Goal: Task Accomplishment & Management: Use online tool/utility

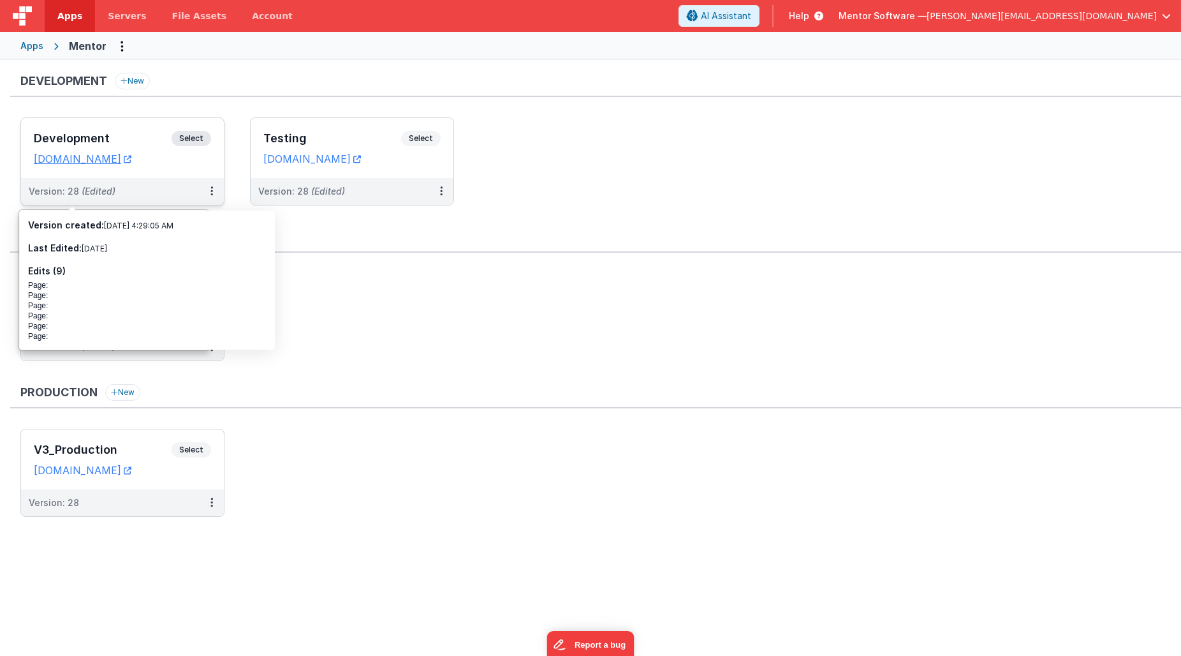
click at [131, 134] on h3 "Development" at bounding box center [103, 138] width 138 height 13
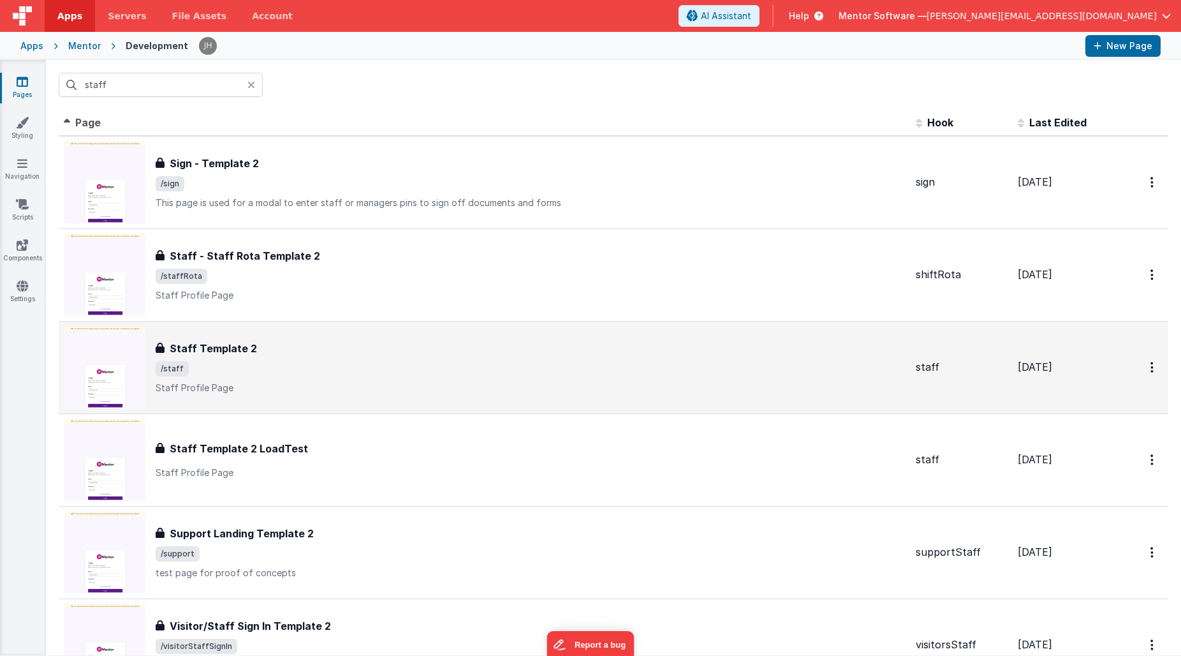
click at [302, 366] on span "/staff" at bounding box center [531, 368] width 750 height 15
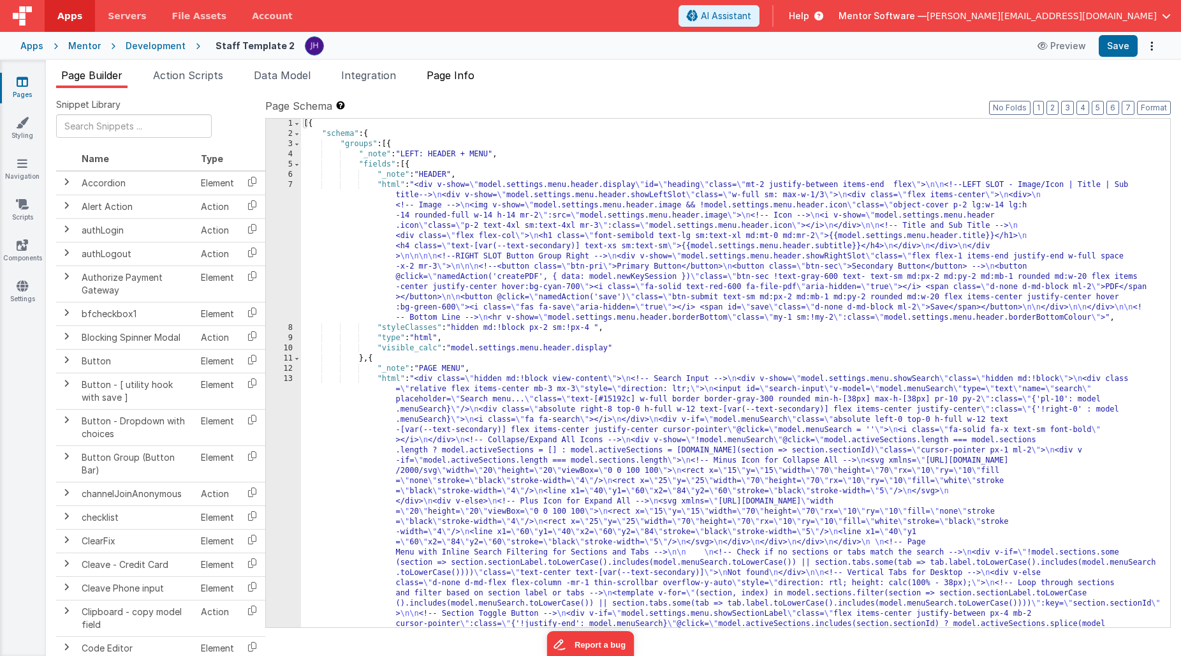
click at [450, 76] on span "Page Info" at bounding box center [451, 75] width 48 height 13
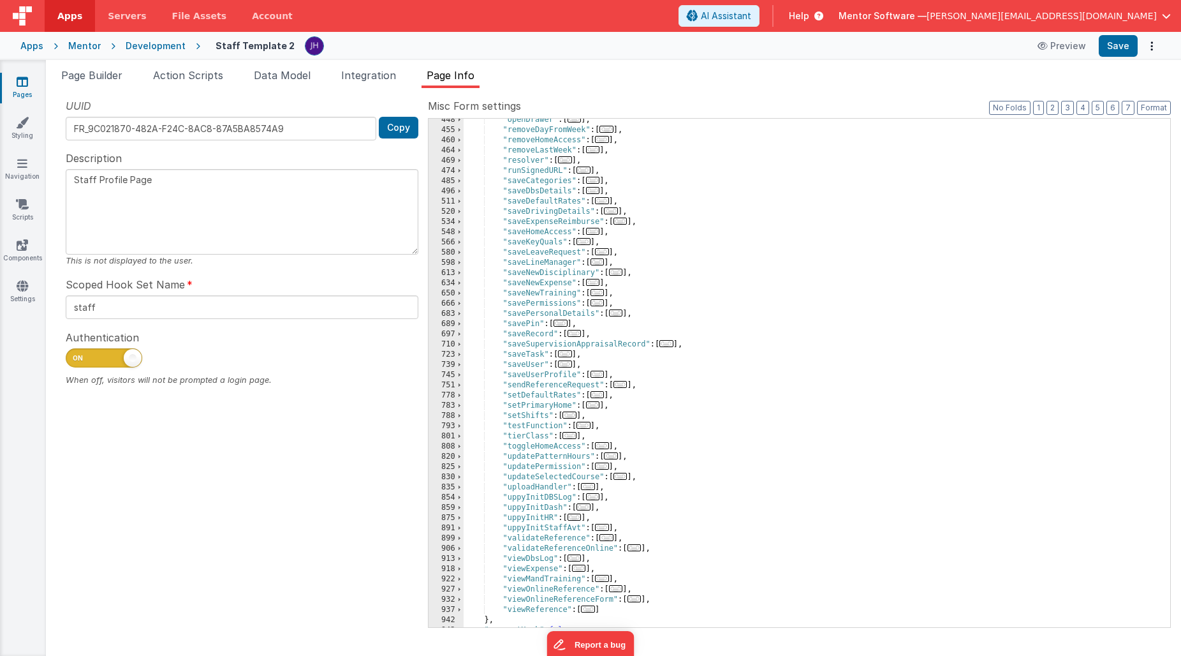
scroll to position [596, 0]
click at [599, 292] on span "..." at bounding box center [598, 292] width 14 height 7
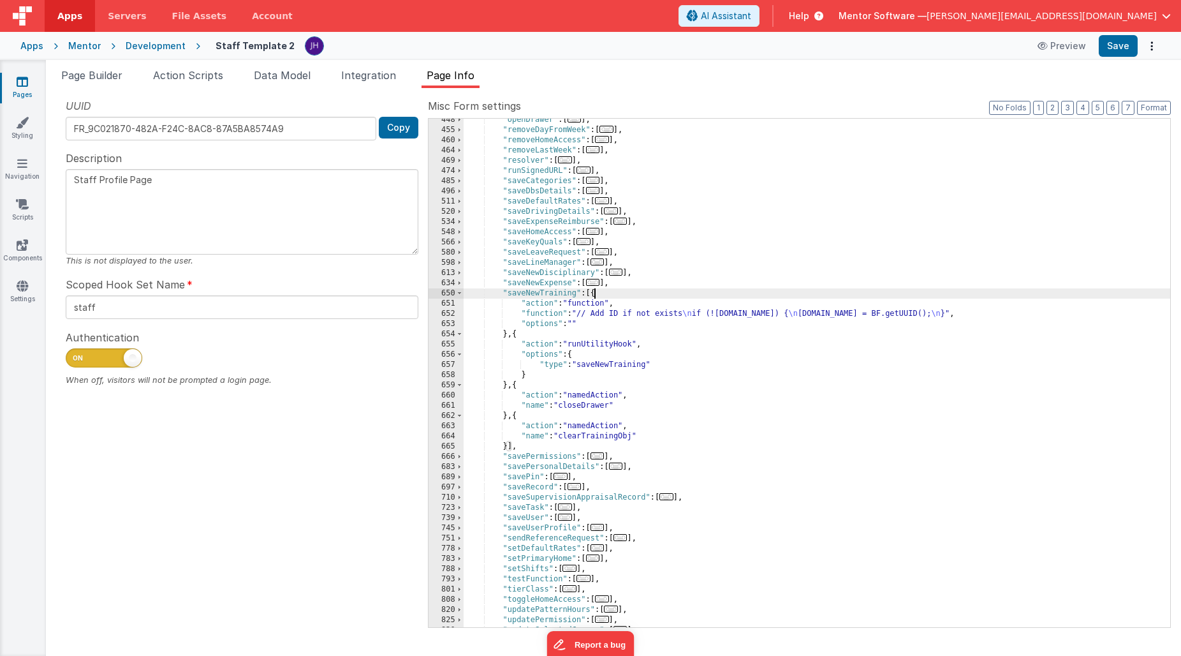
scroll to position [0, 0]
click at [104, 73] on span "Page Builder" at bounding box center [91, 75] width 61 height 13
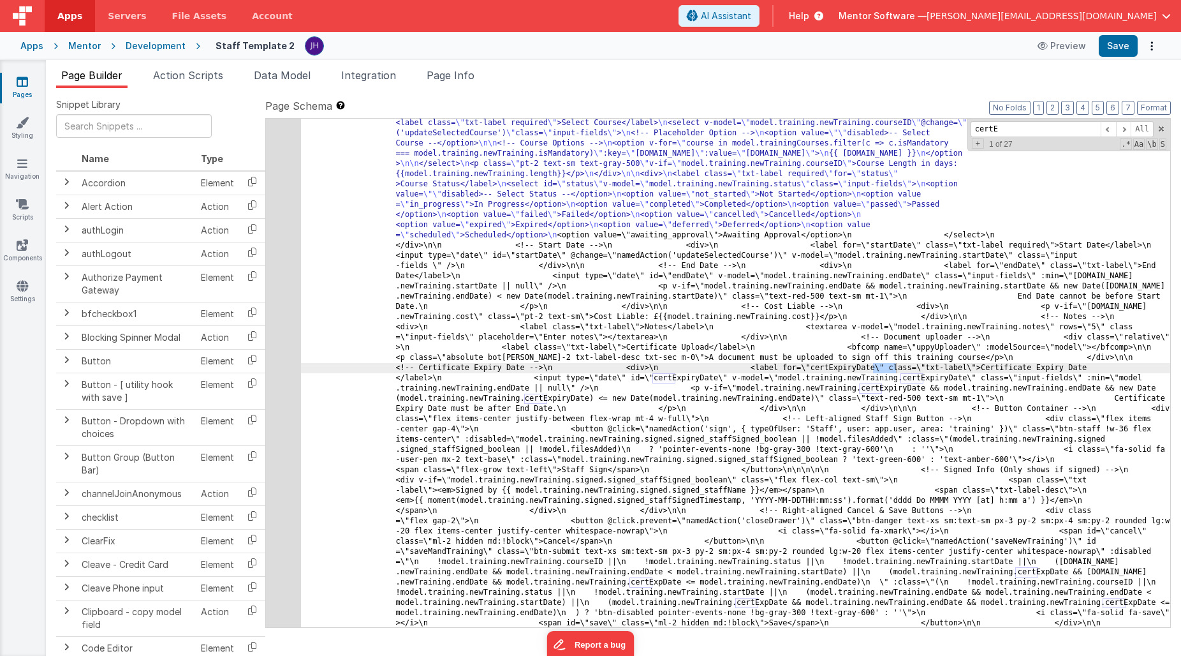
scroll to position [17709, 0]
type input "certE"
click at [286, 343] on div "330" at bounding box center [283, 424] width 35 height 6553
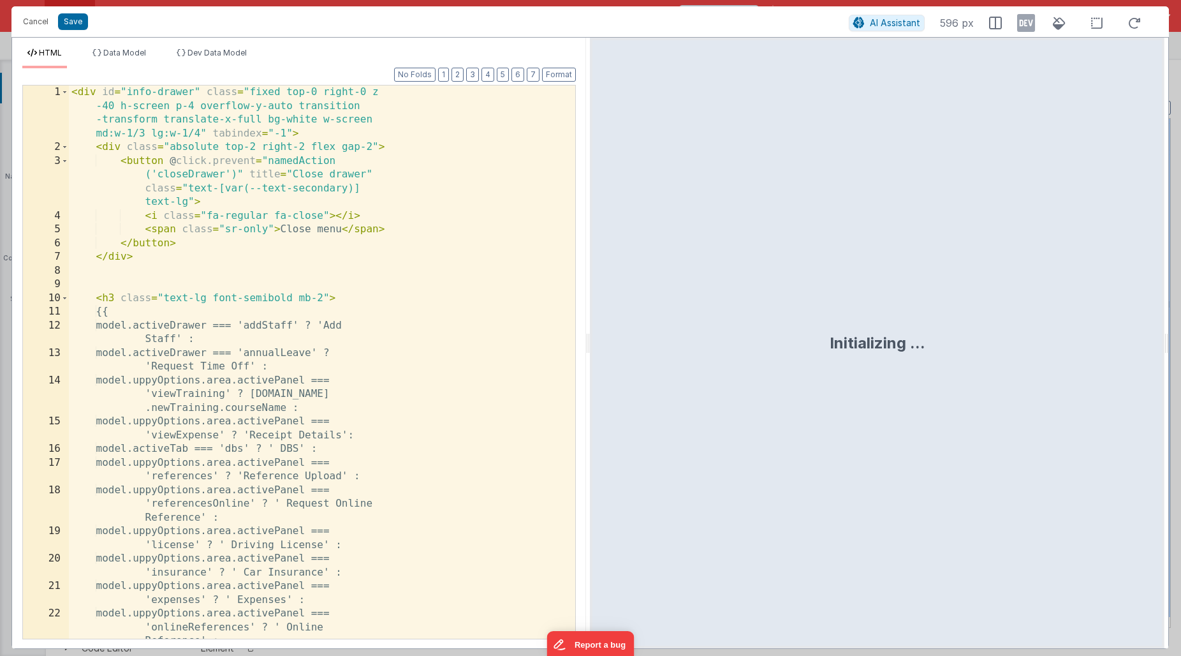
scroll to position [20395, 0]
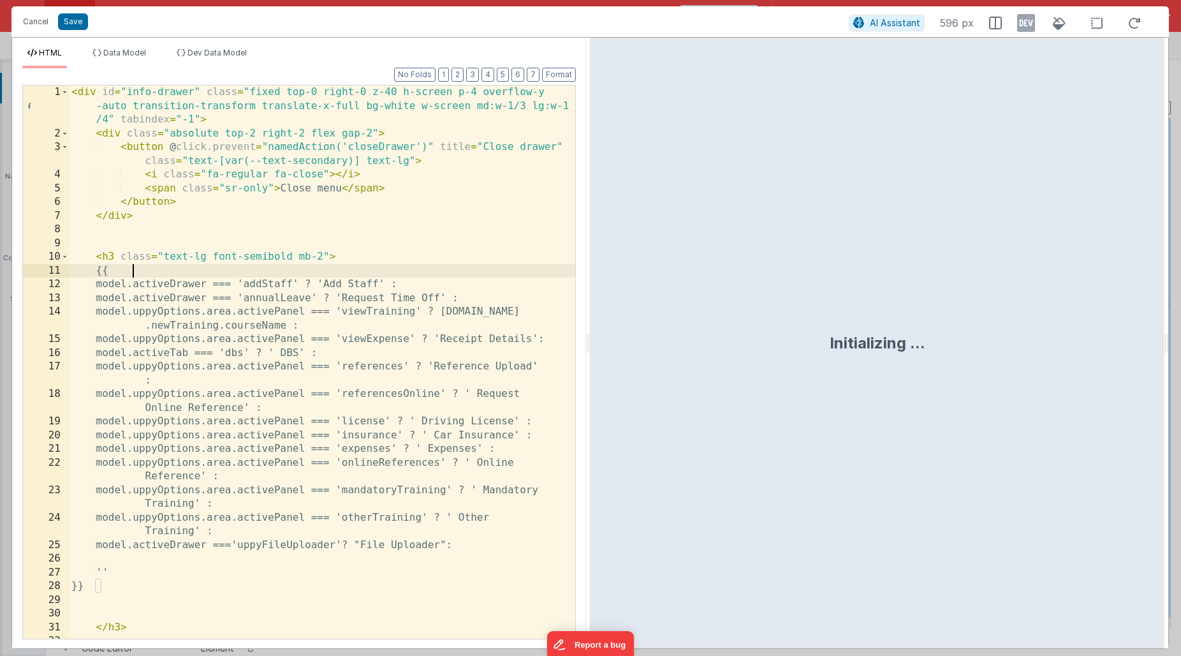
click at [413, 264] on div "< div id = "info-drawer" class = "fixed top-0 right-0 z-40 h-screen p-4 overflo…" at bounding box center [322, 389] width 507 height 608
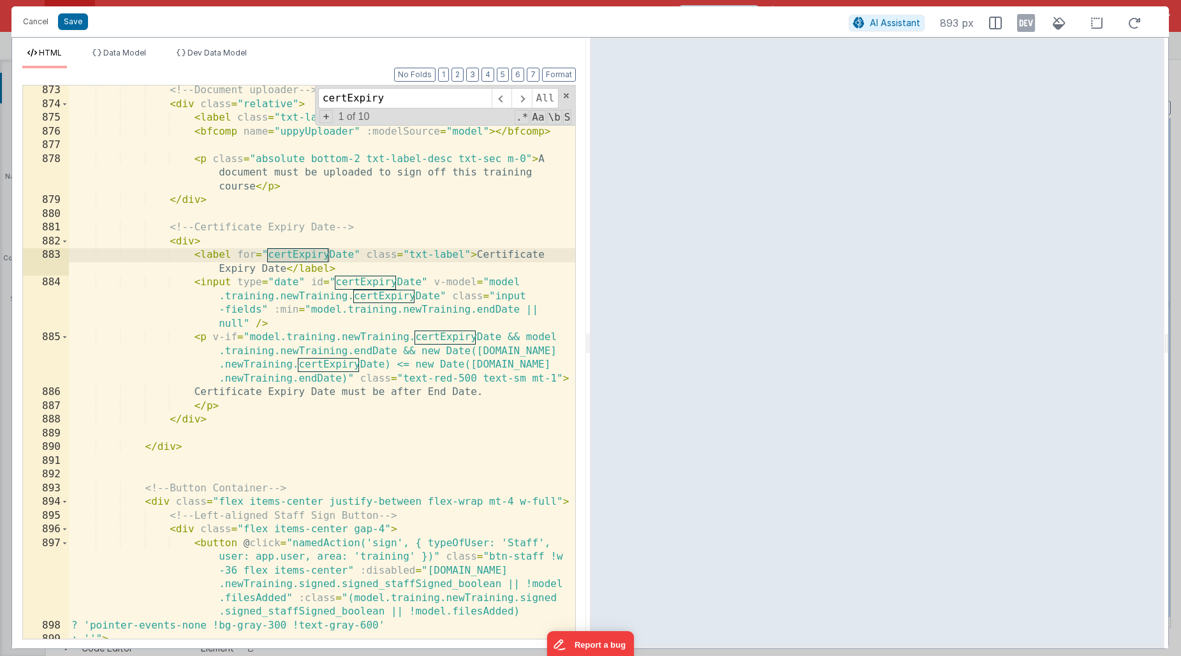
scroll to position [10201, 0]
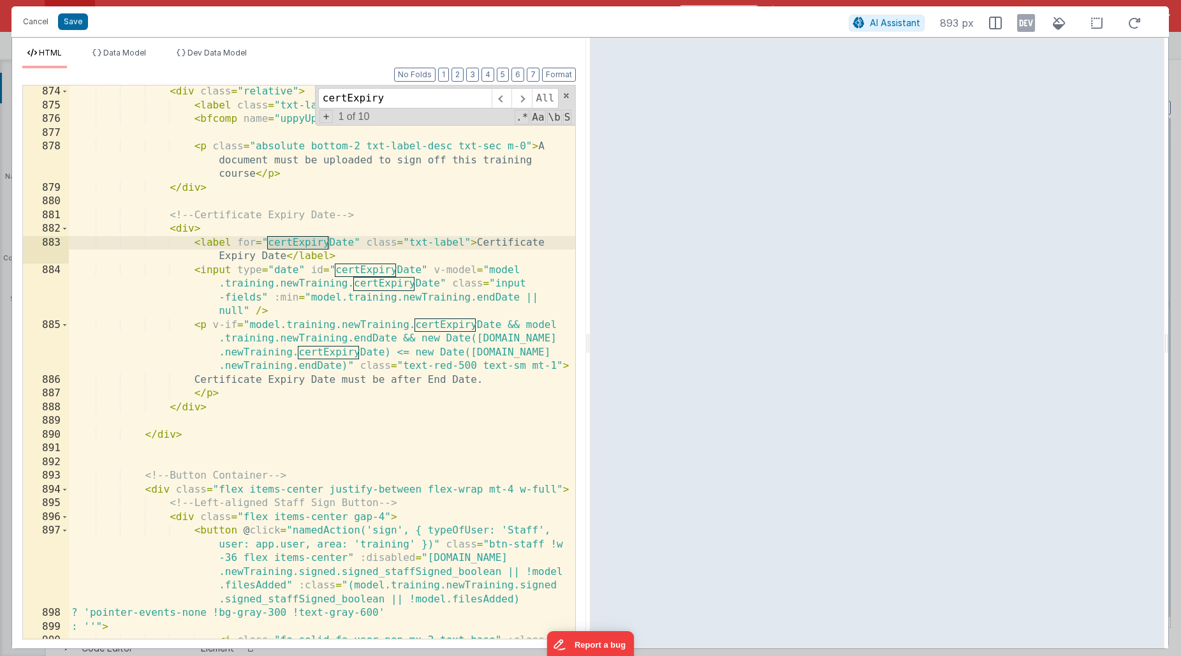
click at [385, 99] on input "certExpiry" at bounding box center [405, 98] width 174 height 20
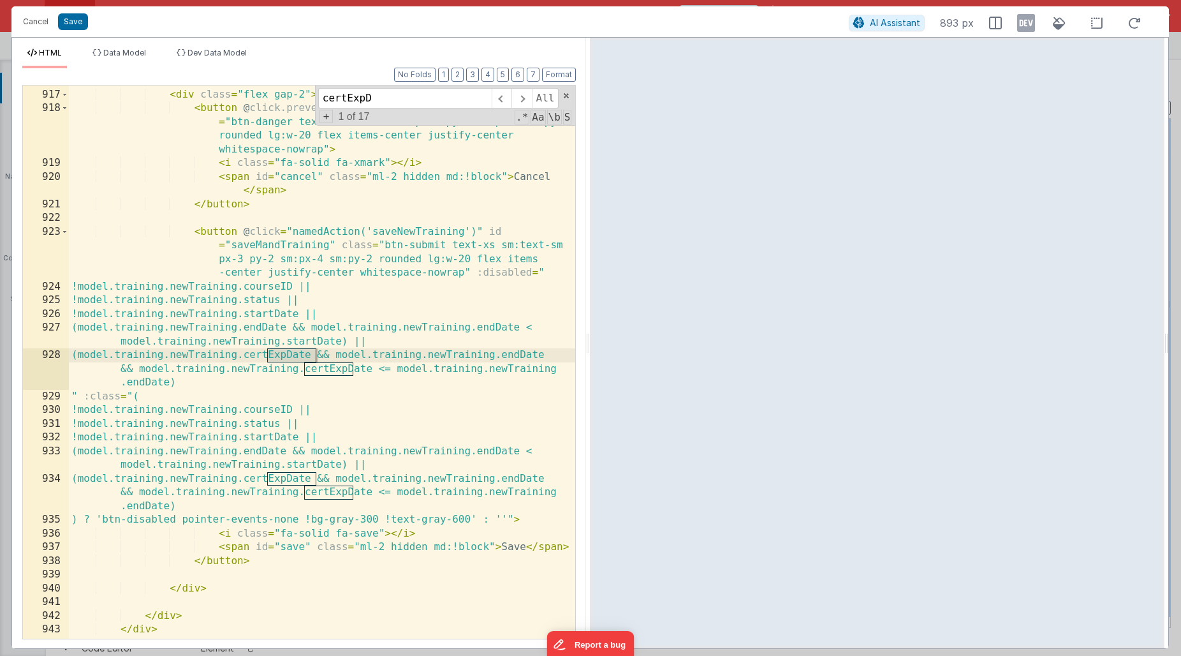
scroll to position [10743, 0]
type input "certExpDate"
click at [327, 119] on span "+" at bounding box center [327, 116] width 14 height 13
drag, startPoint x: 392, startPoint y: 99, endPoint x: 267, endPoint y: 99, distance: 125.0
click at [267, 99] on div "<!-- Right-aligned Cancel & Save Buttons --> < div class = "flex gap-2" > < but…" at bounding box center [322, 361] width 507 height 553
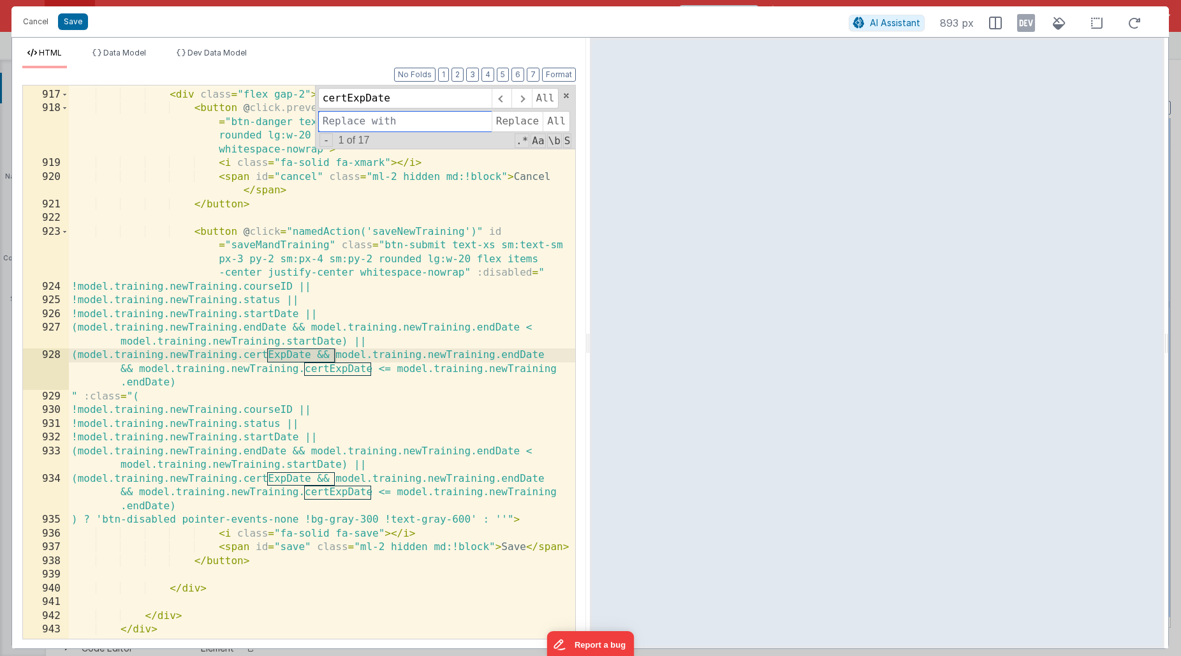
click at [336, 123] on input at bounding box center [405, 121] width 174 height 20
paste input "certExpDate"
click at [364, 122] on input "certExpDate" at bounding box center [405, 121] width 174 height 20
type input "certExpiryDate"
click at [514, 119] on span "Replace" at bounding box center [517, 121] width 51 height 20
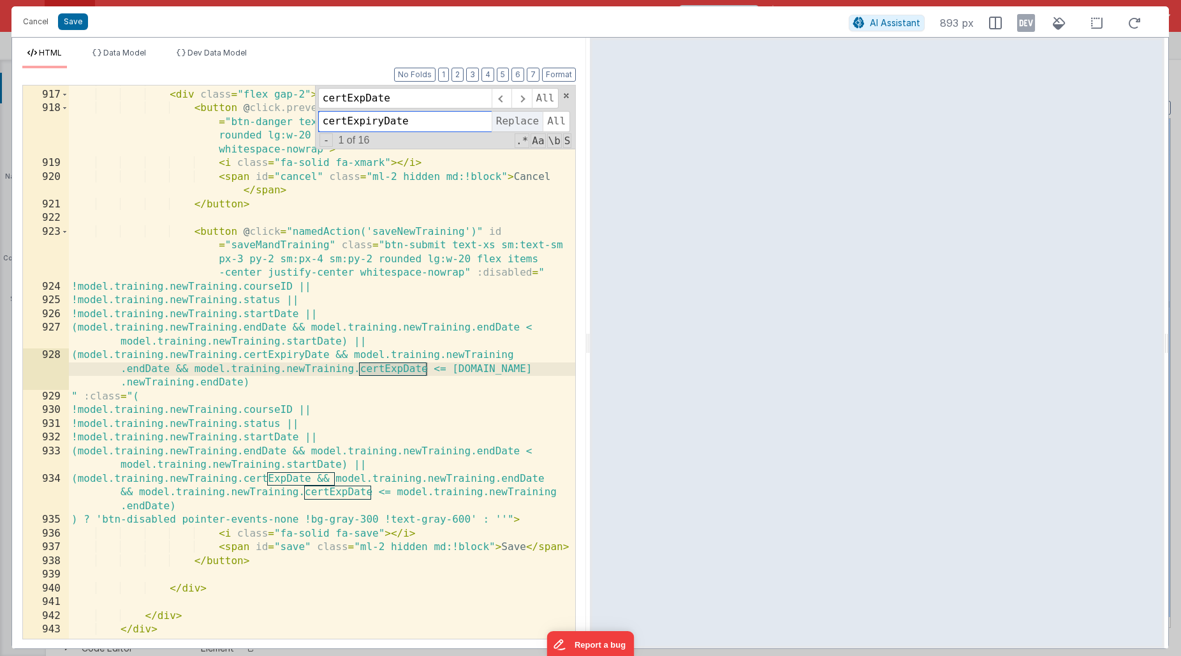
click at [514, 120] on span "Replace" at bounding box center [517, 121] width 51 height 20
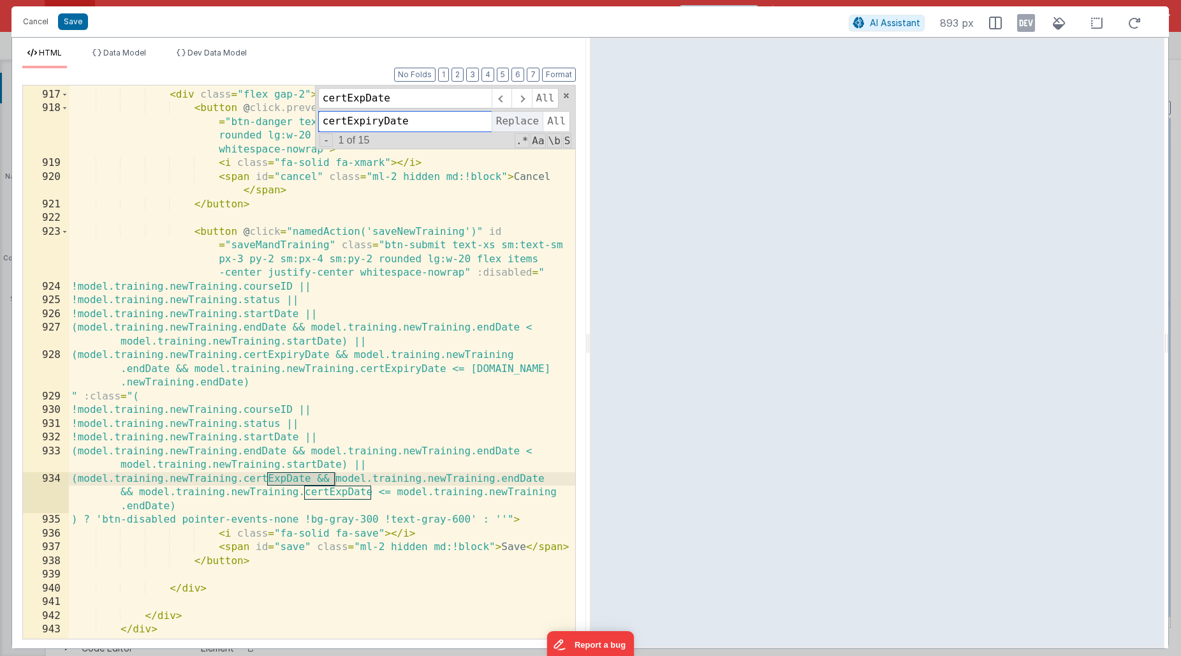
click at [514, 120] on span "Replace" at bounding box center [517, 121] width 51 height 20
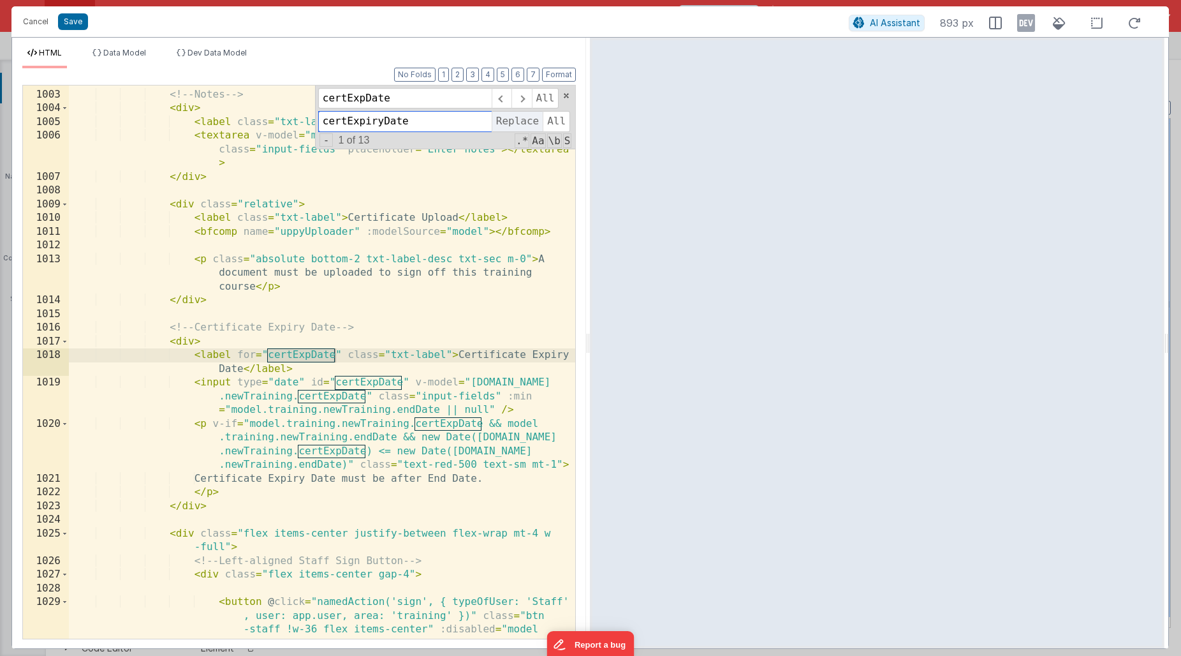
scroll to position [11725, 0]
click at [514, 119] on span "Replace" at bounding box center [517, 121] width 51 height 20
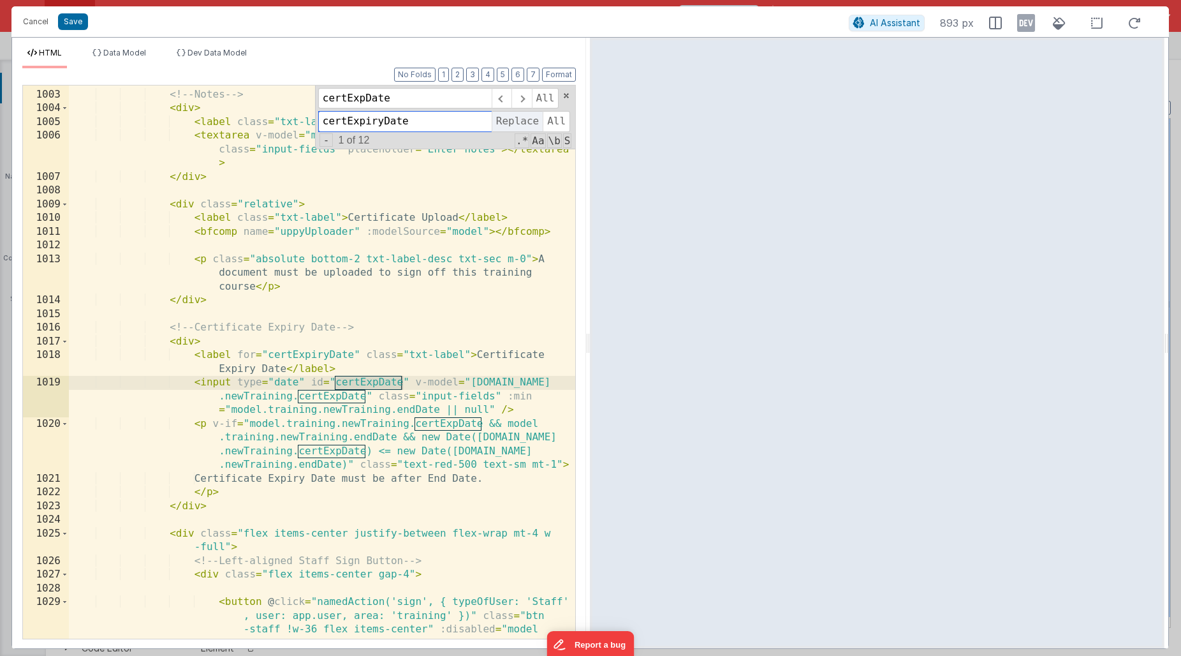
click at [514, 119] on span "Replace" at bounding box center [517, 121] width 51 height 20
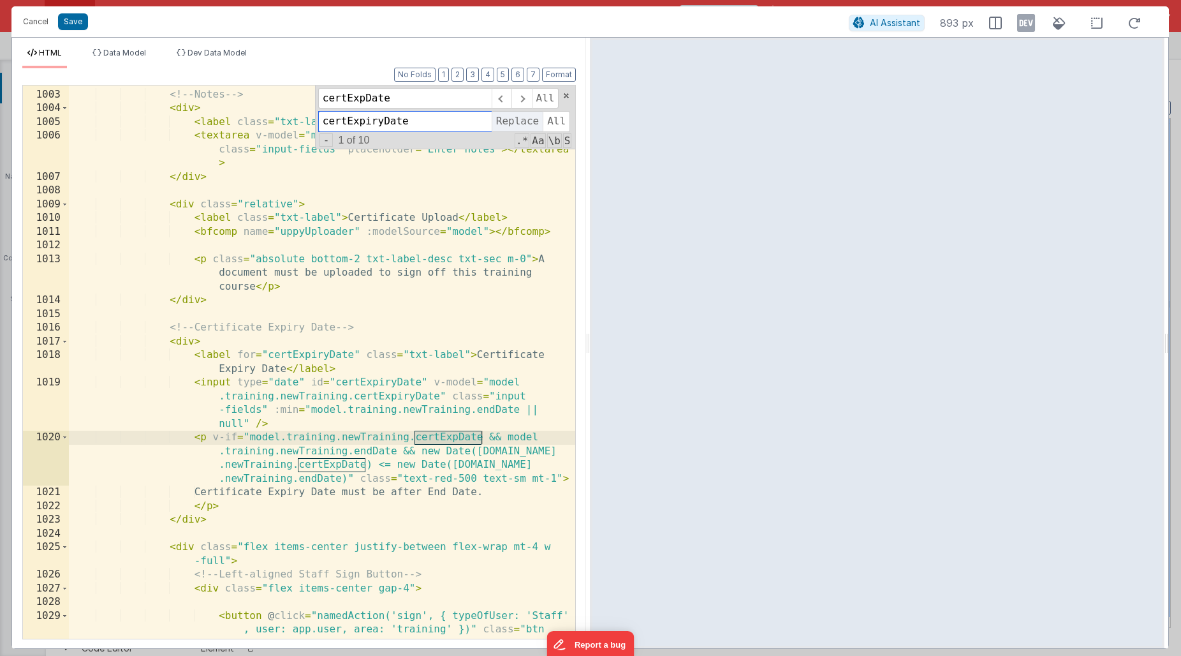
click at [514, 119] on span "Replace" at bounding box center [517, 121] width 51 height 20
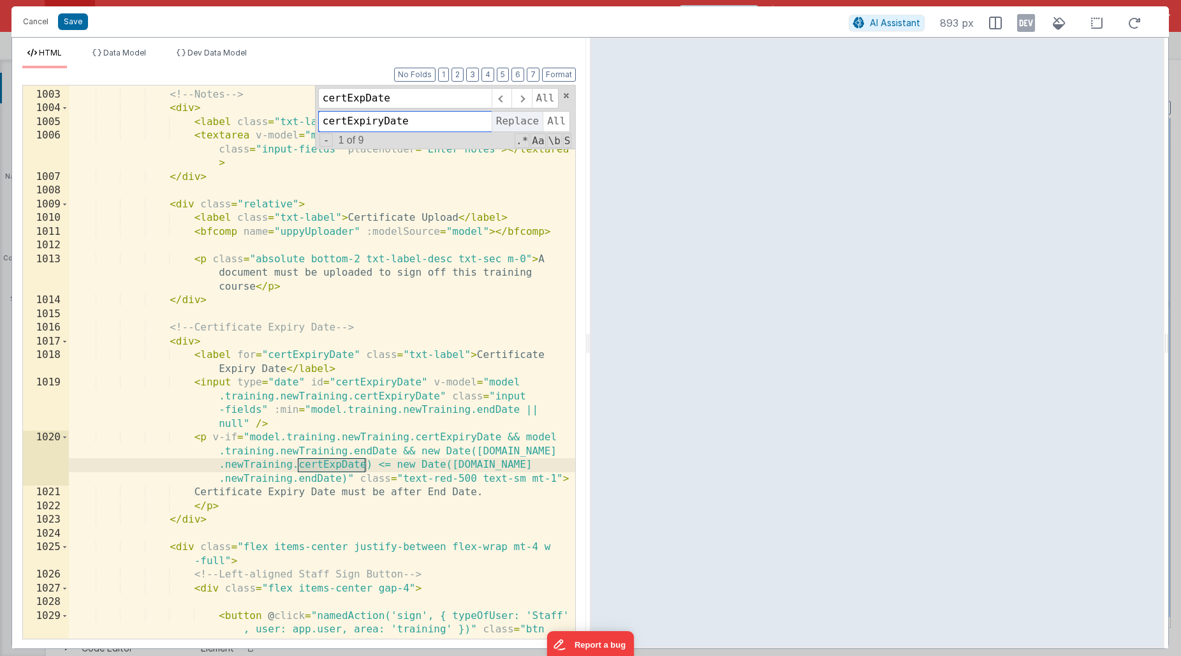
click at [514, 119] on span "Replace" at bounding box center [517, 121] width 51 height 20
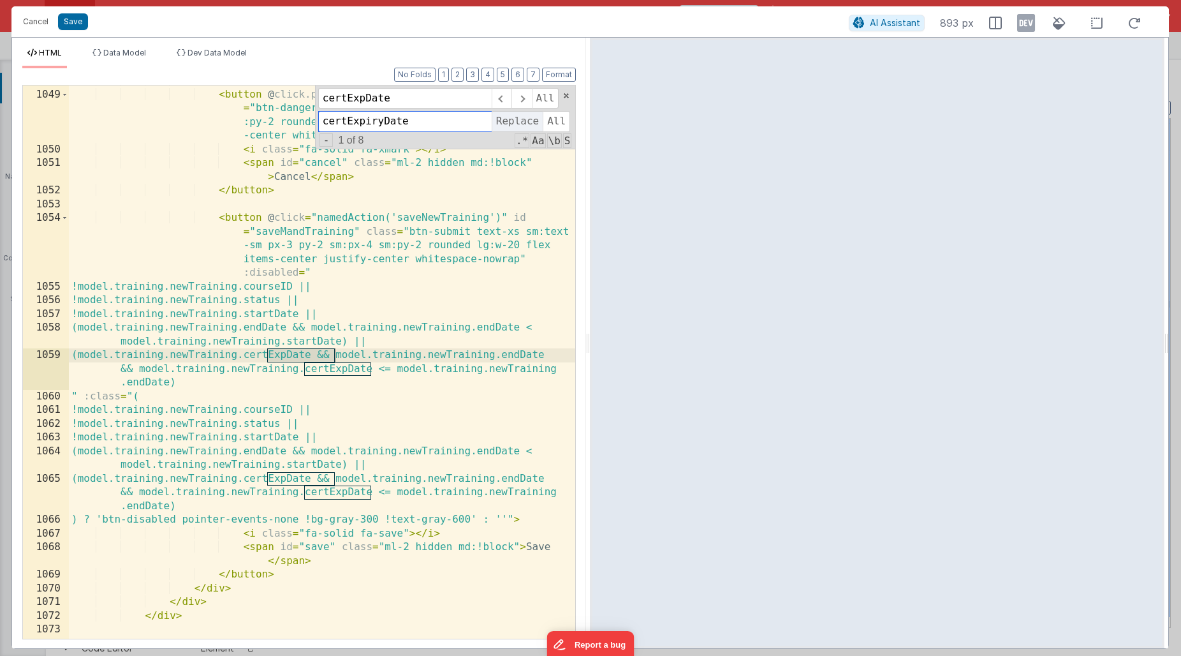
scroll to position [12330, 0]
click at [514, 119] on span "Replace" at bounding box center [517, 121] width 51 height 20
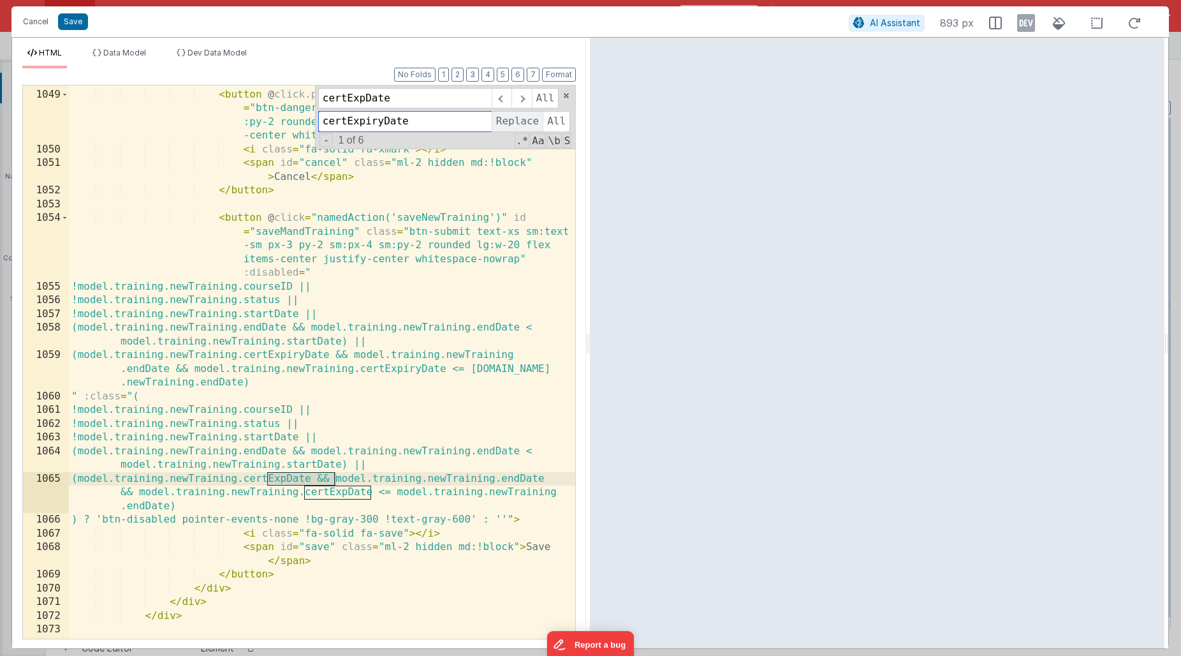
click at [514, 119] on span "Replace" at bounding box center [517, 121] width 51 height 20
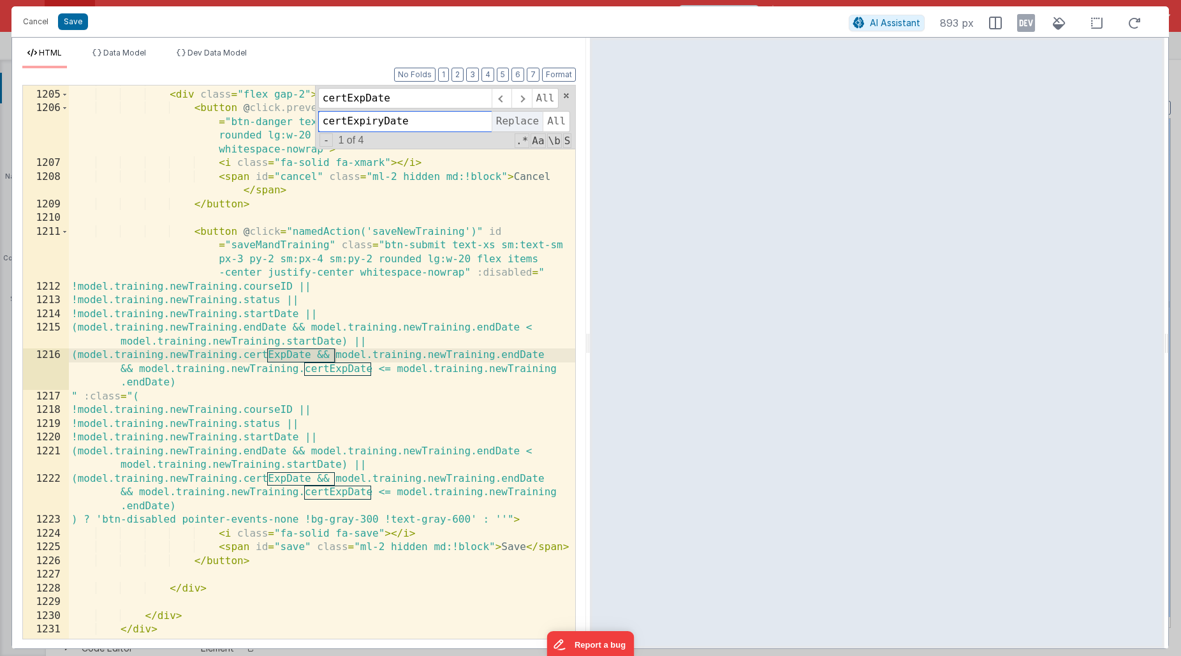
scroll to position [14028, 0]
click at [514, 119] on span "Replace" at bounding box center [517, 121] width 51 height 20
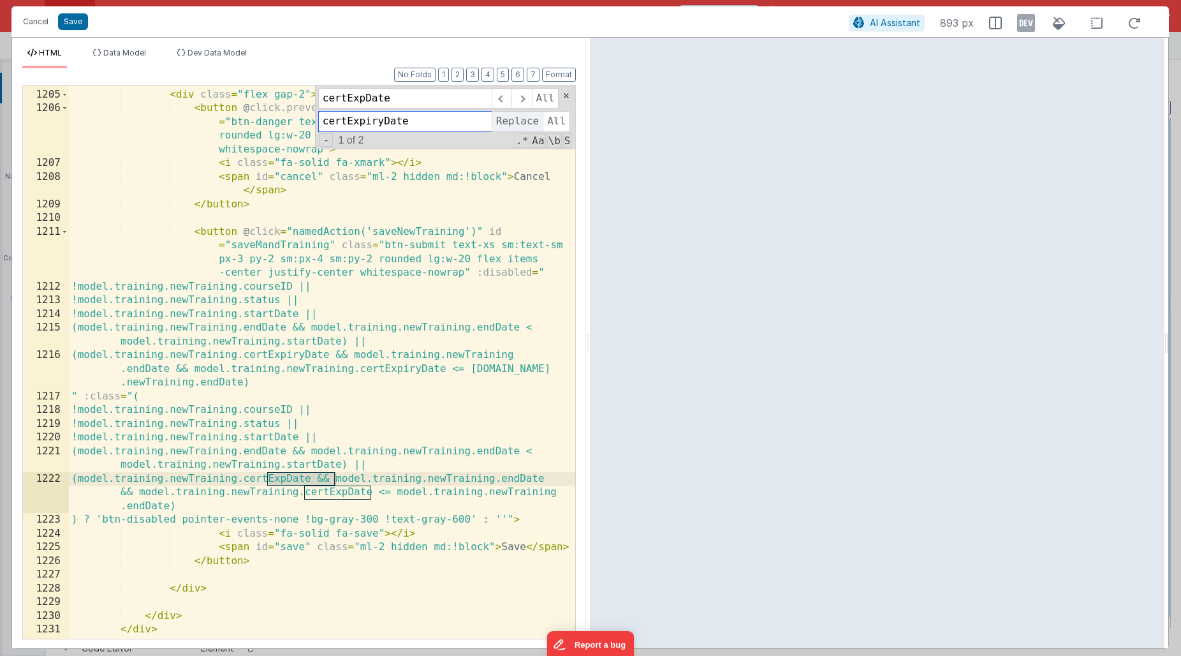
click at [514, 119] on span "Replace" at bounding box center [517, 121] width 51 height 20
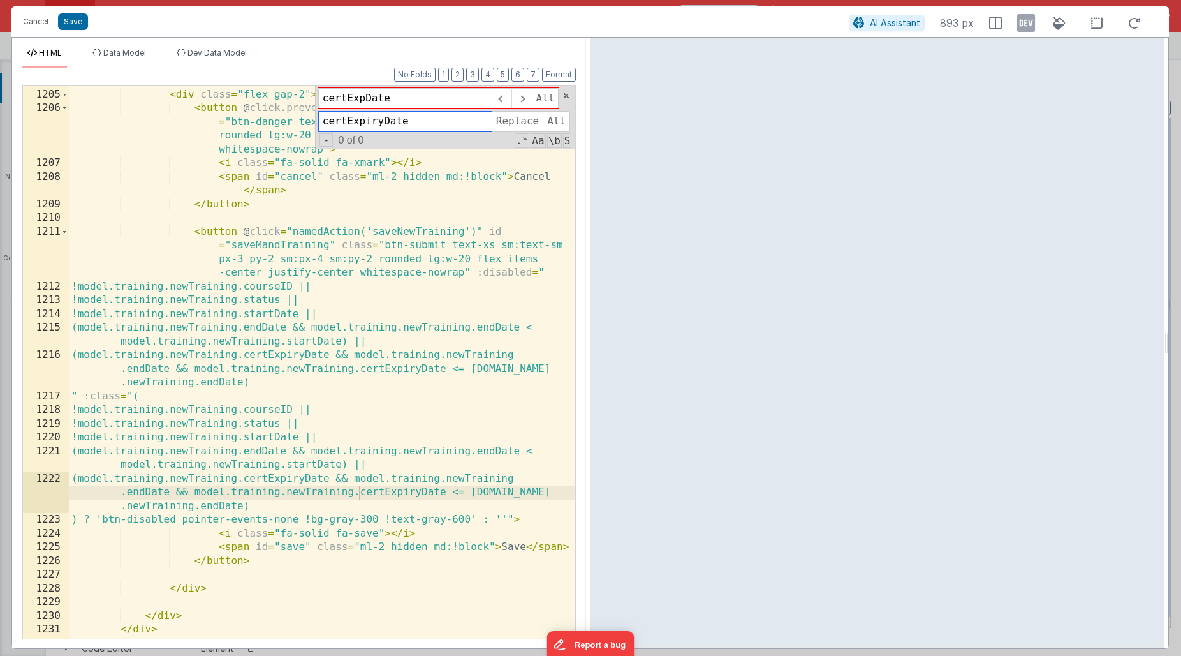
drag, startPoint x: 427, startPoint y: 120, endPoint x: 295, endPoint y: 121, distance: 131.4
click at [295, 121] on div "<!-- Right-aligned Cancel & Save Buttons --> < div class = "flex gap-2" > < but…" at bounding box center [322, 361] width 507 height 553
drag, startPoint x: 403, startPoint y: 97, endPoint x: 272, endPoint y: 91, distance: 130.3
click at [272, 91] on div "<!-- Right-aligned Cancel & Save Buttons --> < div class = "flex gap-2" > < but…" at bounding box center [322, 361] width 507 height 553
paste input "iry"
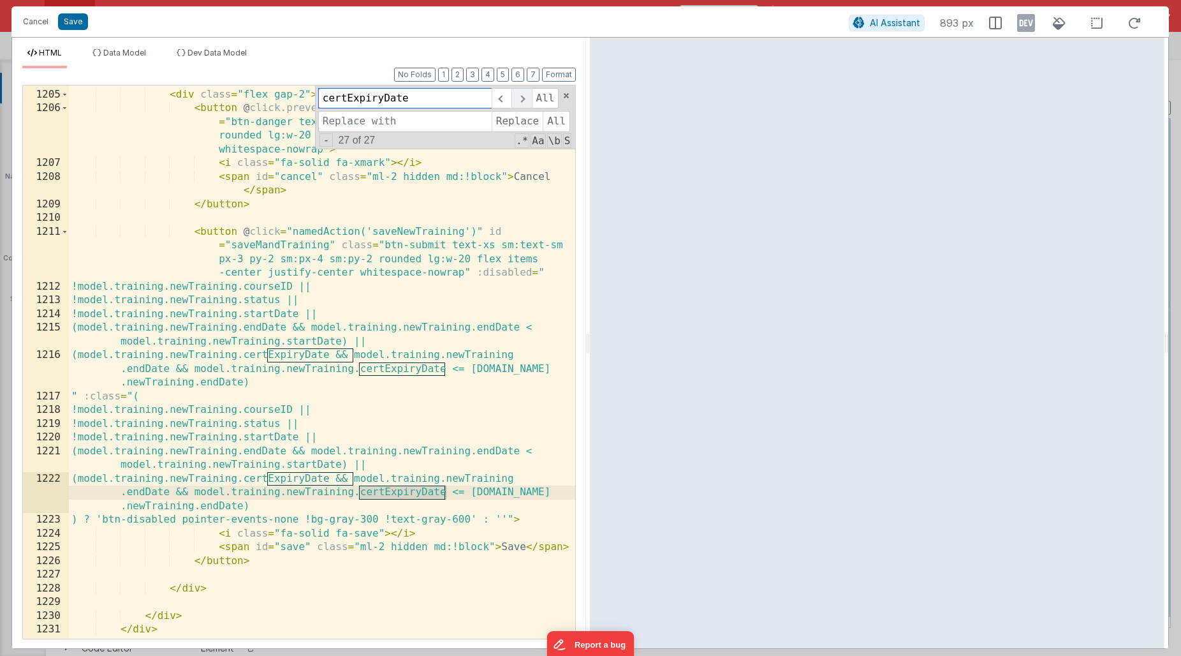
type input "certExpiryDate"
click at [523, 98] on span at bounding box center [522, 98] width 20 height 20
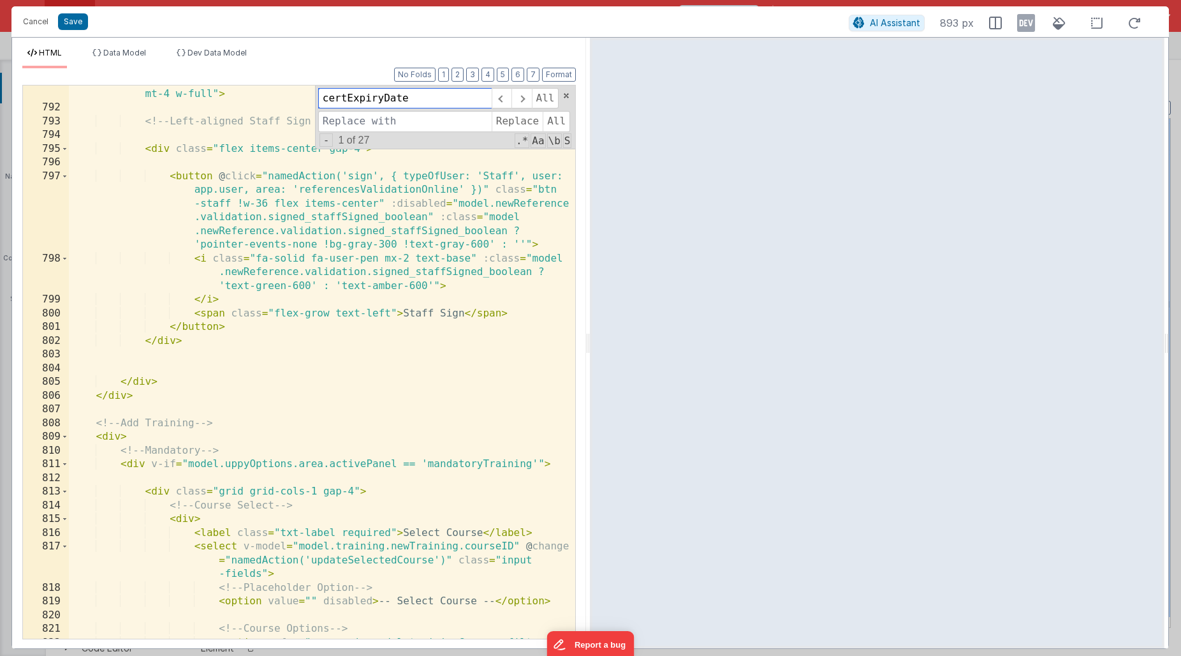
scroll to position [9270, 0]
click at [524, 94] on span at bounding box center [522, 98] width 20 height 20
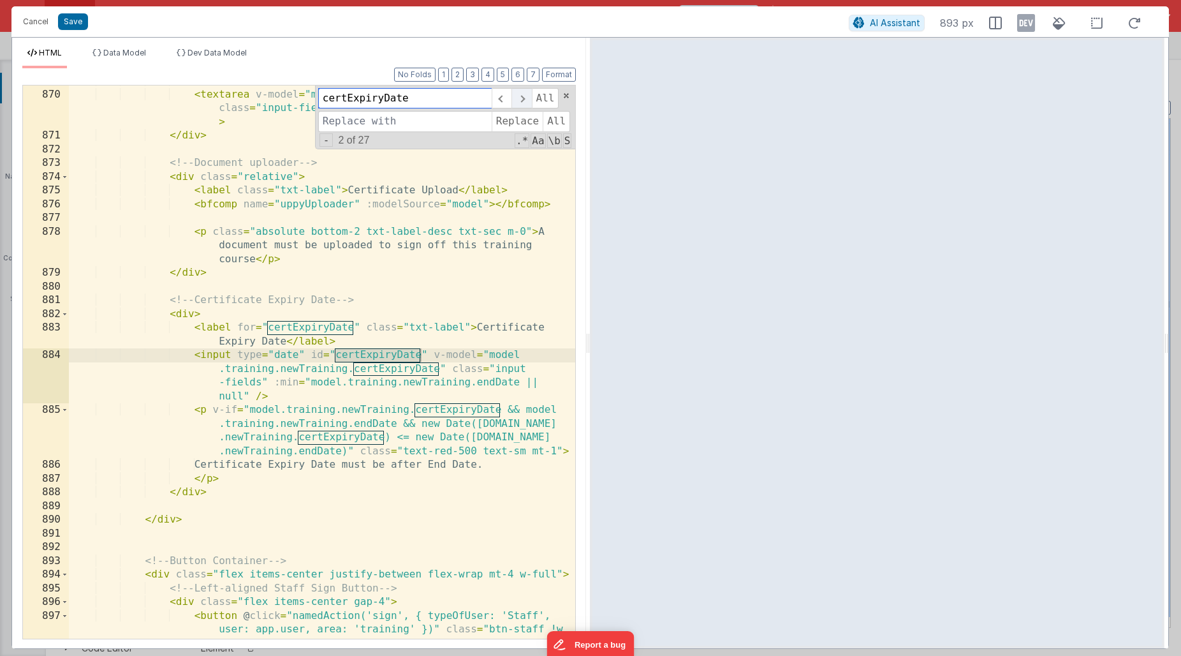
click at [524, 94] on span at bounding box center [522, 98] width 20 height 20
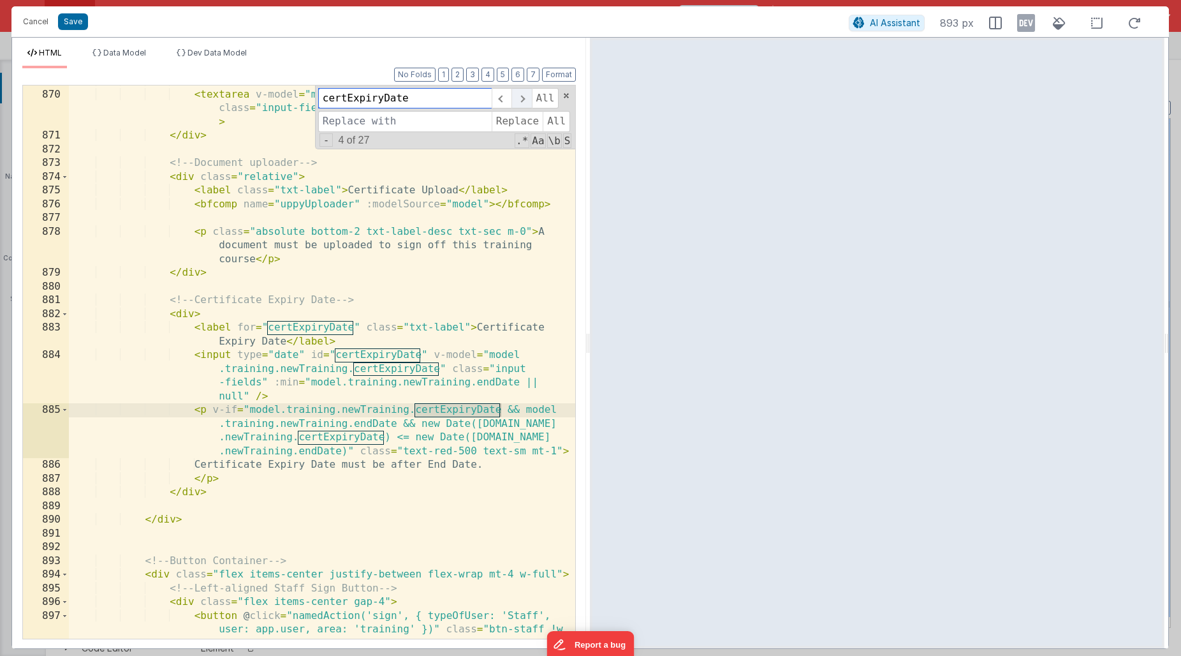
click at [524, 94] on span at bounding box center [522, 98] width 20 height 20
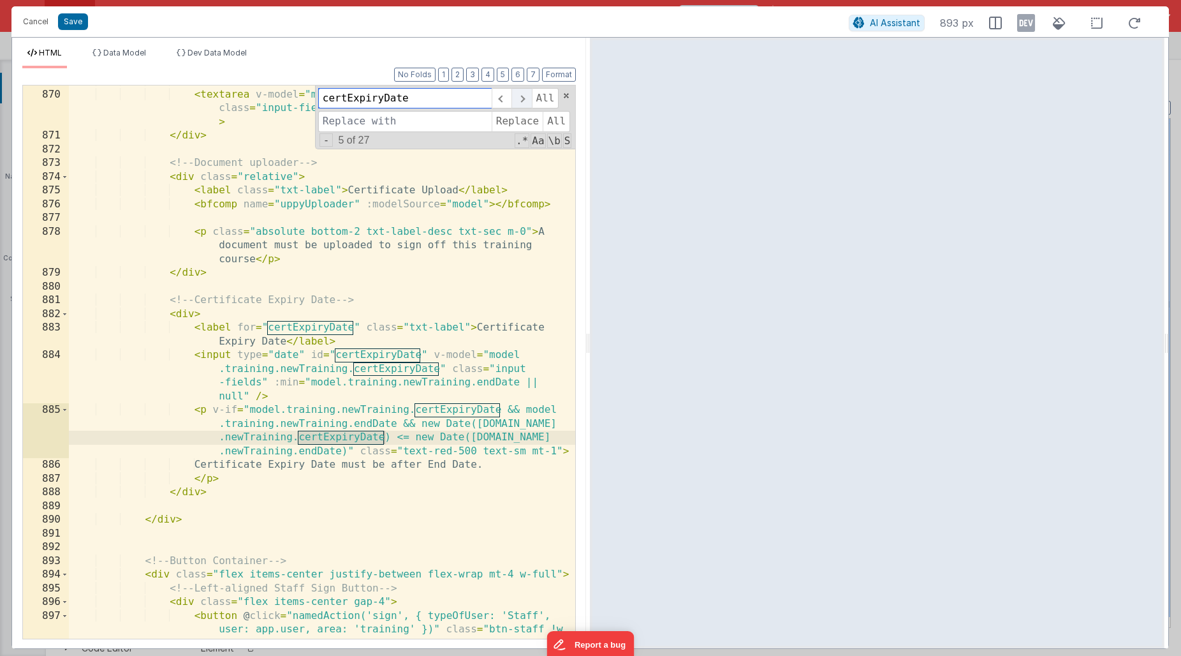
click at [524, 94] on span at bounding box center [522, 98] width 20 height 20
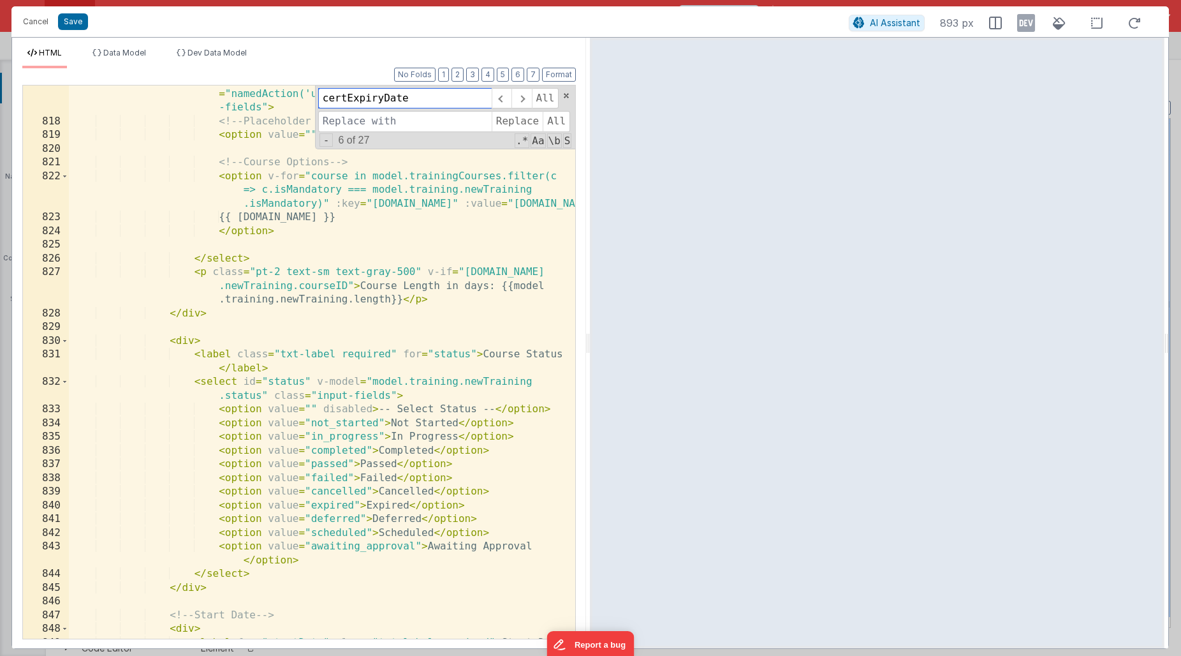
scroll to position [9471, 0]
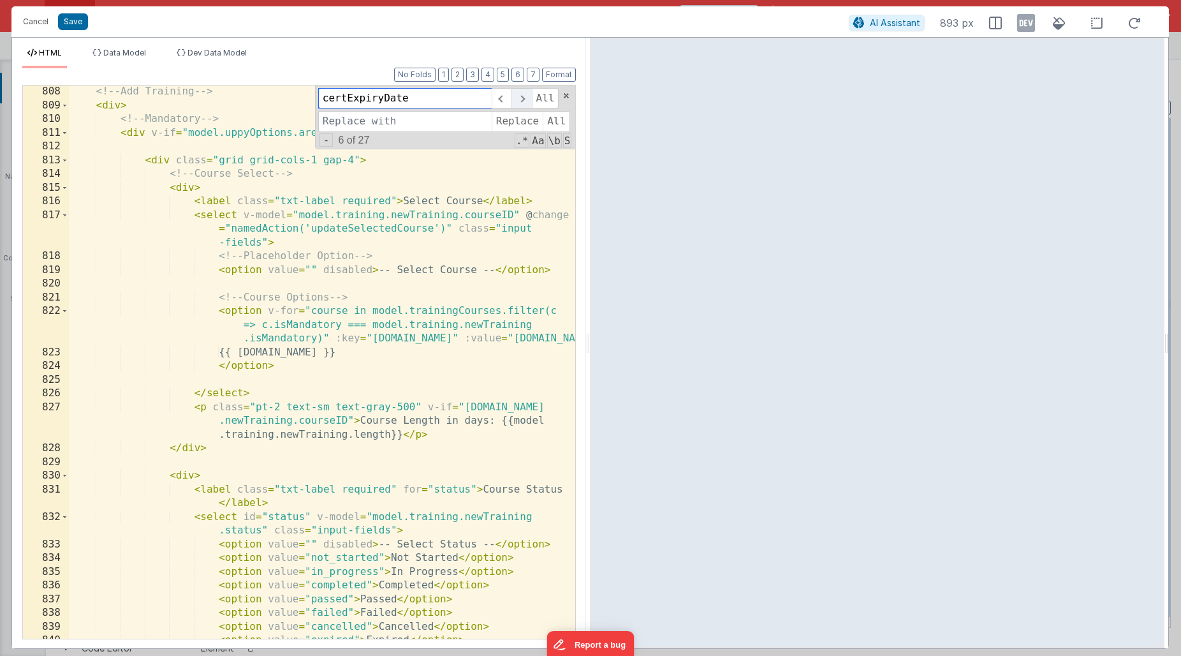
click at [527, 100] on span at bounding box center [522, 98] width 20 height 20
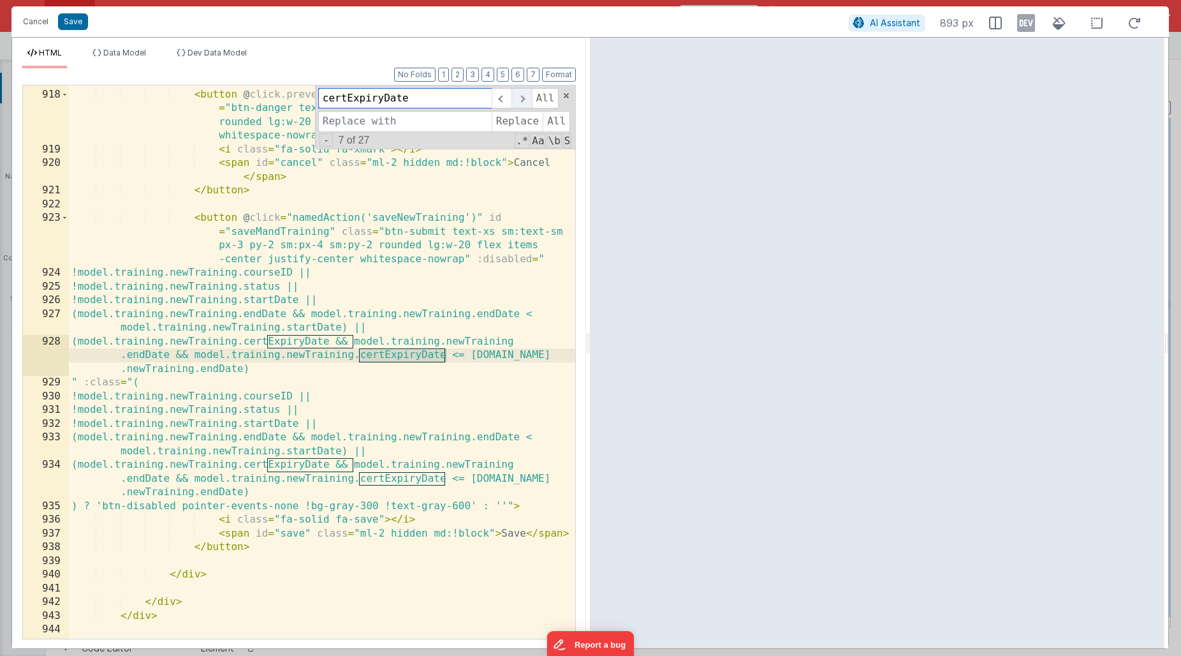
click at [526, 100] on span at bounding box center [522, 98] width 20 height 20
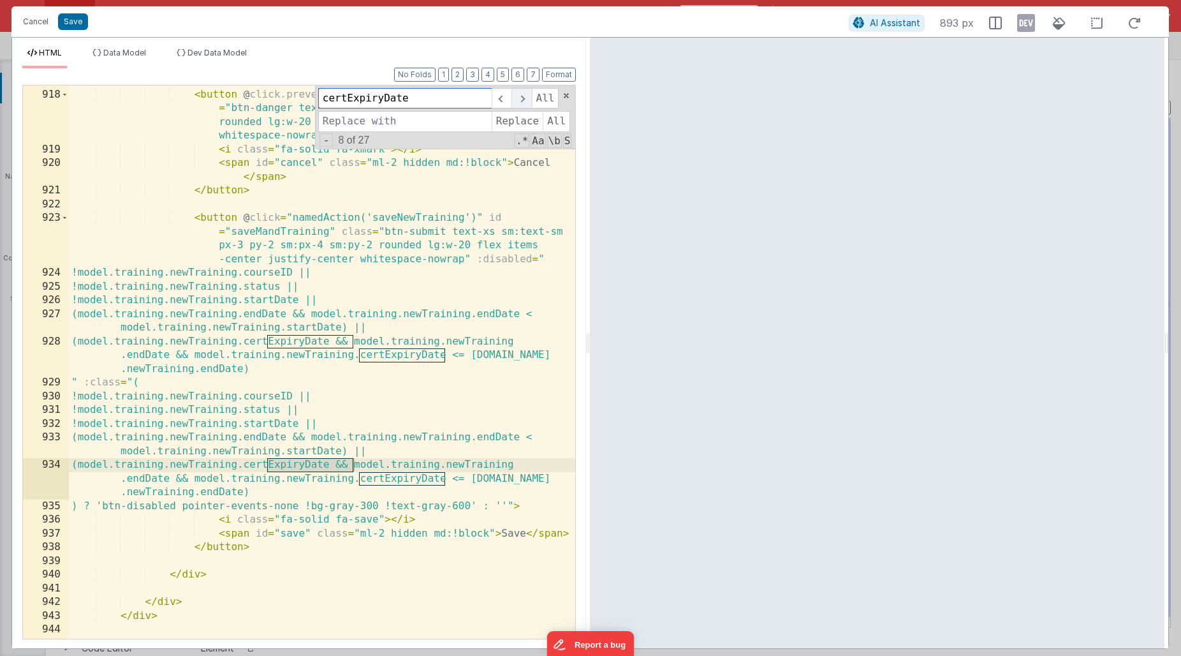
click at [526, 100] on span at bounding box center [522, 98] width 20 height 20
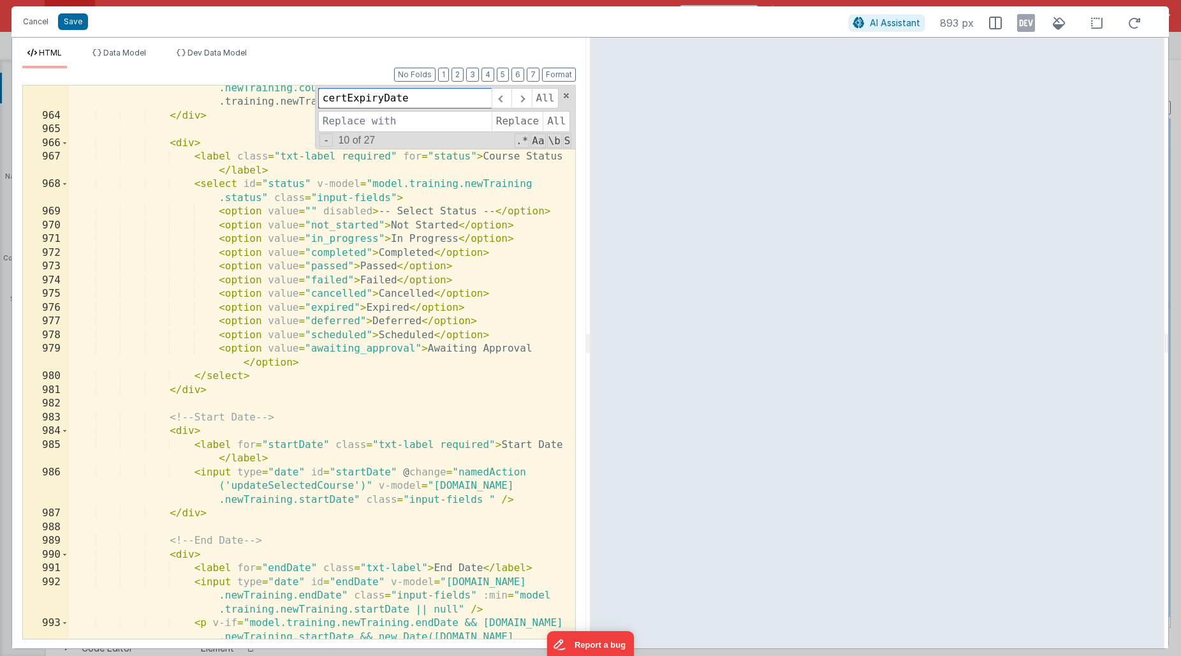
scroll to position [11433, 0]
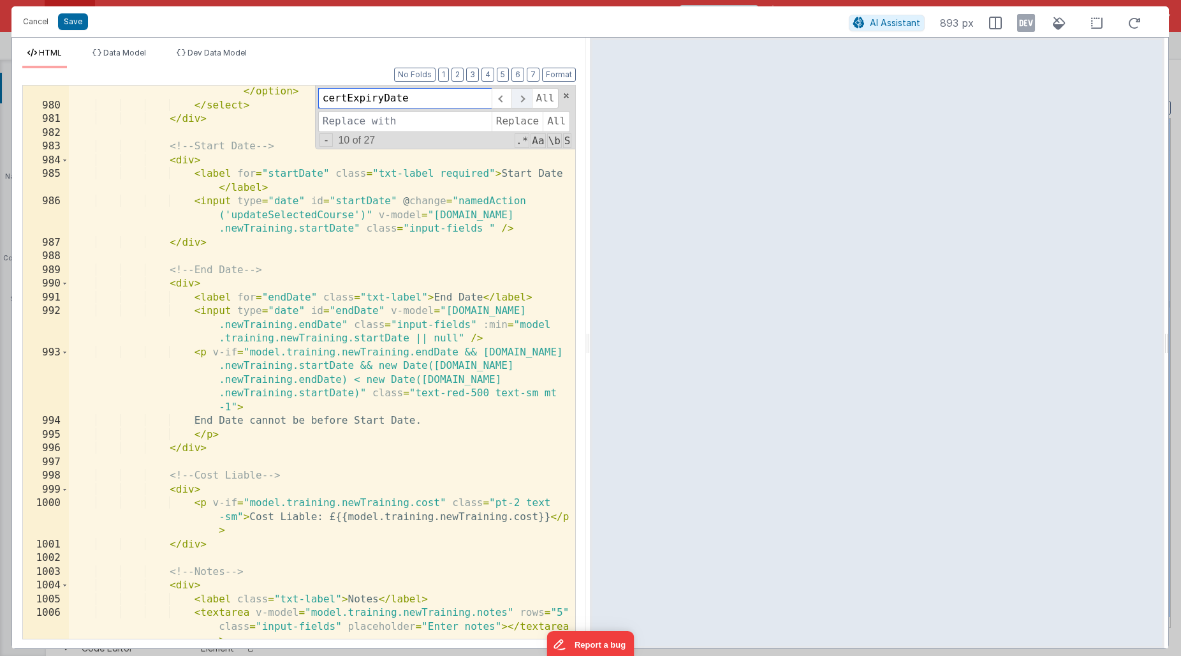
click at [522, 101] on span at bounding box center [522, 98] width 20 height 20
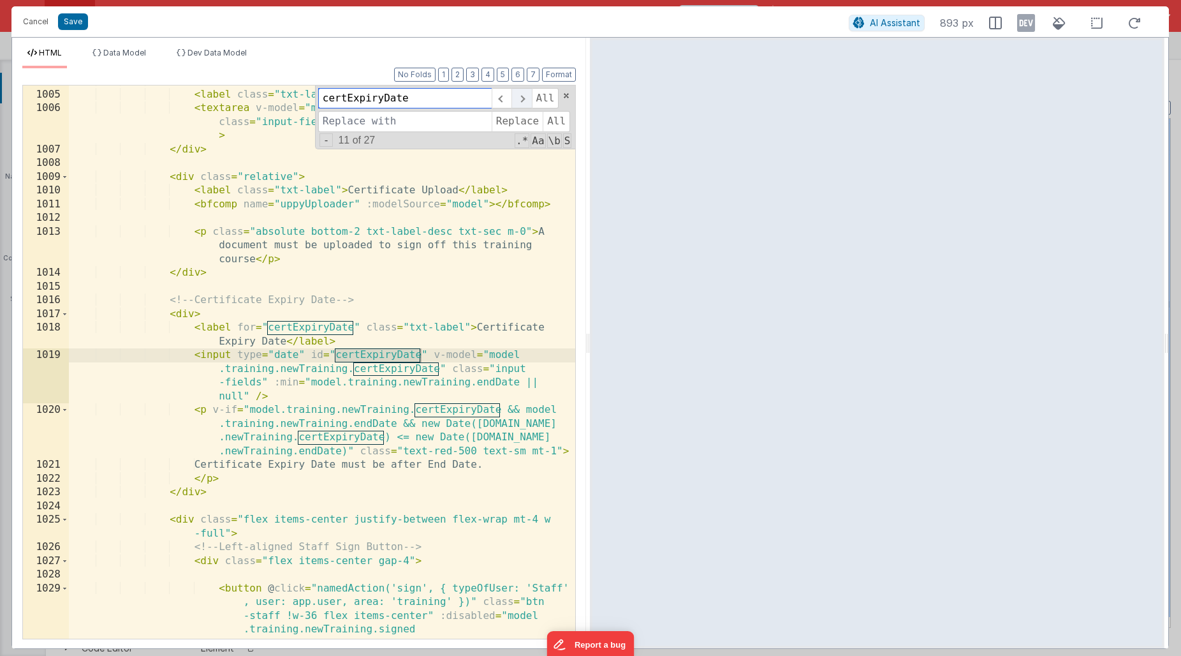
click at [522, 101] on span at bounding box center [522, 98] width 20 height 20
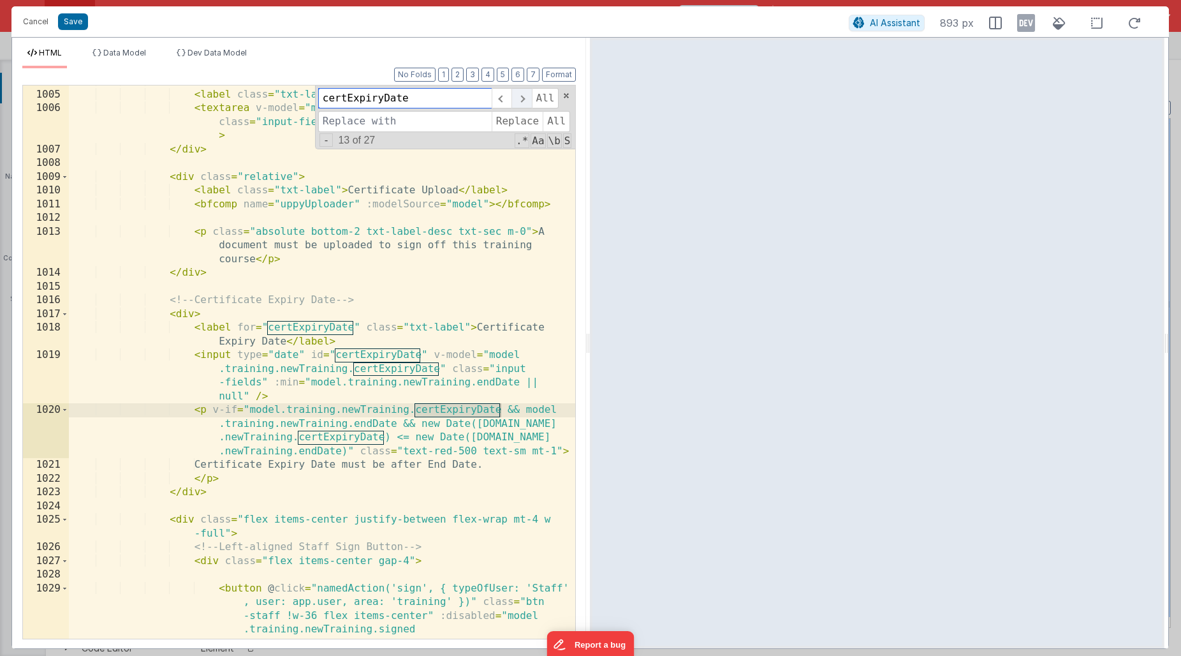
click at [522, 101] on span at bounding box center [522, 98] width 20 height 20
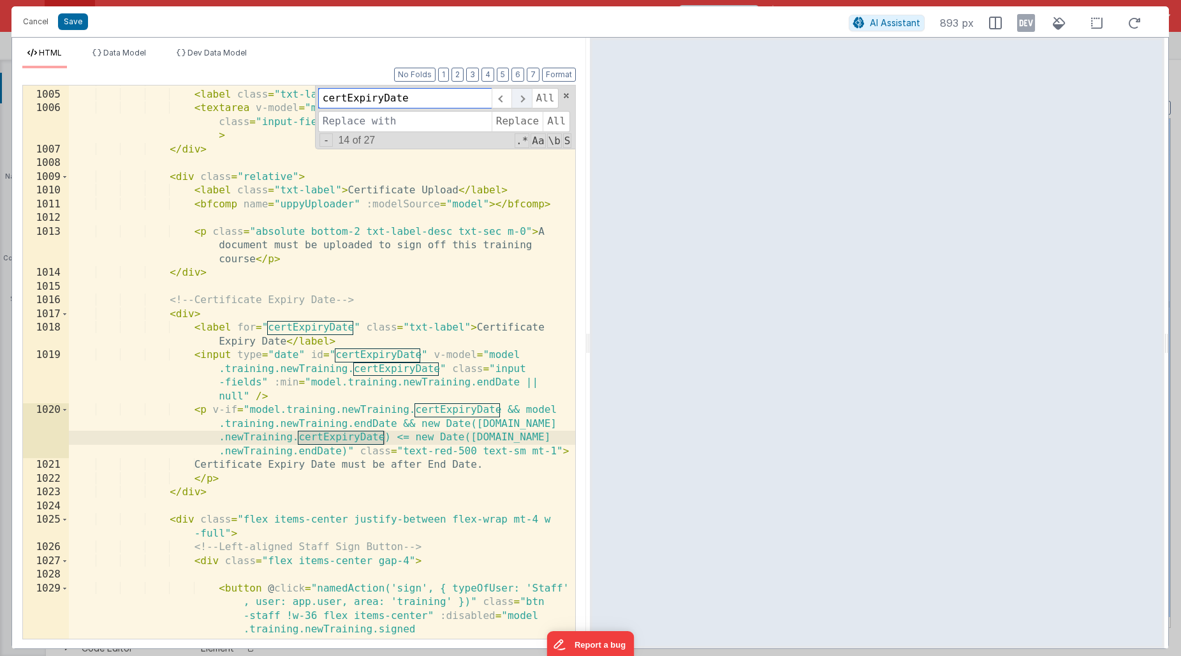
click at [522, 101] on span at bounding box center [522, 98] width 20 height 20
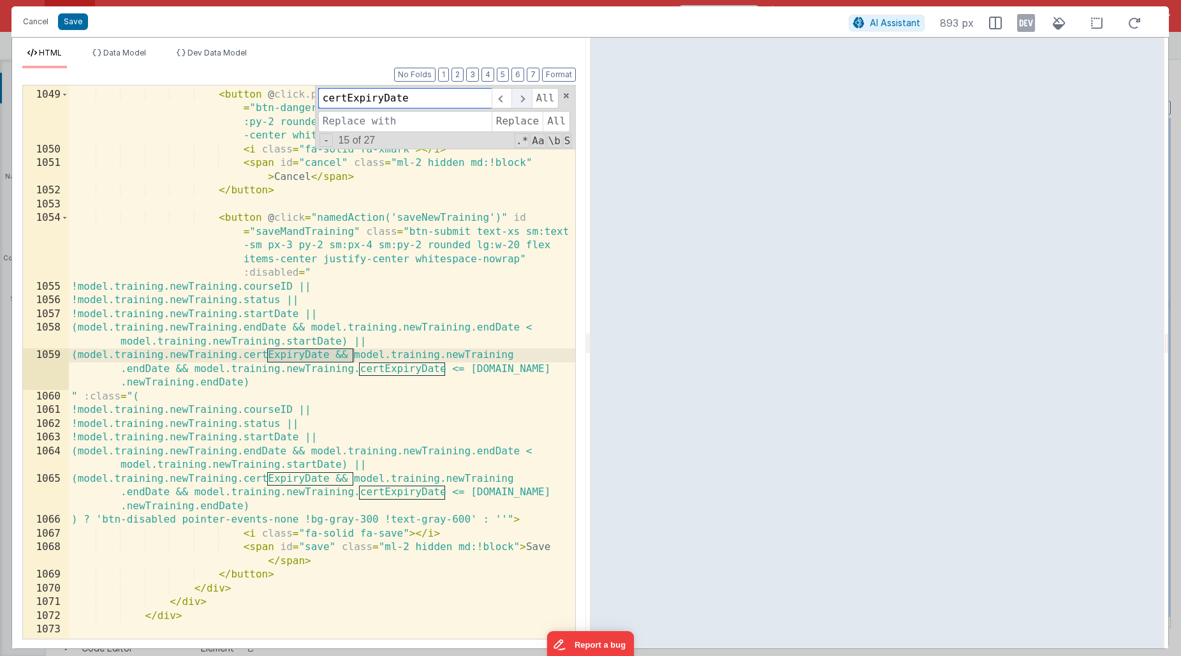
click at [522, 101] on span at bounding box center [522, 98] width 20 height 20
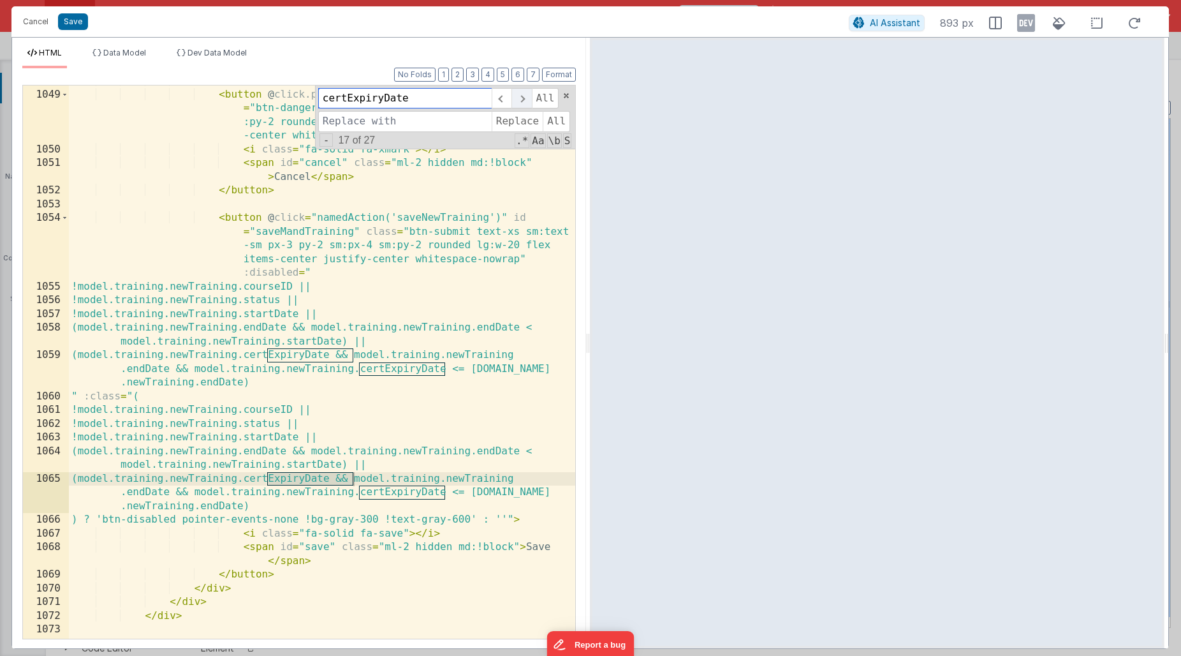
click at [522, 101] on span at bounding box center [522, 98] width 20 height 20
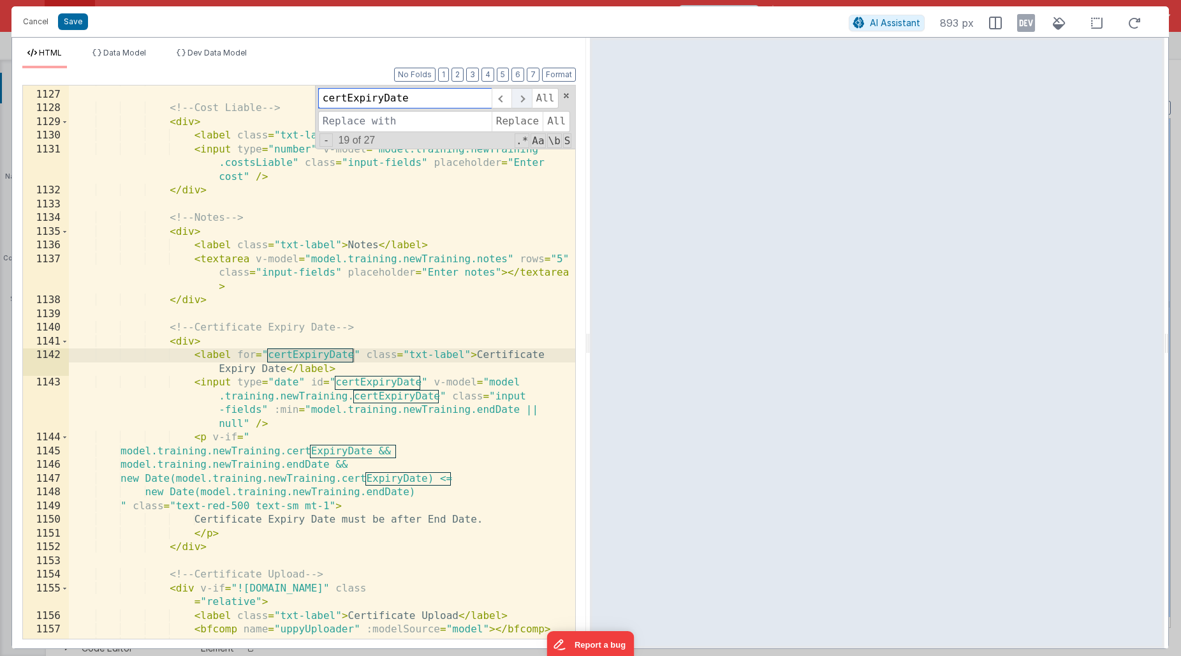
click at [522, 101] on span at bounding box center [522, 98] width 20 height 20
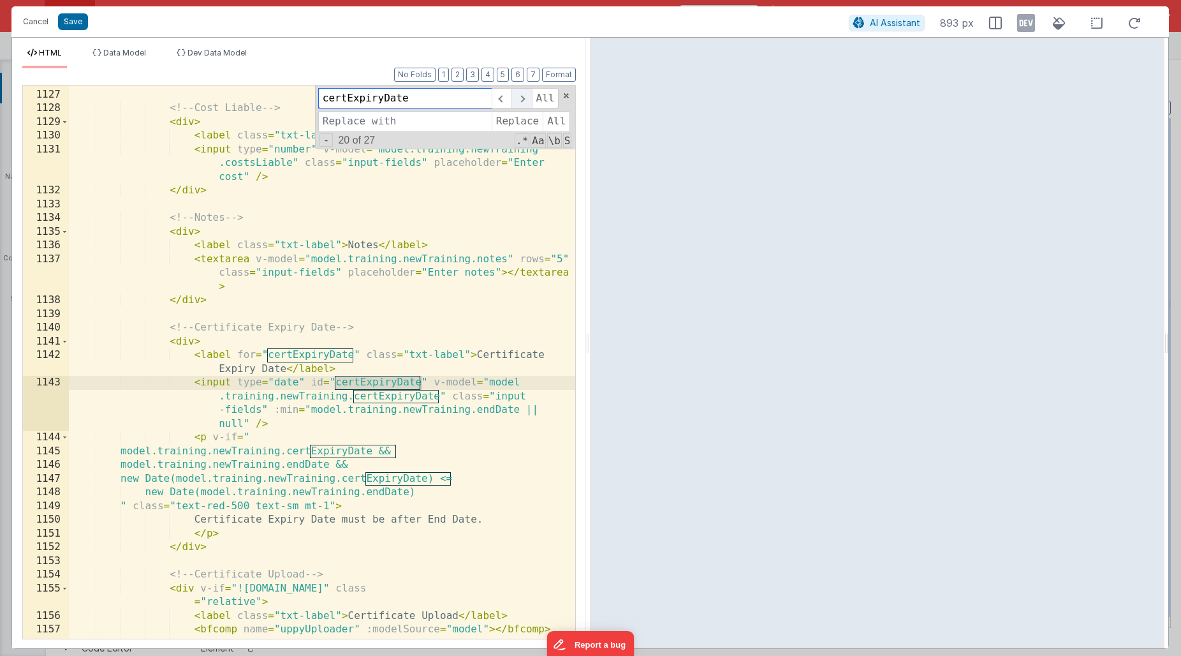
click at [522, 101] on span at bounding box center [522, 98] width 20 height 20
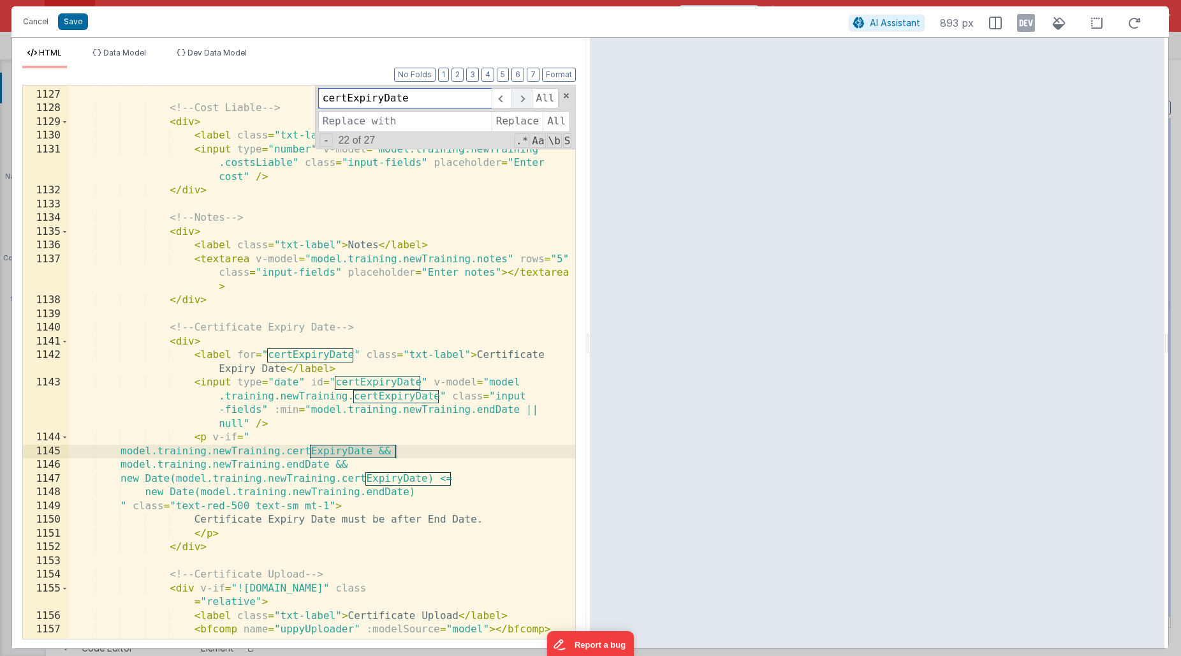
click at [522, 101] on span at bounding box center [522, 98] width 20 height 20
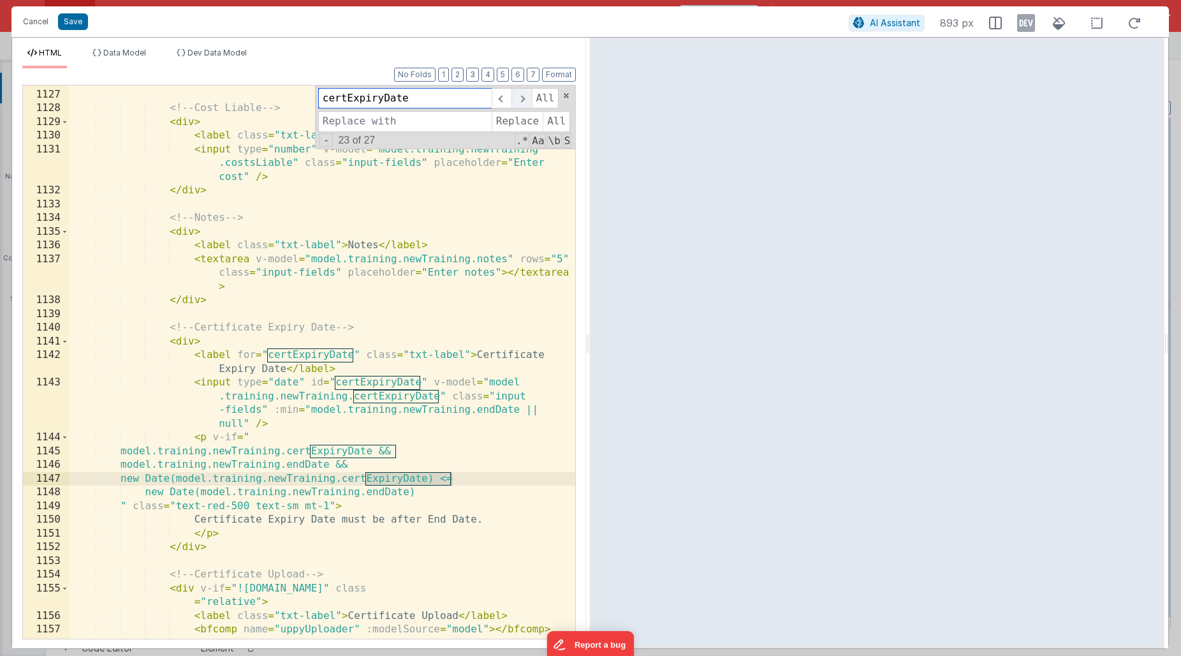
click at [522, 101] on span at bounding box center [522, 98] width 20 height 20
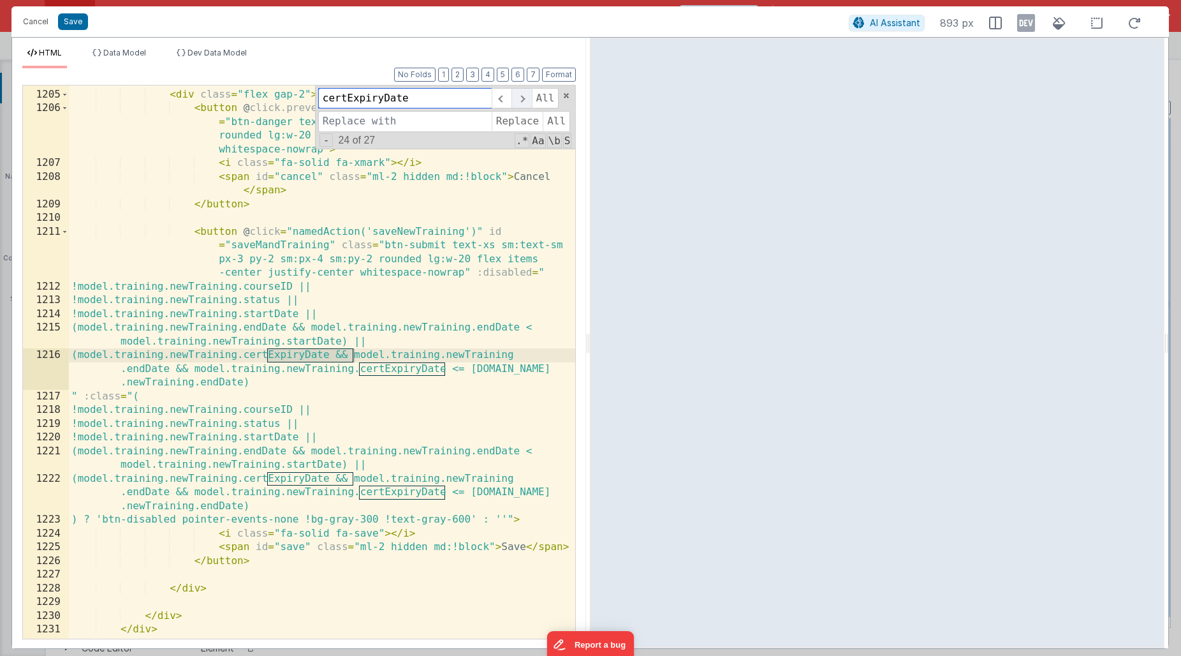
click at [522, 101] on span at bounding box center [522, 98] width 20 height 20
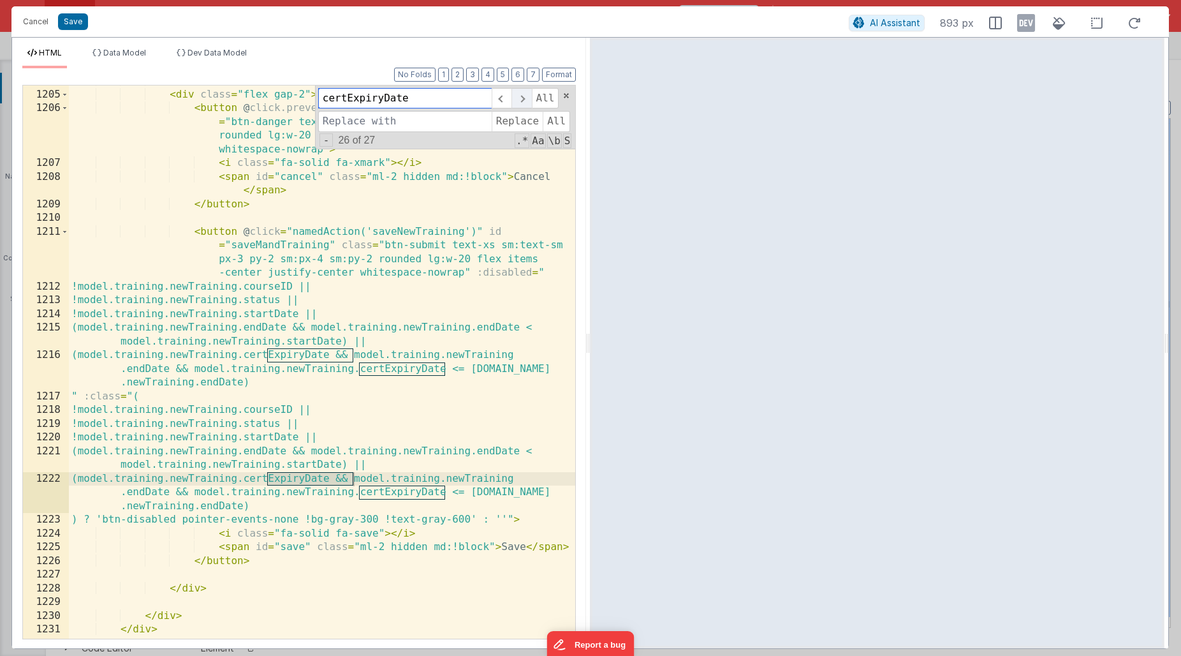
click at [522, 101] on span at bounding box center [522, 98] width 20 height 20
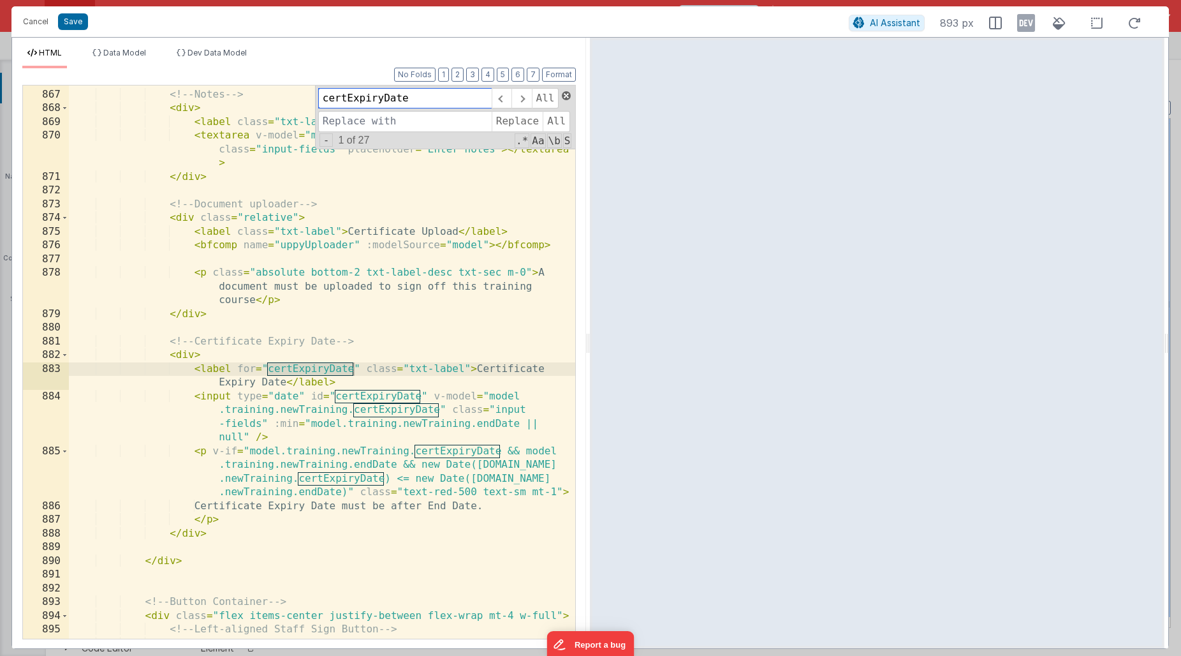
click at [568, 95] on span at bounding box center [566, 95] width 9 height 9
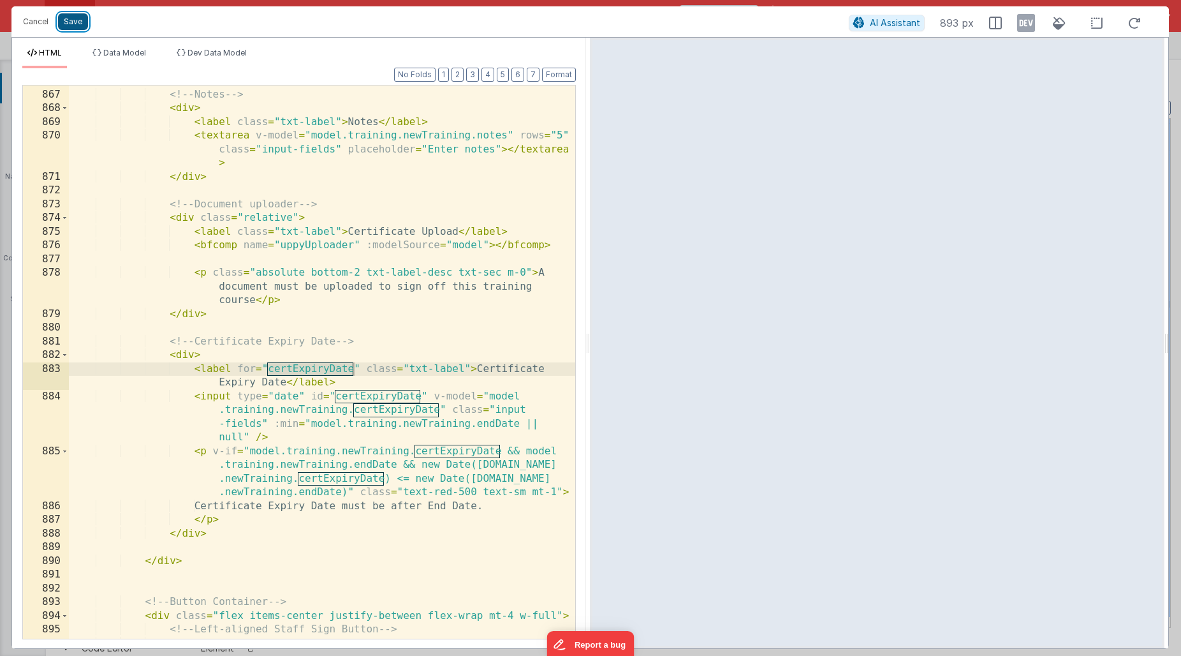
click at [77, 24] on button "Save" at bounding box center [73, 21] width 30 height 17
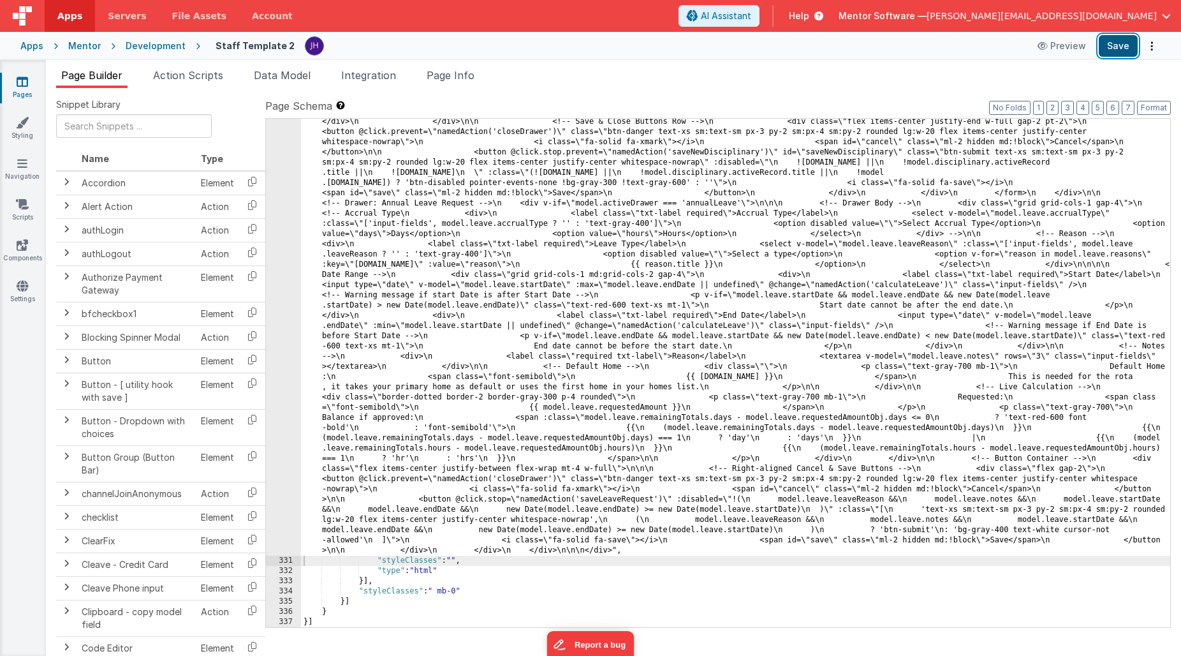
click at [1130, 48] on button "Save" at bounding box center [1118, 46] width 39 height 22
click at [29, 86] on link "Pages" at bounding box center [22, 88] width 46 height 26
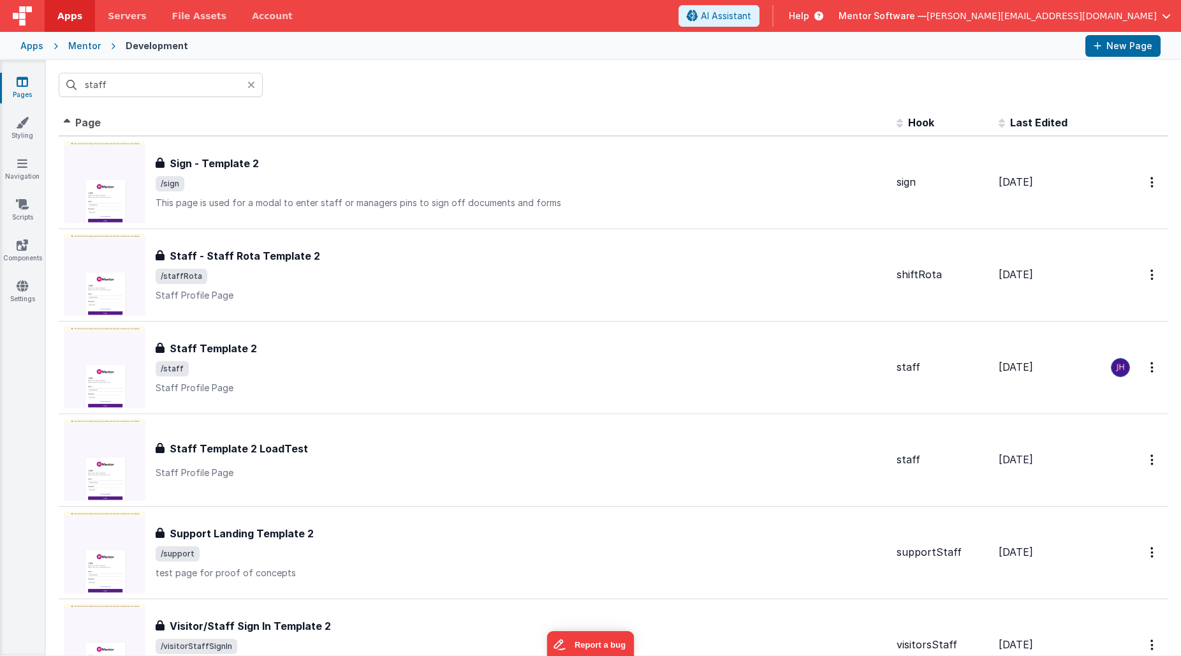
click at [85, 42] on div "Mentor" at bounding box center [84, 46] width 33 height 13
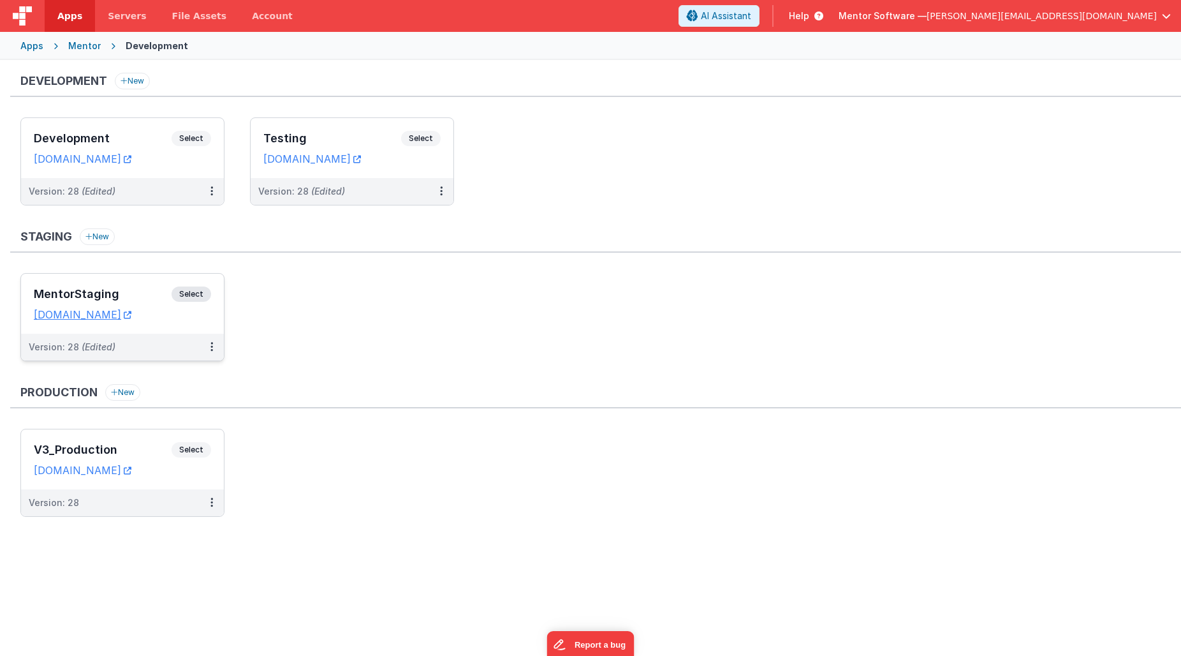
click at [118, 282] on div "MentorStaging Select URLs [DOMAIN_NAME]" at bounding box center [122, 304] width 203 height 60
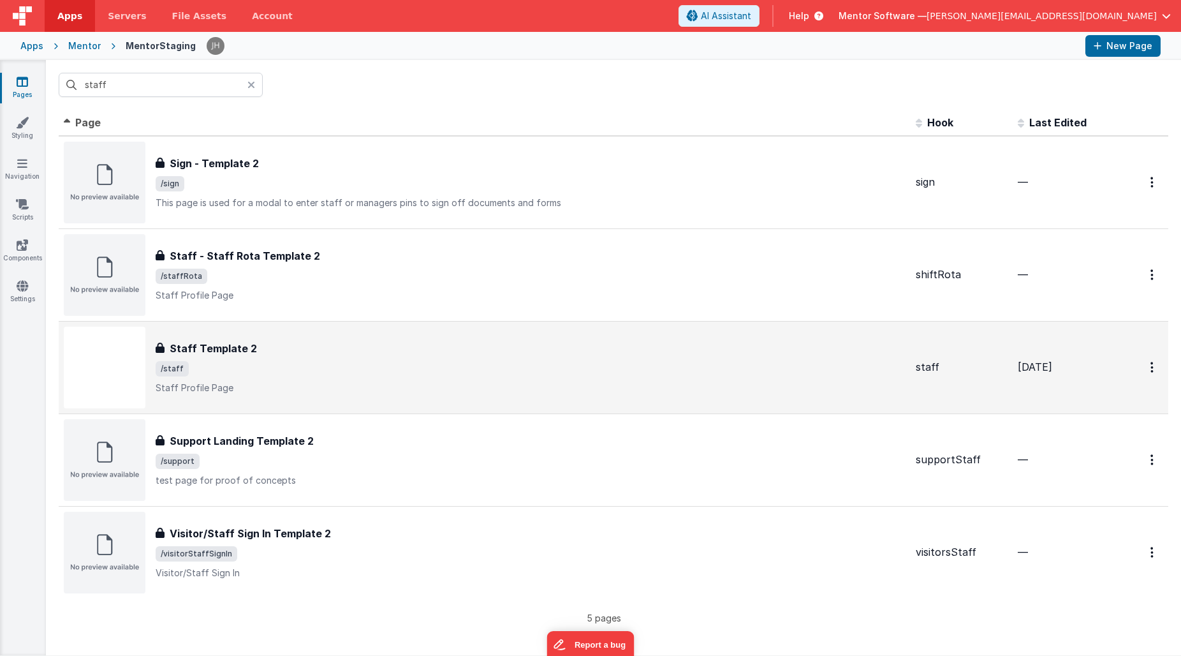
click at [263, 364] on span "/staff" at bounding box center [531, 368] width 750 height 15
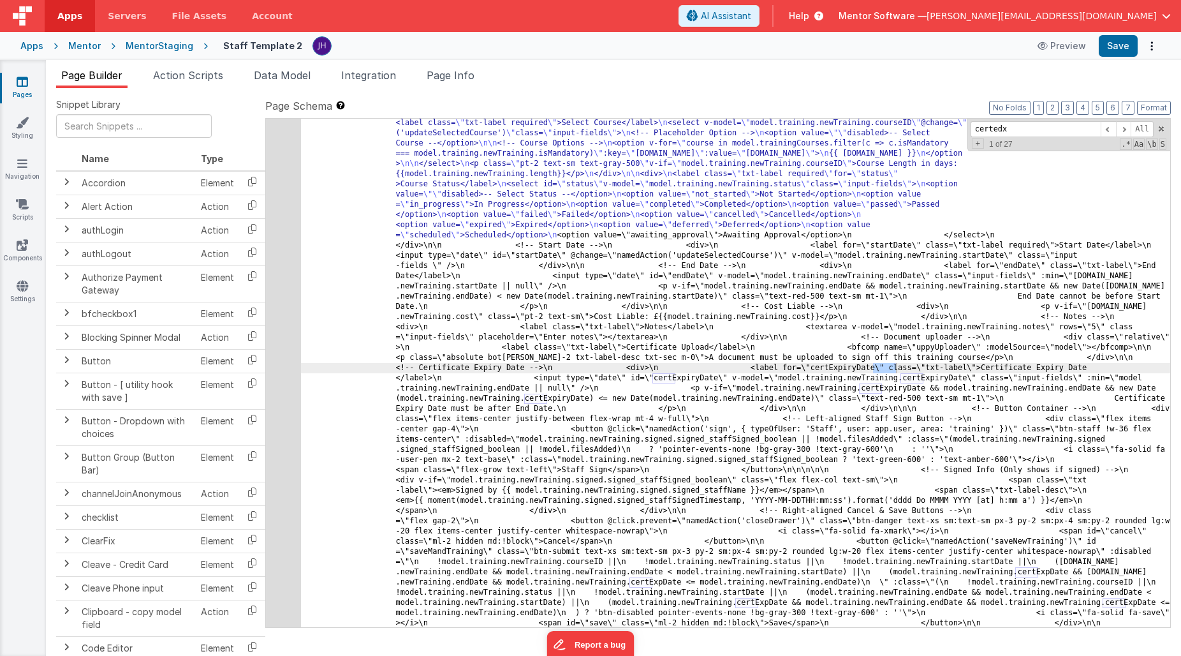
scroll to position [17706, 0]
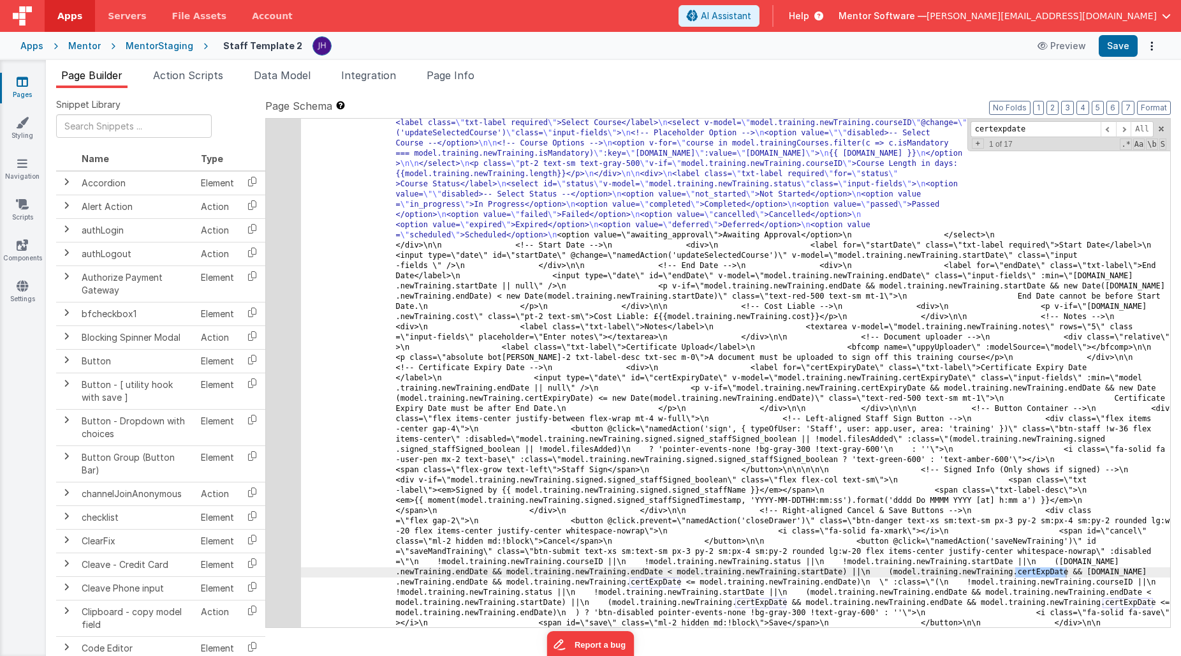
type input "certexpdate"
click at [281, 439] on div "330" at bounding box center [283, 424] width 35 height 6553
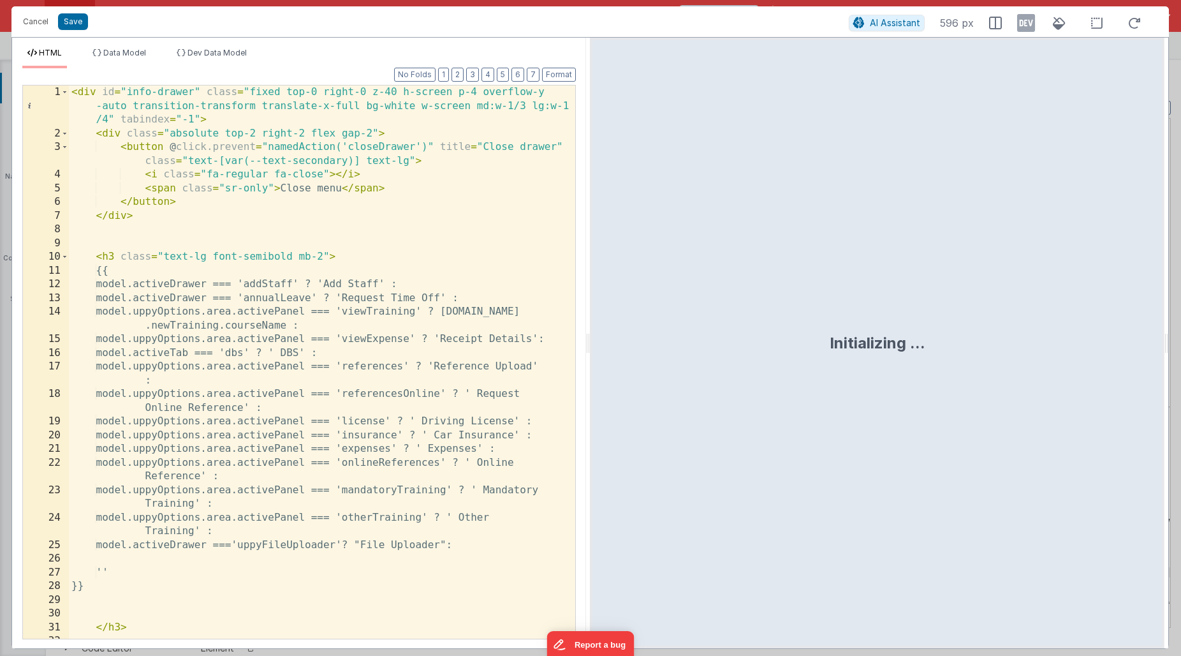
click at [396, 284] on div "< div id = "info-drawer" class = "fixed top-0 right-0 z-40 h-screen p-4 overflo…" at bounding box center [322, 389] width 507 height 608
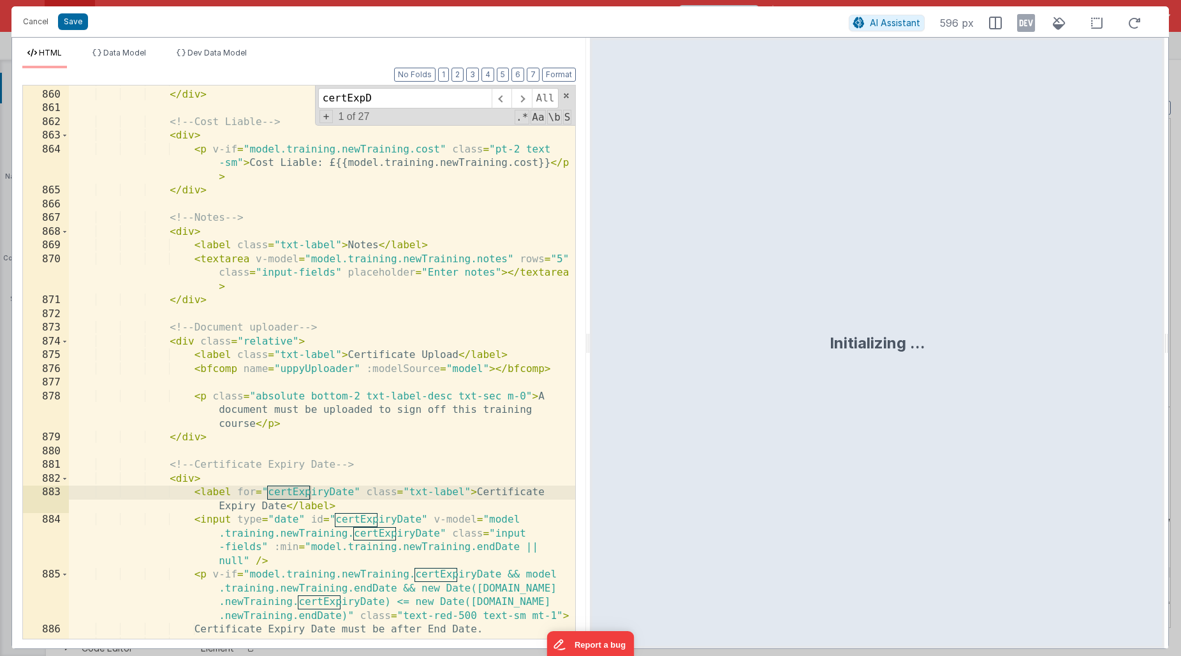
scroll to position [10743, 0]
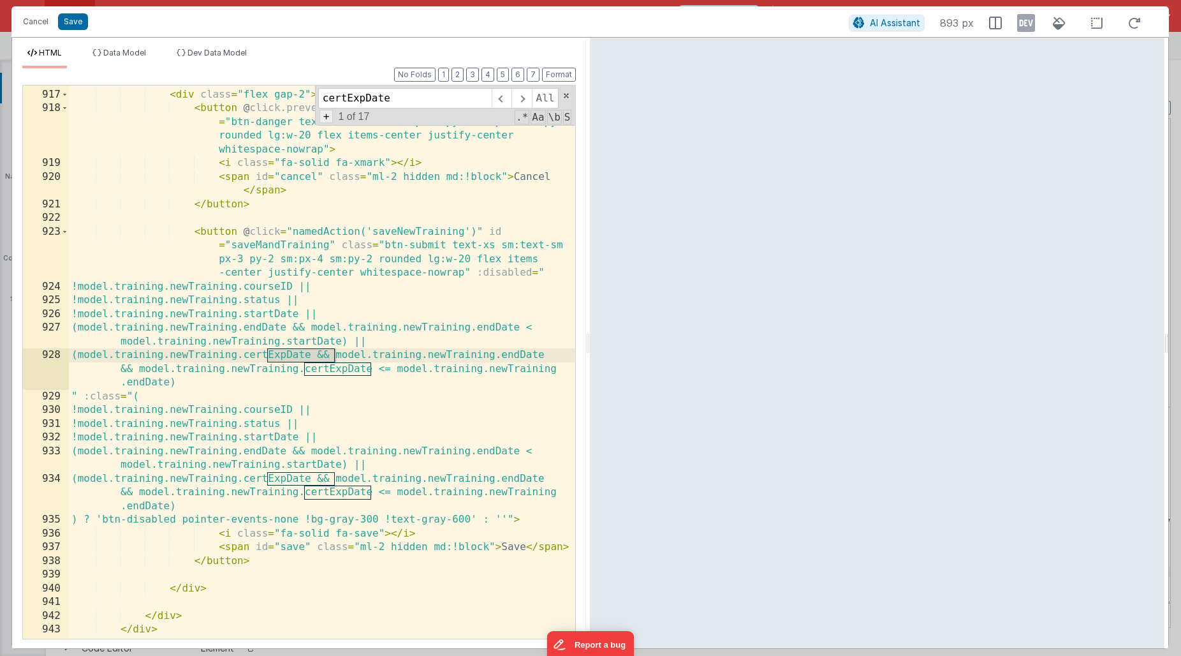
type input "certExpDate"
click at [325, 116] on span "+" at bounding box center [327, 116] width 14 height 13
drag, startPoint x: 410, startPoint y: 100, endPoint x: 285, endPoint y: 100, distance: 125.7
click at [285, 100] on div "<!-- Right-aligned Cancel & Save Buttons --> < div class = "flex gap-2" > < but…" at bounding box center [322, 361] width 507 height 553
click at [361, 122] on input at bounding box center [405, 121] width 174 height 20
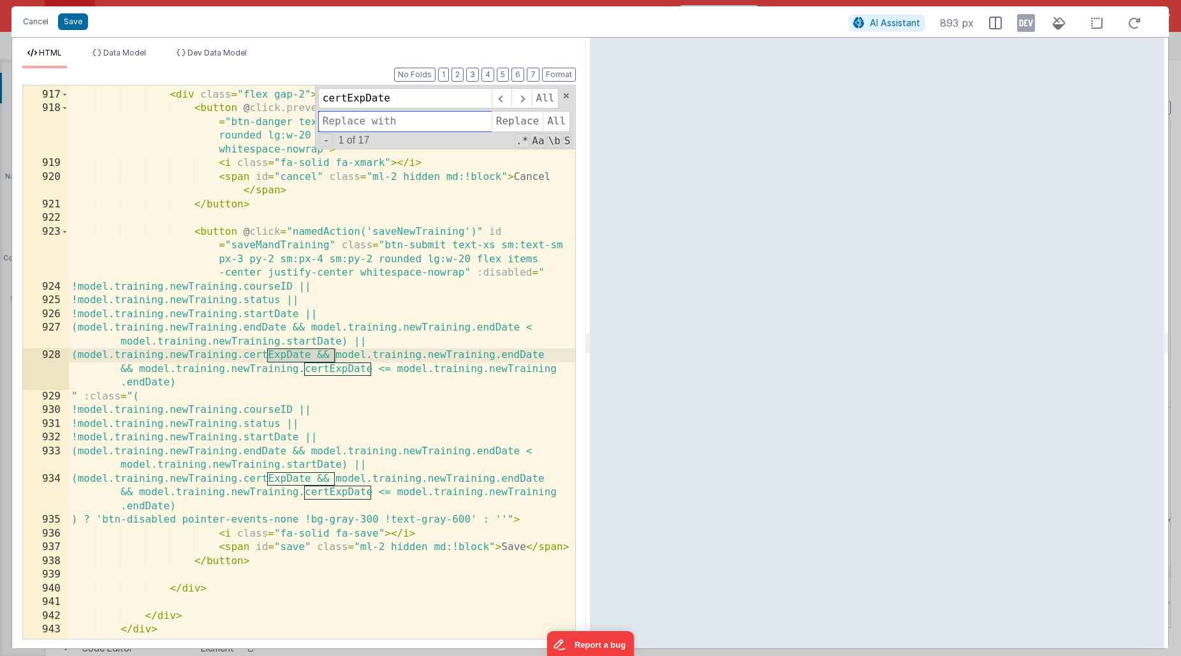
paste input "certExpDate"
click at [364, 122] on input "certExpDate" at bounding box center [405, 121] width 174 height 20
type input "certExpiryDate"
click at [508, 125] on span "Replace" at bounding box center [517, 121] width 51 height 20
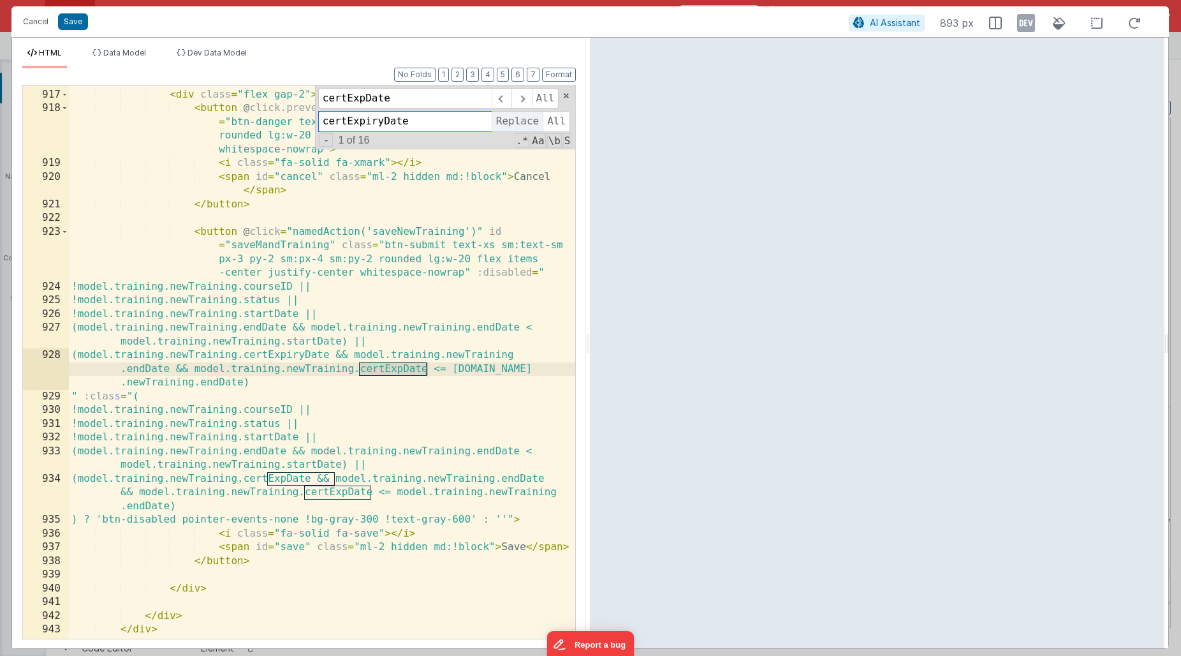
click at [508, 125] on span "Replace" at bounding box center [517, 121] width 51 height 20
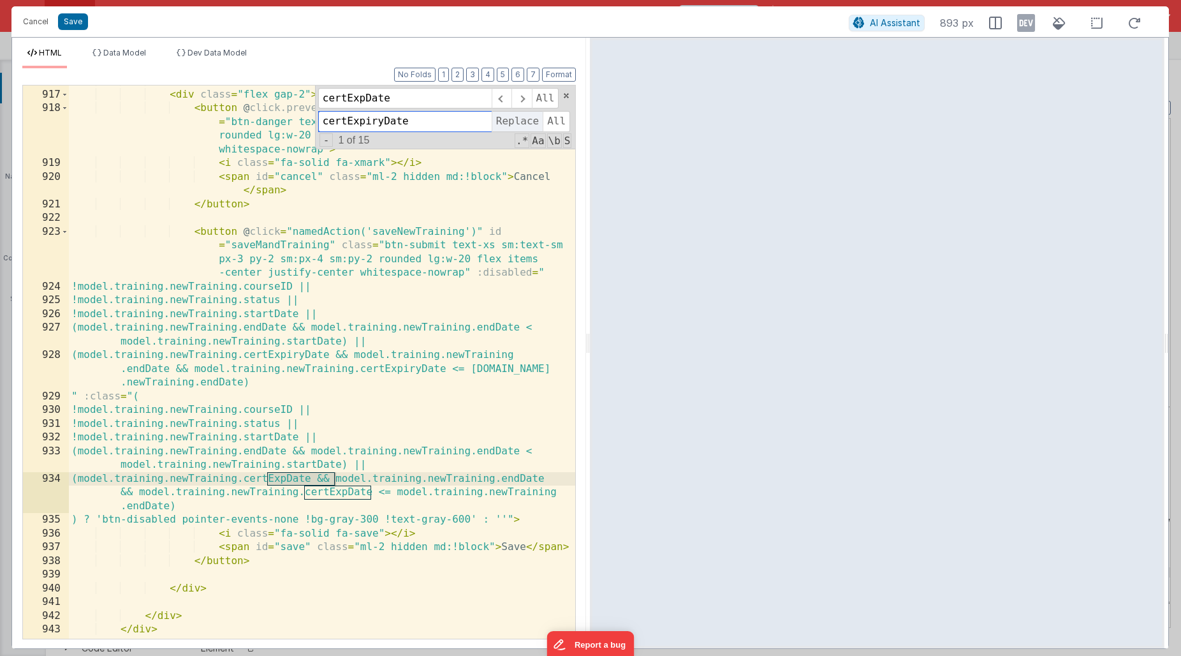
click at [508, 125] on span "Replace" at bounding box center [517, 121] width 51 height 20
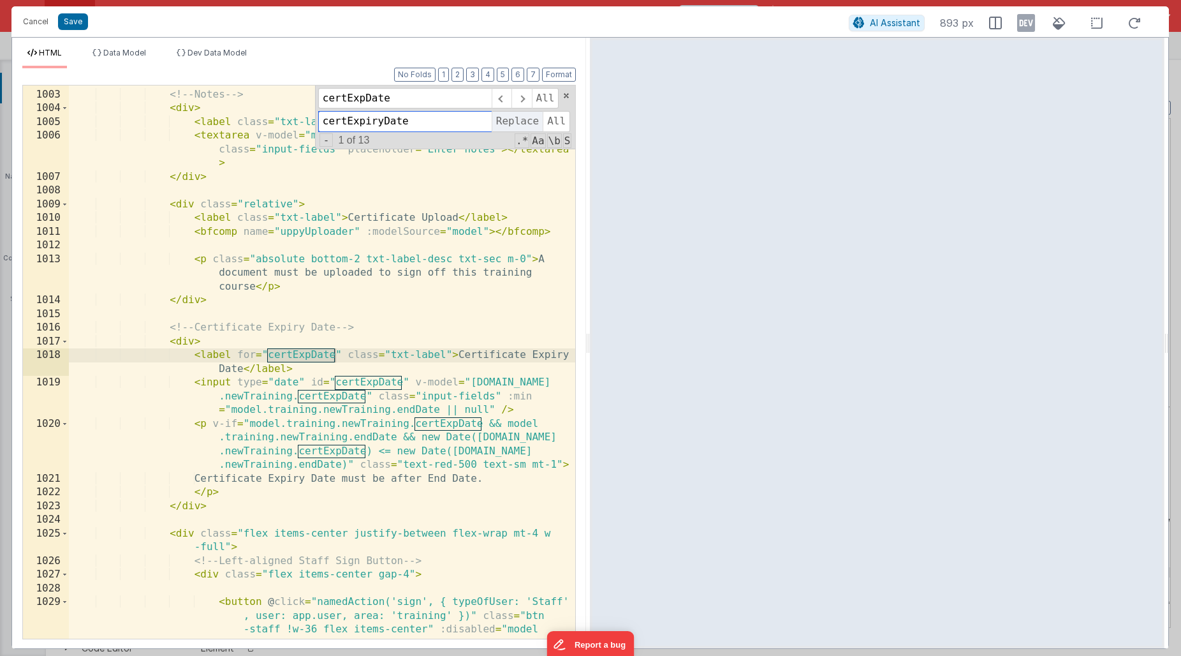
scroll to position [11725, 0]
click at [508, 125] on span "Replace" at bounding box center [517, 121] width 51 height 20
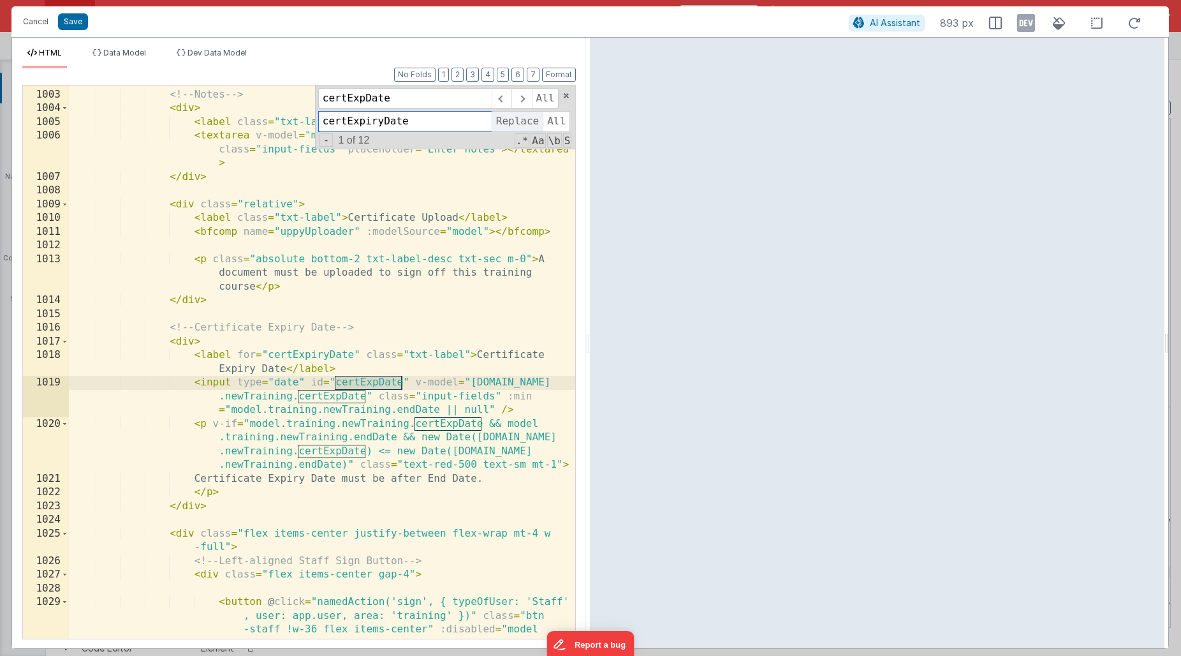
click at [508, 125] on span "Replace" at bounding box center [517, 121] width 51 height 20
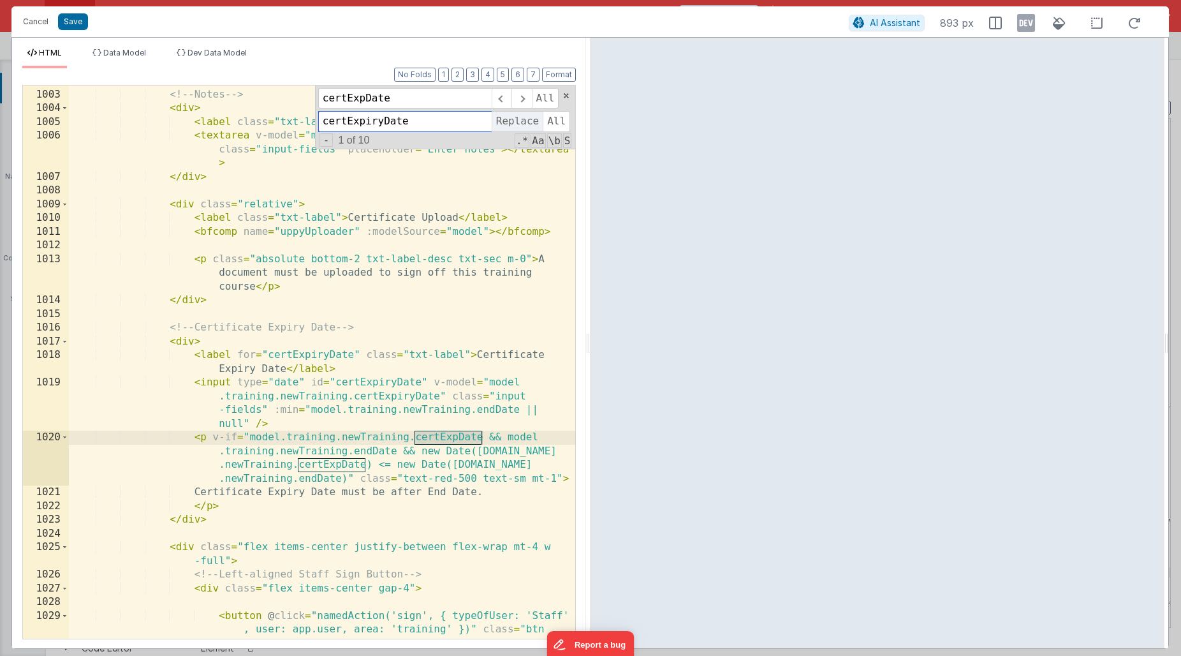
scroll to position [11720, 0]
click at [508, 125] on span "Replace" at bounding box center [517, 121] width 51 height 20
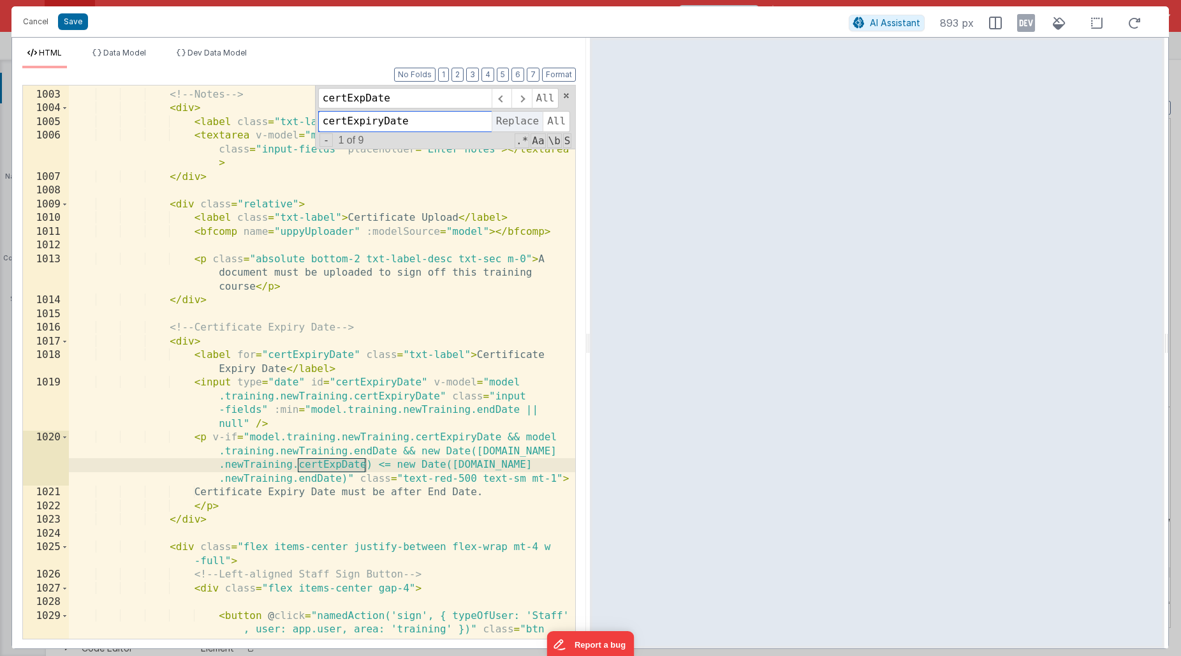
click at [508, 125] on span "Replace" at bounding box center [517, 121] width 51 height 20
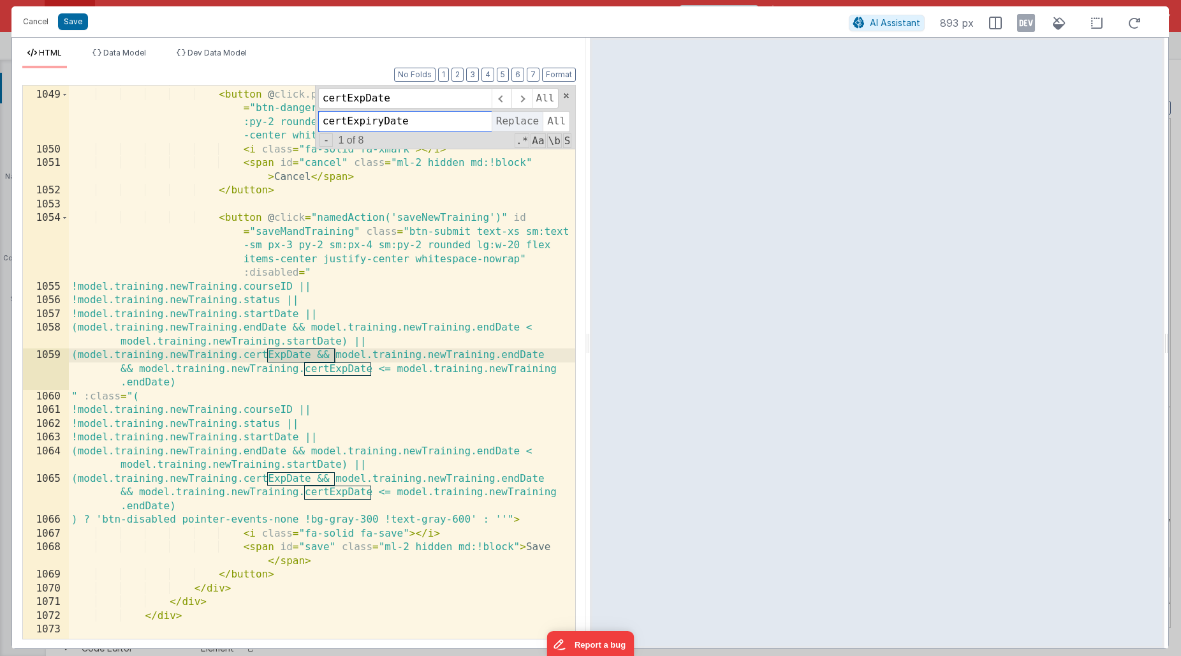
scroll to position [12330, 0]
click at [508, 125] on span "Replace" at bounding box center [517, 121] width 51 height 20
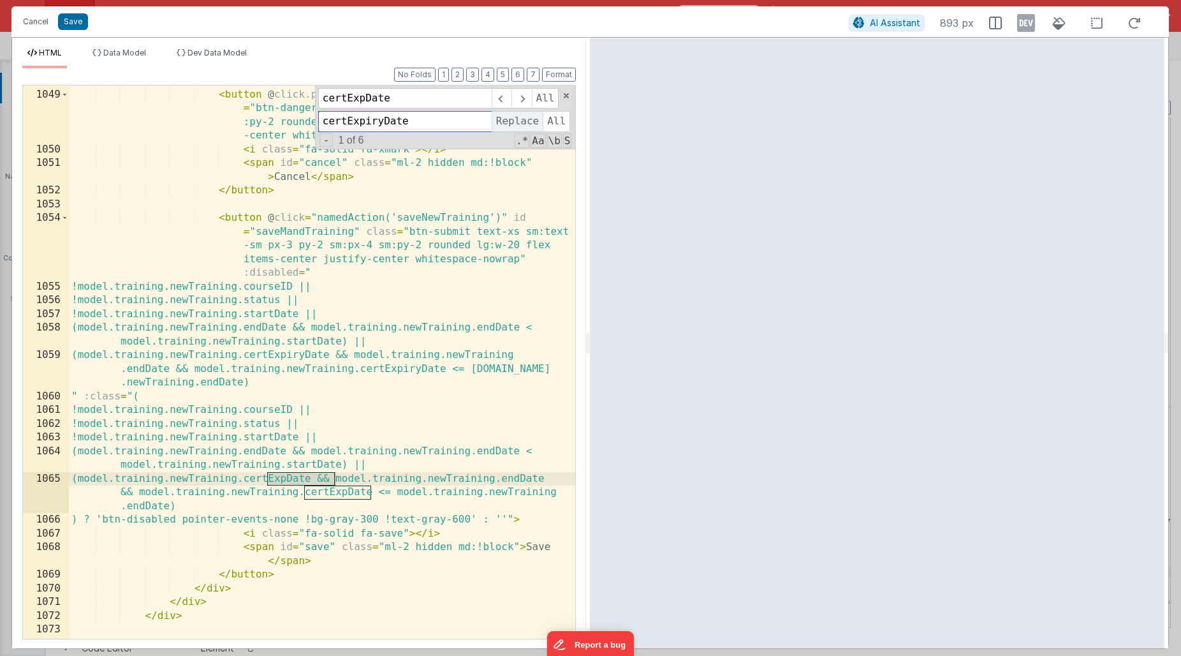
click at [508, 125] on span "Replace" at bounding box center [517, 121] width 51 height 20
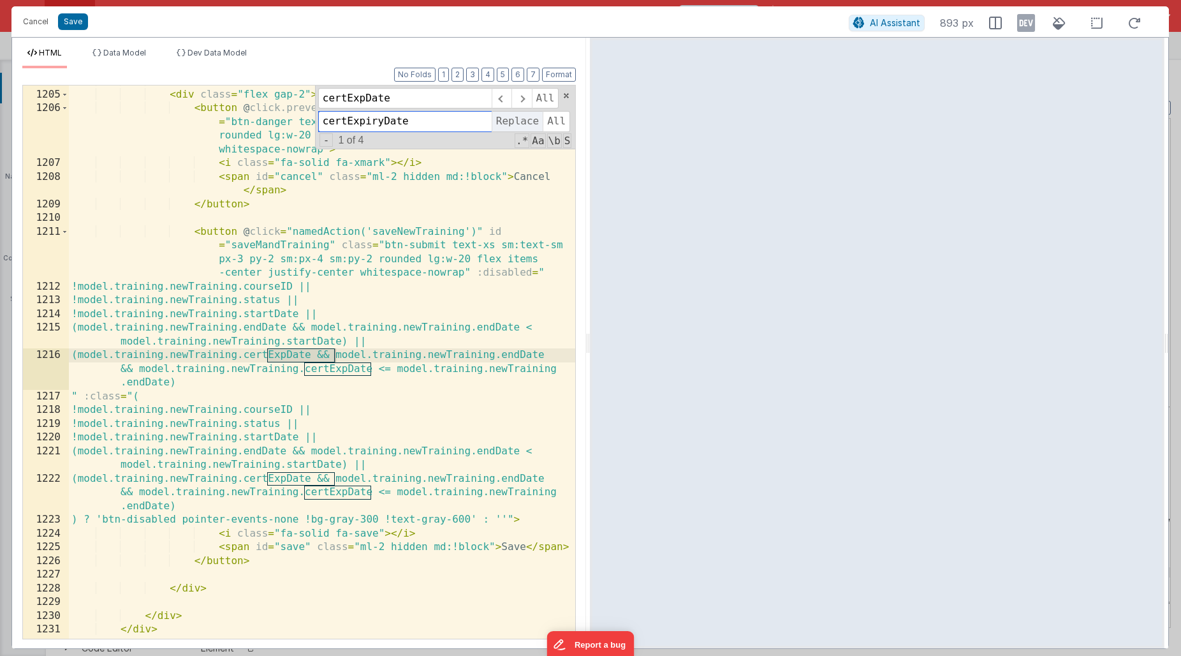
scroll to position [14028, 0]
click at [508, 125] on span "Replace" at bounding box center [517, 121] width 51 height 20
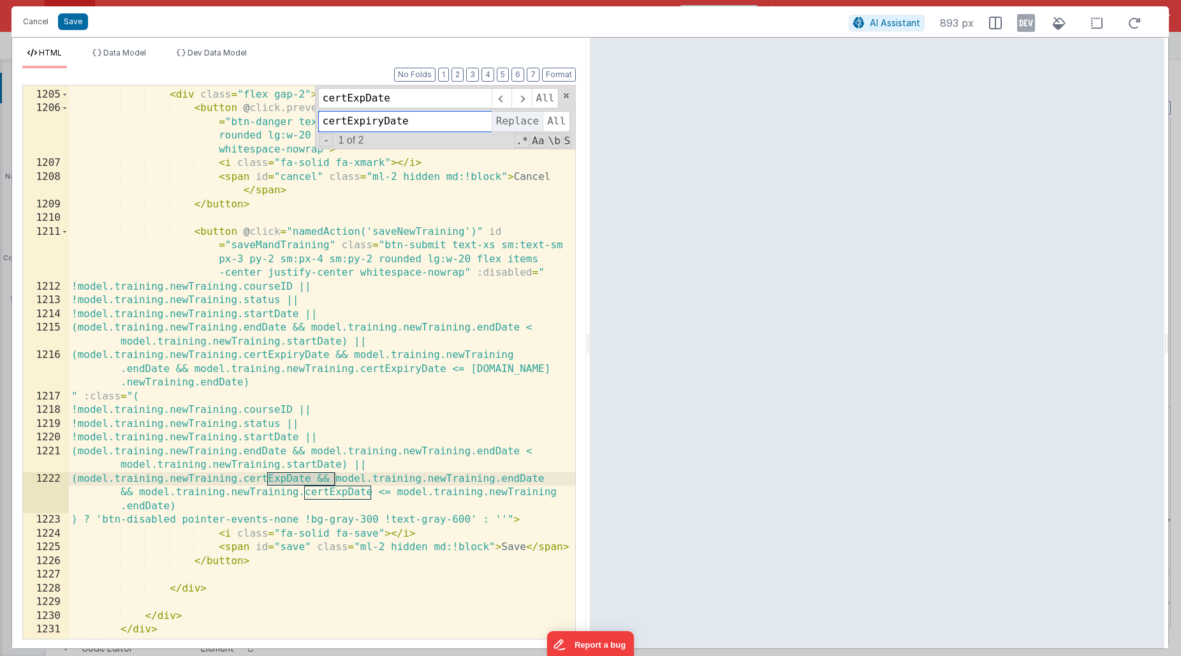
click at [508, 125] on span "Replace" at bounding box center [517, 121] width 51 height 20
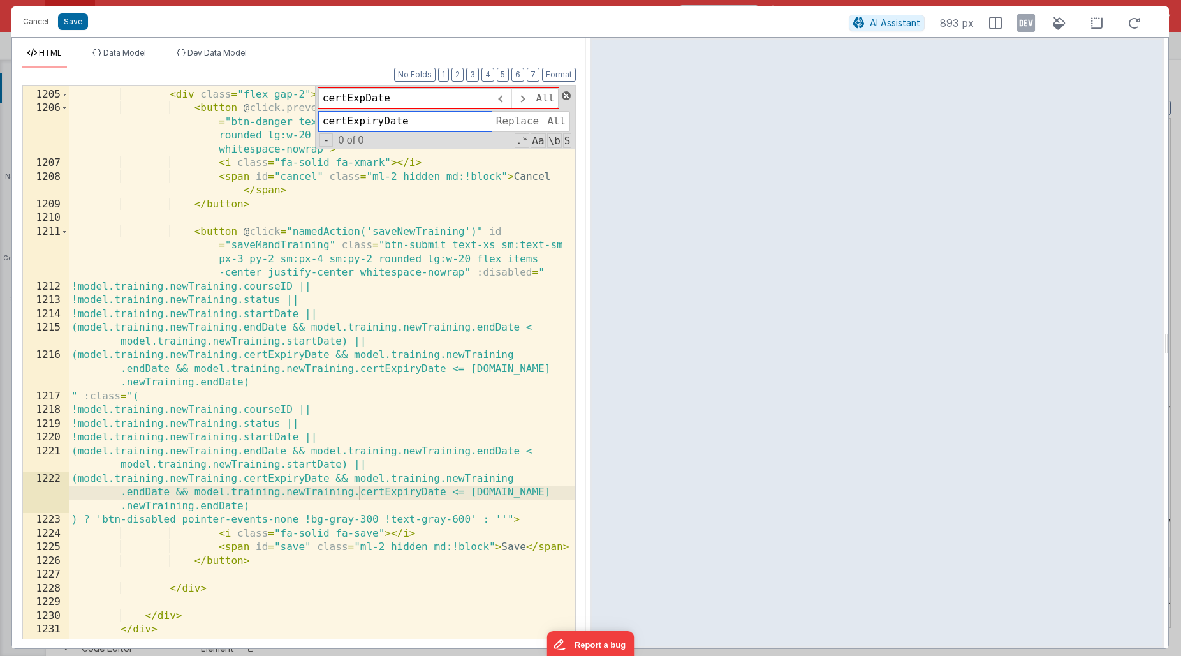
click at [566, 96] on span at bounding box center [566, 95] width 9 height 9
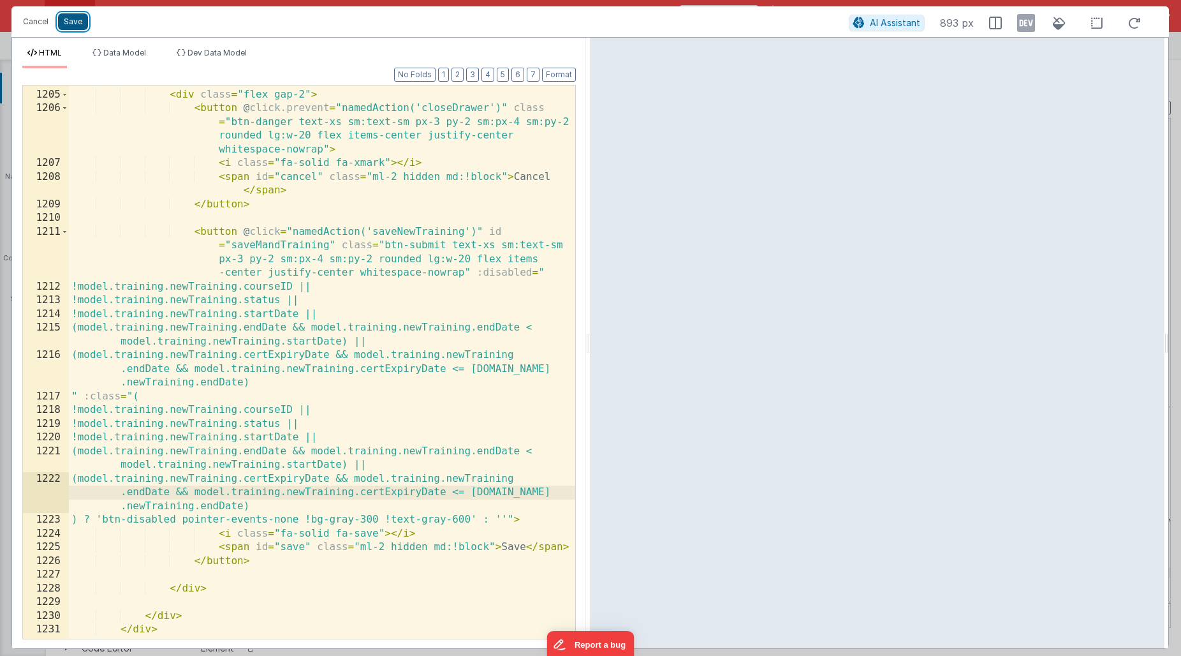
click at [73, 23] on button "Save" at bounding box center [73, 21] width 30 height 17
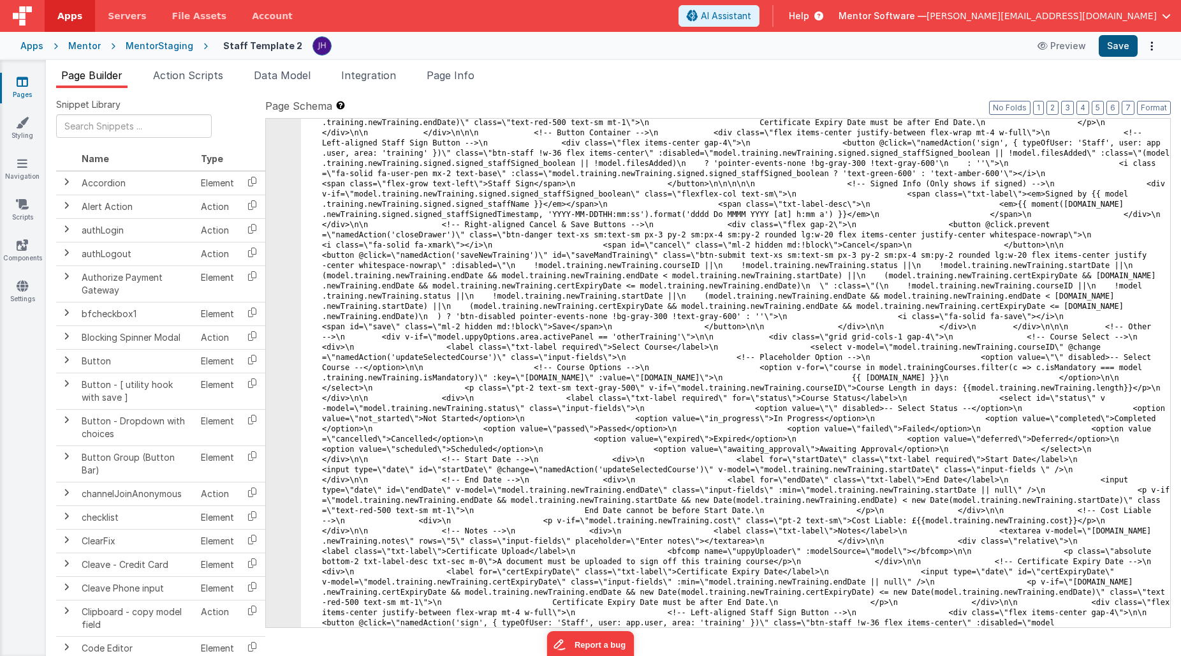
scroll to position [18133, 0]
click at [1127, 46] on button "Save" at bounding box center [1118, 46] width 39 height 22
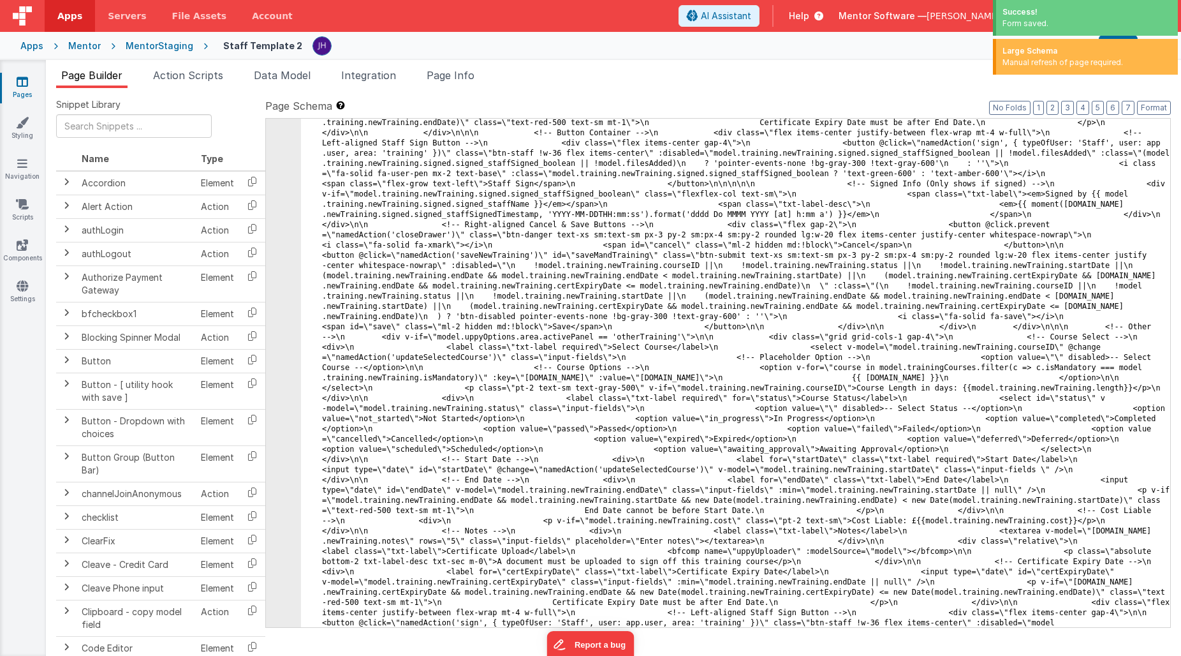
click at [82, 45] on div "Mentor" at bounding box center [84, 46] width 33 height 13
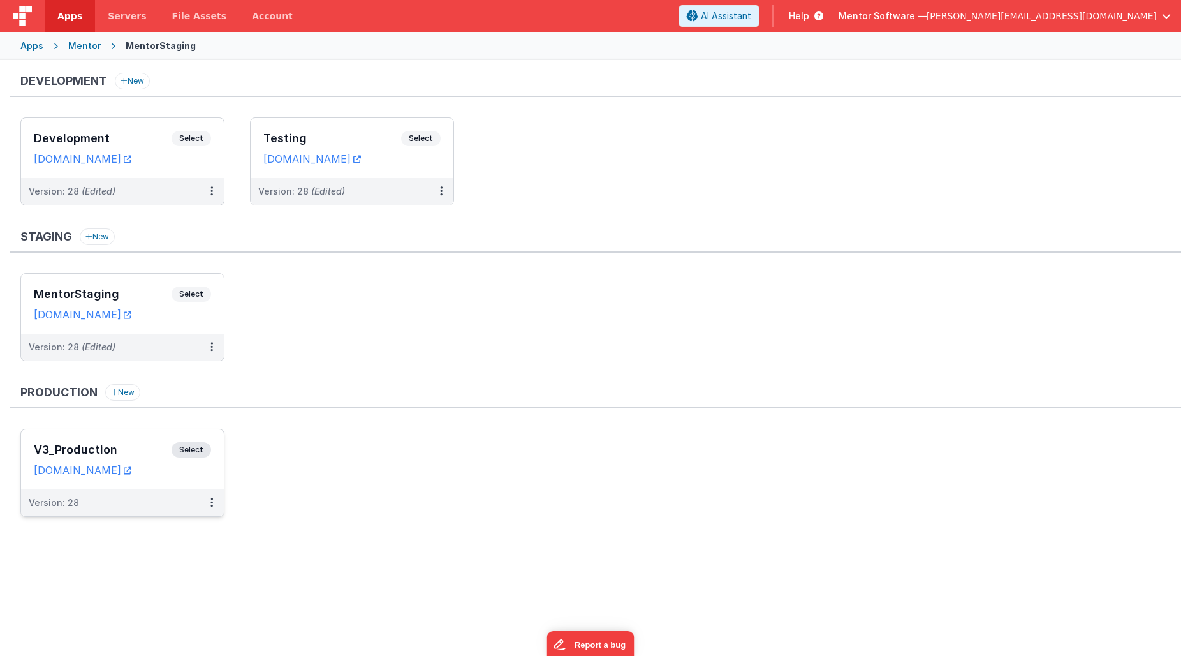
click at [130, 438] on div "V3_Production Select URLs [DOMAIN_NAME]" at bounding box center [122, 459] width 203 height 60
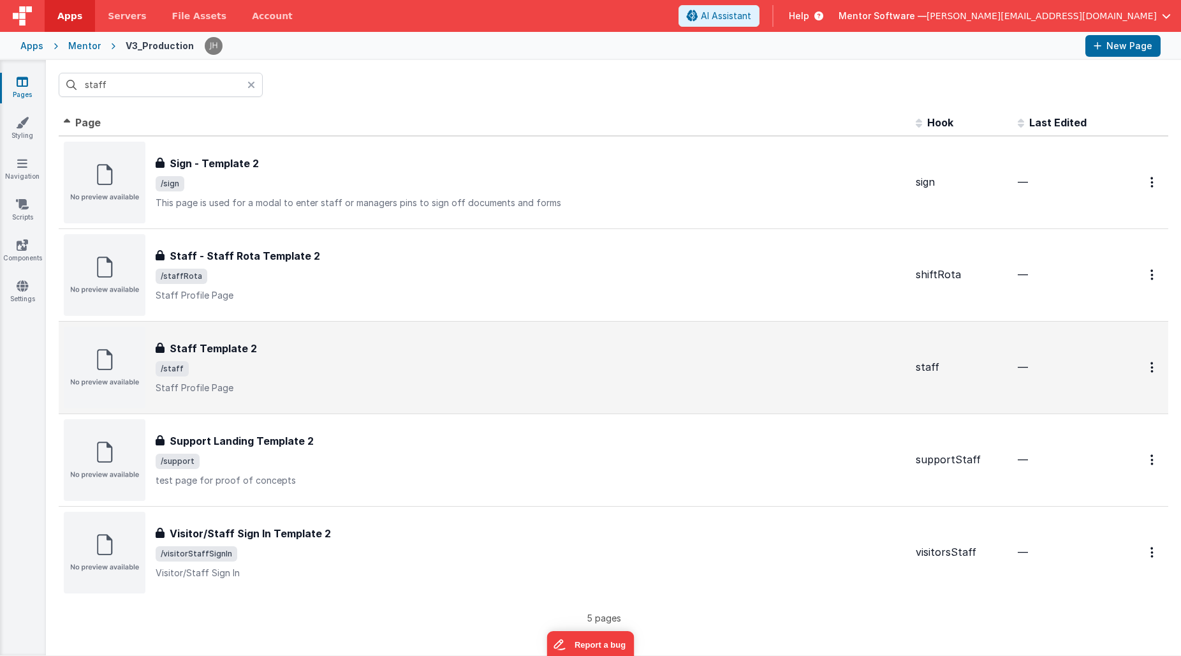
click at [281, 369] on span "/staff" at bounding box center [531, 368] width 750 height 15
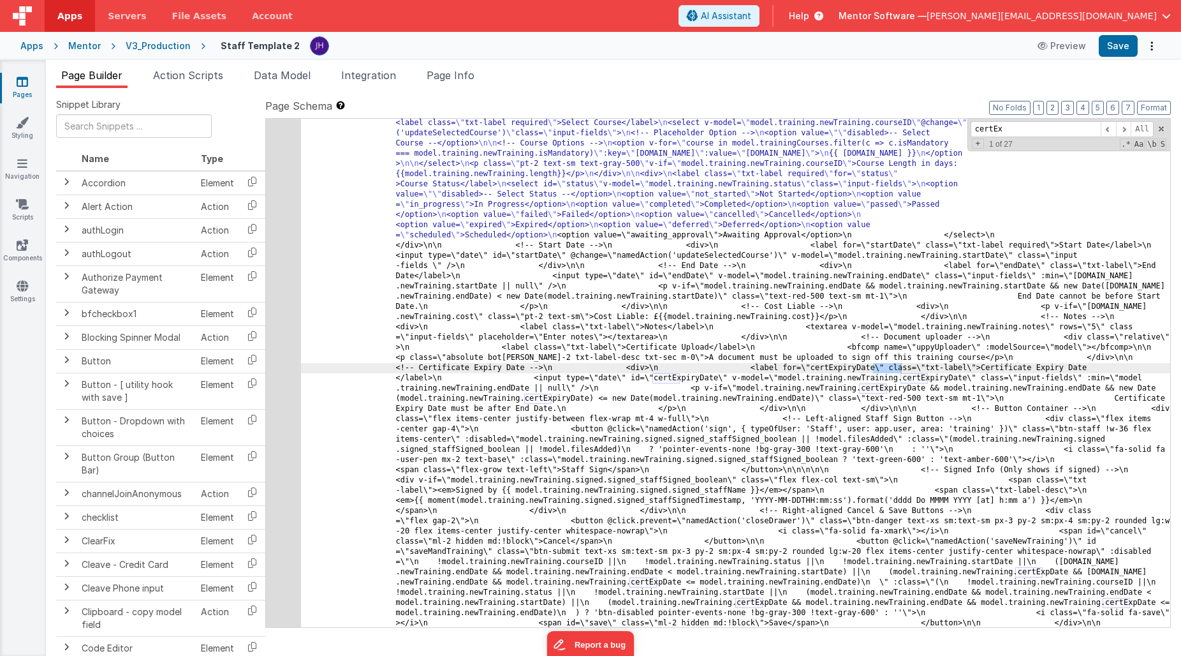
scroll to position [17706, 0]
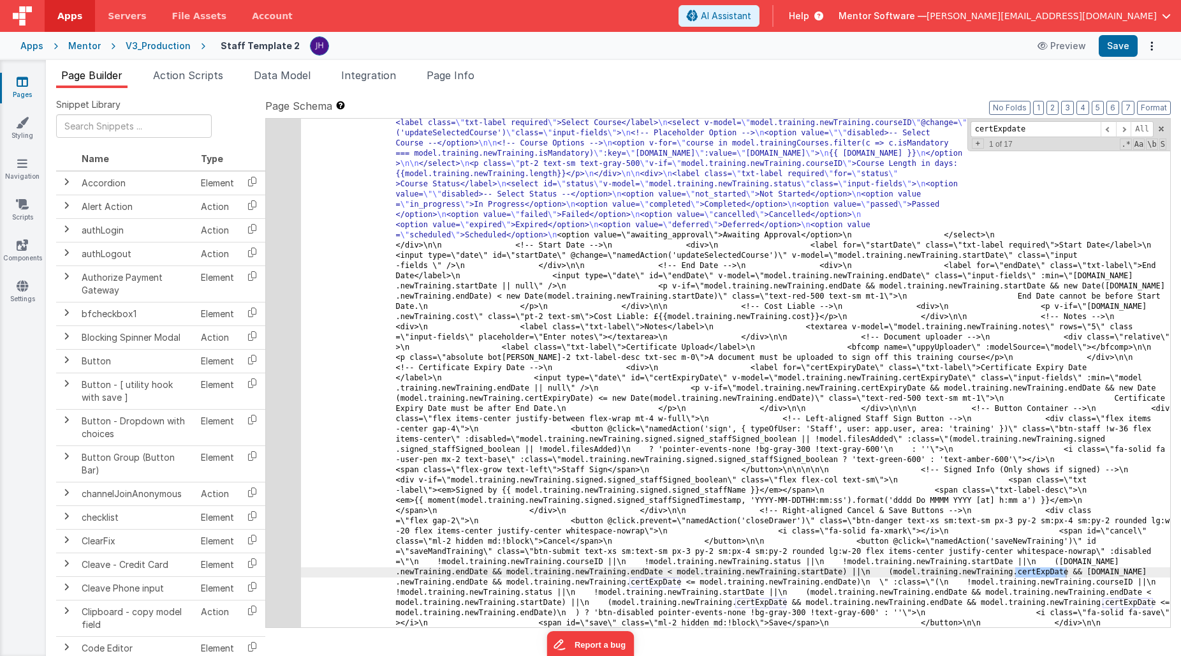
type input "certExpdate"
click at [285, 461] on div "330" at bounding box center [283, 424] width 35 height 6553
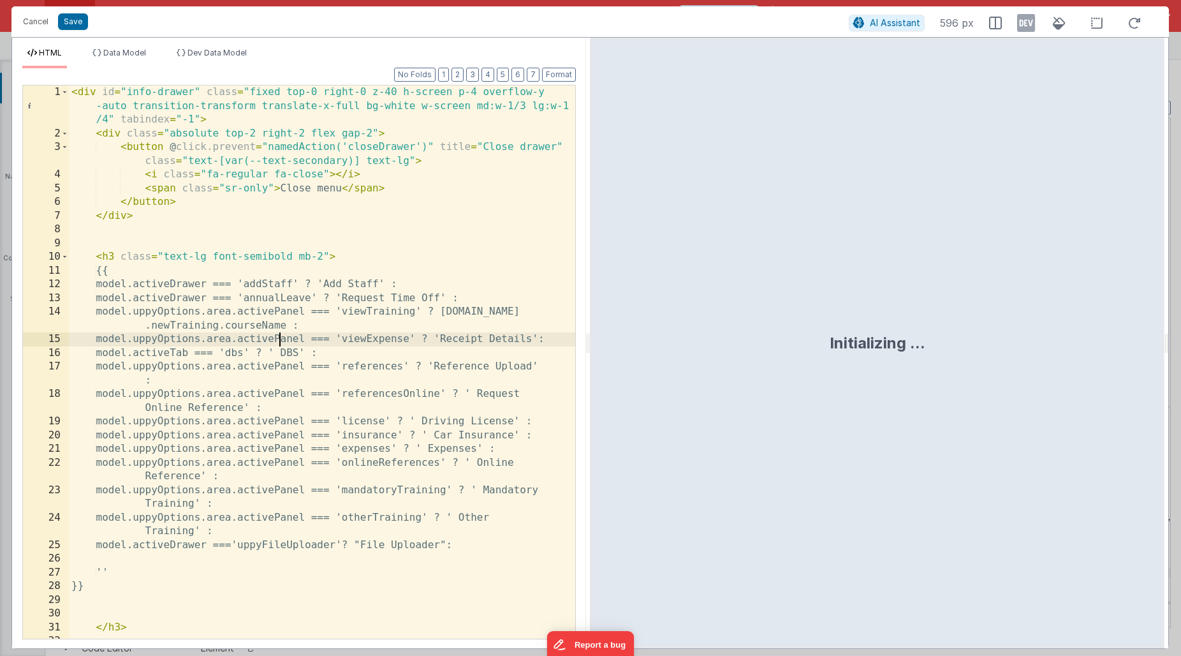
click at [312, 320] on div "< div id = "info-drawer" class = "fixed top-0 right-0 z-40 h-screen p-4 overflo…" at bounding box center [322, 389] width 507 height 608
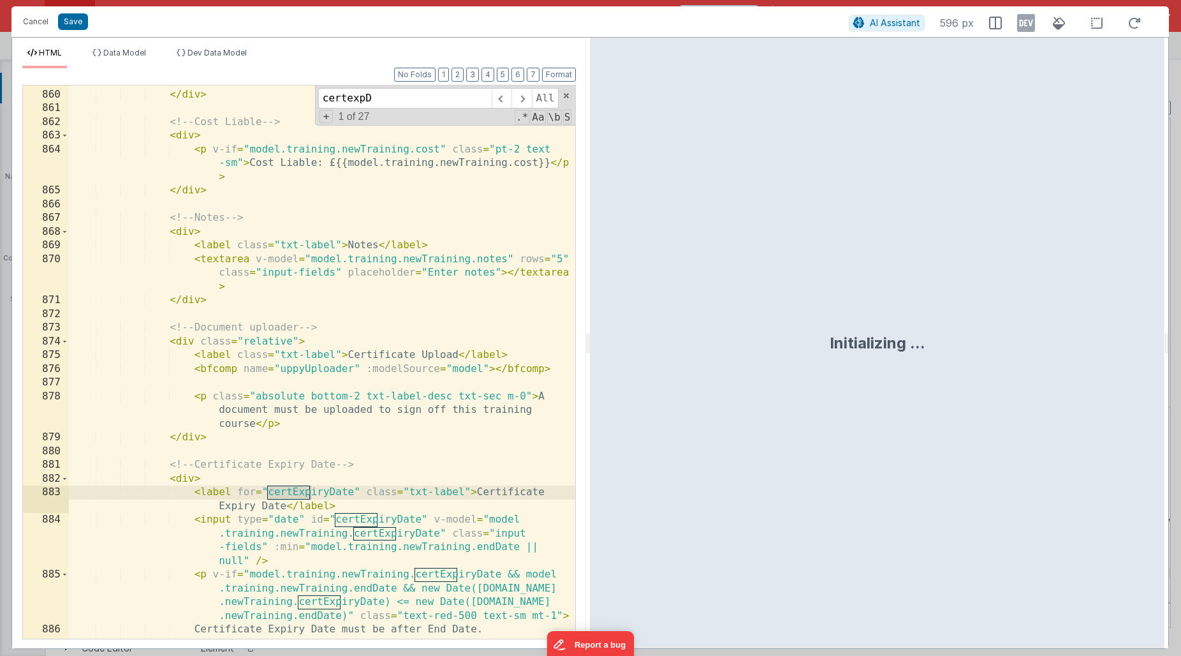
scroll to position [10743, 0]
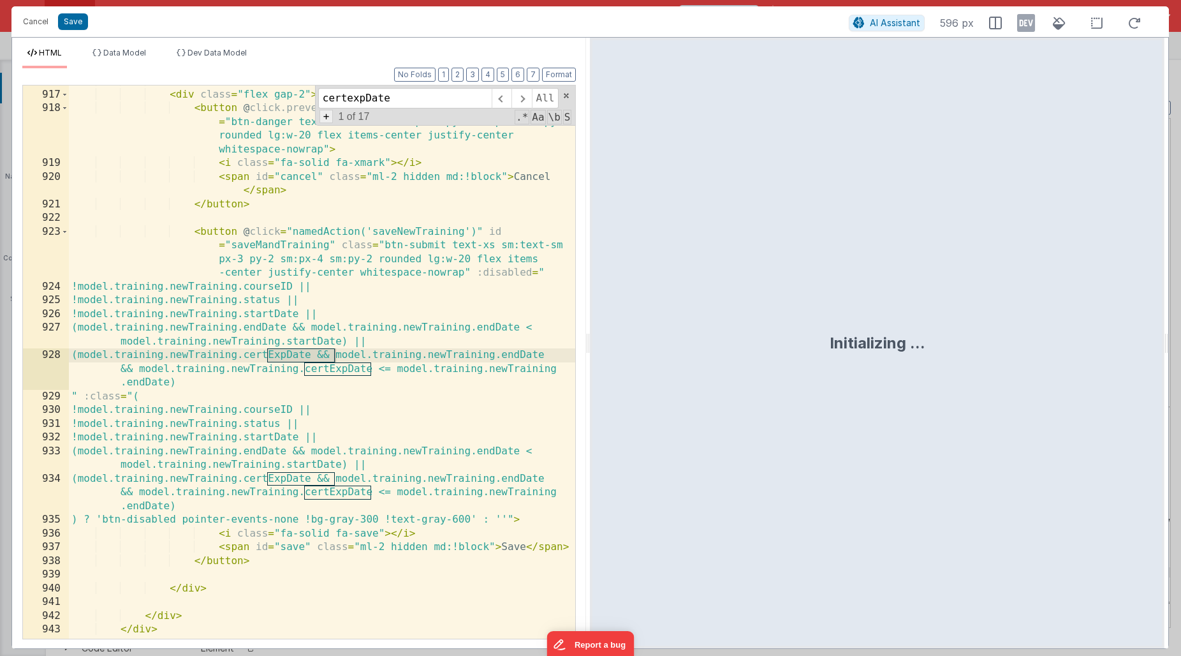
type input "certexpDate"
click at [328, 122] on span "+" at bounding box center [327, 116] width 14 height 13
drag, startPoint x: 408, startPoint y: 101, endPoint x: 331, endPoint y: 101, distance: 76.6
click at [331, 101] on input "certexpDate" at bounding box center [405, 98] width 174 height 20
click at [338, 115] on input at bounding box center [405, 121] width 174 height 20
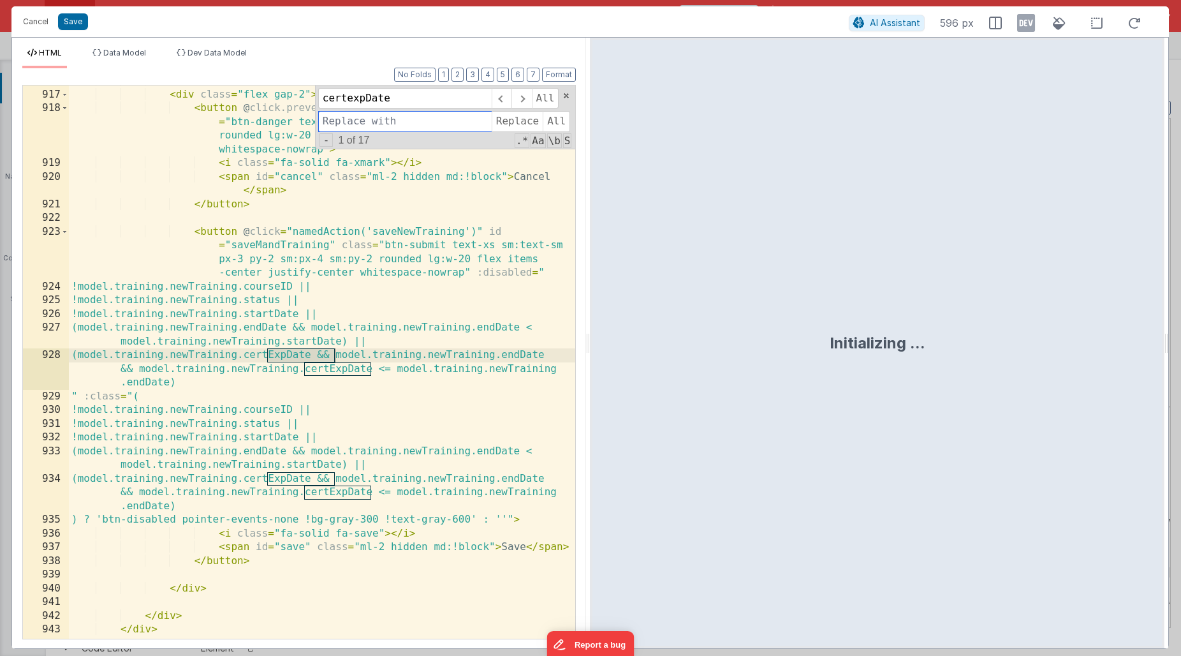
paste input "certexpDate"
click at [352, 120] on input "certexpDate" at bounding box center [405, 121] width 174 height 20
type input "certExpiryDate"
click at [511, 121] on span "Replace" at bounding box center [517, 121] width 51 height 20
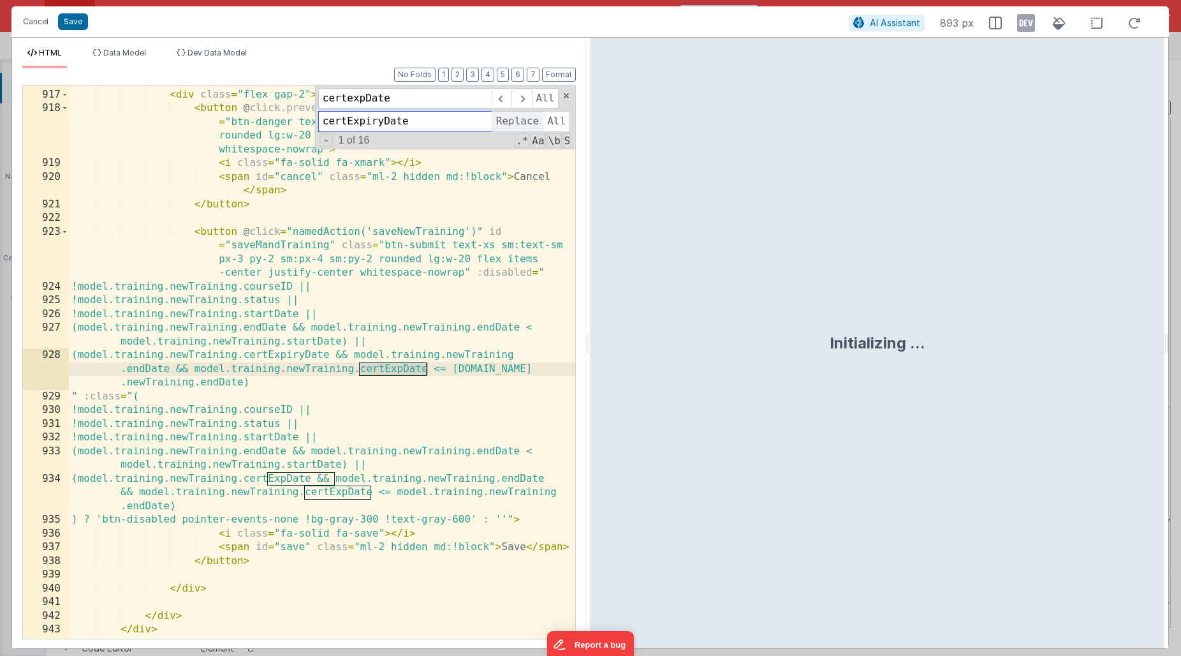
click at [511, 121] on span "Replace" at bounding box center [517, 121] width 51 height 20
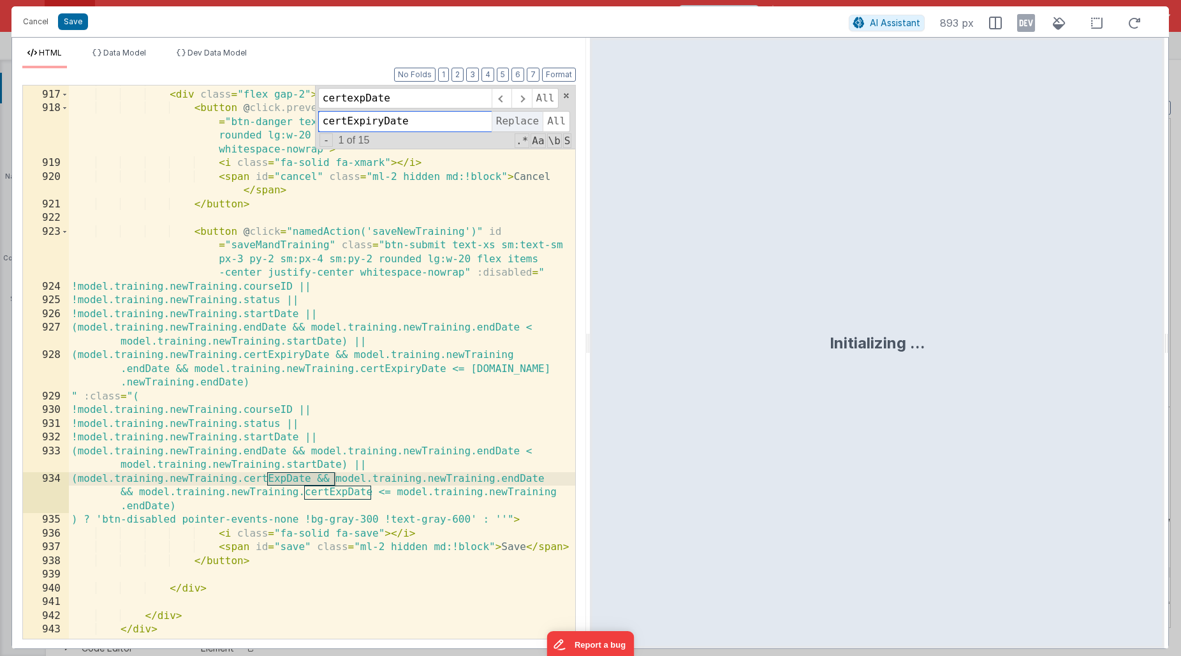
click at [511, 121] on span "Replace" at bounding box center [517, 121] width 51 height 20
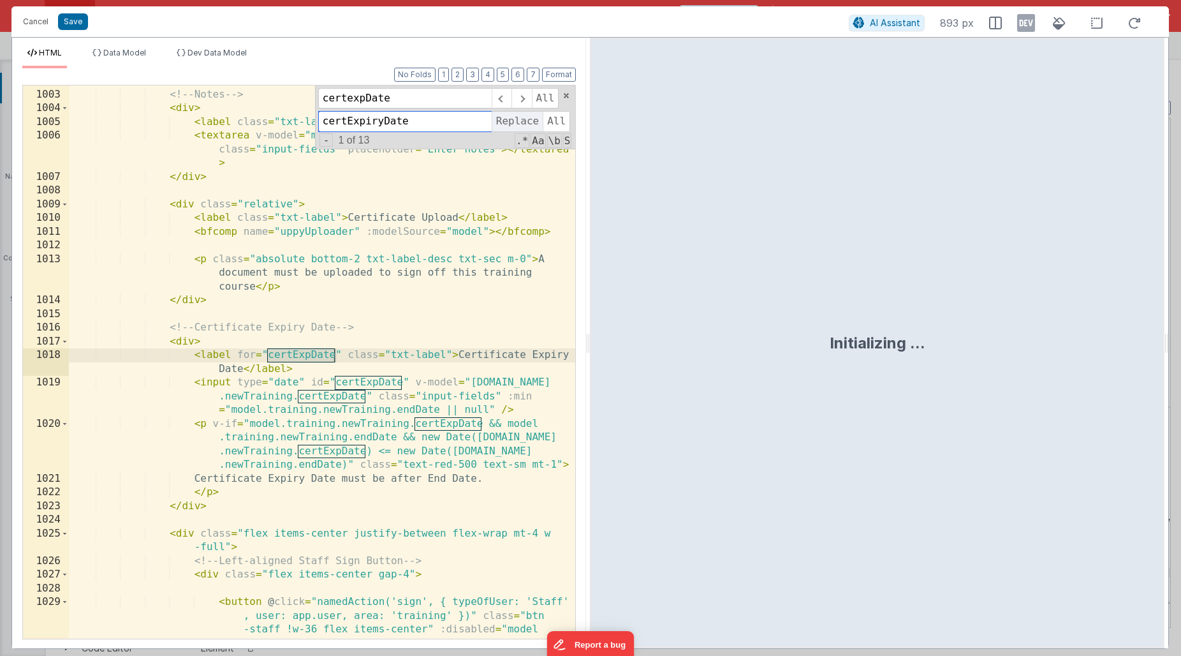
click at [511, 121] on span "Replace" at bounding box center [517, 121] width 51 height 20
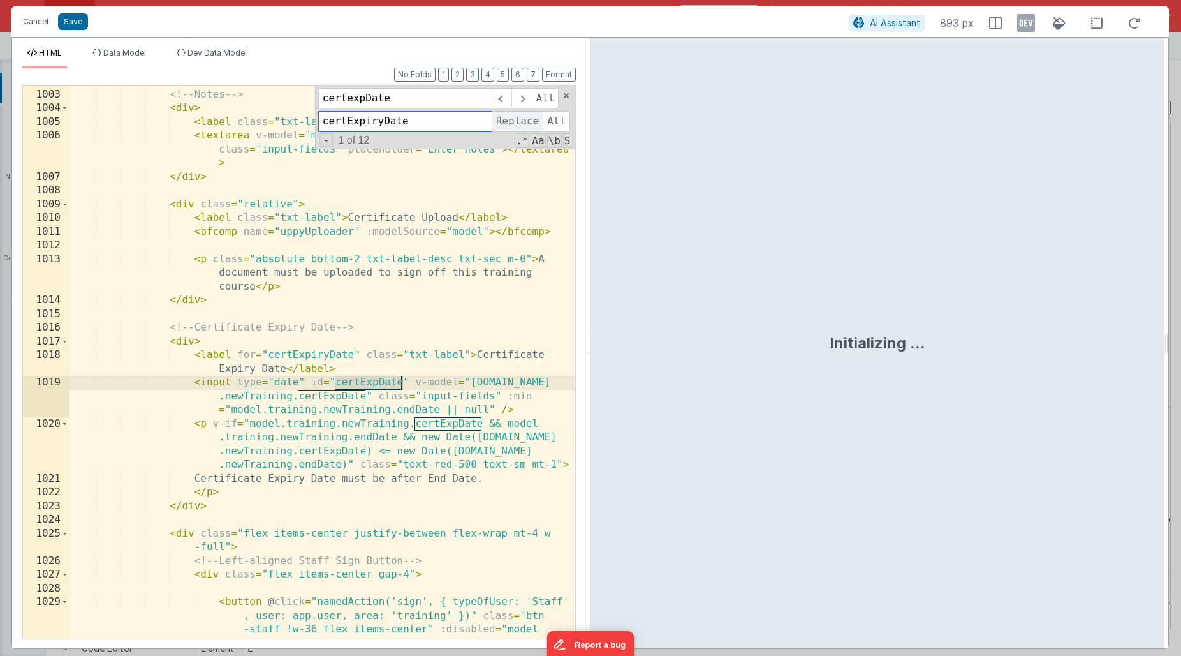
click at [511, 121] on span "Replace" at bounding box center [517, 121] width 51 height 20
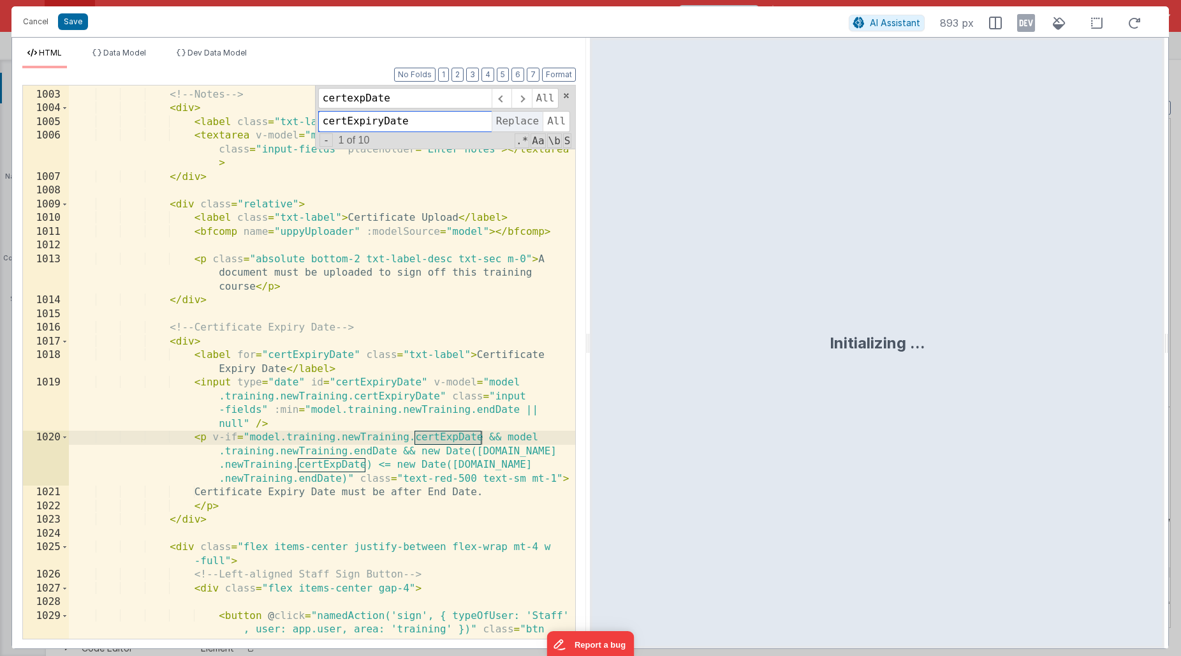
click at [511, 121] on span "Replace" at bounding box center [517, 121] width 51 height 20
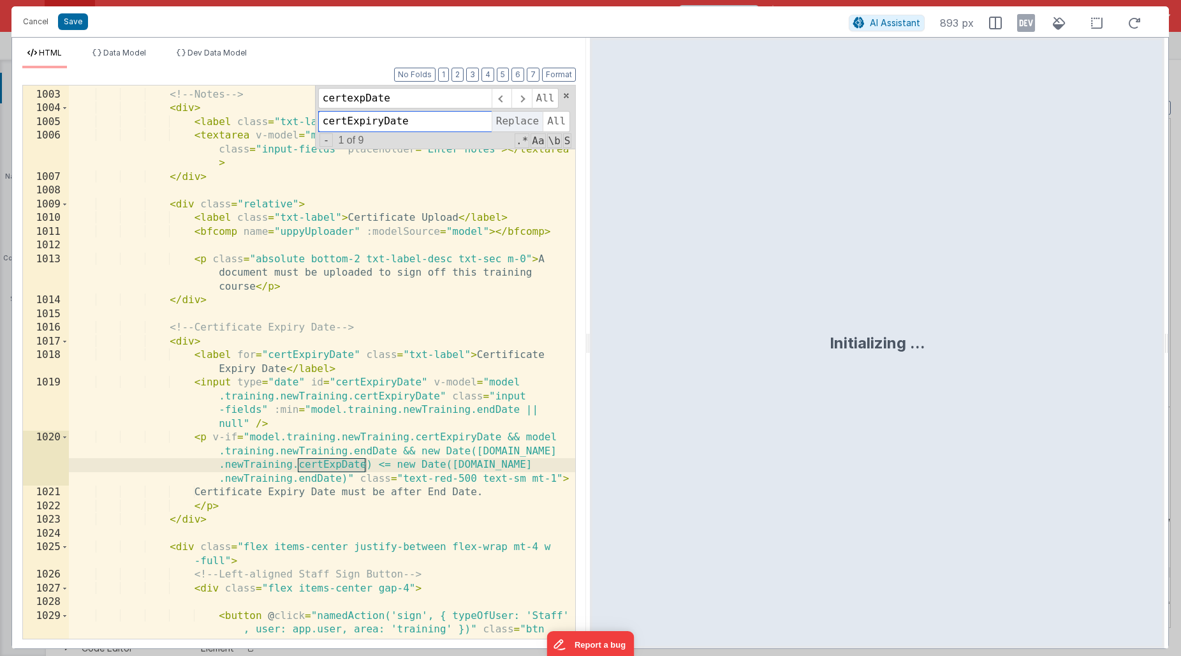
click at [511, 121] on span "Replace" at bounding box center [517, 121] width 51 height 20
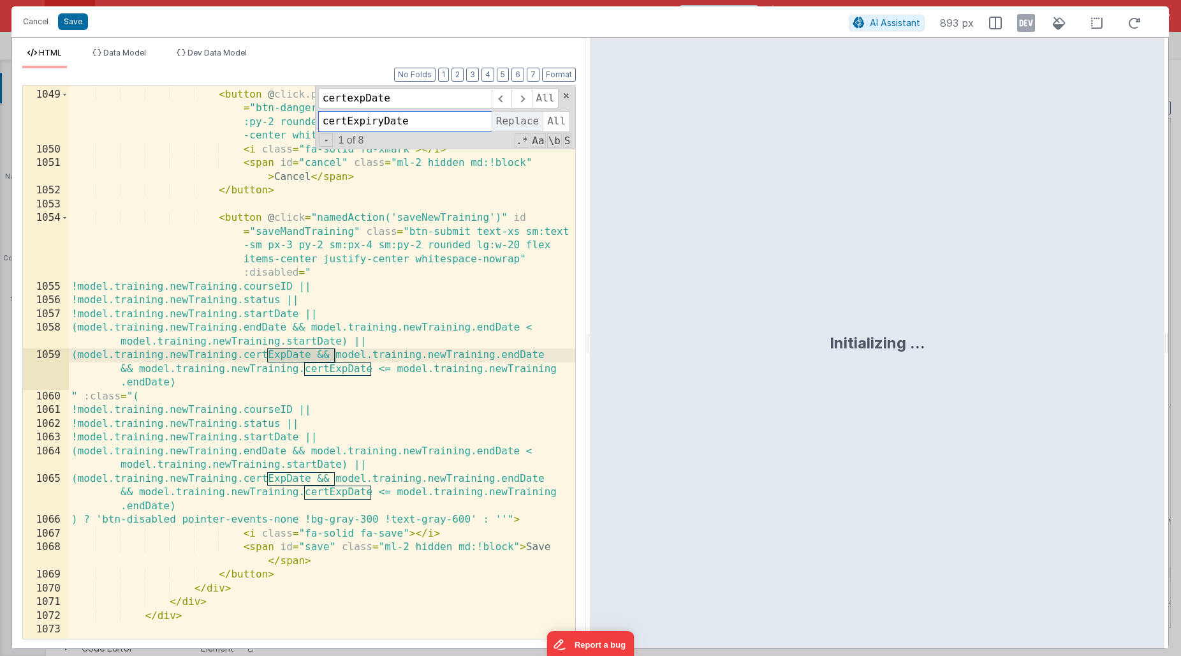
click at [511, 121] on span "Replace" at bounding box center [517, 121] width 51 height 20
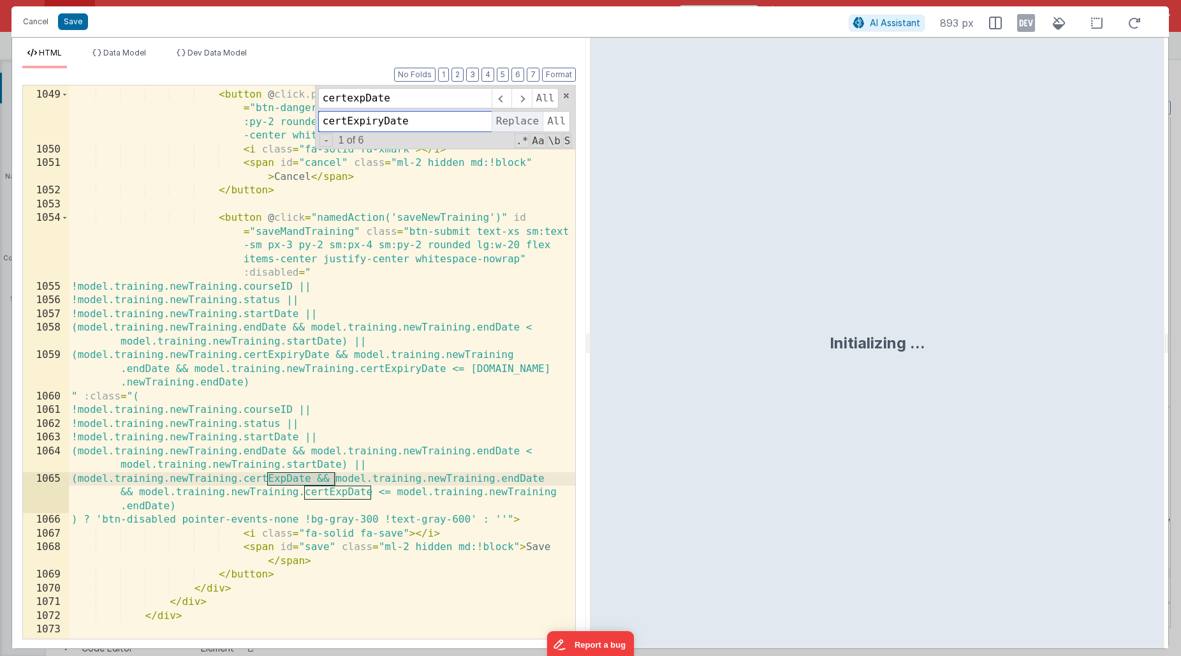
click at [511, 121] on span "Replace" at bounding box center [517, 121] width 51 height 20
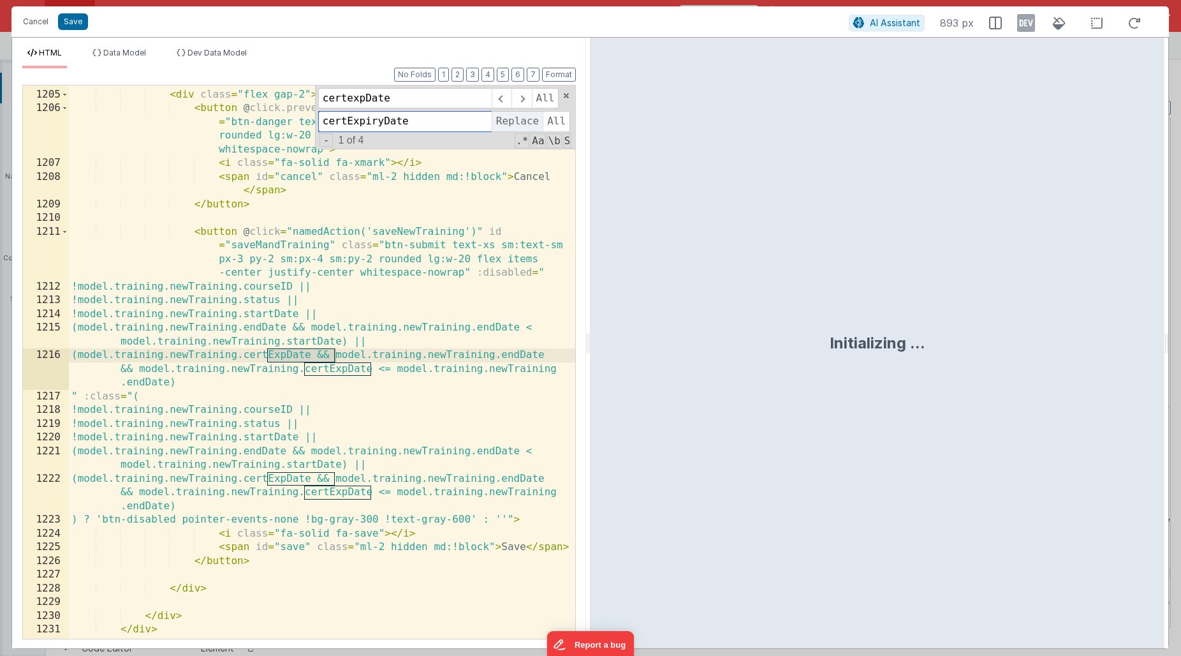
scroll to position [14028, 0]
click at [511, 121] on span "Replace" at bounding box center [517, 121] width 51 height 20
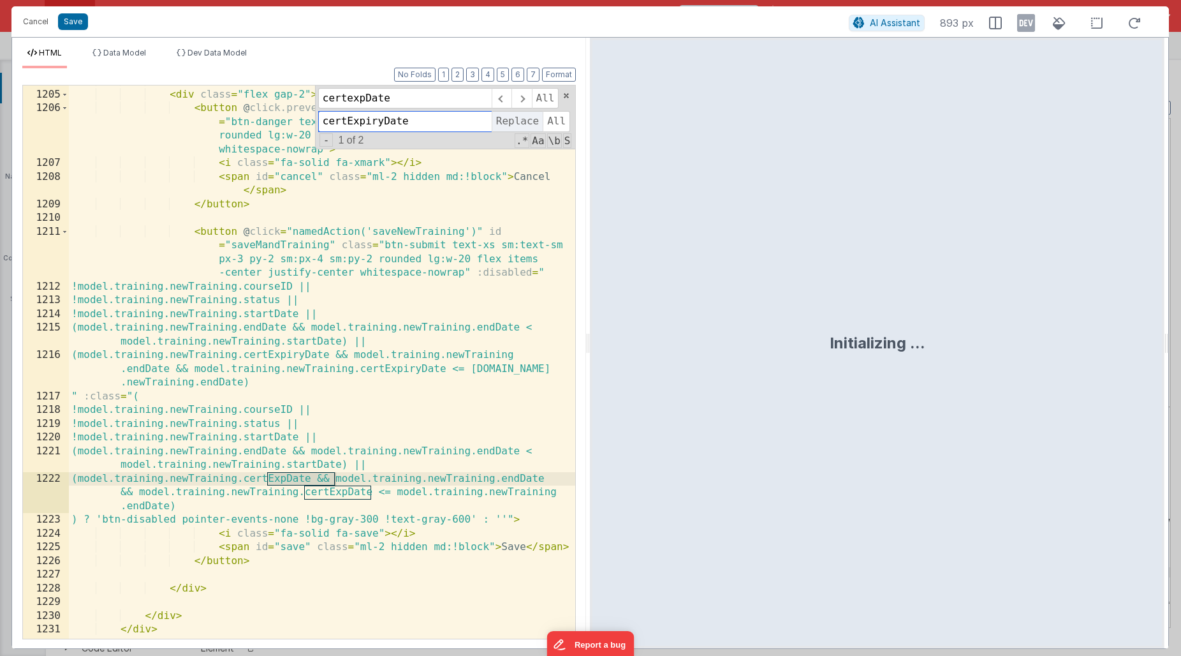
click at [511, 121] on span "Replace" at bounding box center [517, 121] width 51 height 20
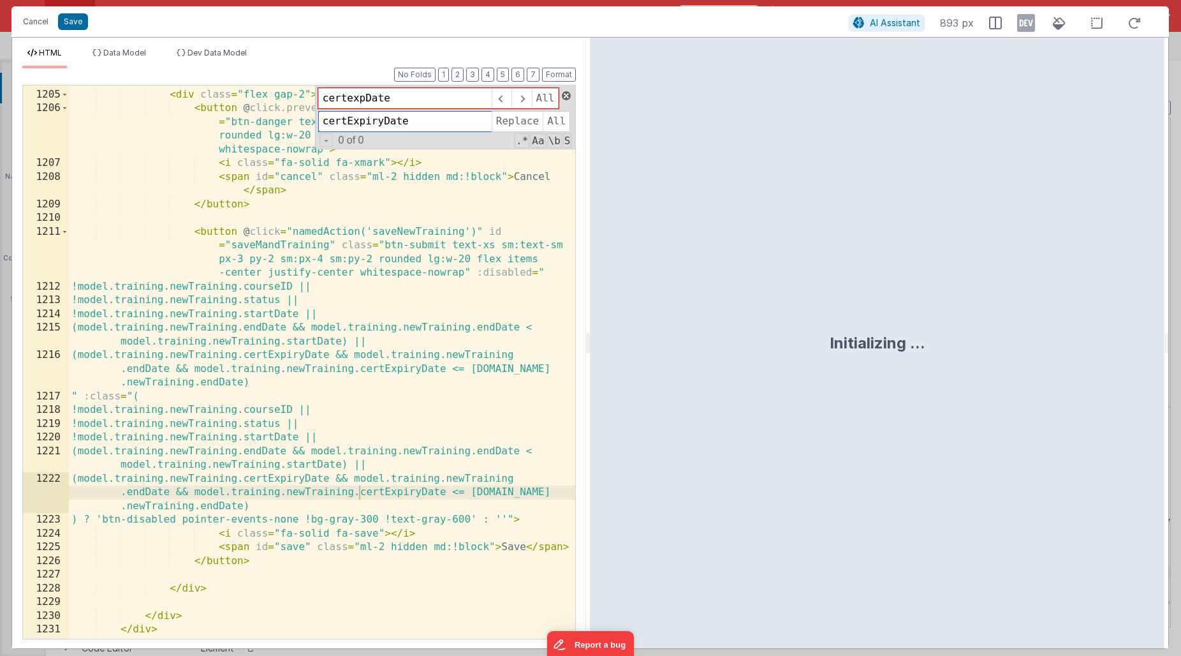
click at [570, 96] on span at bounding box center [566, 95] width 9 height 9
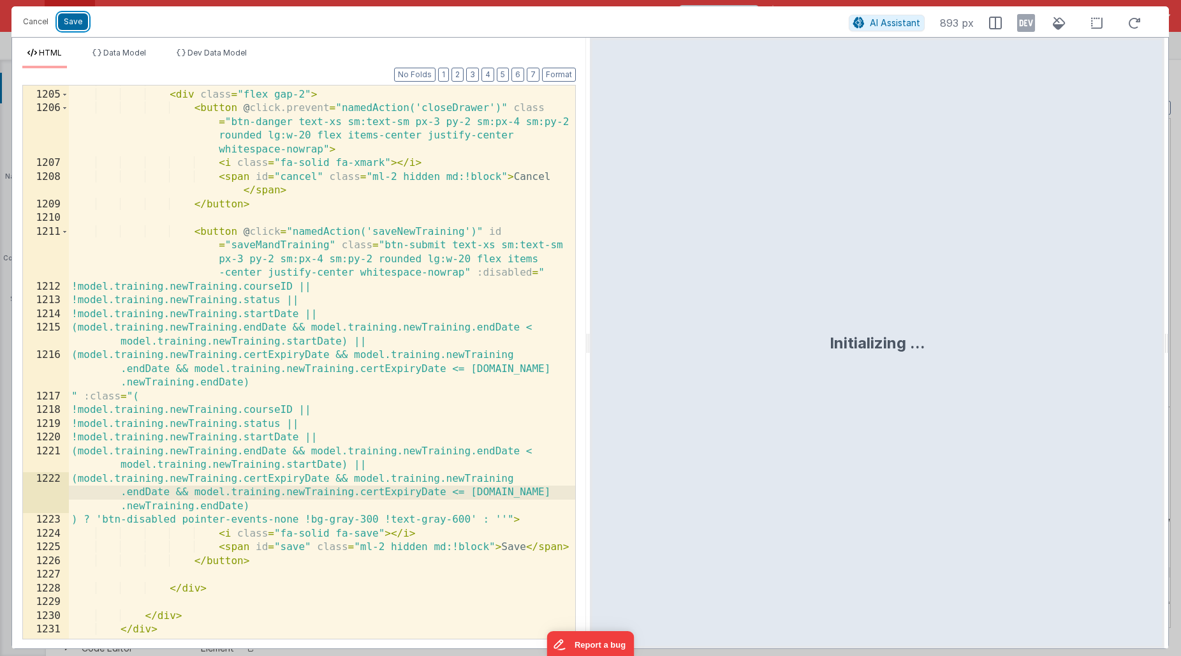
click at [74, 22] on button "Save" at bounding box center [73, 21] width 30 height 17
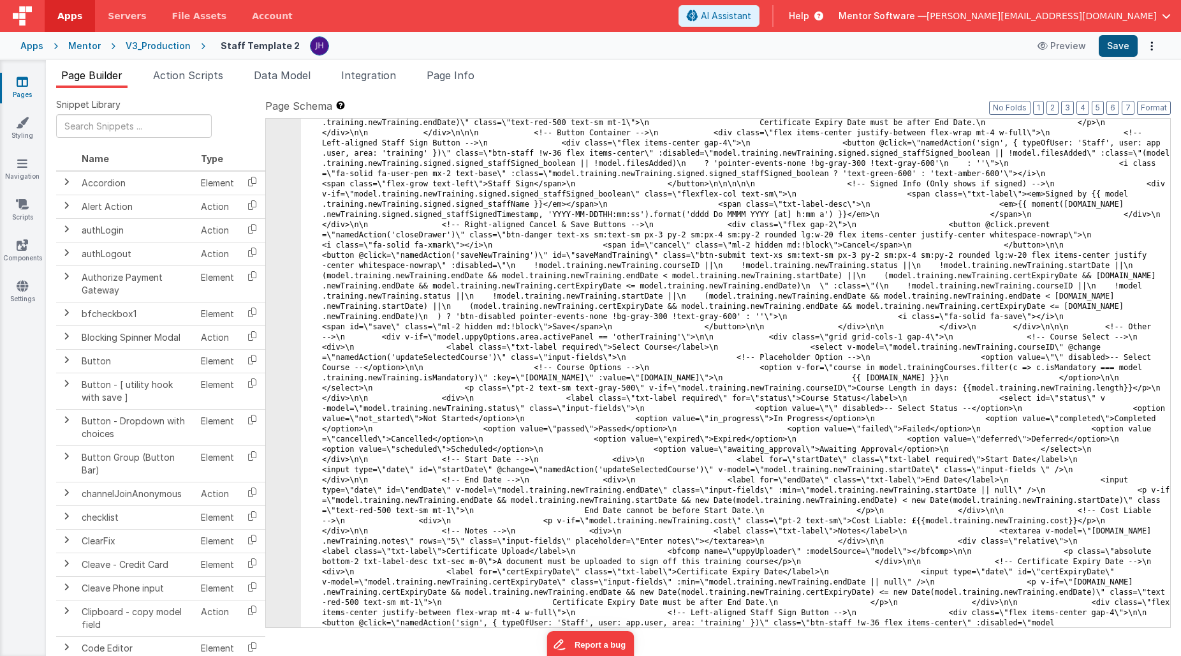
scroll to position [18133, 0]
click at [1117, 49] on button "Save" at bounding box center [1118, 46] width 39 height 22
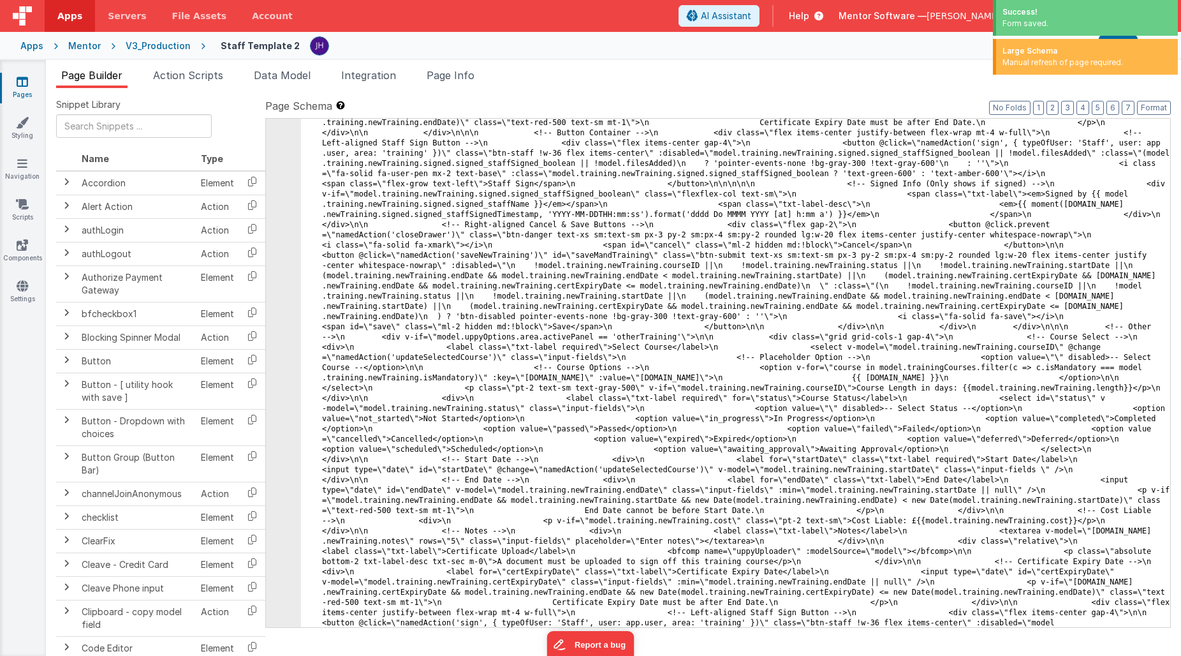
click at [79, 41] on div "Mentor" at bounding box center [84, 46] width 33 height 13
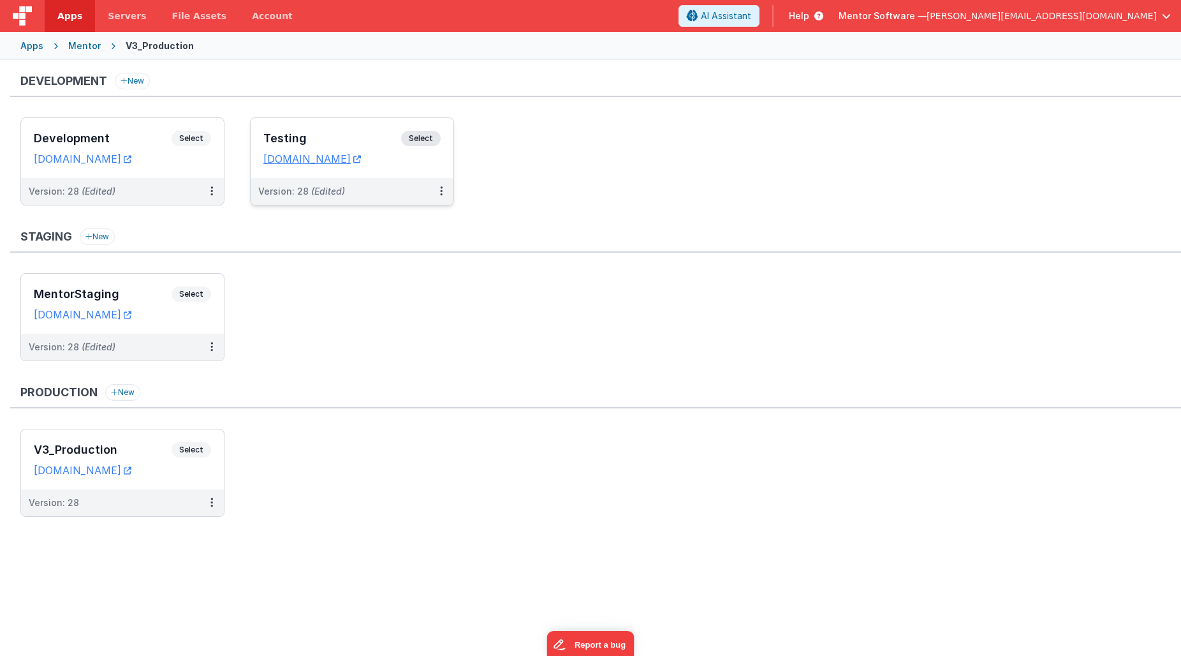
click at [328, 137] on h3 "Testing" at bounding box center [332, 138] width 138 height 13
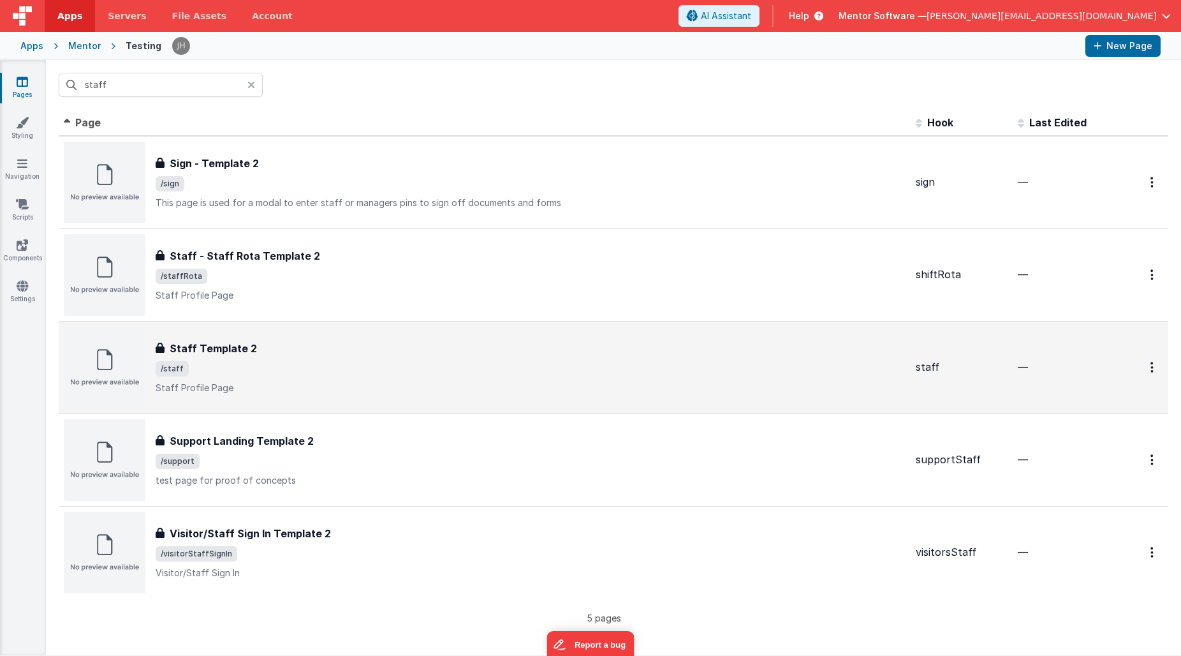
click at [233, 361] on span "/staff" at bounding box center [531, 368] width 750 height 15
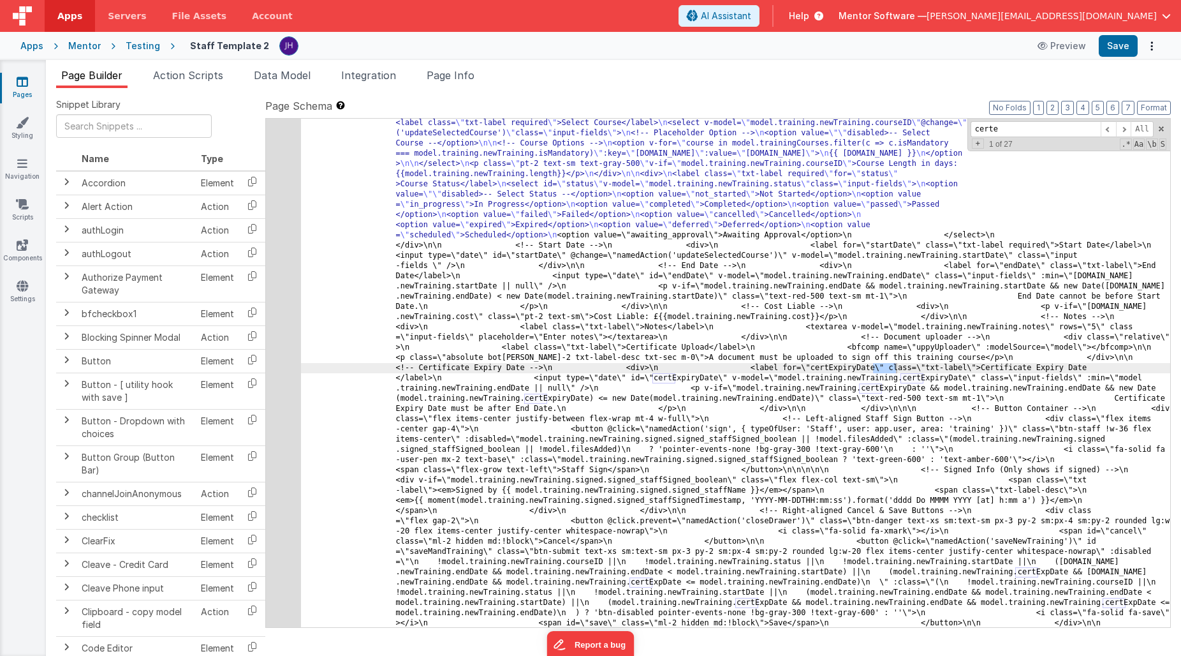
scroll to position [17706, 0]
type input "certex"
click at [285, 295] on div "330" at bounding box center [283, 424] width 35 height 6553
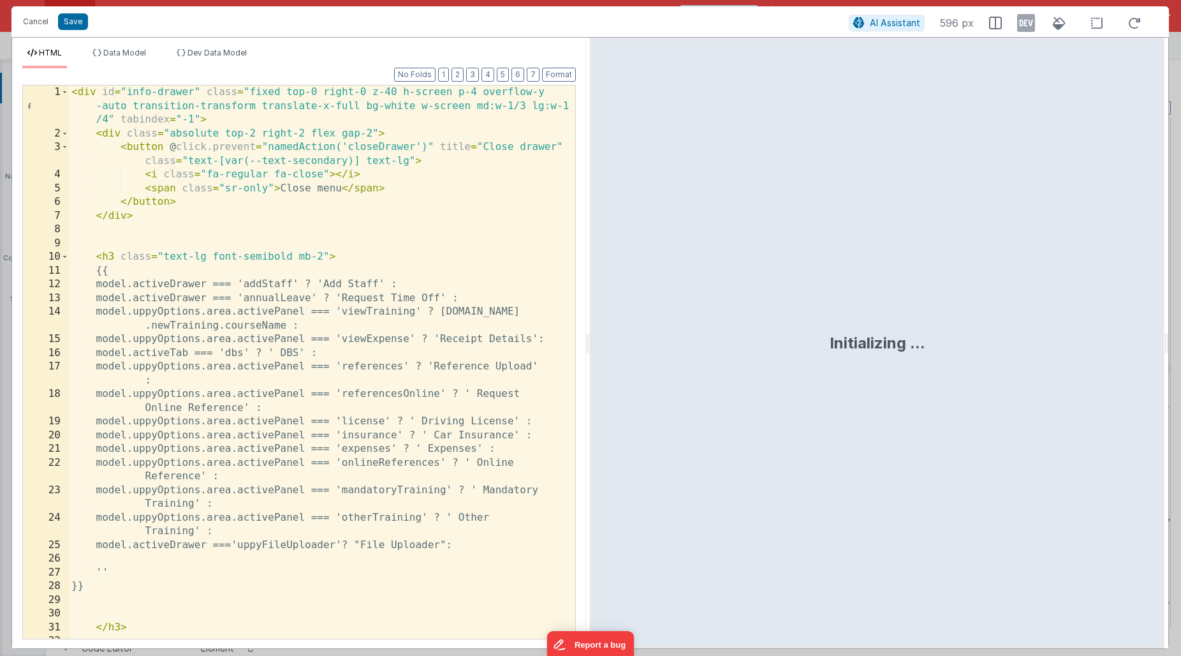
click at [377, 267] on div "< div id = "info-drawer" class = "fixed top-0 right-0 z-40 h-screen p-4 overflo…" at bounding box center [322, 389] width 507 height 608
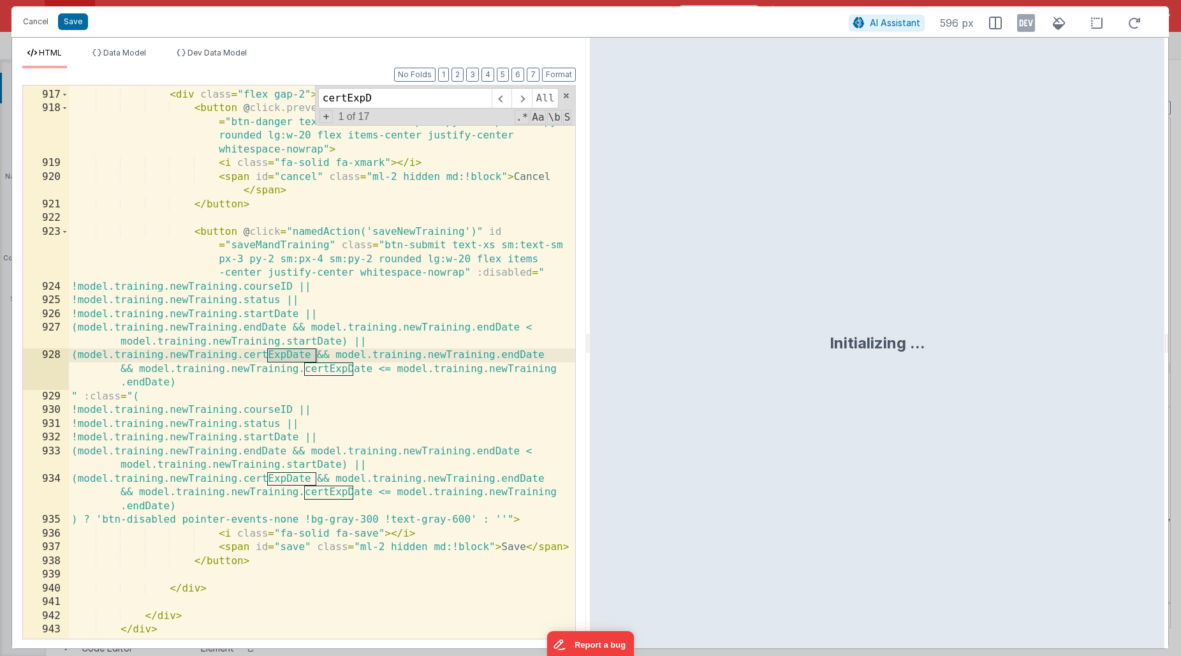
scroll to position [10743, 0]
type input "certExpDate"
click at [325, 117] on span "+" at bounding box center [327, 116] width 14 height 13
drag, startPoint x: 402, startPoint y: 103, endPoint x: 285, endPoint y: 103, distance: 116.7
click at [285, 103] on div "<!-- Right-aligned Cancel & Save Buttons --> < div class = "flex gap-2" > < but…" at bounding box center [322, 361] width 507 height 553
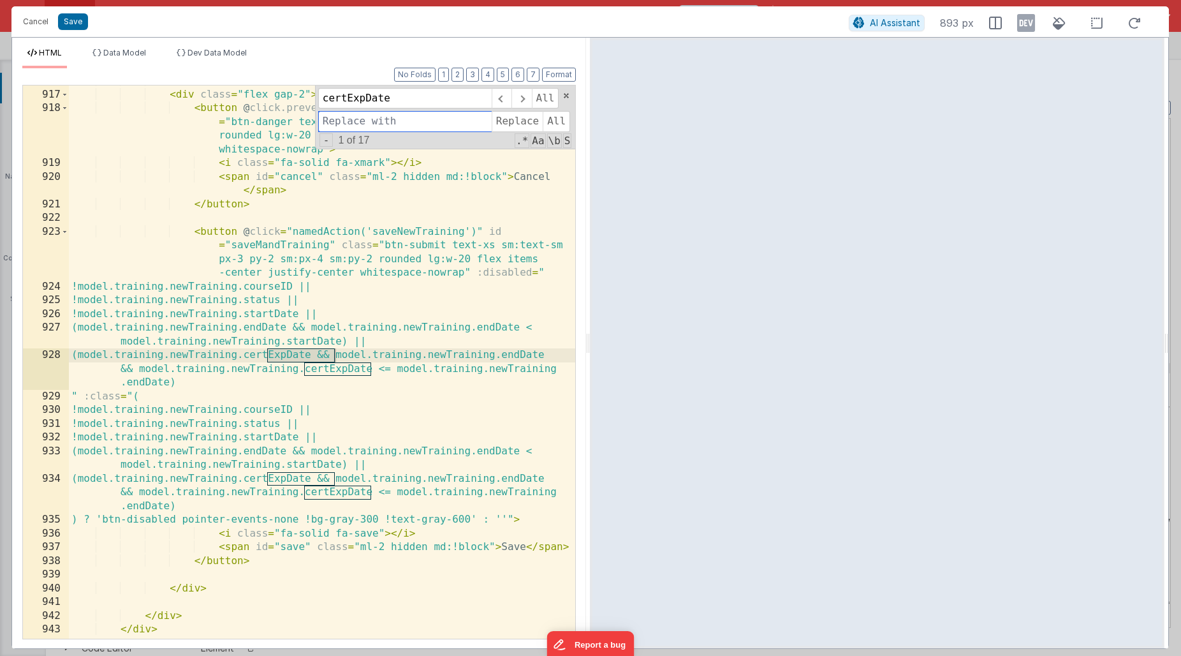
click at [358, 122] on input at bounding box center [405, 121] width 174 height 20
paste input "certExpDate"
click at [364, 123] on input "certExpDate" at bounding box center [405, 121] width 174 height 20
type input "certExpiryDate"
click at [510, 125] on span "Replace" at bounding box center [517, 121] width 51 height 20
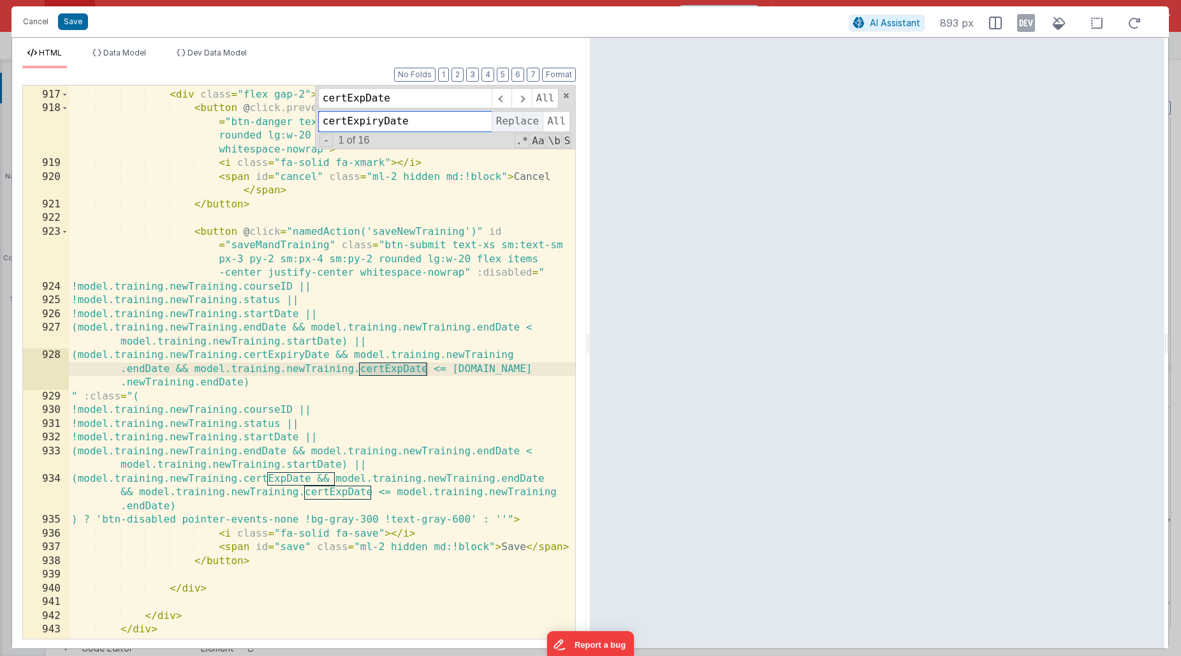
click at [510, 125] on span "Replace" at bounding box center [517, 121] width 51 height 20
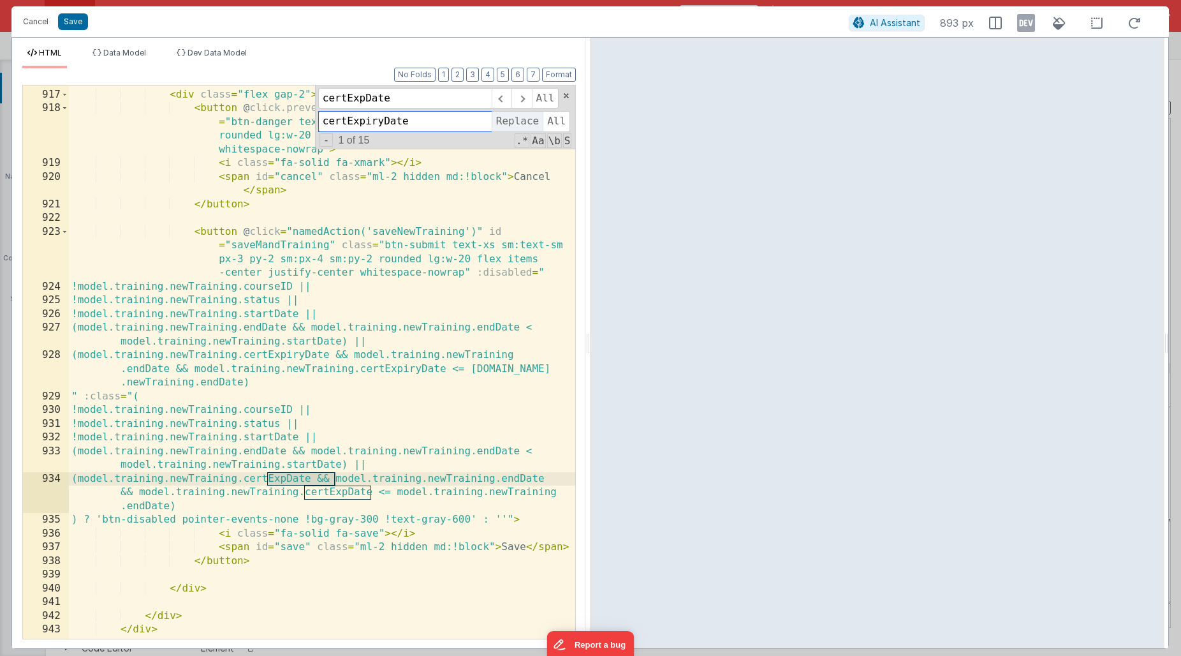
click at [510, 125] on span "Replace" at bounding box center [517, 121] width 51 height 20
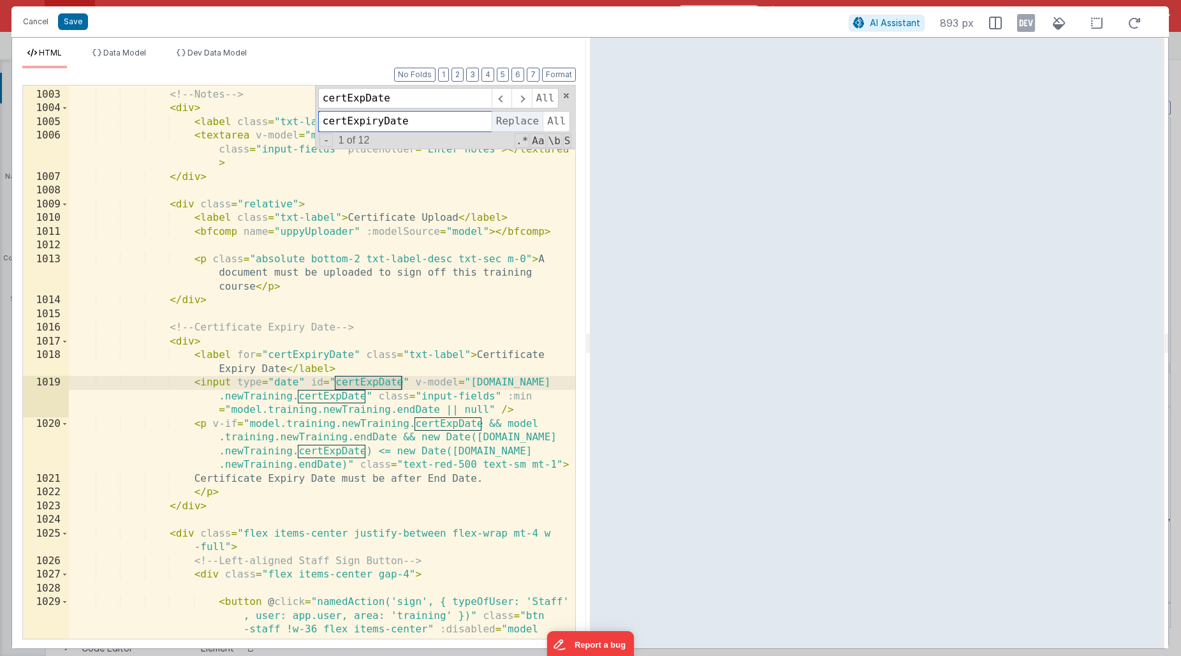
click at [510, 125] on span "Replace" at bounding box center [517, 121] width 51 height 20
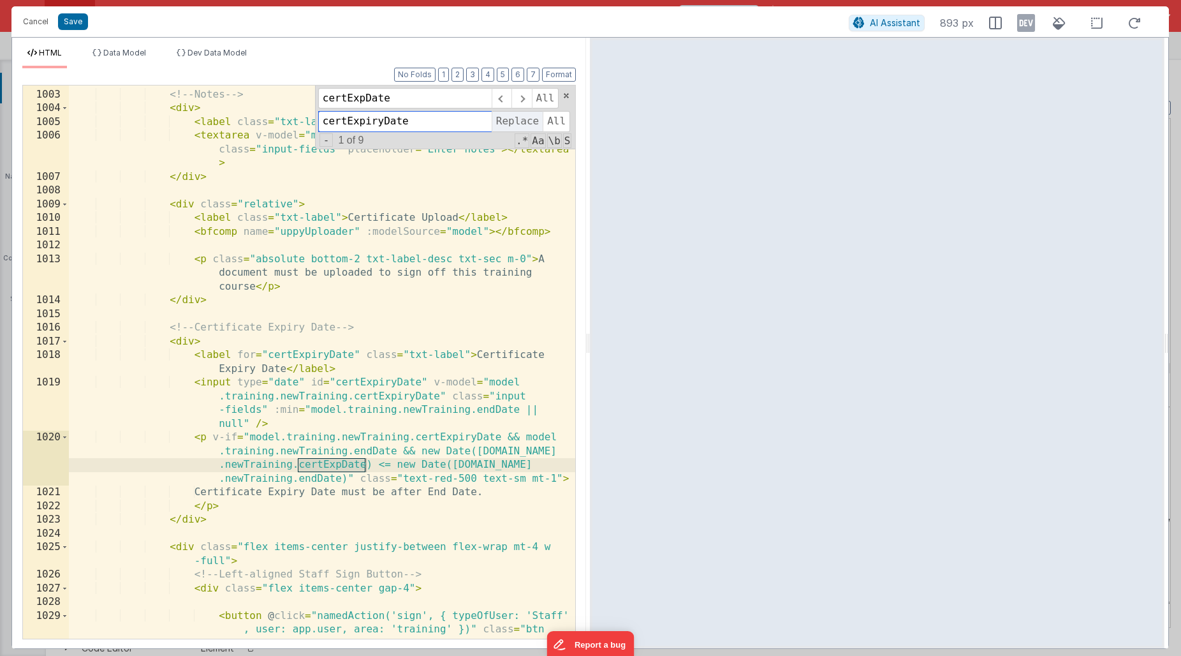
click at [510, 125] on span "Replace" at bounding box center [517, 121] width 51 height 20
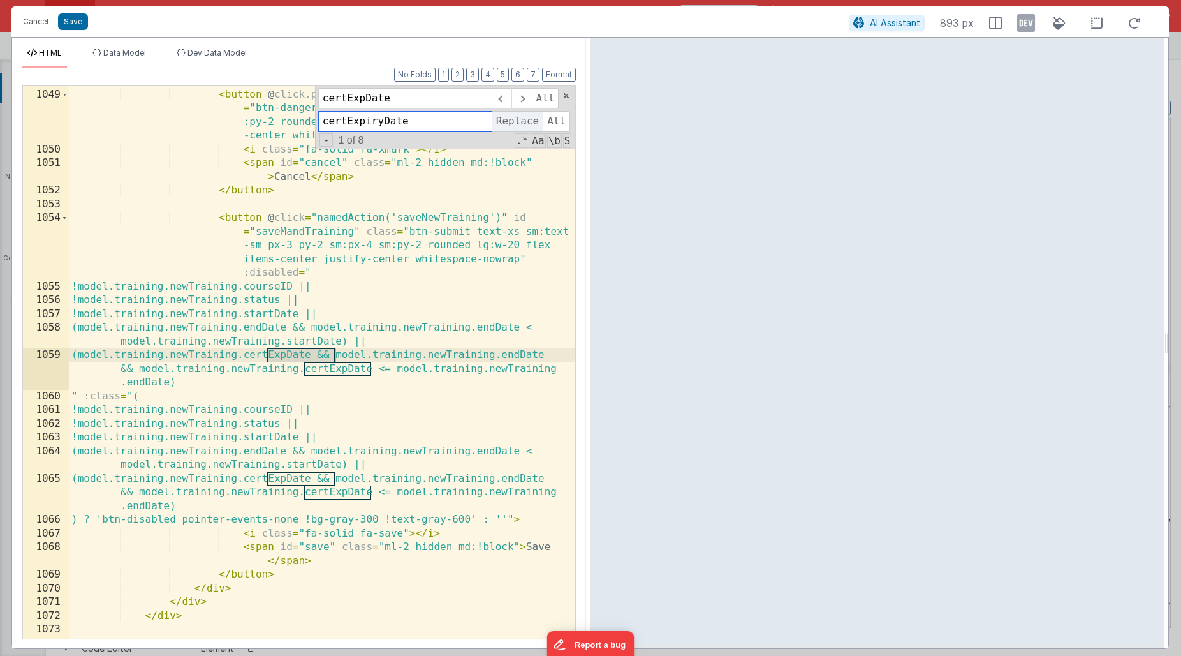
click at [510, 125] on span "Replace" at bounding box center [517, 121] width 51 height 20
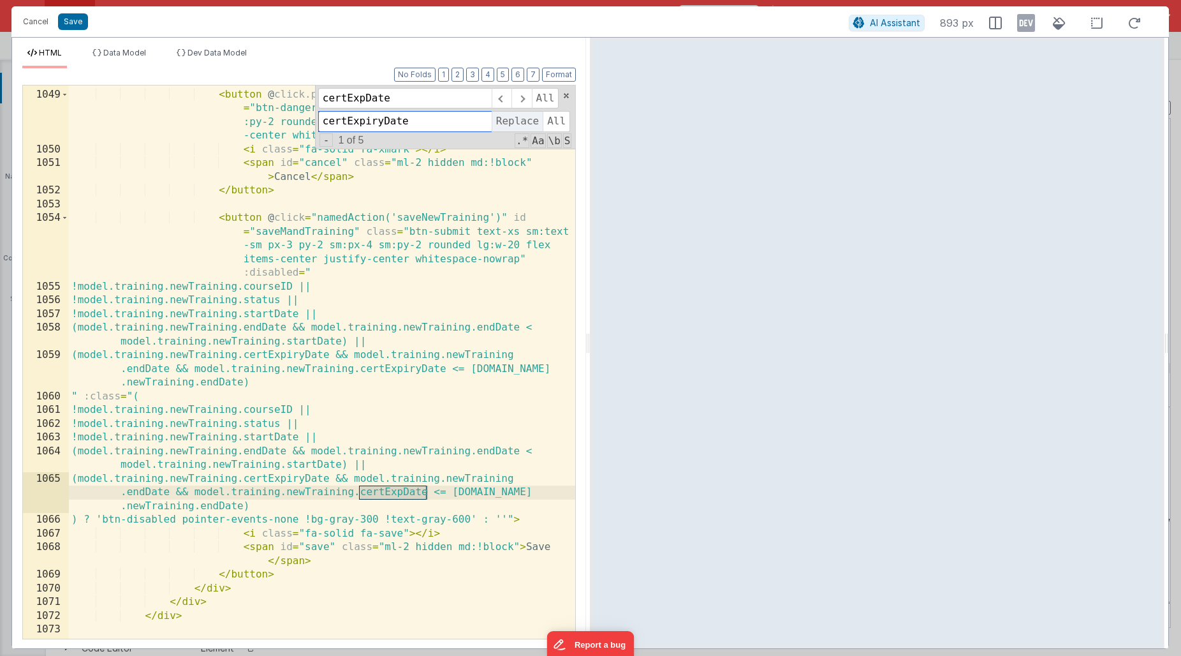
click at [510, 125] on span "Replace" at bounding box center [517, 121] width 51 height 20
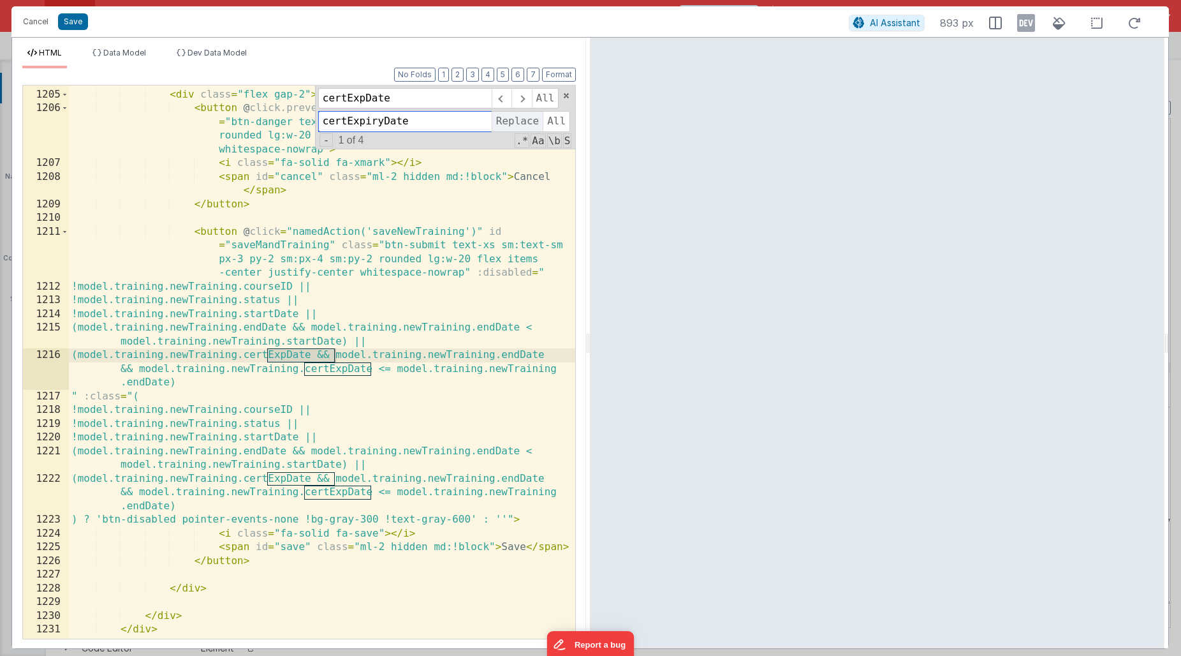
scroll to position [14028, 0]
click at [510, 125] on span "Replace" at bounding box center [517, 121] width 51 height 20
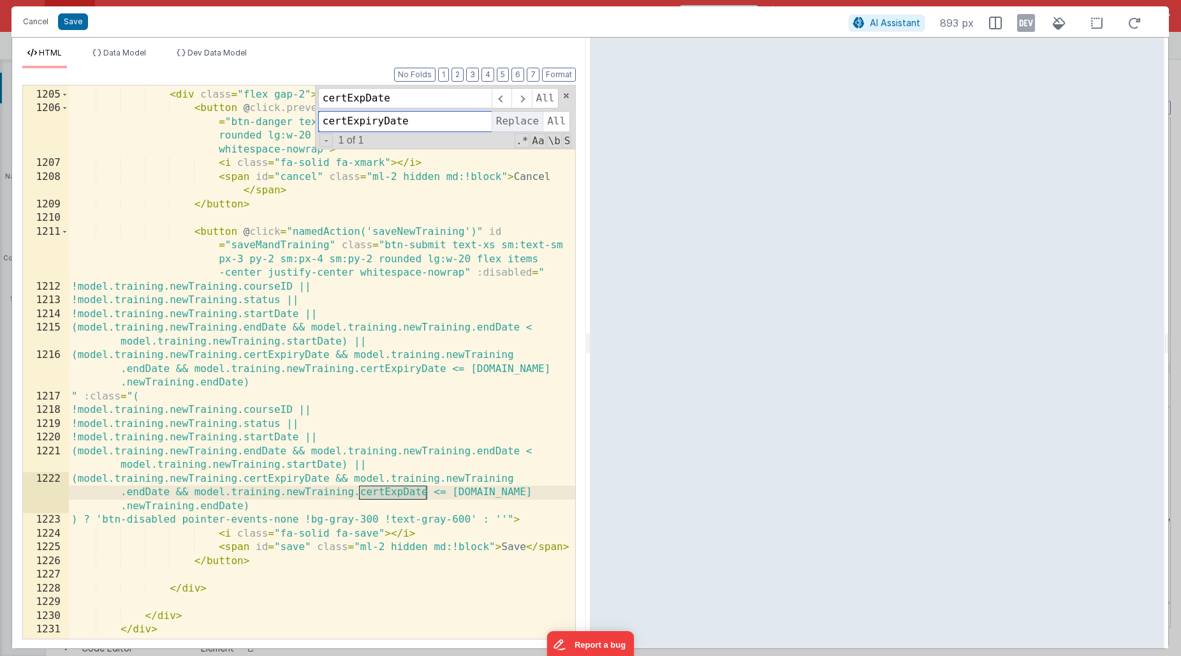
click at [510, 125] on span "Replace" at bounding box center [517, 121] width 51 height 20
click at [564, 100] on div "certExpDate All certExpiryDate Replace All - 0 of 0 .* Aa \b S" at bounding box center [445, 117] width 261 height 64
click at [570, 93] on div "certExpDate All certExpiryDate Replace All - 0 of 0 .* Aa \b S" at bounding box center [445, 117] width 261 height 64
click at [567, 94] on span at bounding box center [566, 95] width 9 height 9
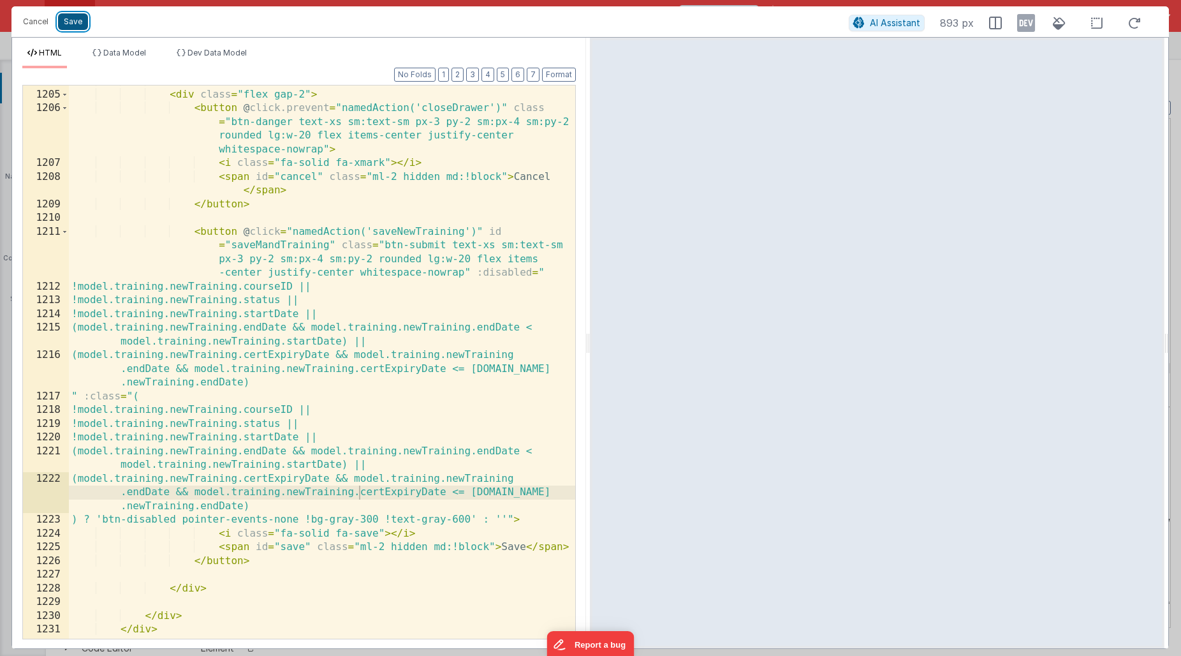
click at [78, 19] on button "Save" at bounding box center [73, 21] width 30 height 17
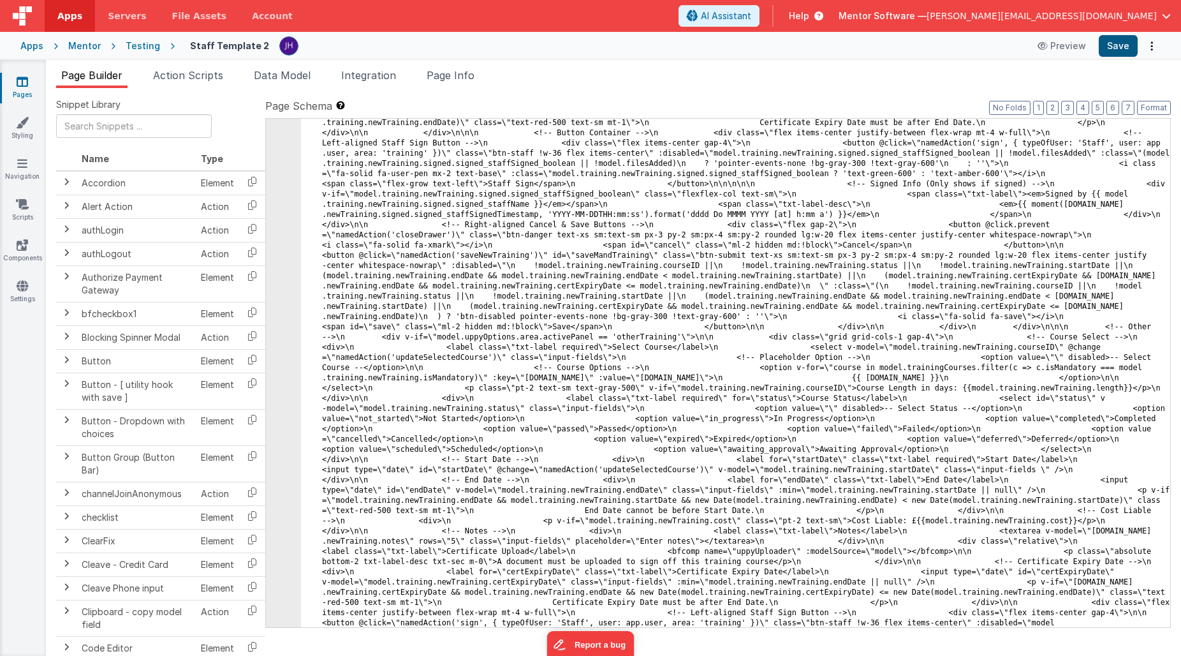
scroll to position [18133, 0]
click at [1113, 45] on button "Save" at bounding box center [1118, 46] width 39 height 22
click at [83, 42] on div "Mentor" at bounding box center [84, 46] width 33 height 13
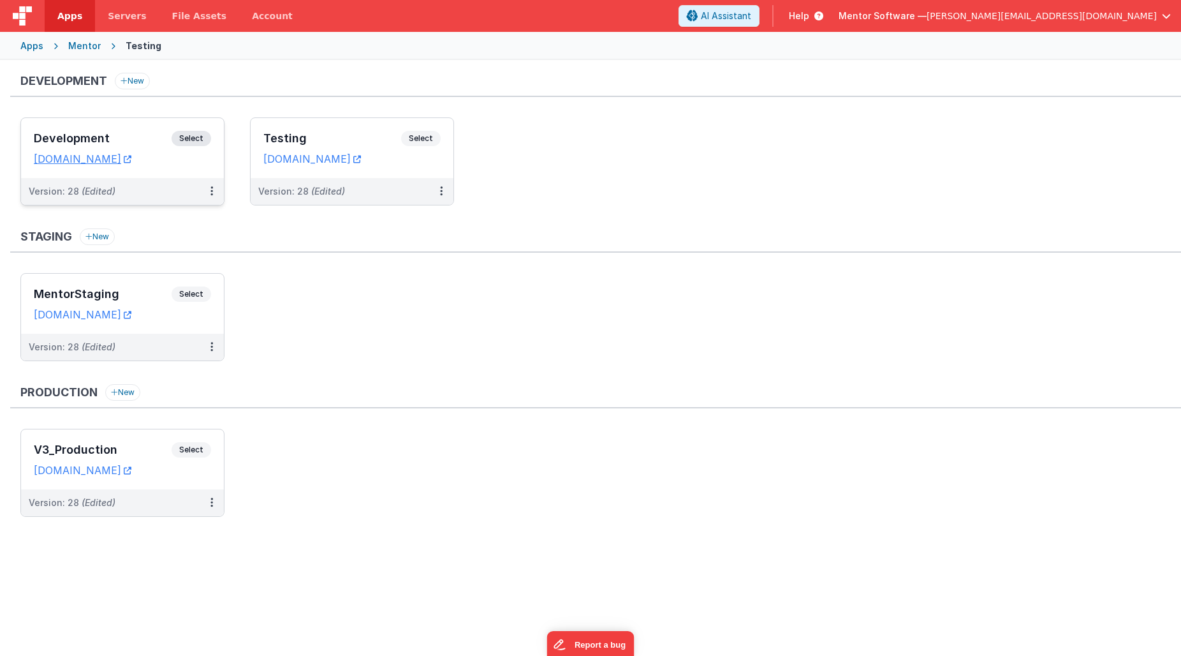
click at [119, 139] on h3 "Development" at bounding box center [103, 138] width 138 height 13
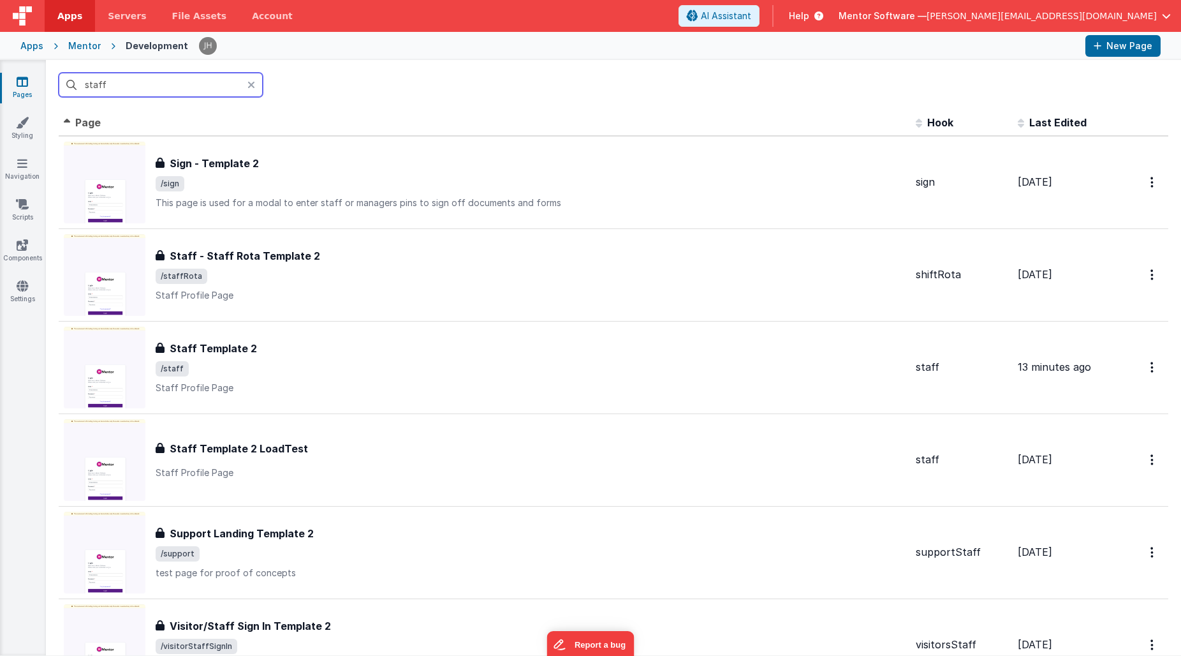
click at [164, 84] on input "staff" at bounding box center [161, 85] width 204 height 24
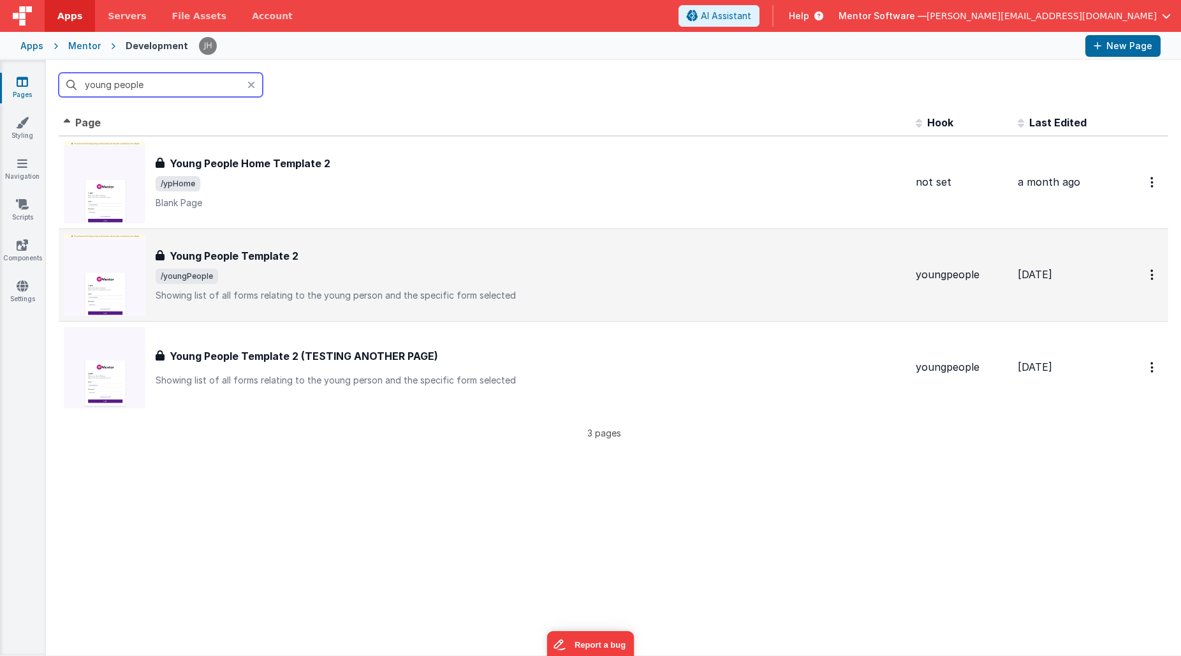
type input "young people"
click at [248, 251] on h3 "Young People Template 2" at bounding box center [234, 255] width 129 height 15
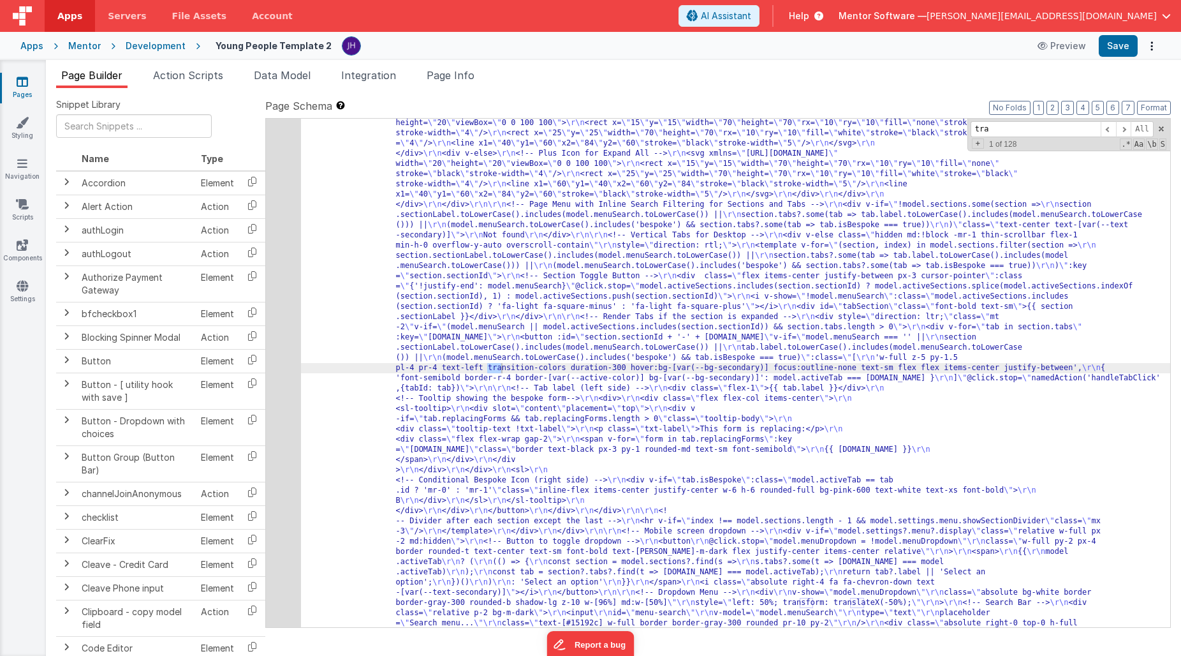
scroll to position [331, 0]
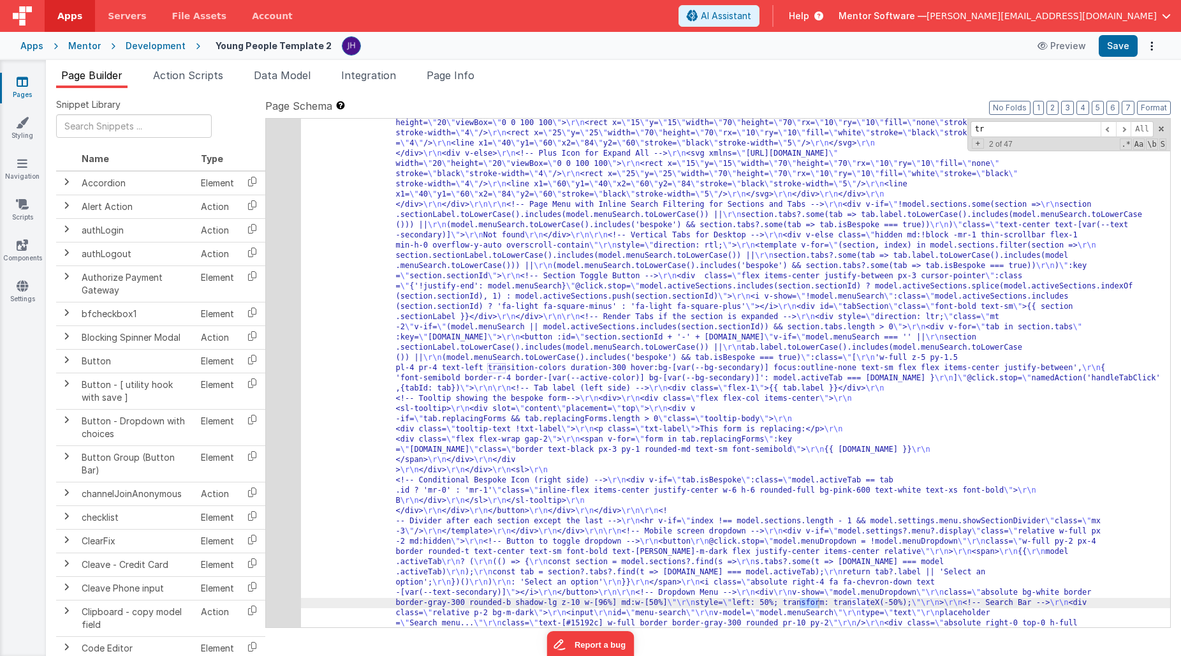
type input "t"
click at [1056, 107] on button "2" at bounding box center [1053, 108] width 12 height 14
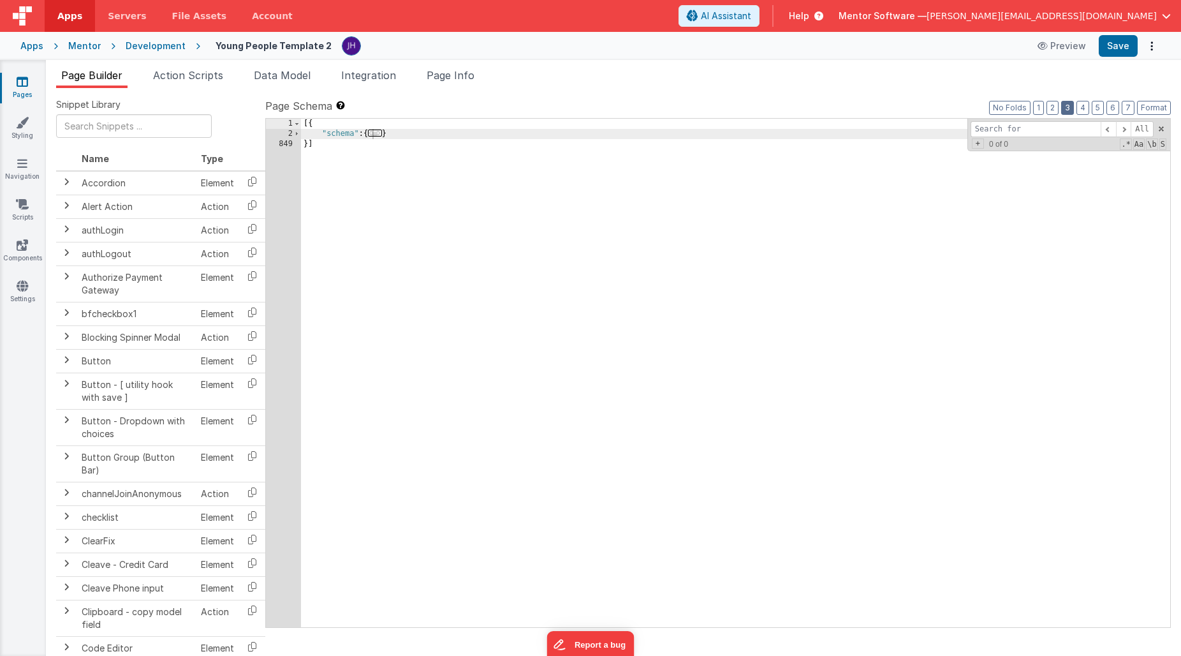
click at [1067, 107] on button "3" at bounding box center [1068, 108] width 13 height 14
click at [1080, 107] on button "4" at bounding box center [1083, 108] width 13 height 14
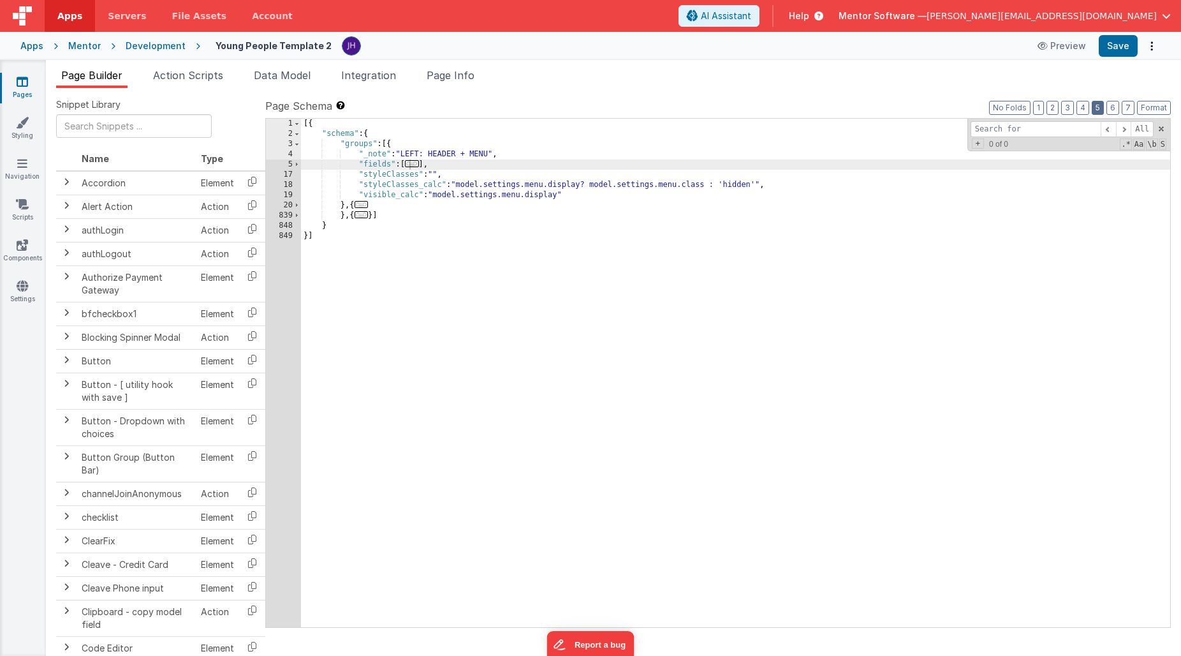
click at [1102, 107] on button "5" at bounding box center [1098, 108] width 12 height 14
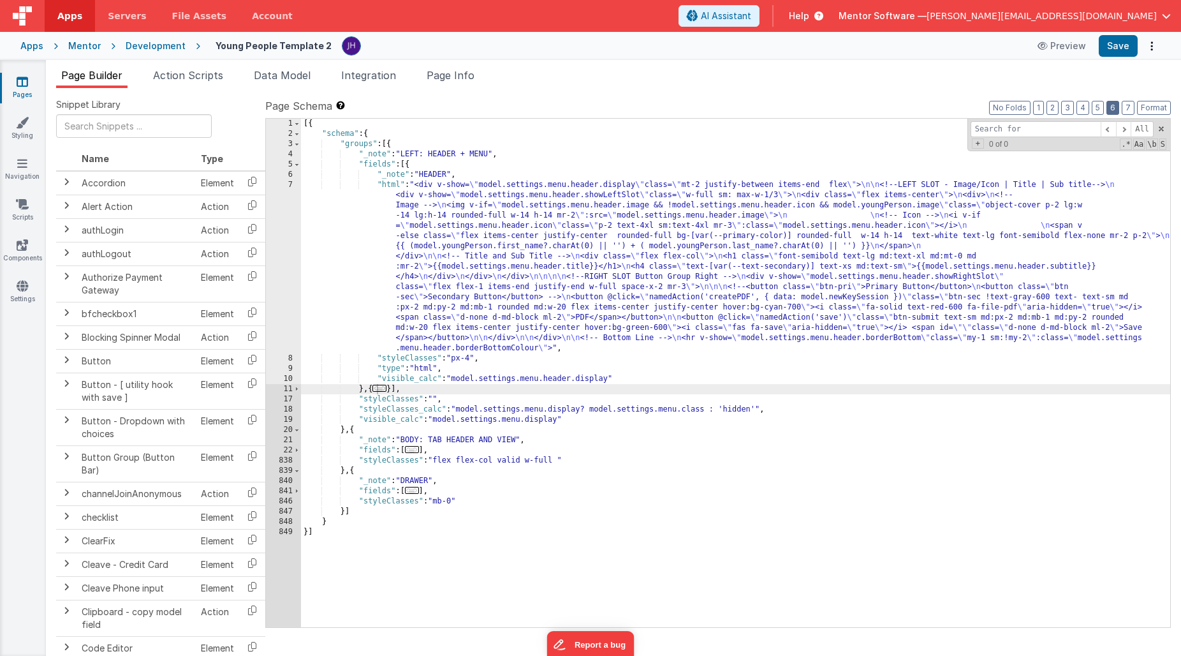
click at [1117, 109] on button "6" at bounding box center [1113, 108] width 13 height 14
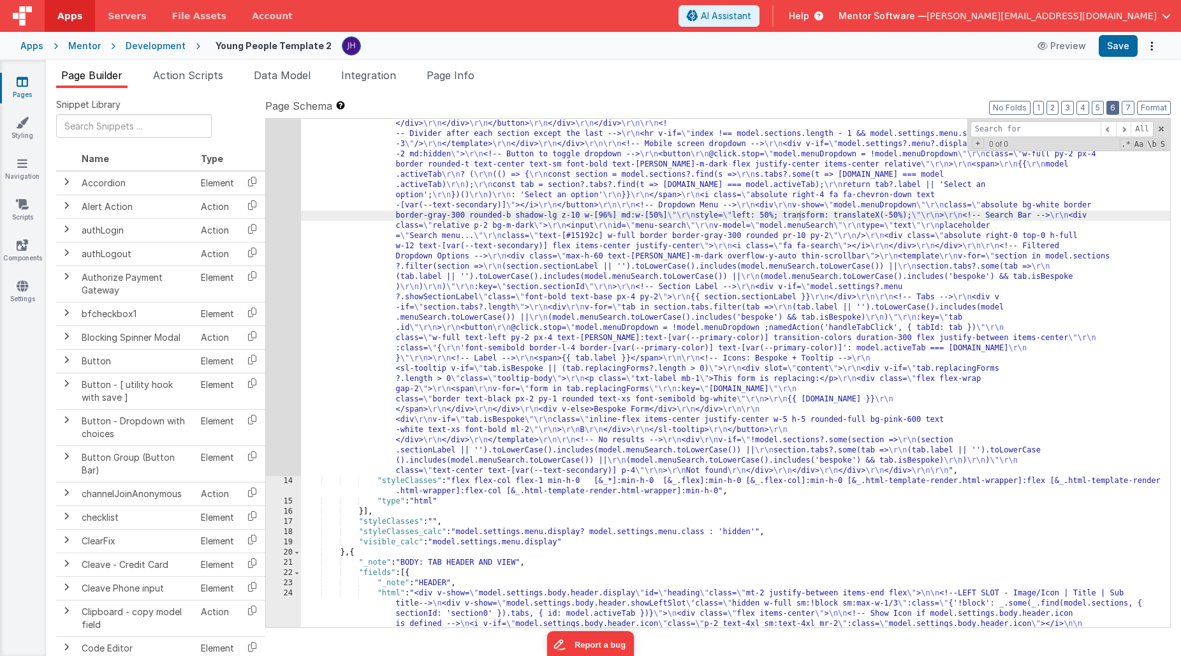
scroll to position [792, 0]
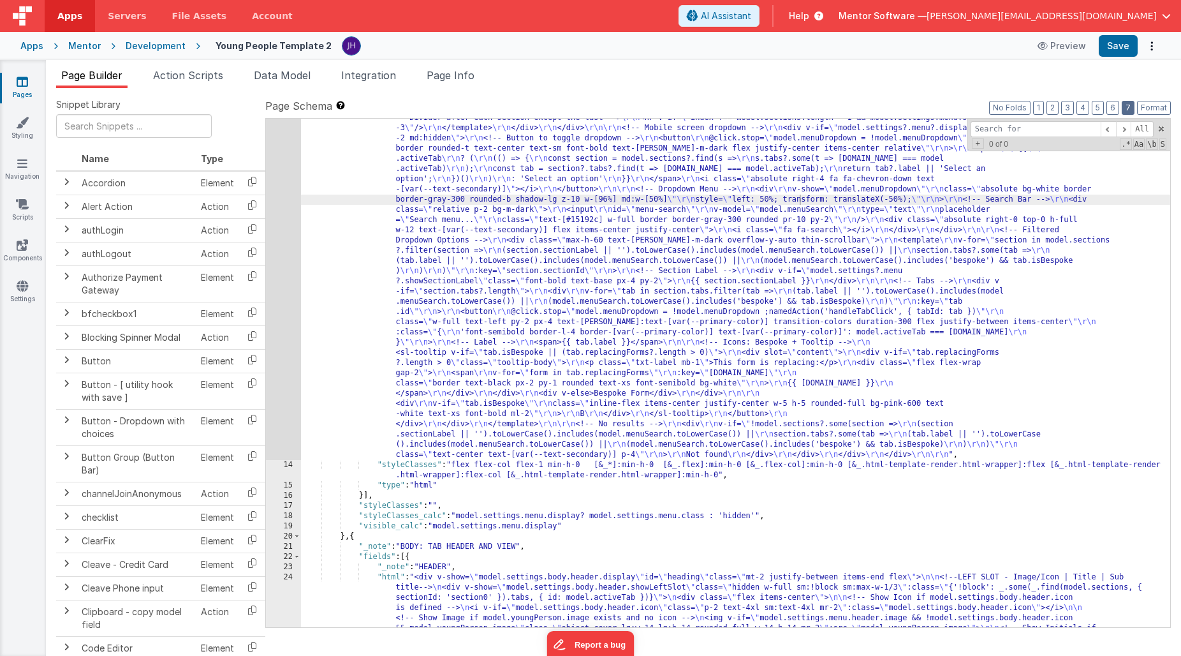
click at [1130, 104] on button "7" at bounding box center [1128, 108] width 13 height 14
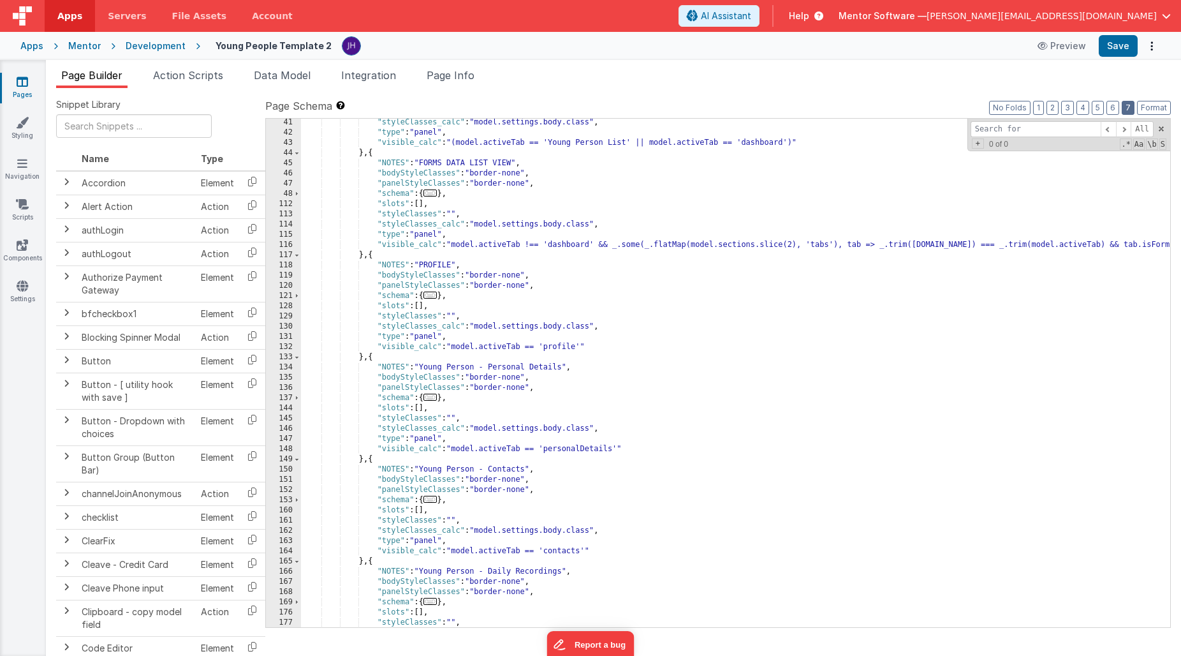
scroll to position [2491, 0]
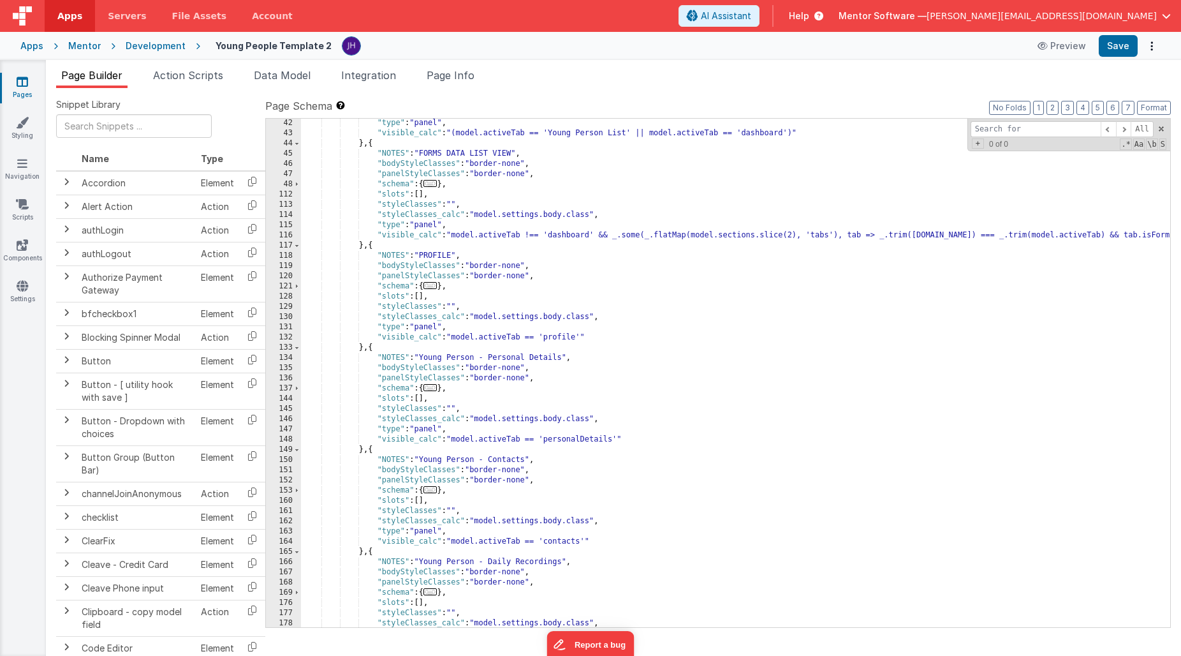
click at [434, 285] on span "..." at bounding box center [431, 285] width 14 height 7
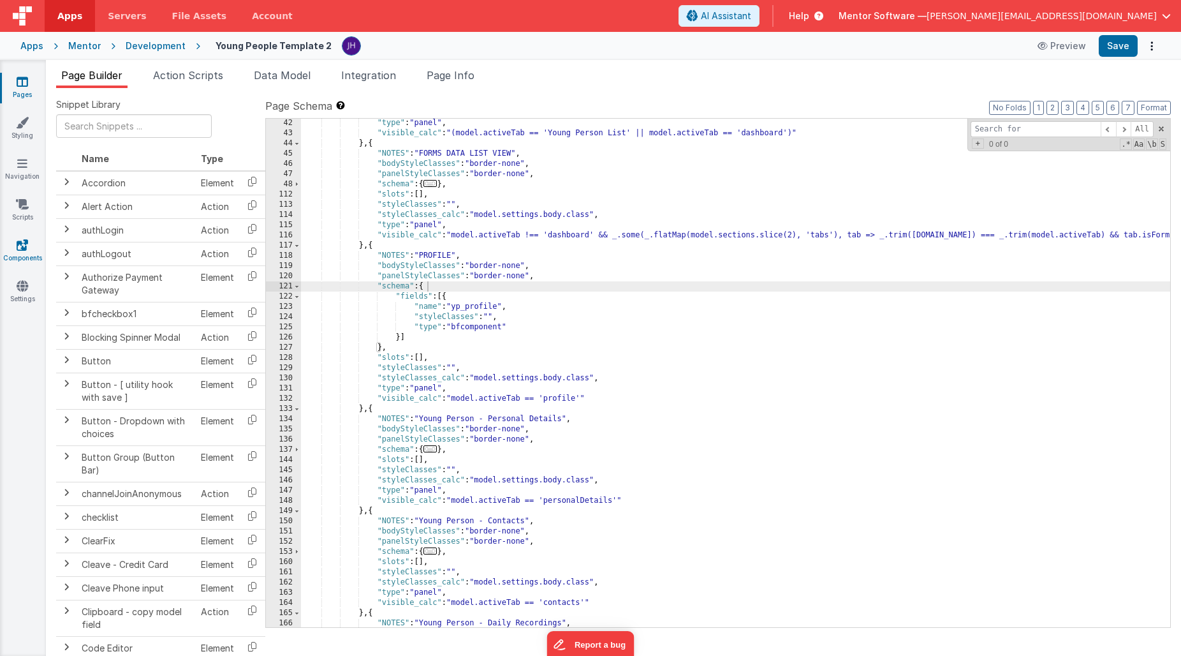
click at [22, 249] on icon at bounding box center [22, 245] width 11 height 13
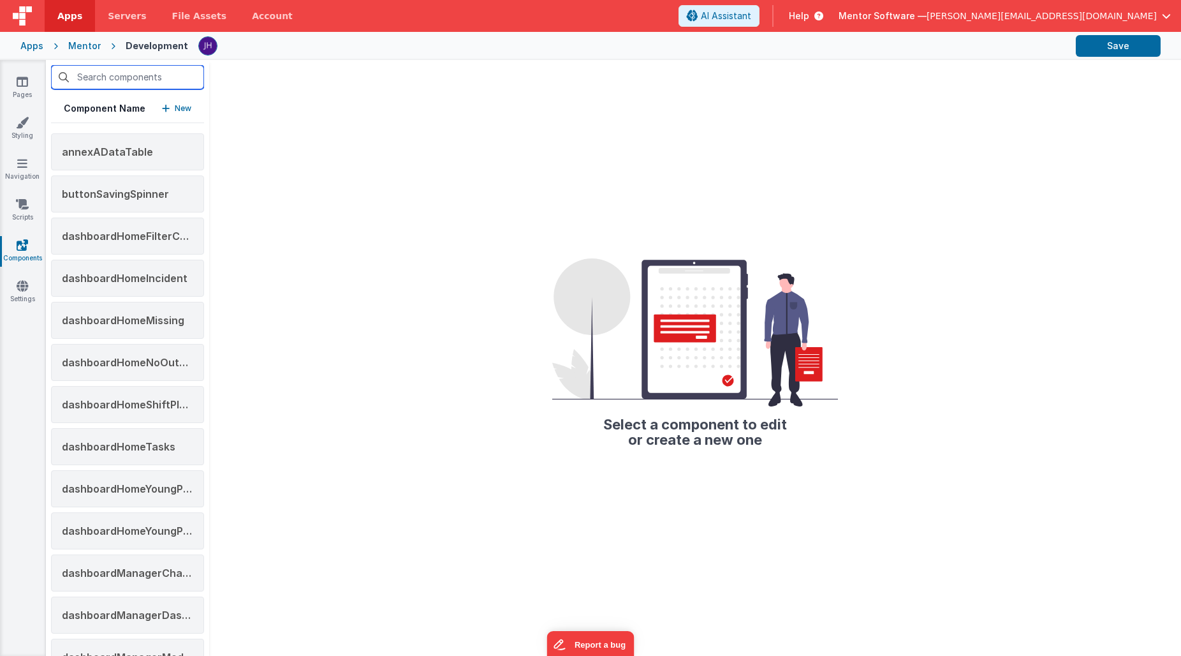
click at [121, 80] on input "text" at bounding box center [127, 77] width 153 height 24
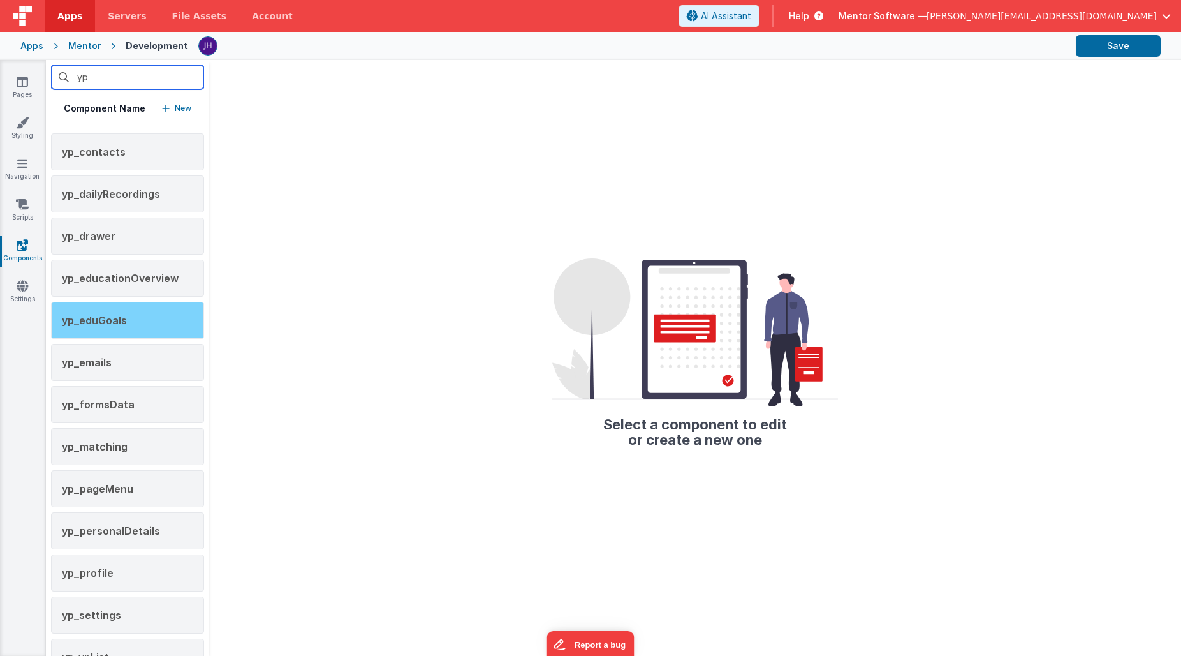
scroll to position [35, 0]
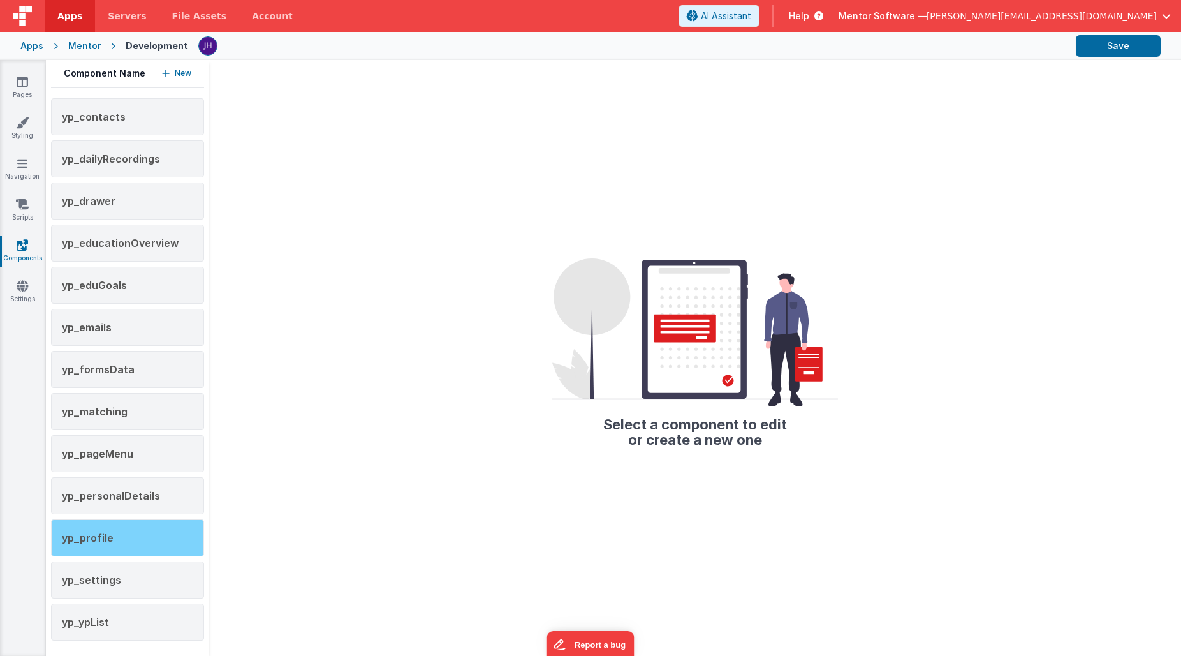
type input "yp"
click at [121, 534] on div "yp_profile" at bounding box center [127, 537] width 153 height 37
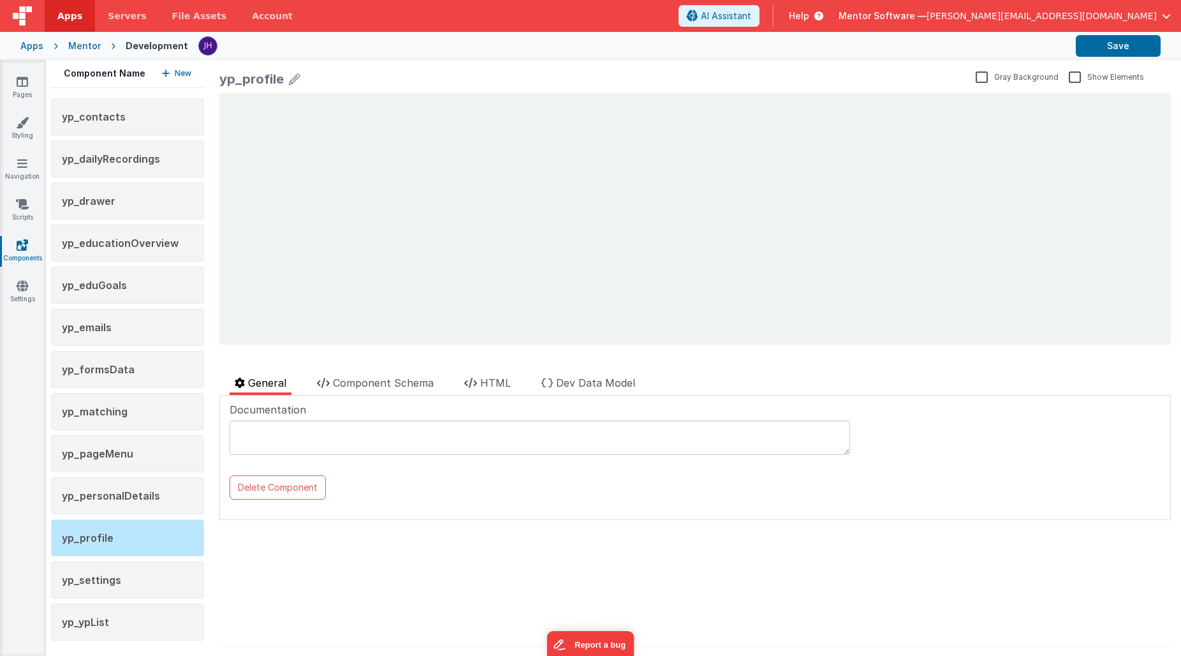
scroll to position [0, 0]
click at [408, 383] on span "Component Schema" at bounding box center [383, 382] width 101 height 13
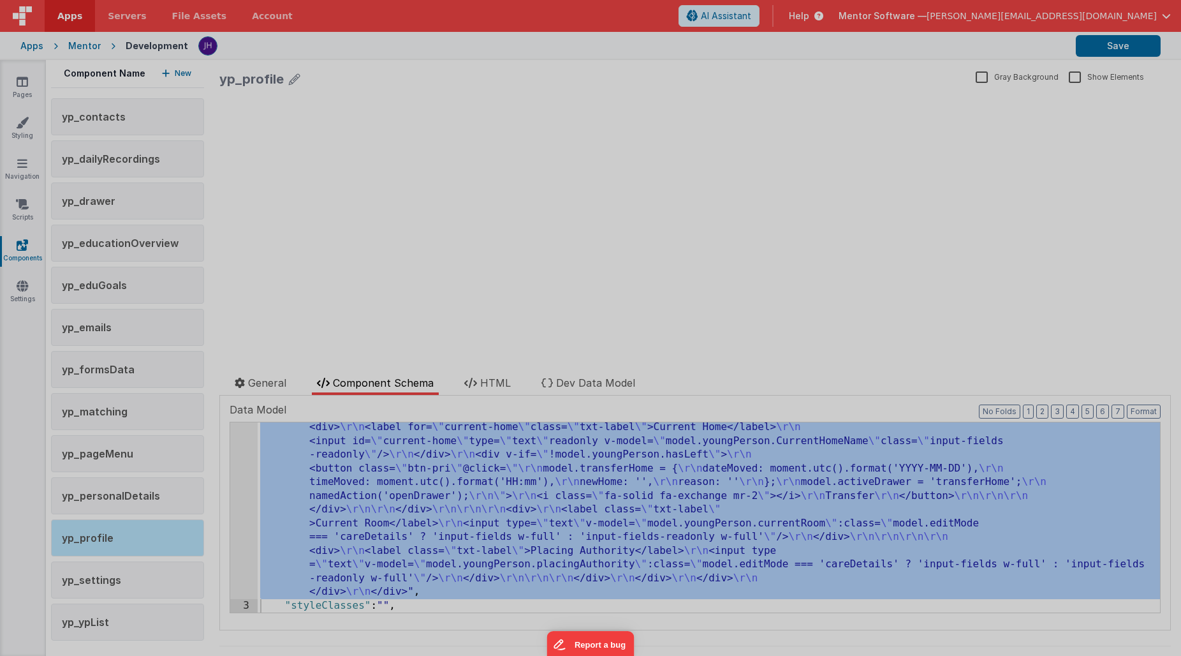
scroll to position [2073, 0]
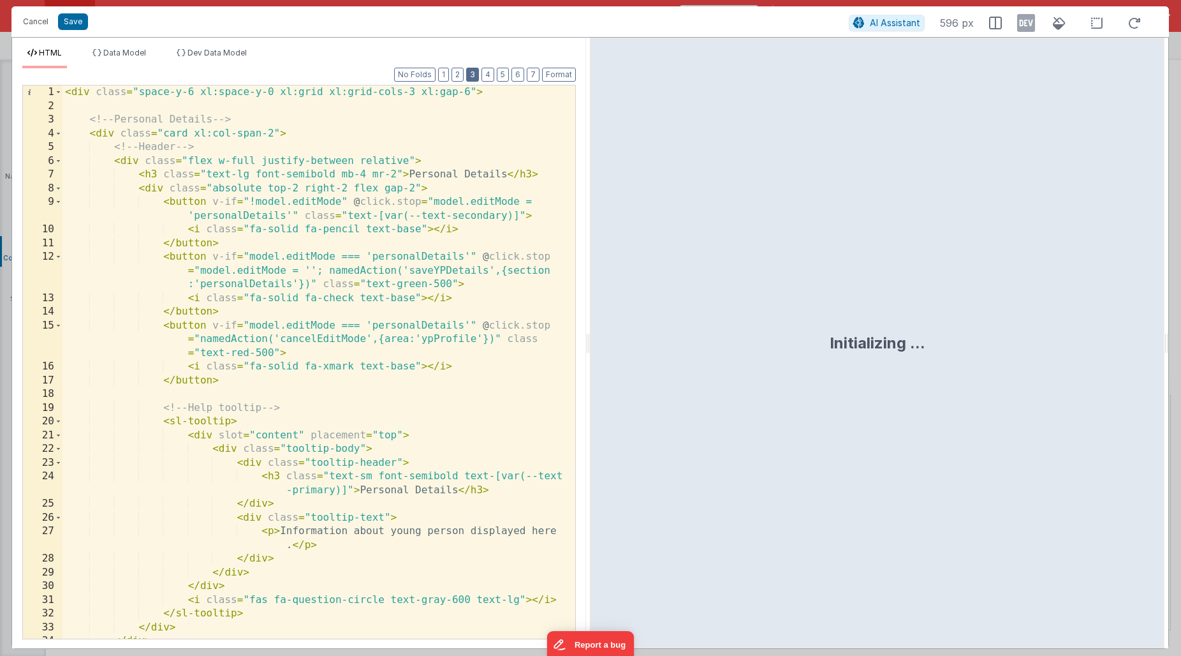
click at [475, 75] on button "3" at bounding box center [472, 75] width 13 height 14
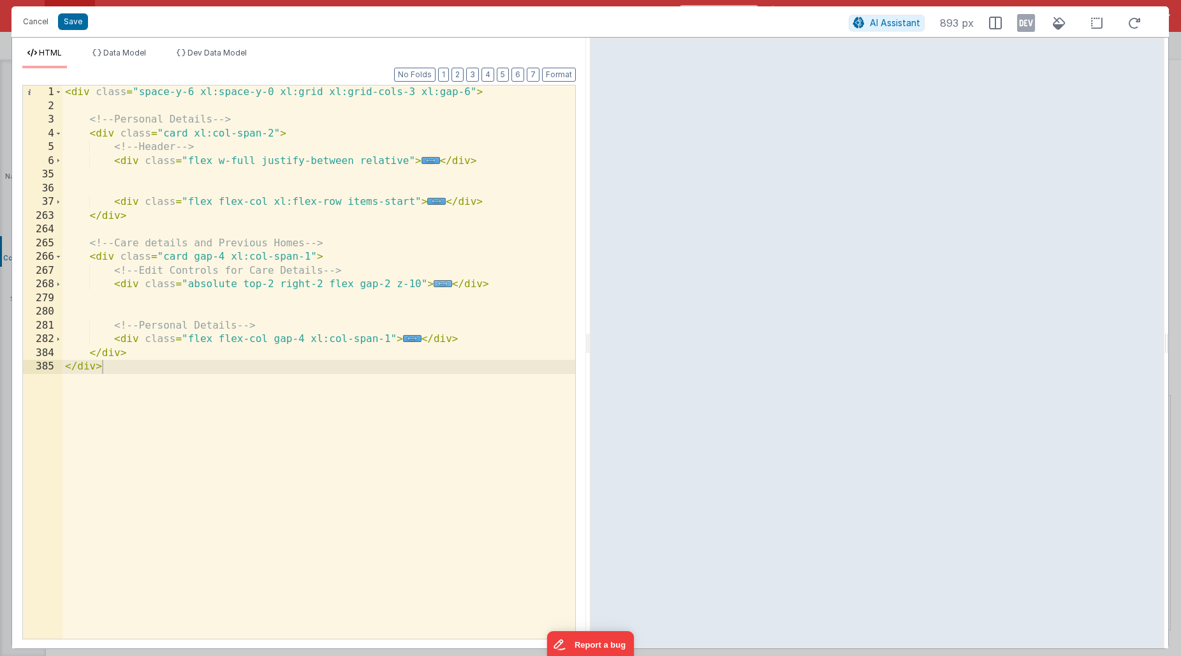
click at [442, 286] on span "..." at bounding box center [443, 283] width 19 height 7
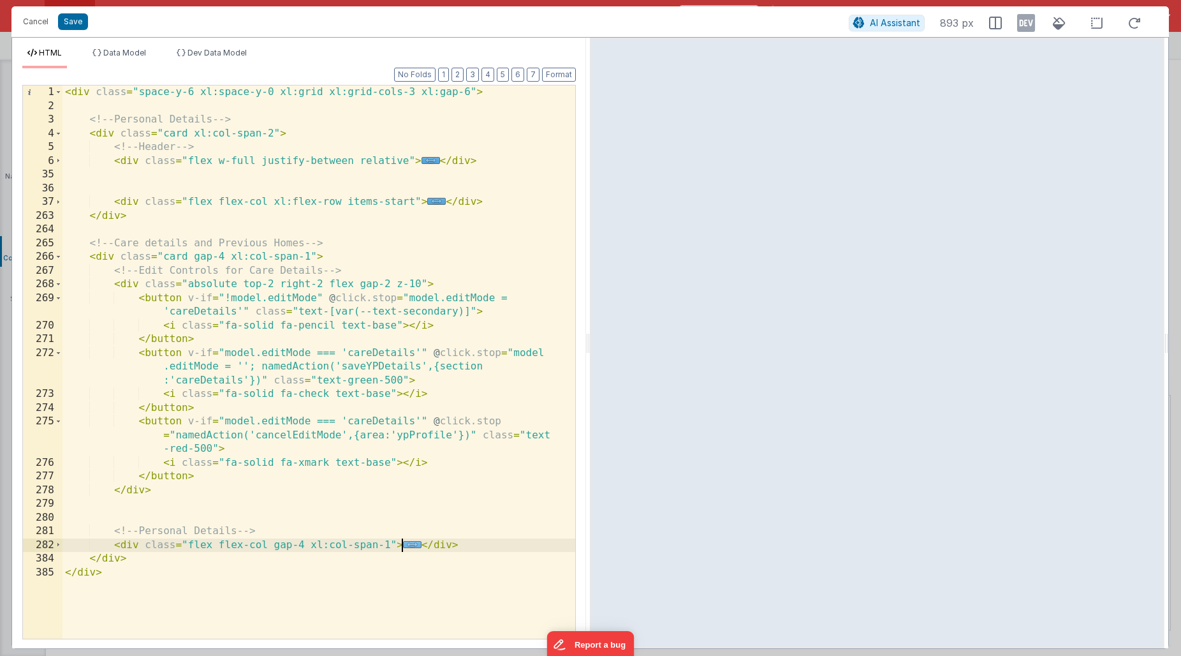
click at [407, 545] on span "..." at bounding box center [412, 544] width 19 height 7
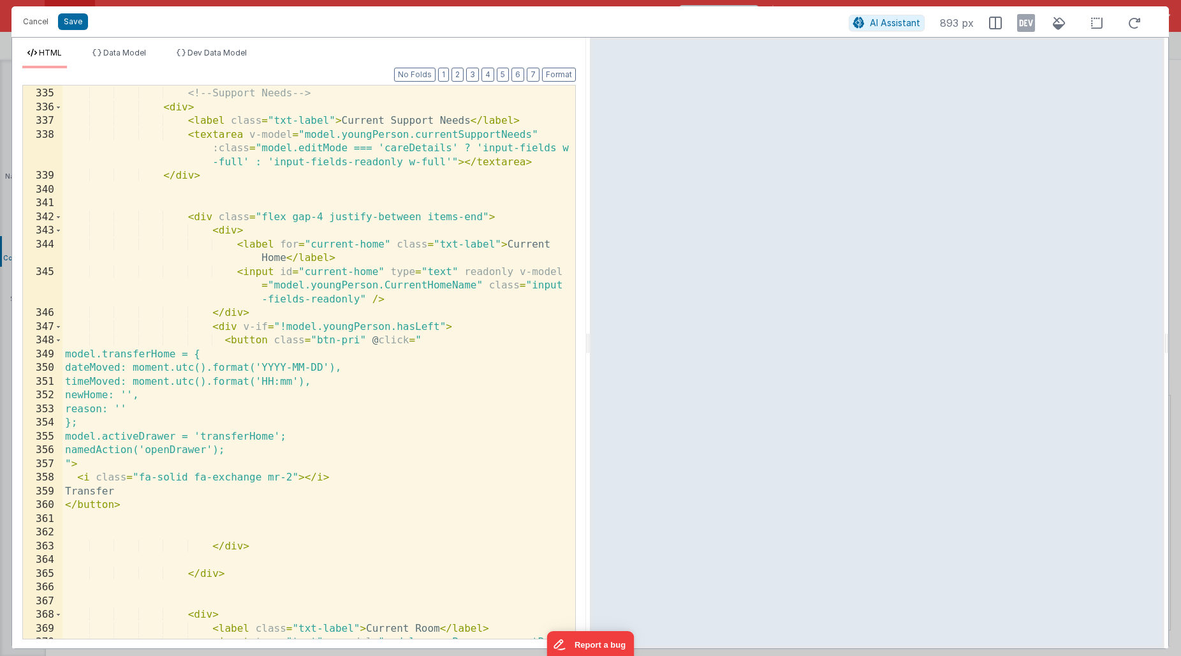
scroll to position [1570, 0]
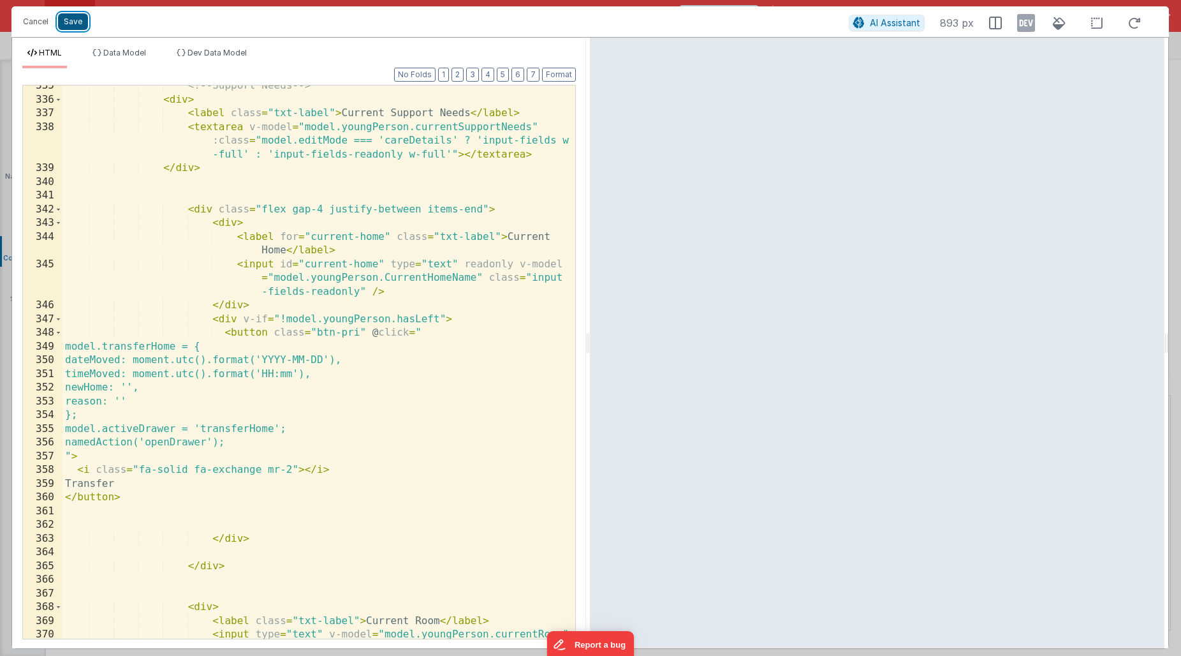
click at [77, 22] on button "Save" at bounding box center [73, 21] width 30 height 17
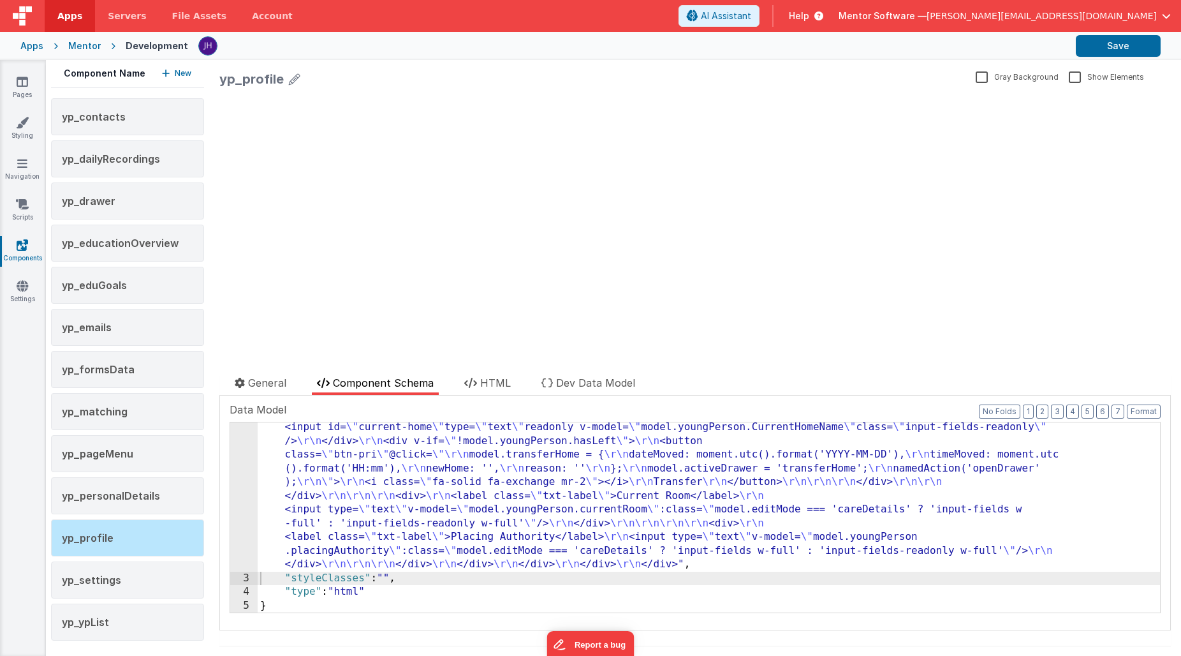
scroll to position [2032, 0]
click at [29, 78] on link "Pages" at bounding box center [22, 88] width 46 height 26
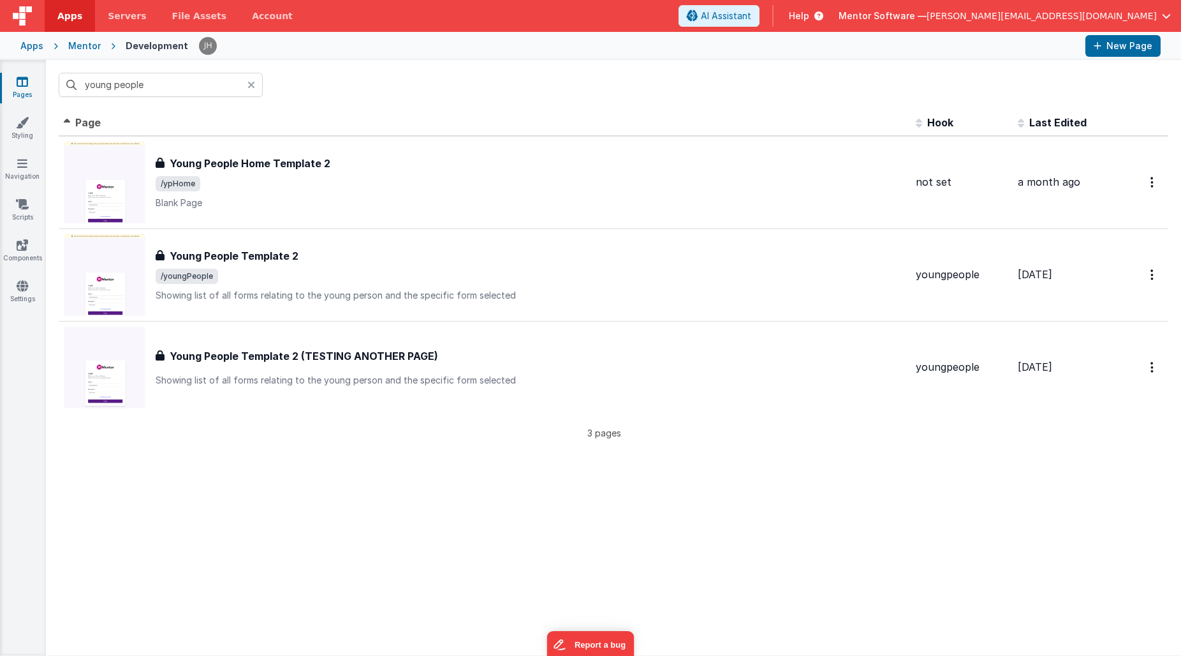
click at [80, 45] on div "Mentor" at bounding box center [84, 46] width 33 height 13
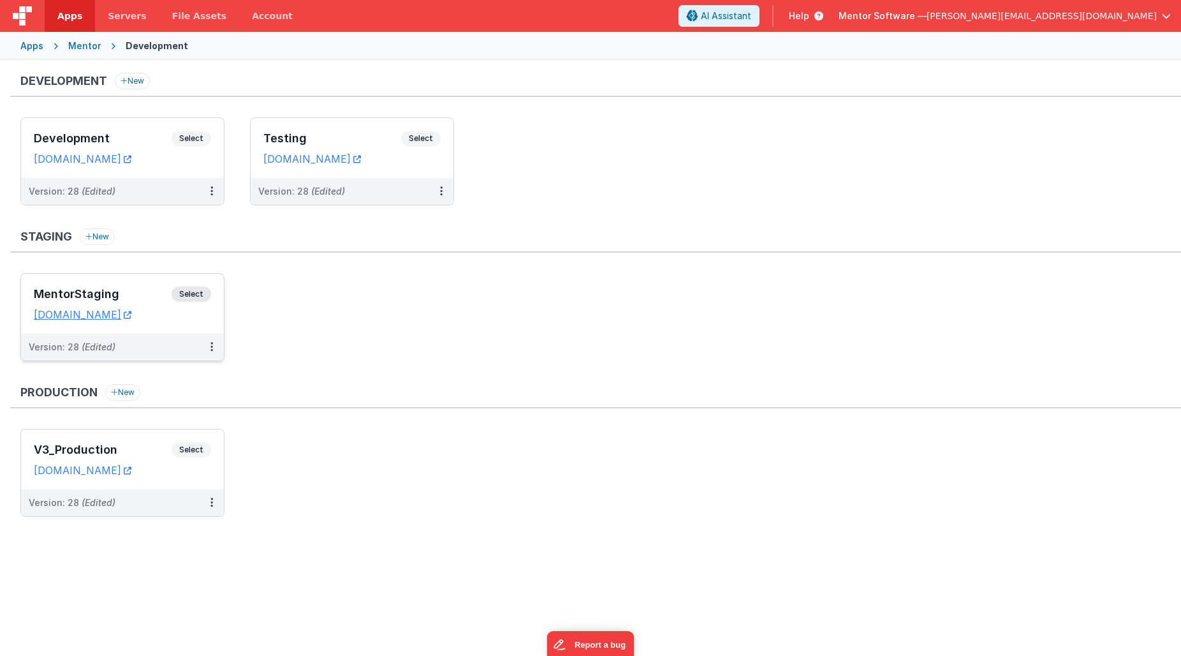
click at [114, 286] on div "MentorStaging Select URLs [DOMAIN_NAME]" at bounding box center [122, 304] width 203 height 60
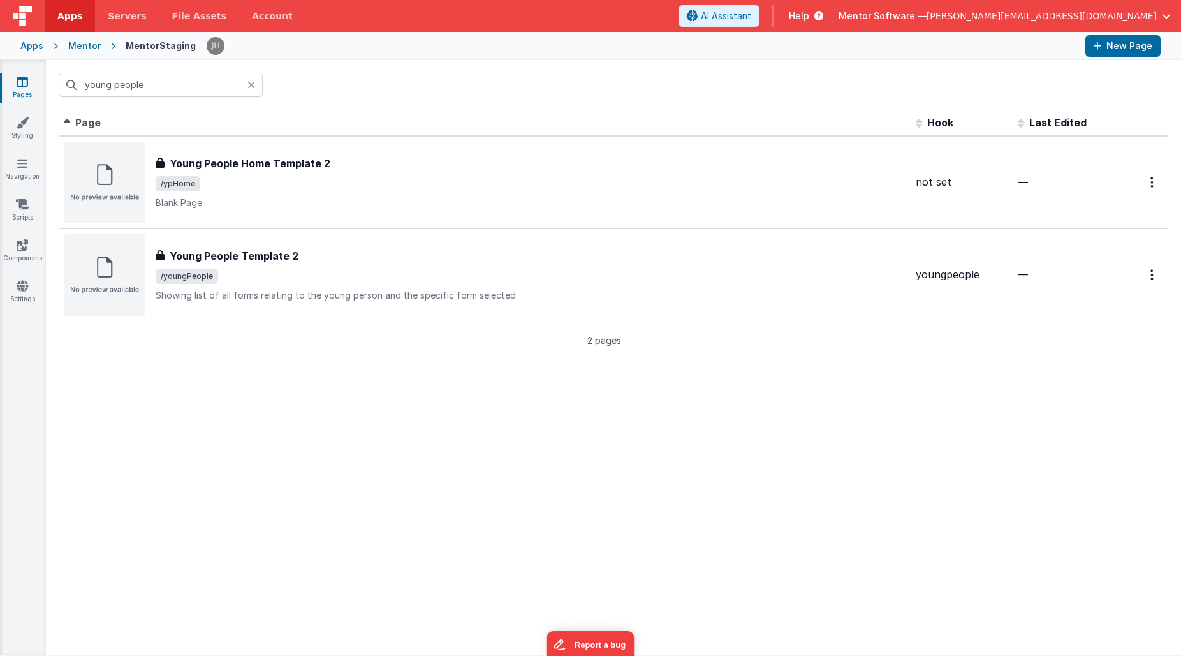
click at [253, 82] on icon at bounding box center [252, 85] width 8 height 10
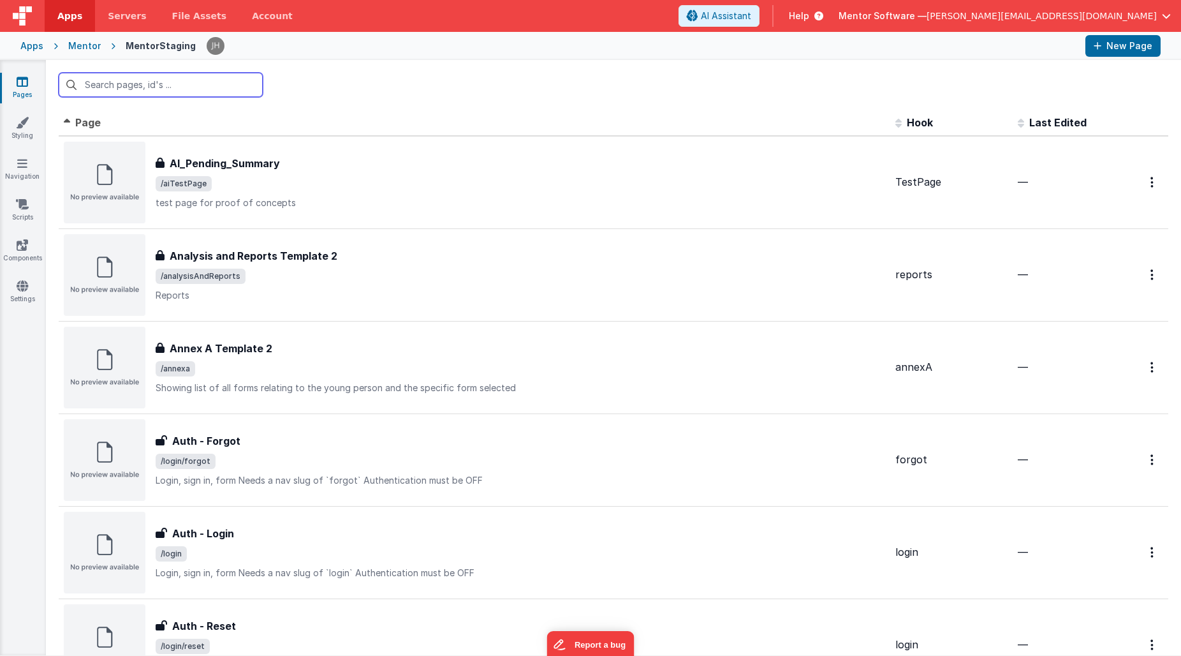
click at [178, 91] on input "text" at bounding box center [161, 85] width 204 height 24
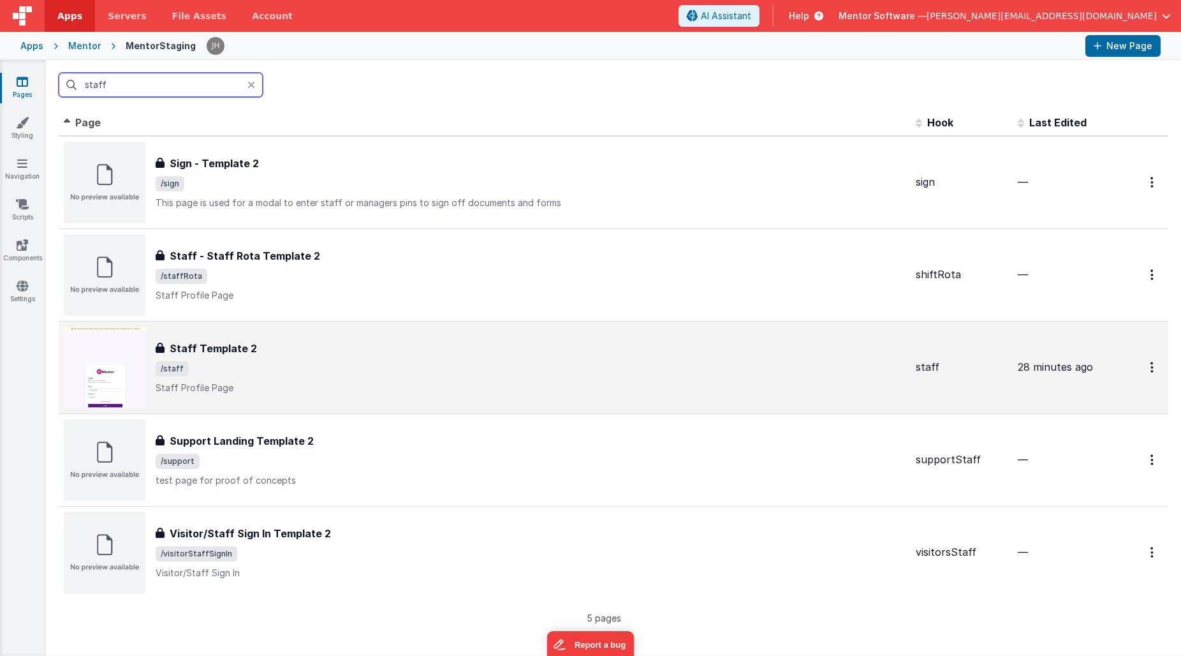
type input "staff"
click at [313, 371] on span "/staff" at bounding box center [531, 368] width 750 height 15
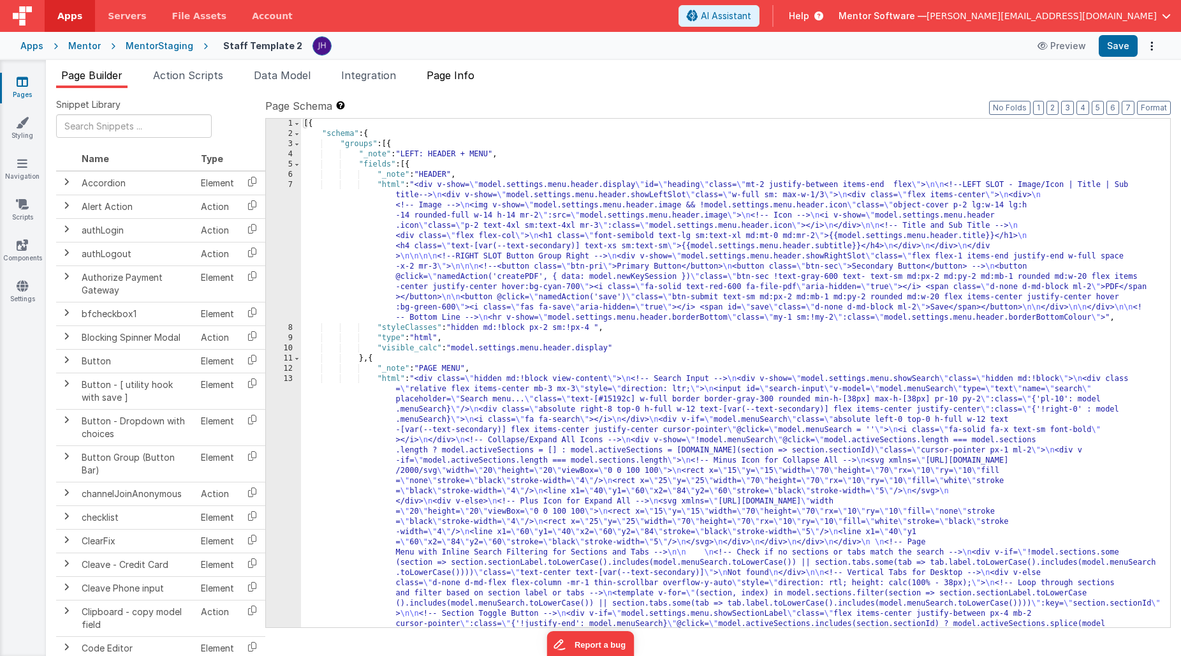
click at [450, 84] on li "Page Info" at bounding box center [451, 78] width 58 height 20
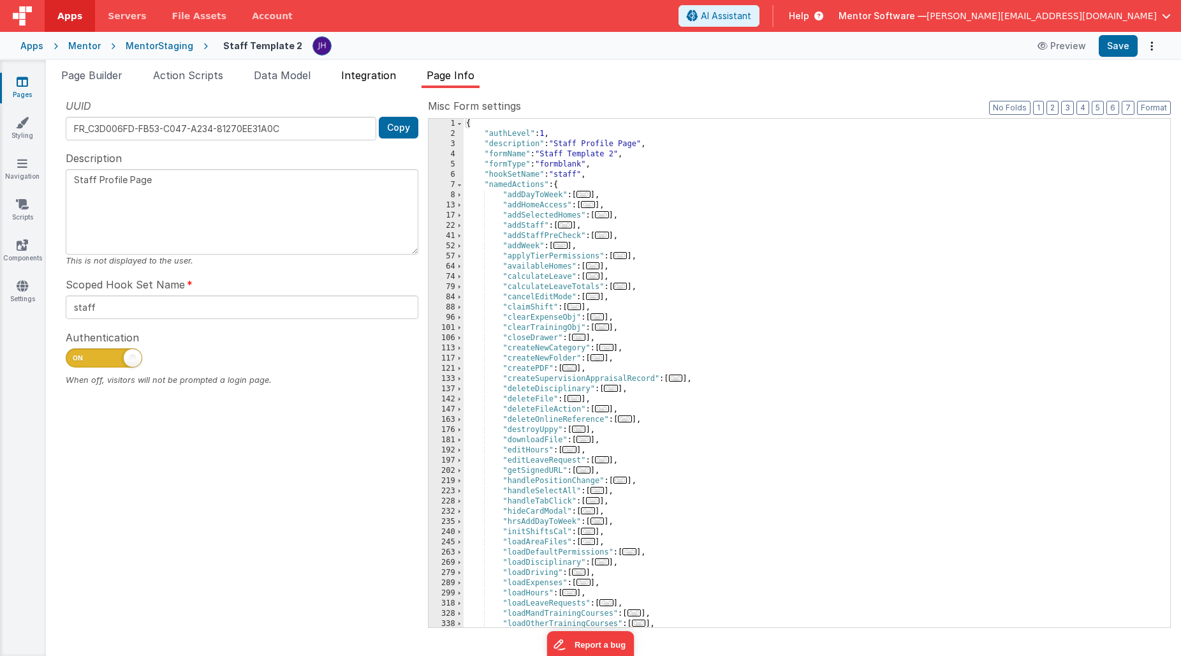
click at [369, 78] on span "Integration" at bounding box center [368, 75] width 55 height 13
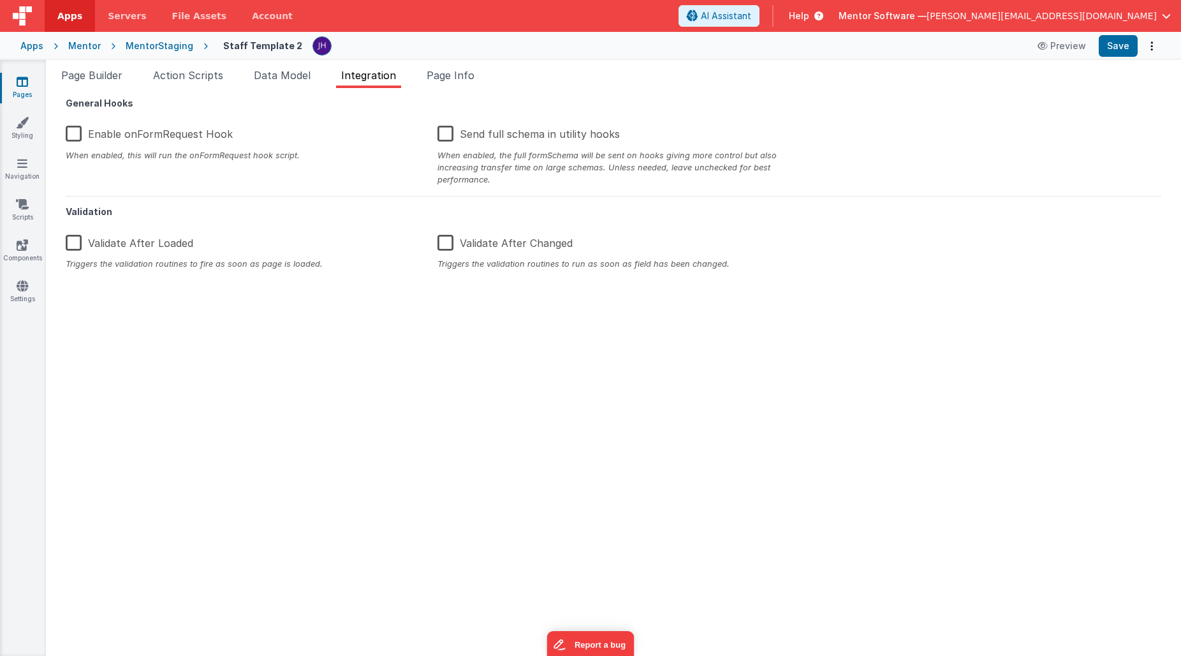
click at [377, 85] on li "Integration" at bounding box center [368, 78] width 65 height 20
click at [456, 77] on span "Page Info" at bounding box center [451, 75] width 48 height 13
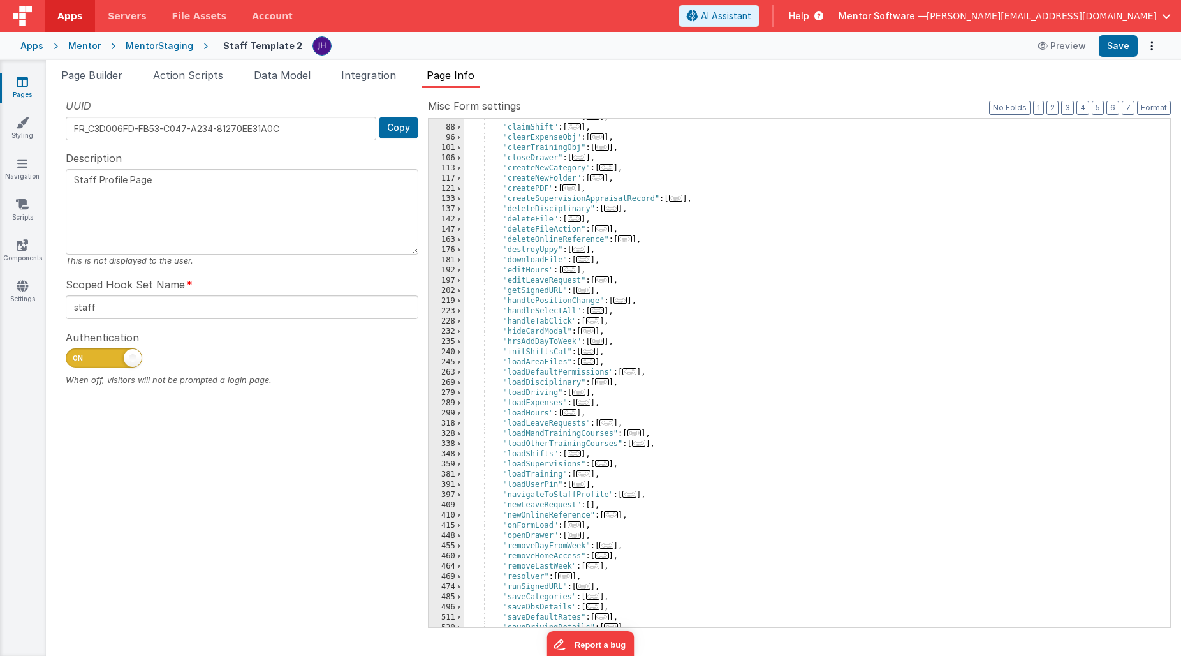
scroll to position [180, 0]
click at [581, 222] on span "..." at bounding box center [575, 218] width 14 height 7
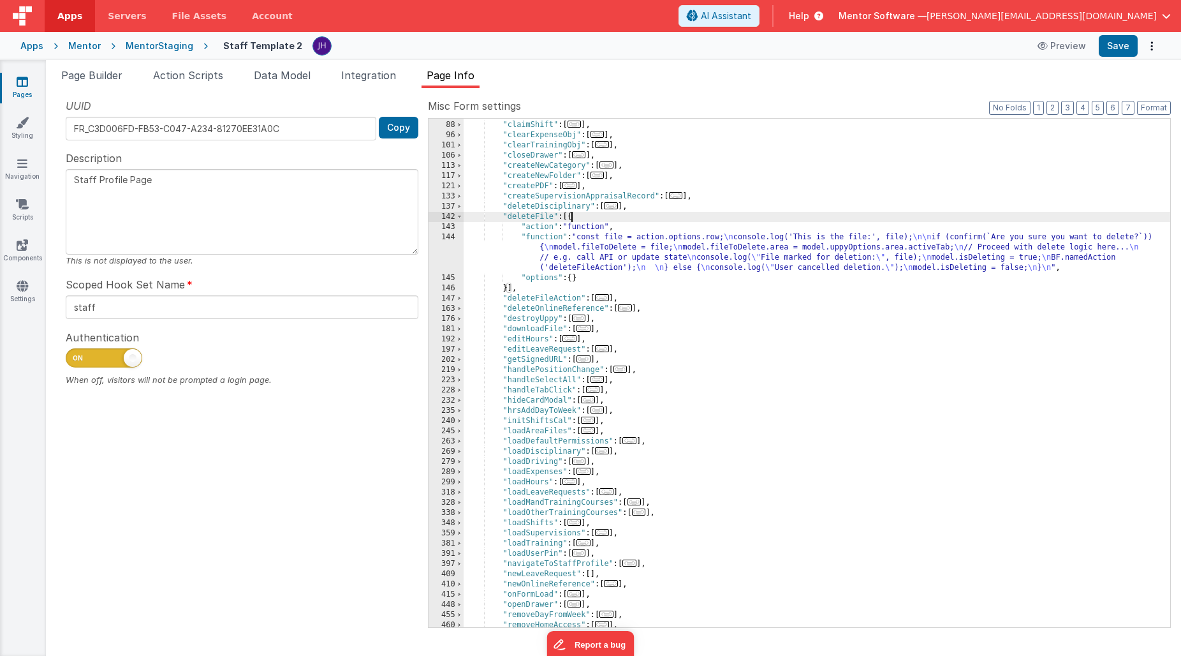
scroll to position [186, 0]
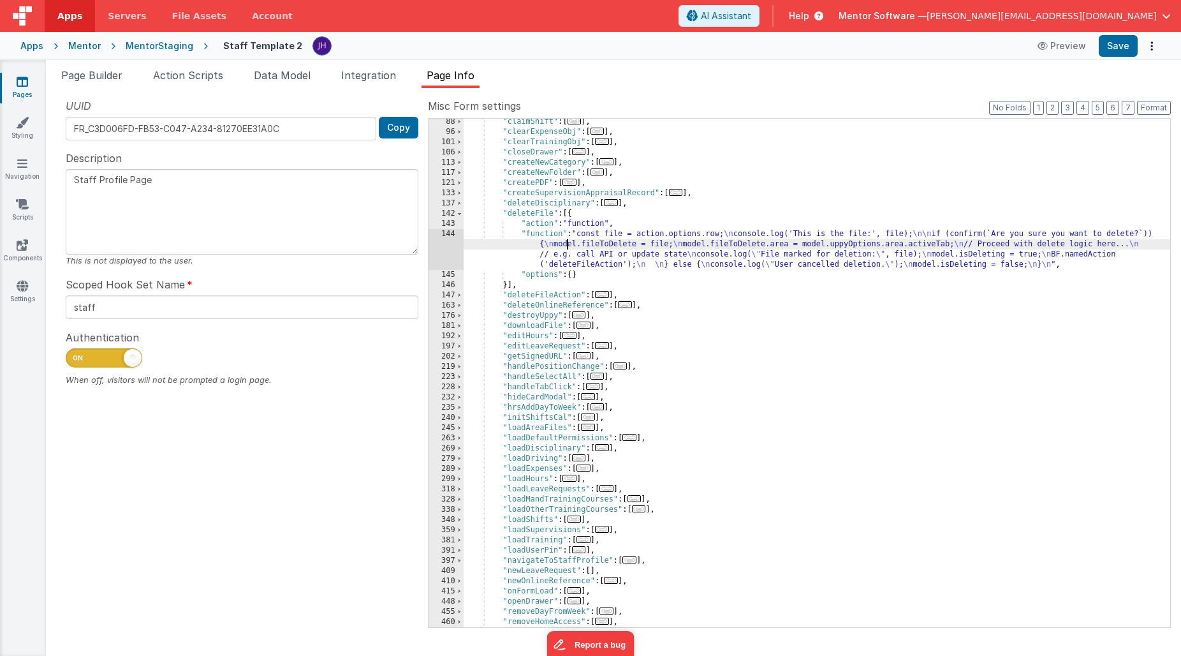
click at [568, 249] on div ""claimShift" : [ ... ] , "clearExpenseObj" : [ ... ] , "clearTrainingObj" : [ .…" at bounding box center [817, 381] width 707 height 529
click at [448, 242] on div "144" at bounding box center [446, 249] width 35 height 41
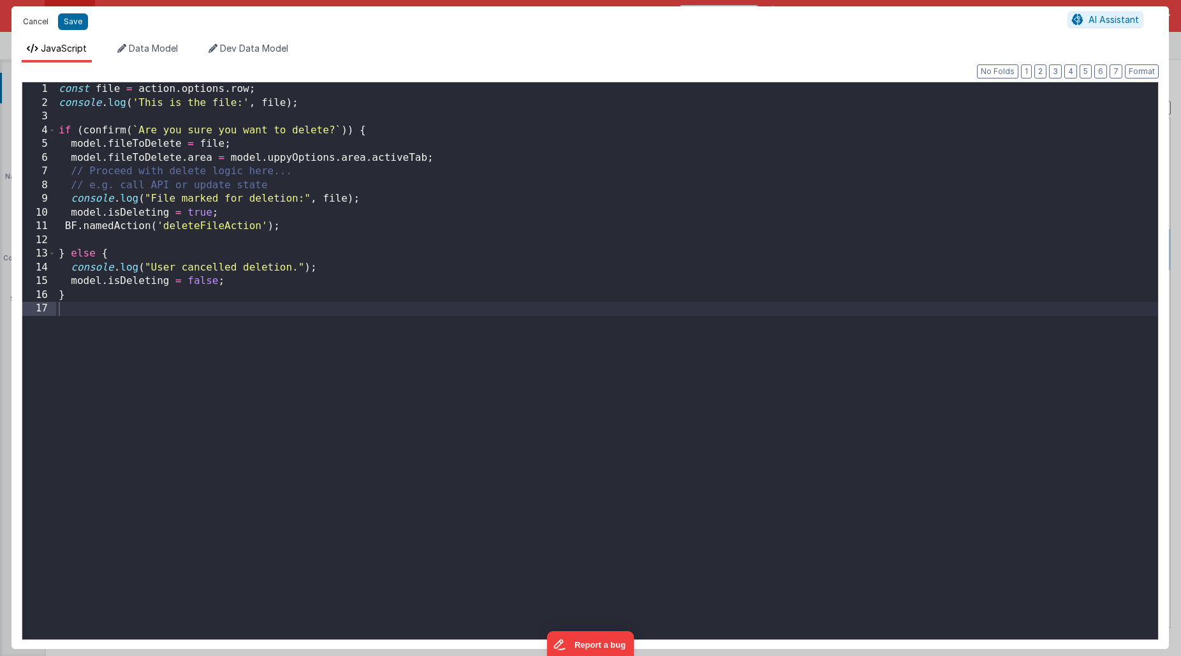
click at [38, 20] on button "Cancel" at bounding box center [36, 22] width 38 height 18
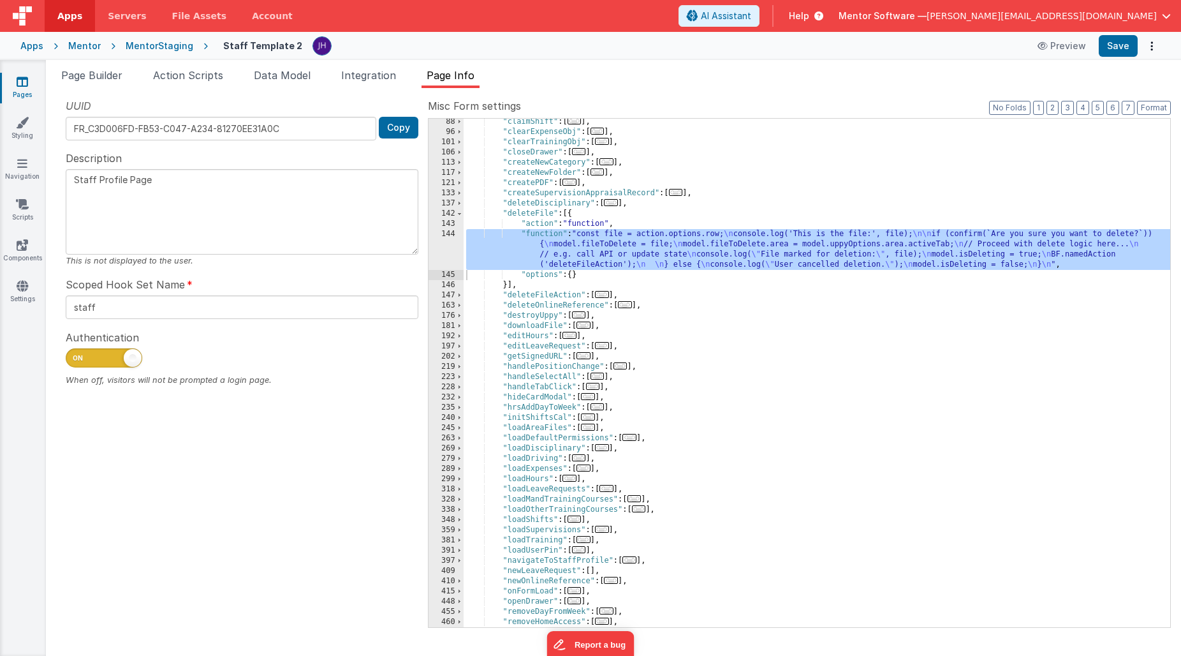
click at [605, 294] on span "..." at bounding box center [602, 294] width 14 height 7
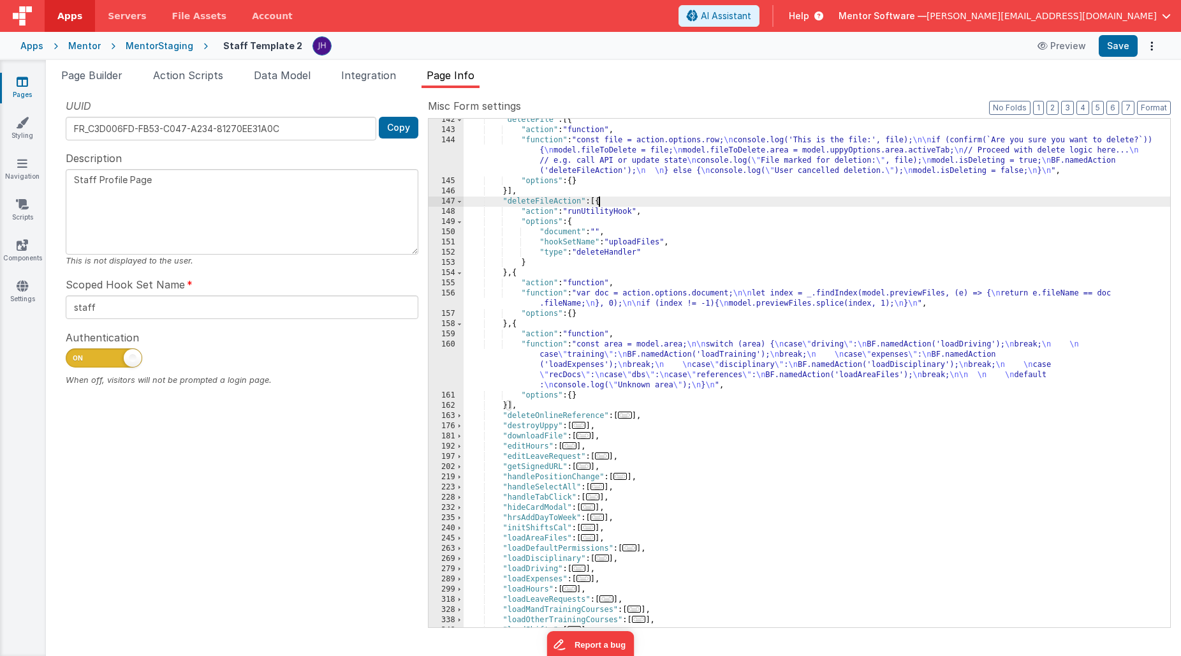
scroll to position [320, 0]
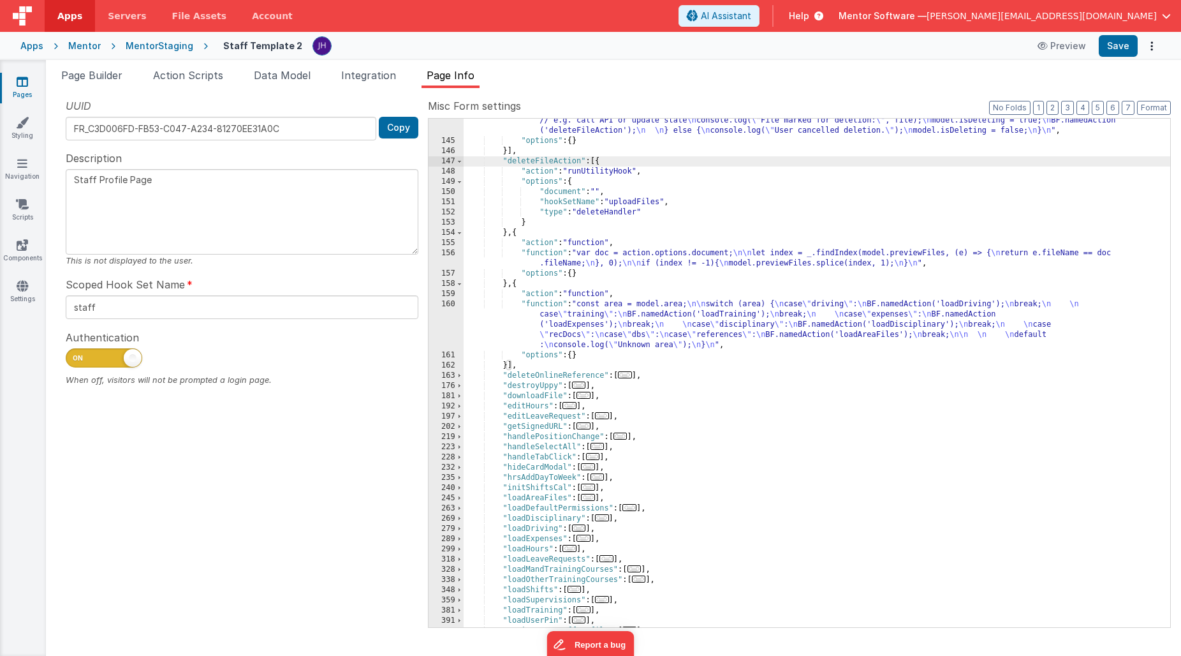
click at [664, 214] on div ""function" : "const file = action.options.row; \n console.log('This is the file…" at bounding box center [817, 374] width 707 height 559
click at [599, 162] on div ""function" : "const file = action.options.row; \n console.log('This is the file…" at bounding box center [817, 374] width 707 height 559
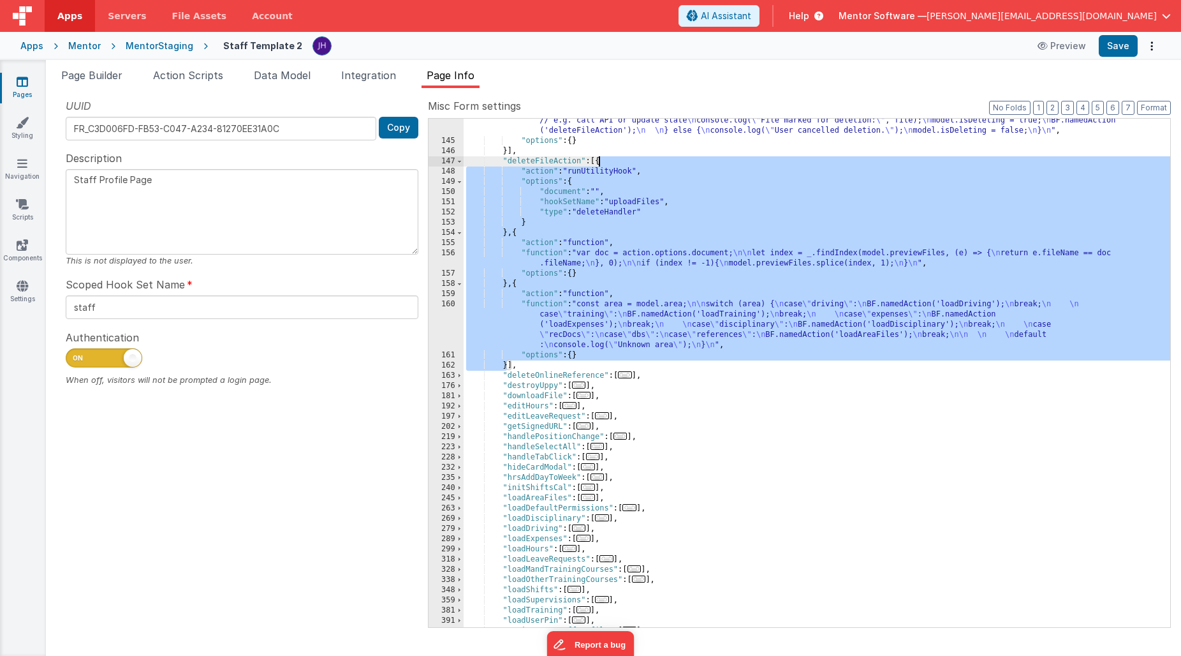
click at [648, 163] on div ""function" : "const file = action.options.row; \n console.log('This is the file…" at bounding box center [817, 374] width 707 height 559
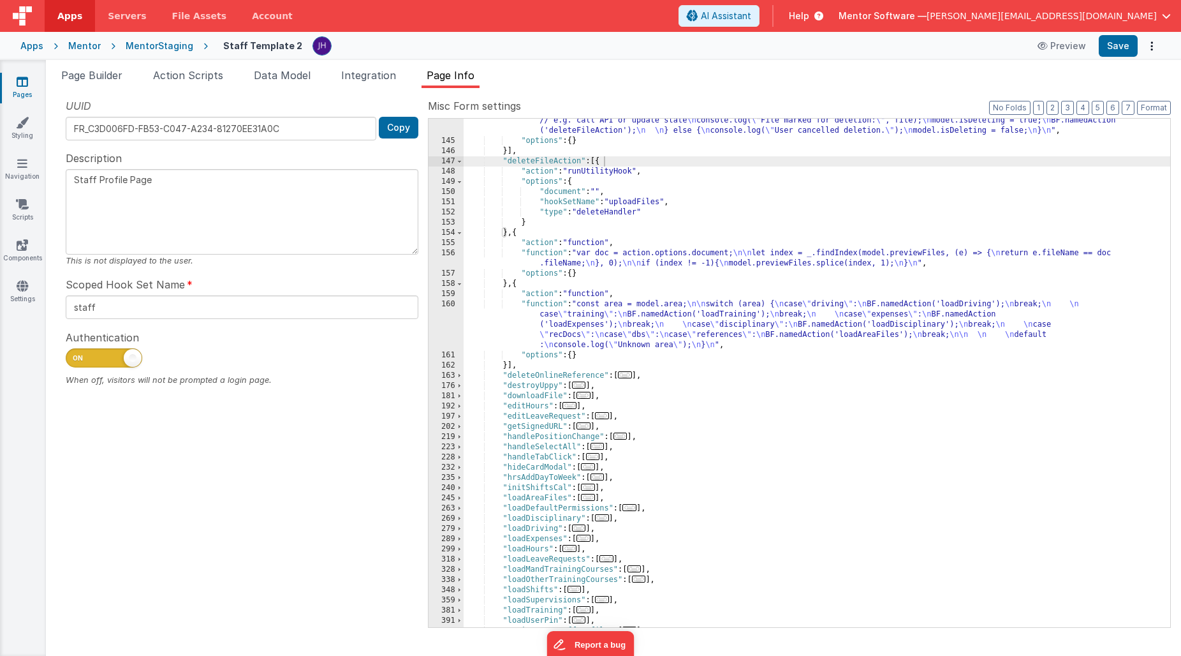
click at [23, 86] on icon at bounding box center [22, 81] width 11 height 13
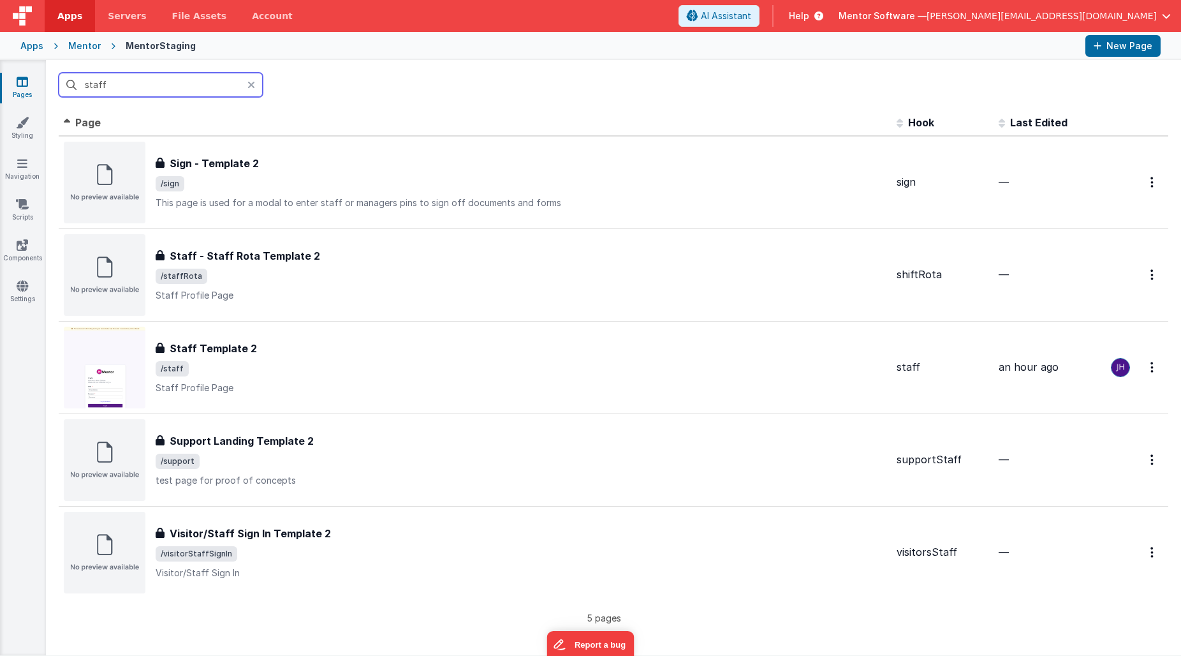
click at [156, 87] on input "staff" at bounding box center [161, 85] width 204 height 24
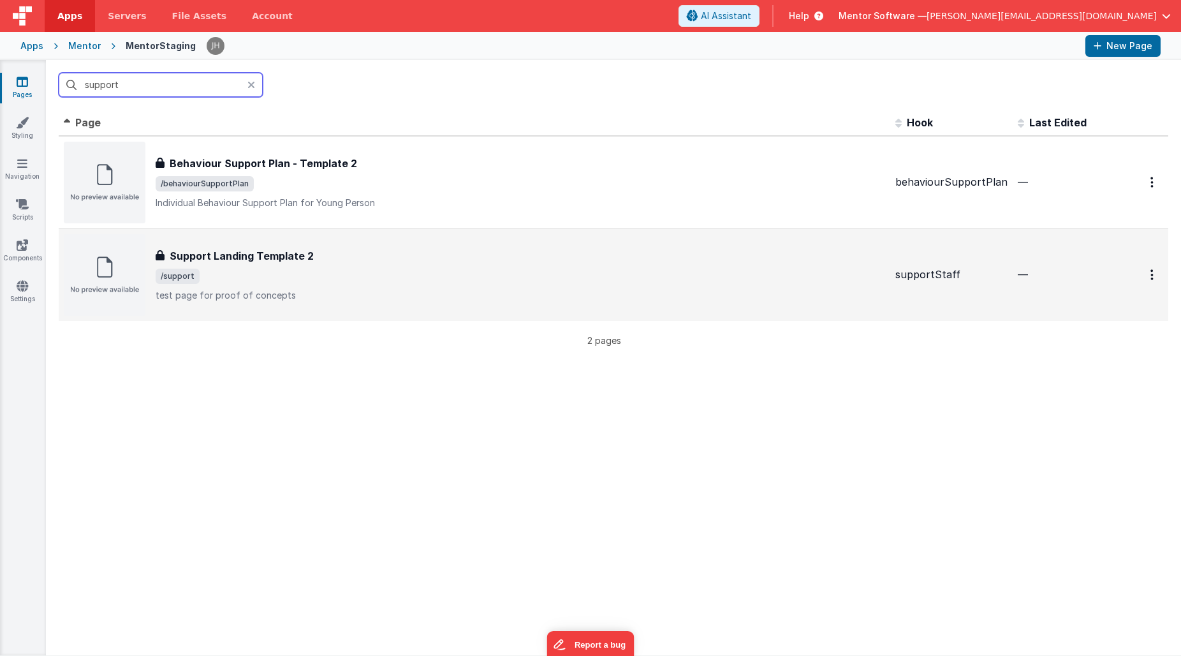
type input "support"
click at [259, 283] on span "/support" at bounding box center [521, 276] width 730 height 15
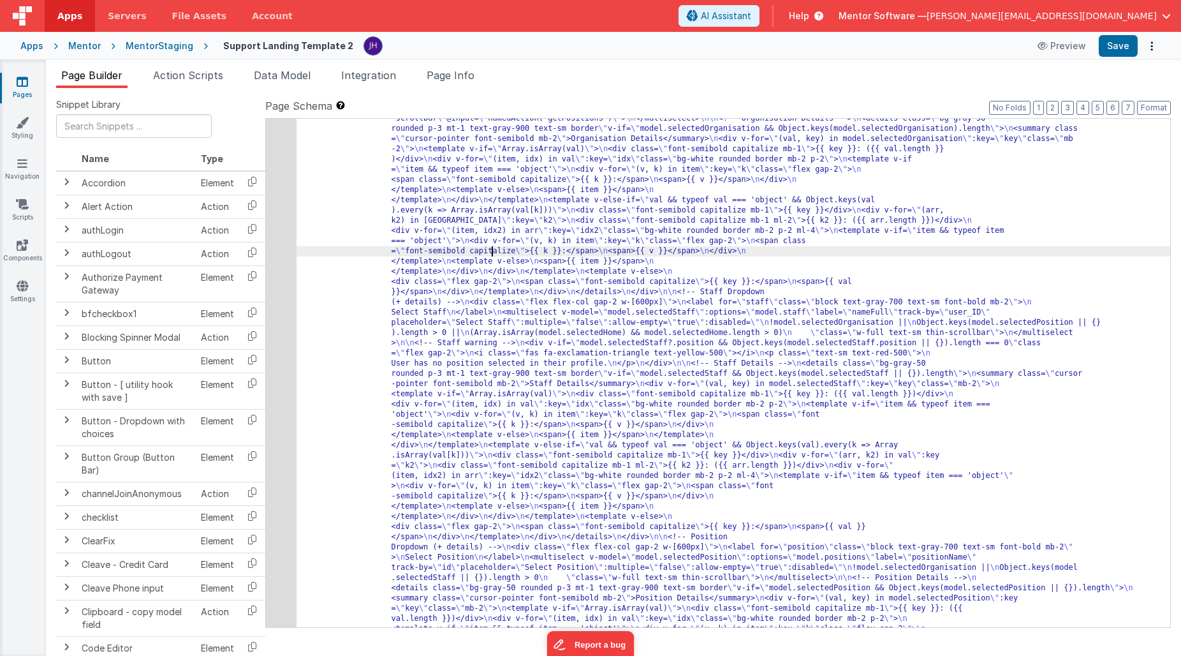
scroll to position [315, 0]
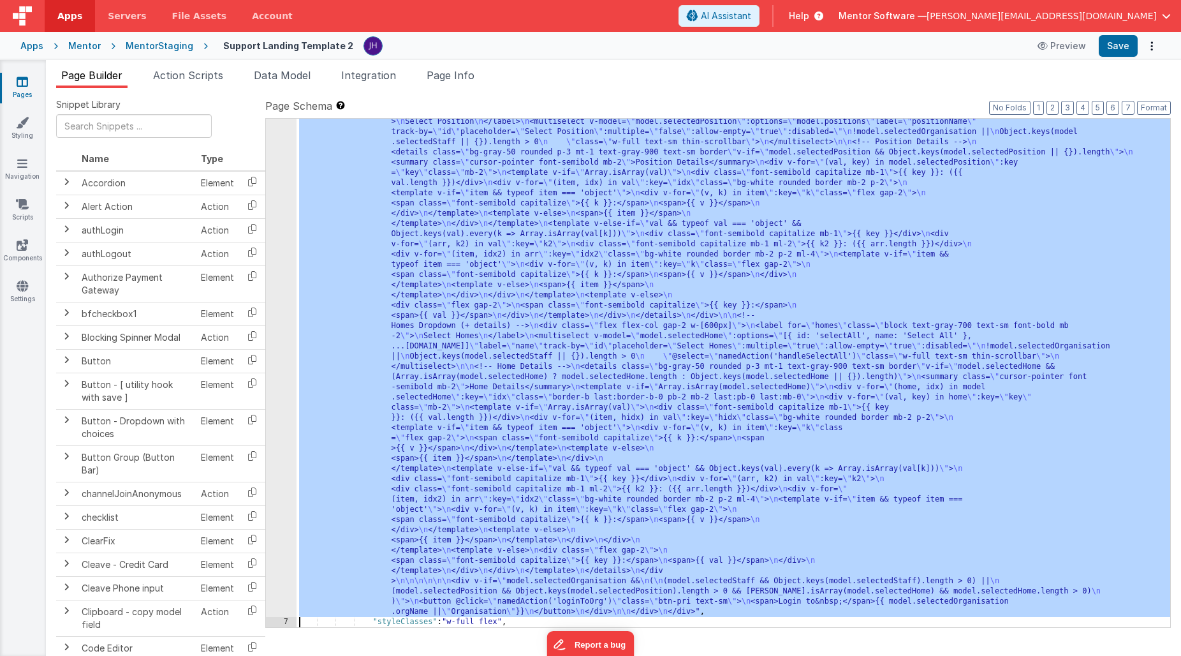
click at [285, 255] on div "6" at bounding box center [281, 106] width 31 height 1021
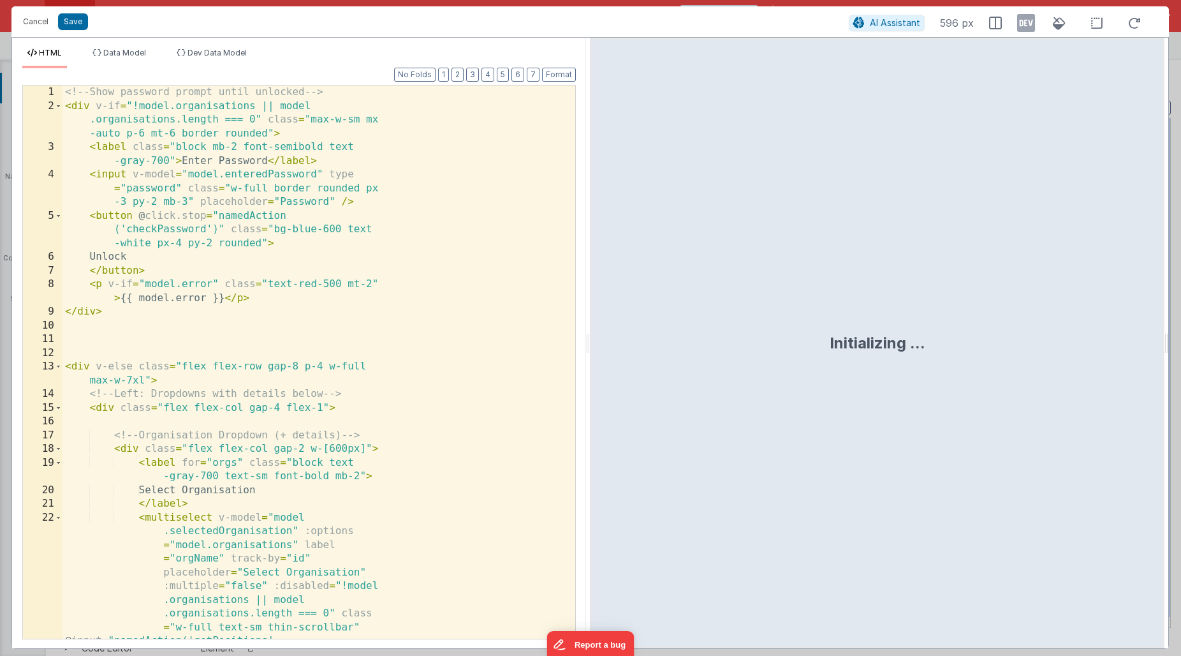
scroll to position [574, 0]
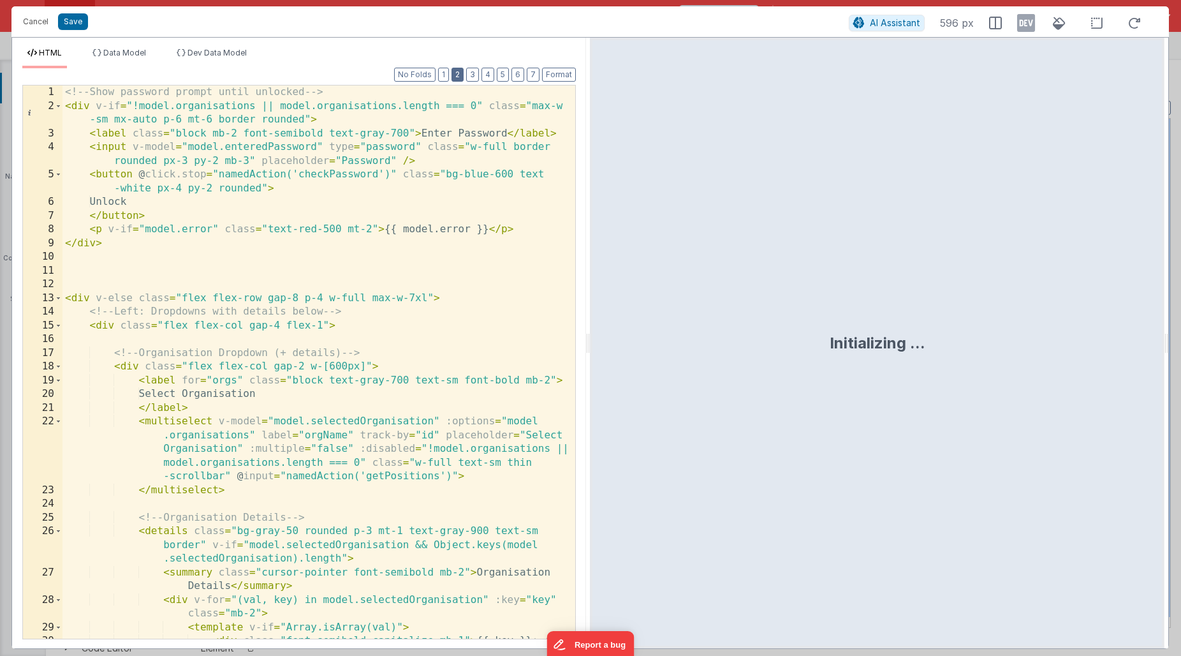
click at [462, 75] on button "2" at bounding box center [458, 75] width 12 height 14
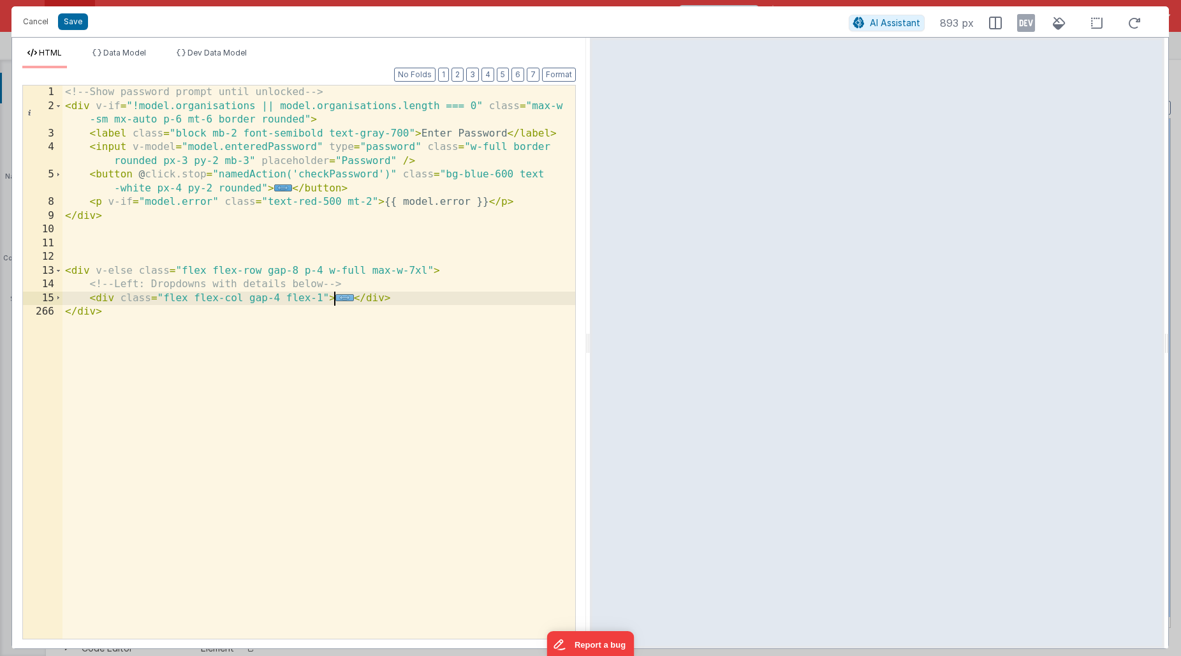
click at [342, 296] on span "..." at bounding box center [345, 297] width 19 height 7
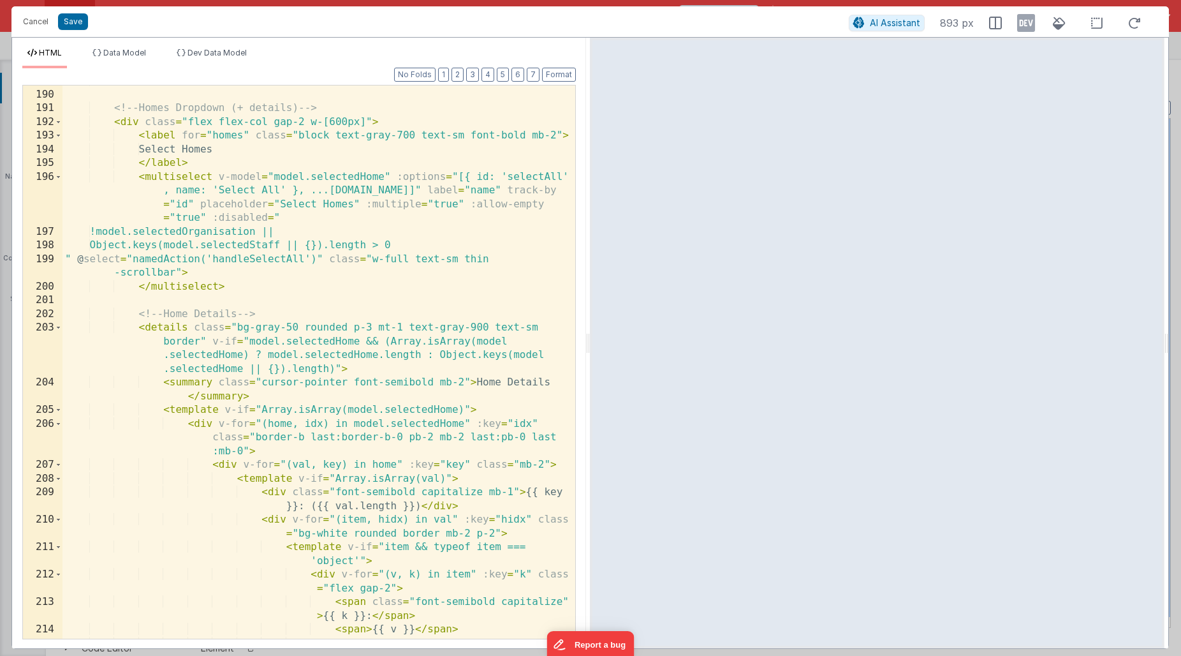
scroll to position [3320, 0]
click at [212, 214] on div "<!-- Homes Dropdown (+ details) --> < div class = "flex flex-col gap-2 w-[600px…" at bounding box center [319, 375] width 513 height 581
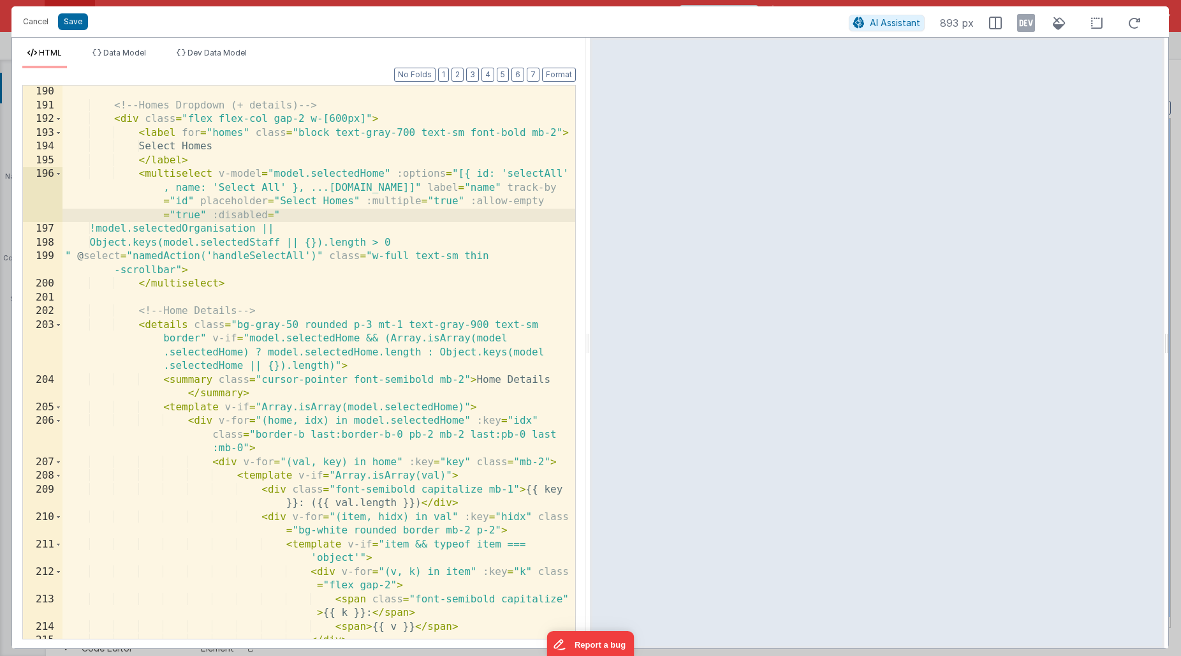
paste textarea
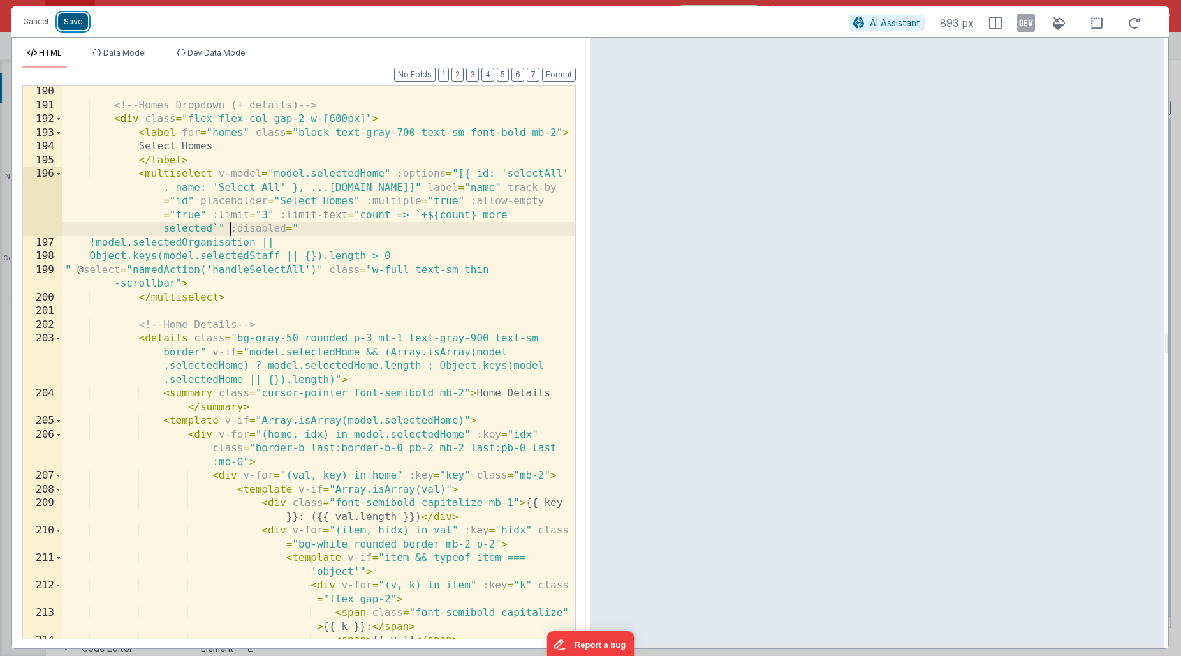
click at [75, 25] on button "Save" at bounding box center [73, 21] width 30 height 17
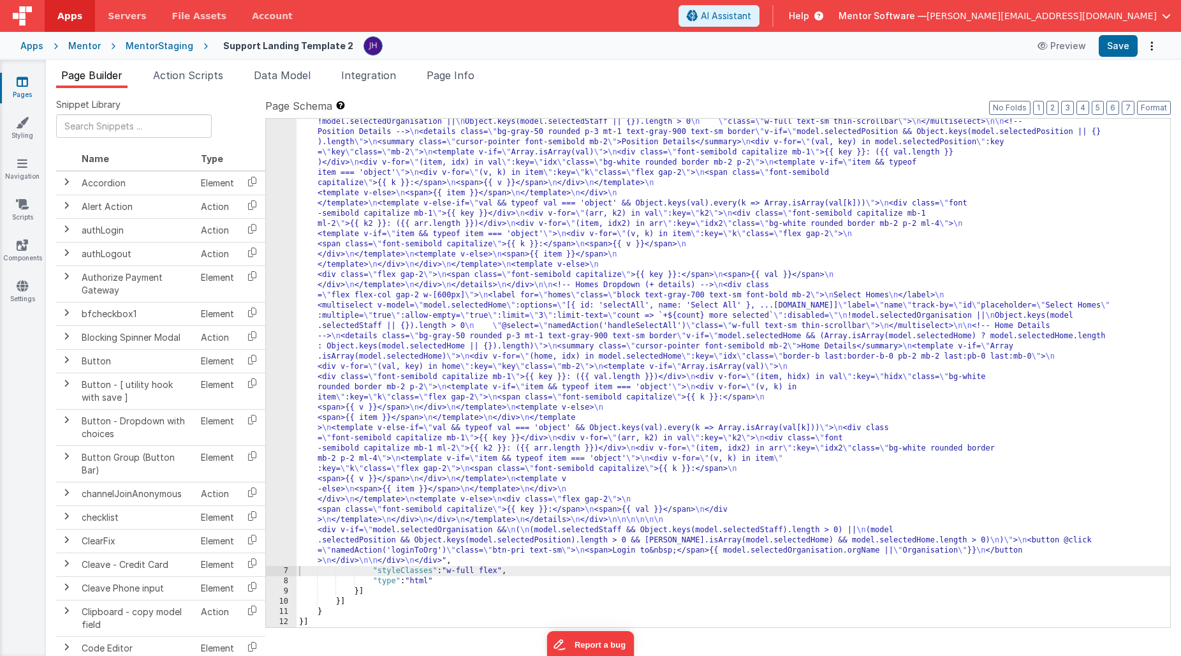
scroll to position [543, 0]
click at [1118, 46] on button "Save" at bounding box center [1118, 46] width 39 height 22
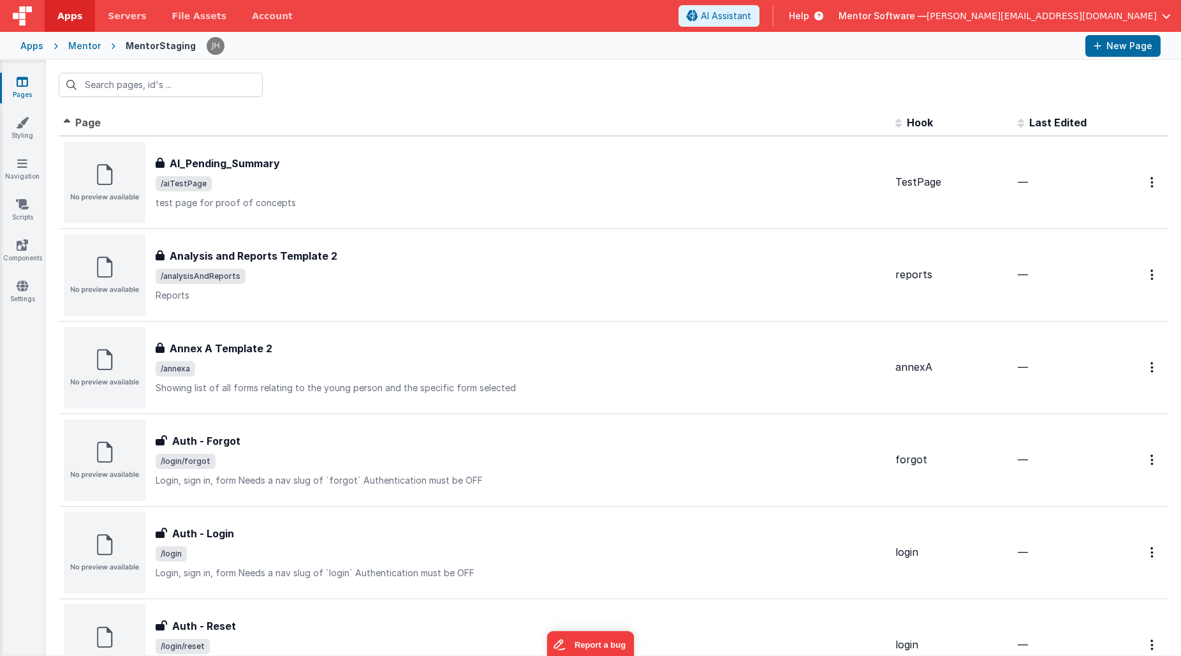
click at [24, 86] on icon at bounding box center [22, 81] width 11 height 13
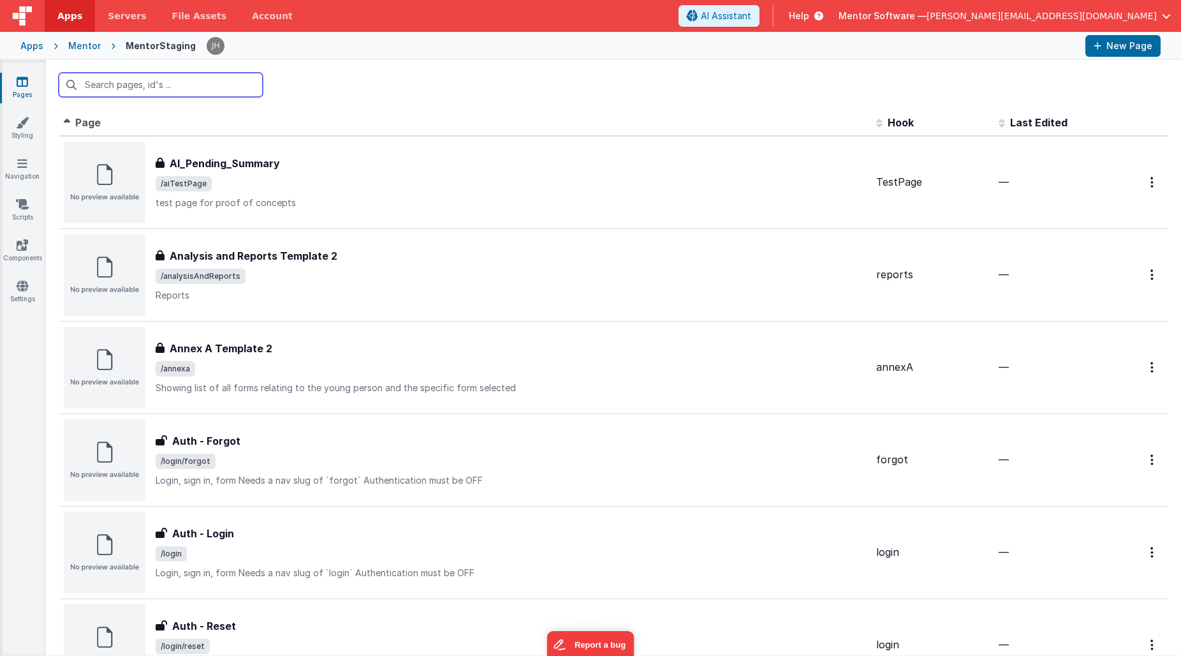
click at [138, 87] on input "text" at bounding box center [161, 85] width 204 height 24
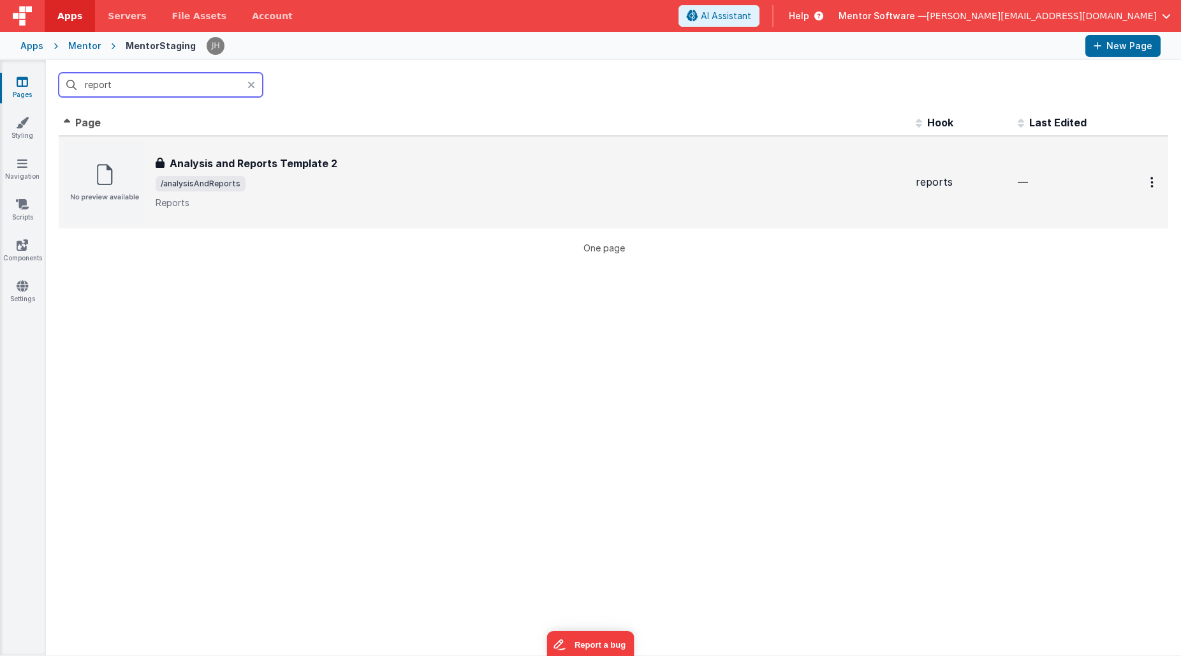
type input "report"
click at [207, 156] on h3 "Analysis and Reports Template 2" at bounding box center [254, 163] width 168 height 15
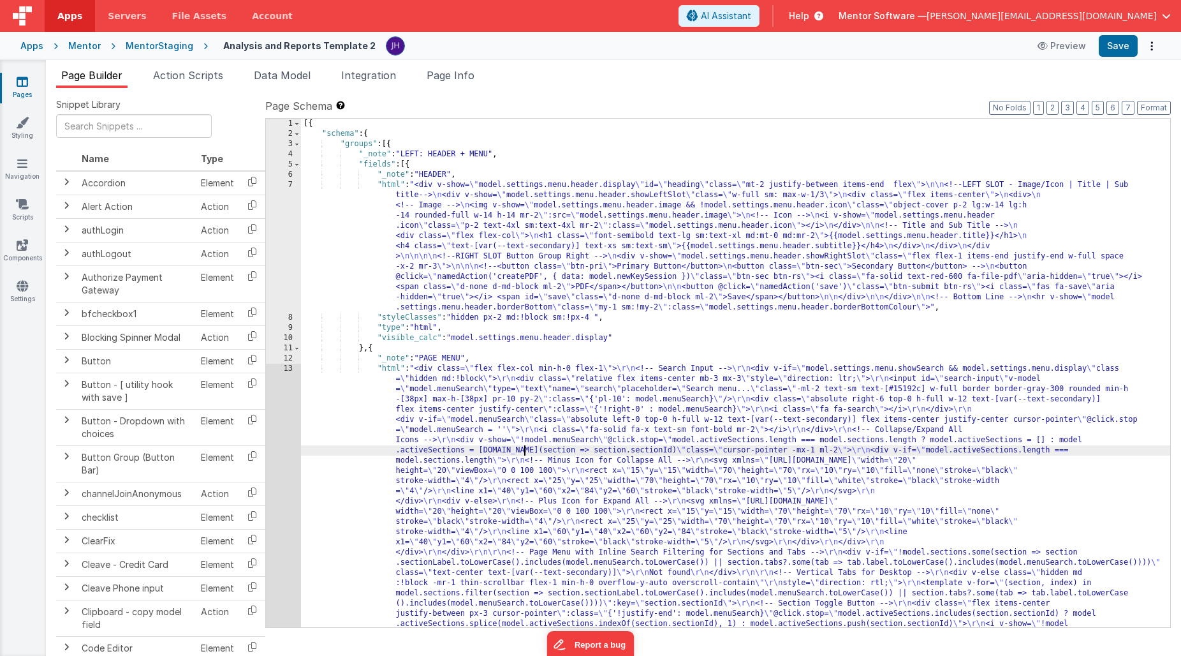
click at [525, 447] on div "[{ "schema" : { "groups" : [{ "_note" : "LEFT: HEADER + MENU" , "fields" : [{ "…" at bounding box center [736, 669] width 870 height 1100
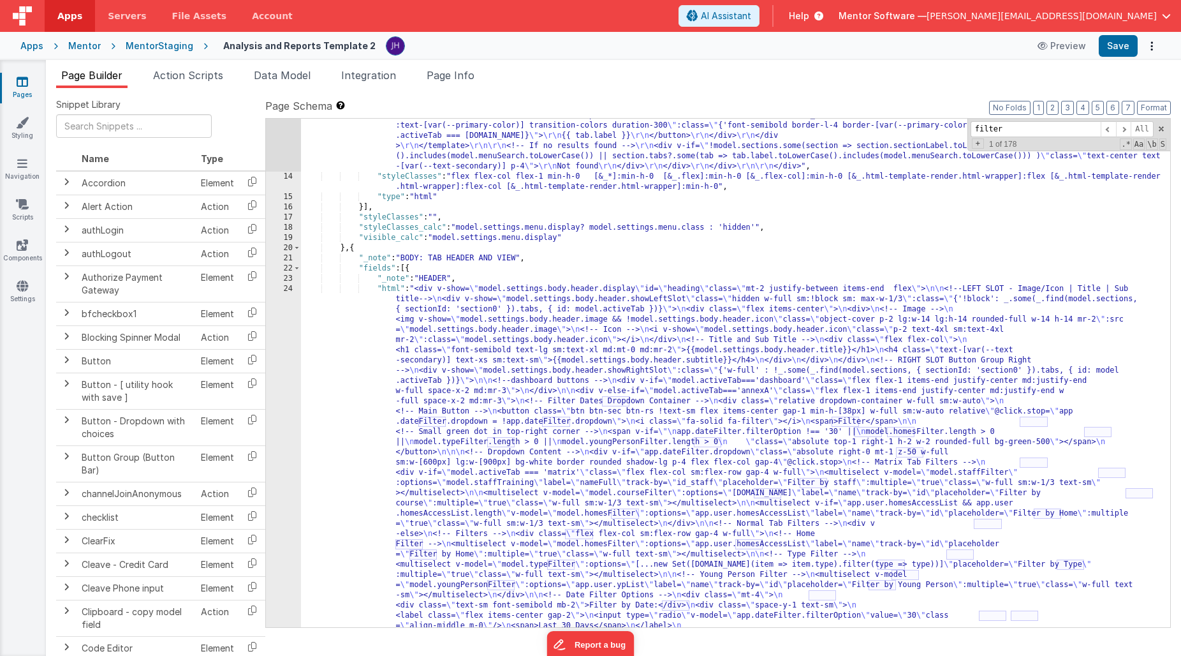
scroll to position [774, 0]
type input "filter"
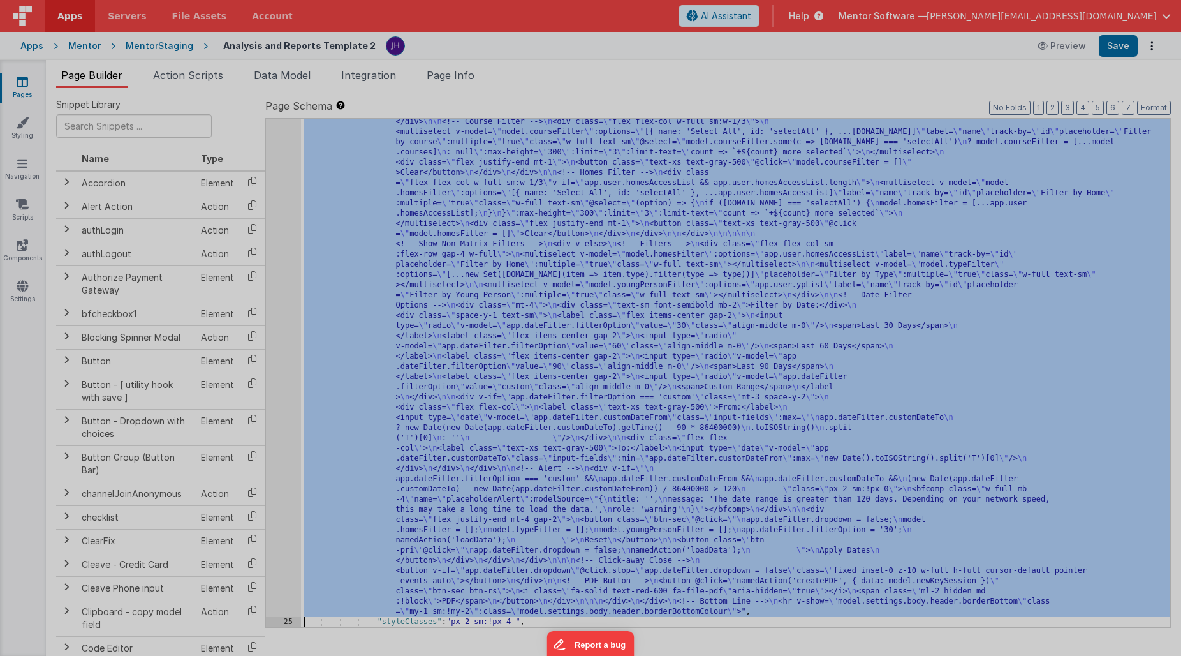
scroll to position [1717, 0]
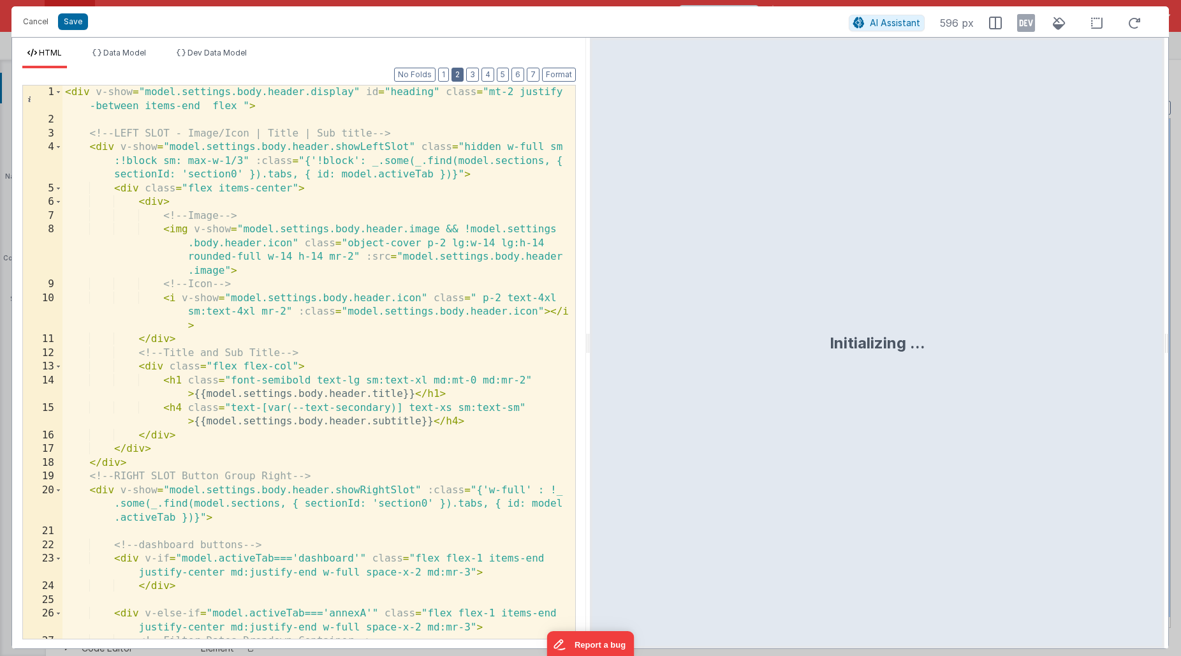
click at [457, 75] on button "2" at bounding box center [458, 75] width 12 height 14
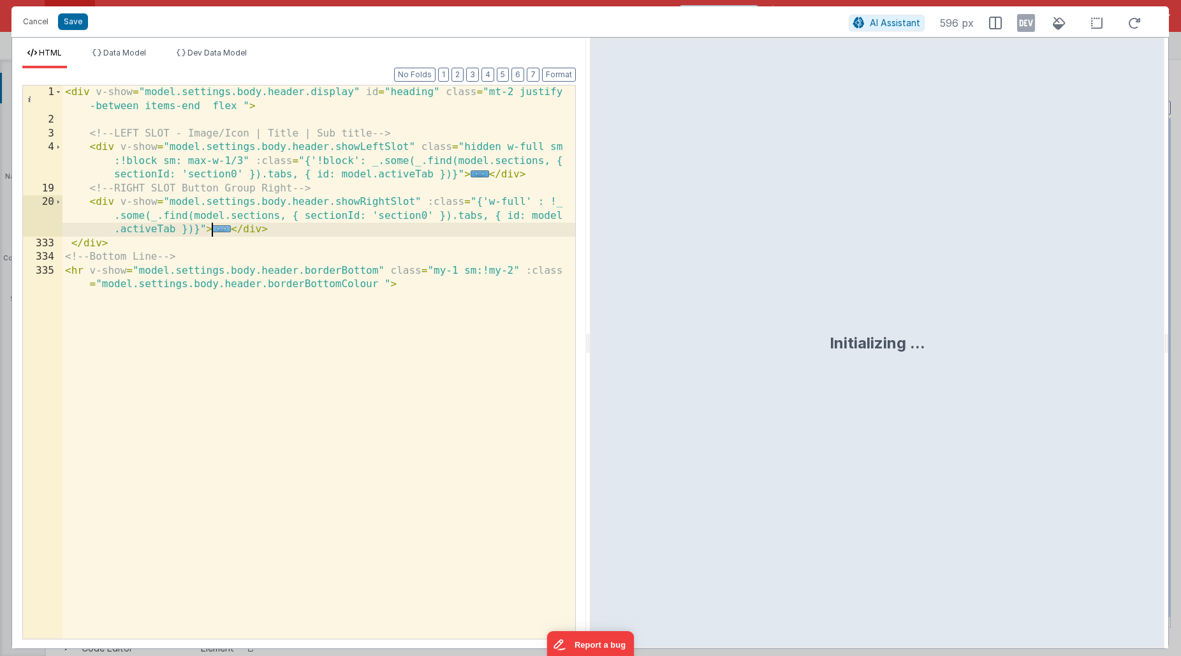
click at [219, 226] on span "..." at bounding box center [221, 228] width 19 height 7
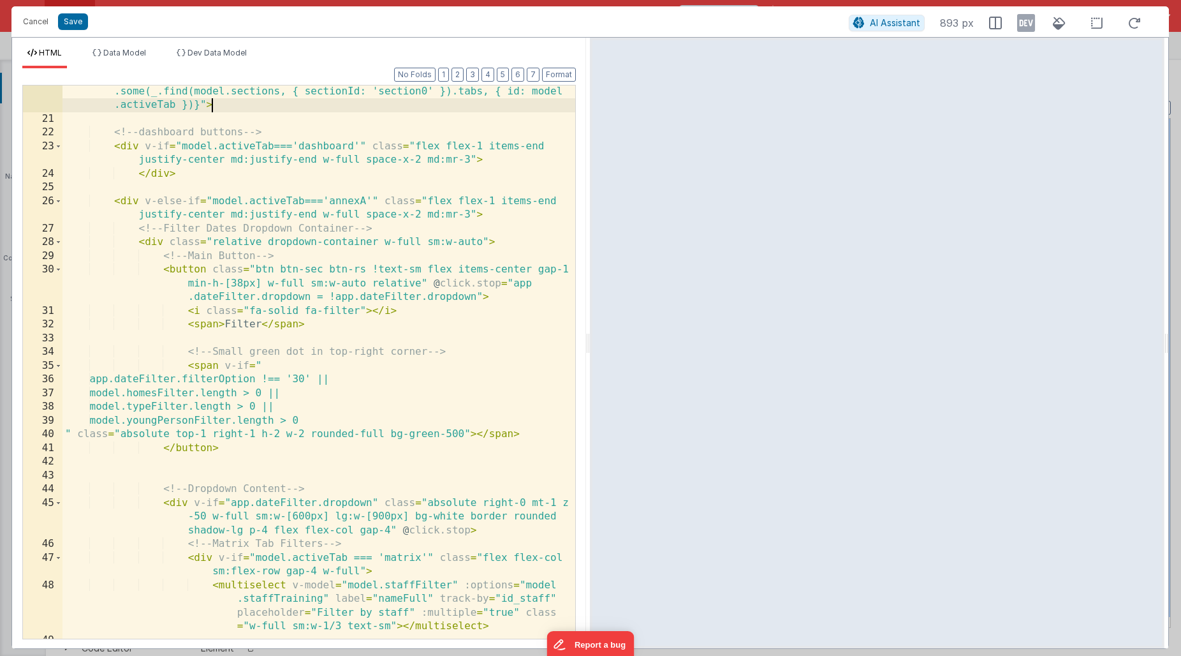
scroll to position [124, 0]
click at [57, 200] on span at bounding box center [58, 202] width 7 height 14
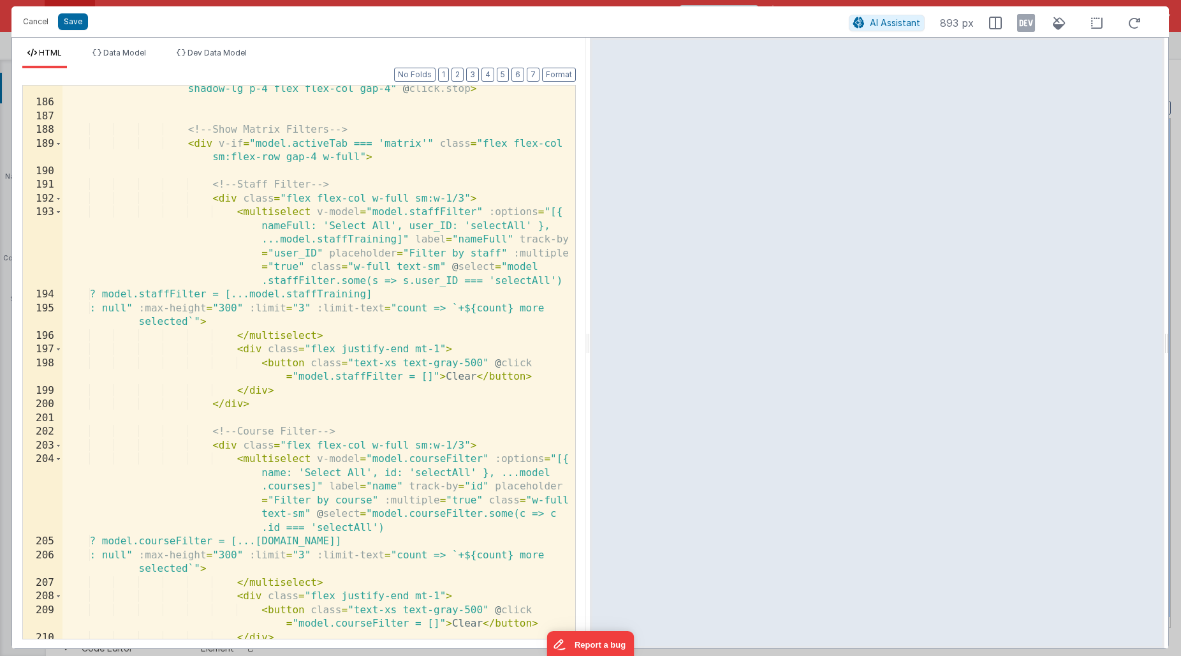
scroll to position [676, 0]
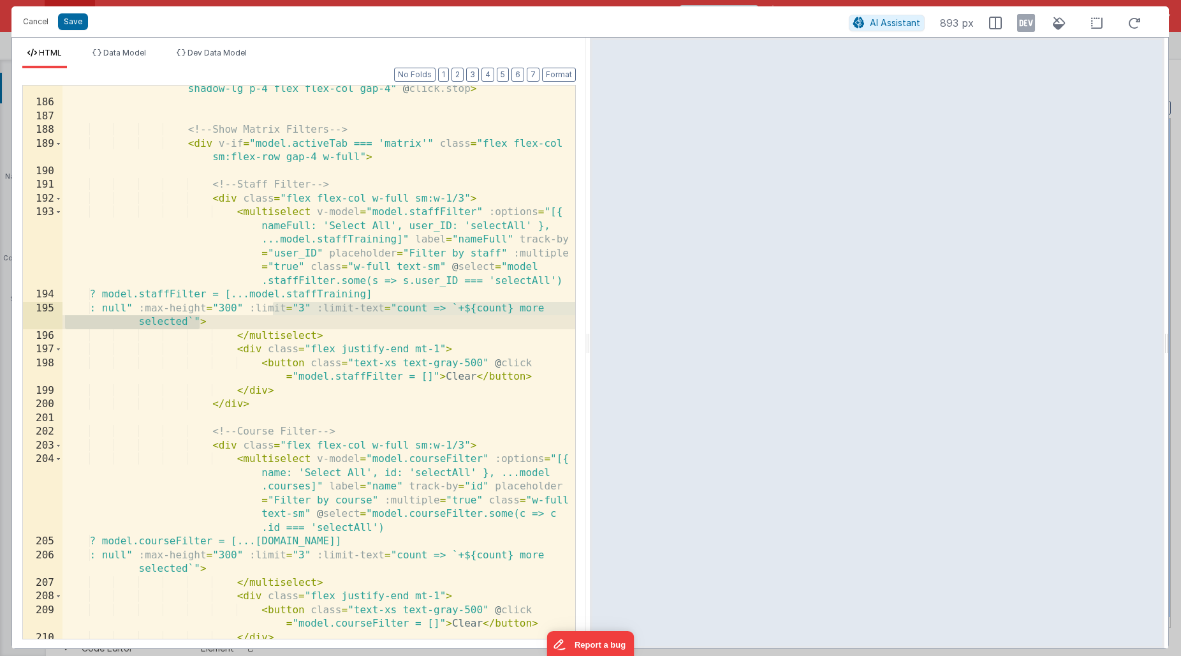
drag, startPoint x: 274, startPoint y: 307, endPoint x: 199, endPoint y: 321, distance: 75.8
click at [199, 321] on div "< div v-if = "app.dateFilter.dropdown" class = "absolute right-0 mt-1 z -50 w-f…" at bounding box center [319, 359] width 513 height 608
click at [78, 27] on button "Save" at bounding box center [73, 21] width 30 height 17
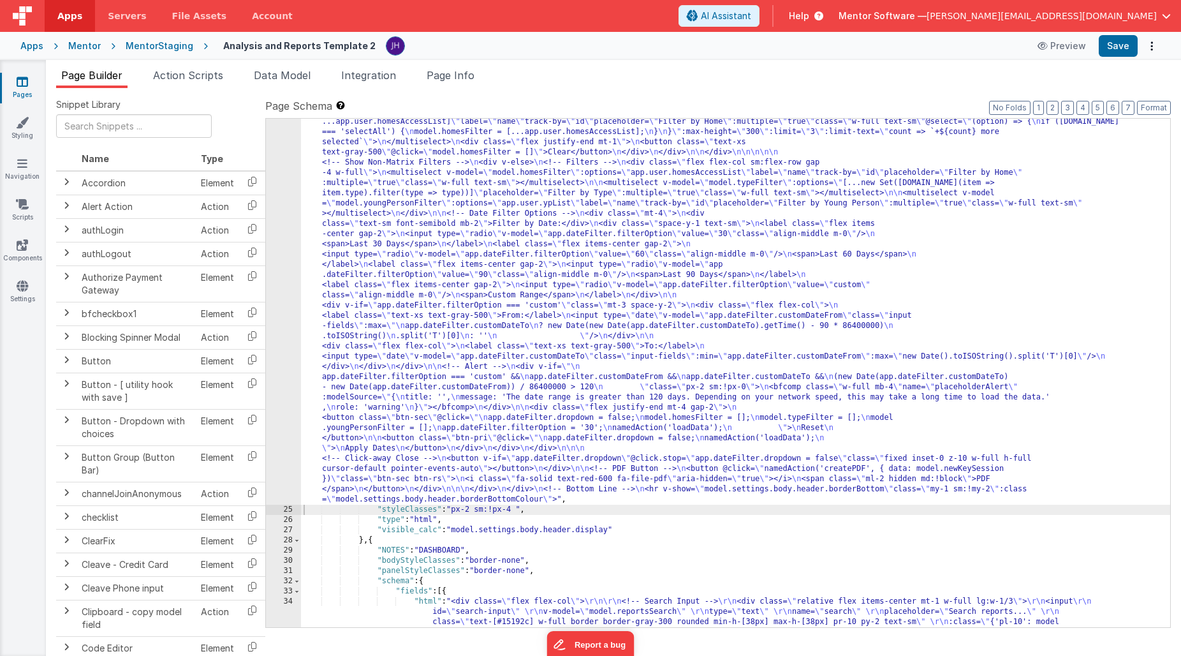
click at [348, 281] on div ""html" : "<div v-show= \" model.settings.body.header.display \" id= \" heading …" at bounding box center [736, 258] width 870 height 1835
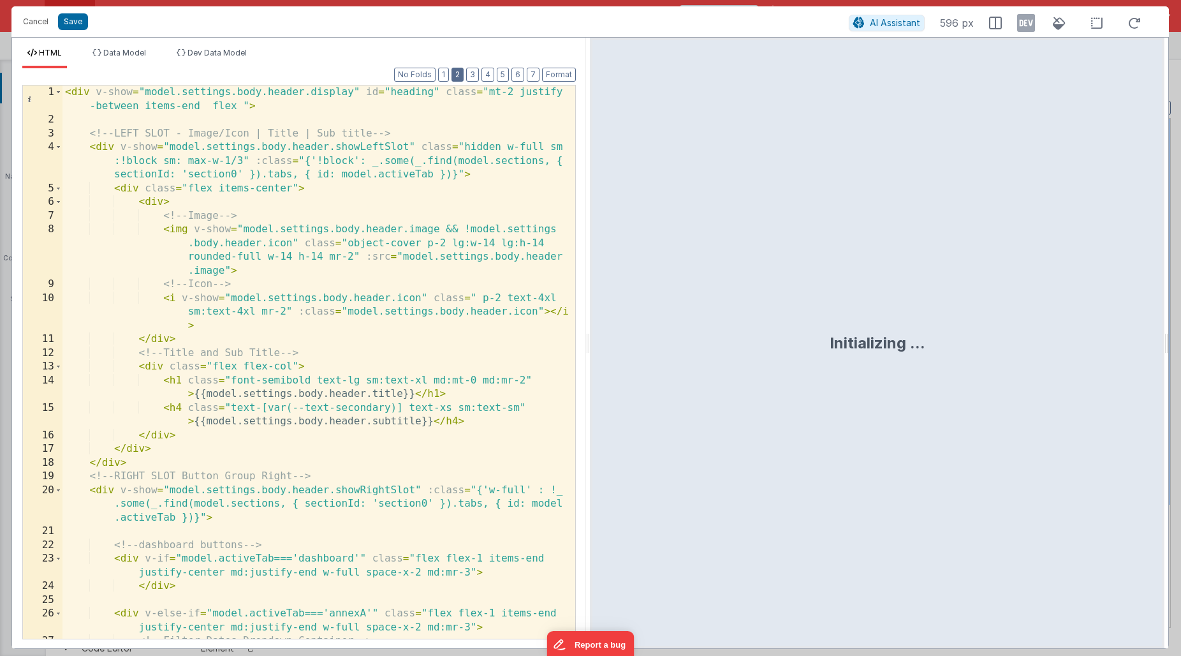
click at [459, 78] on button "2" at bounding box center [458, 75] width 12 height 14
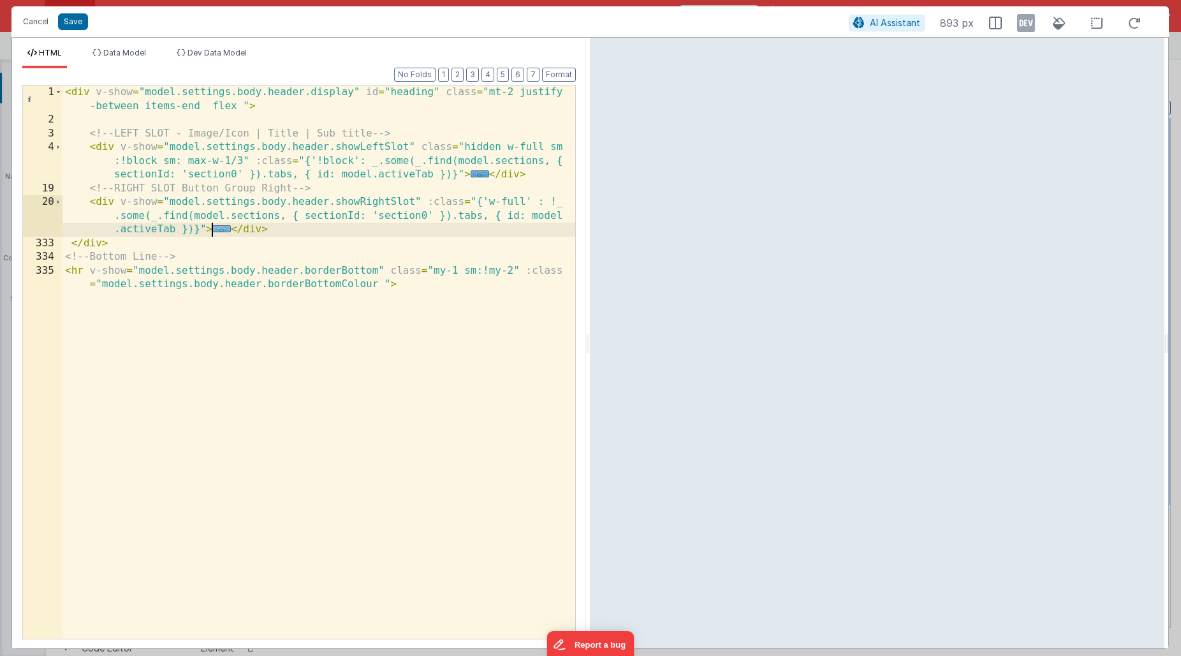
click at [220, 230] on span "..." at bounding box center [221, 228] width 19 height 7
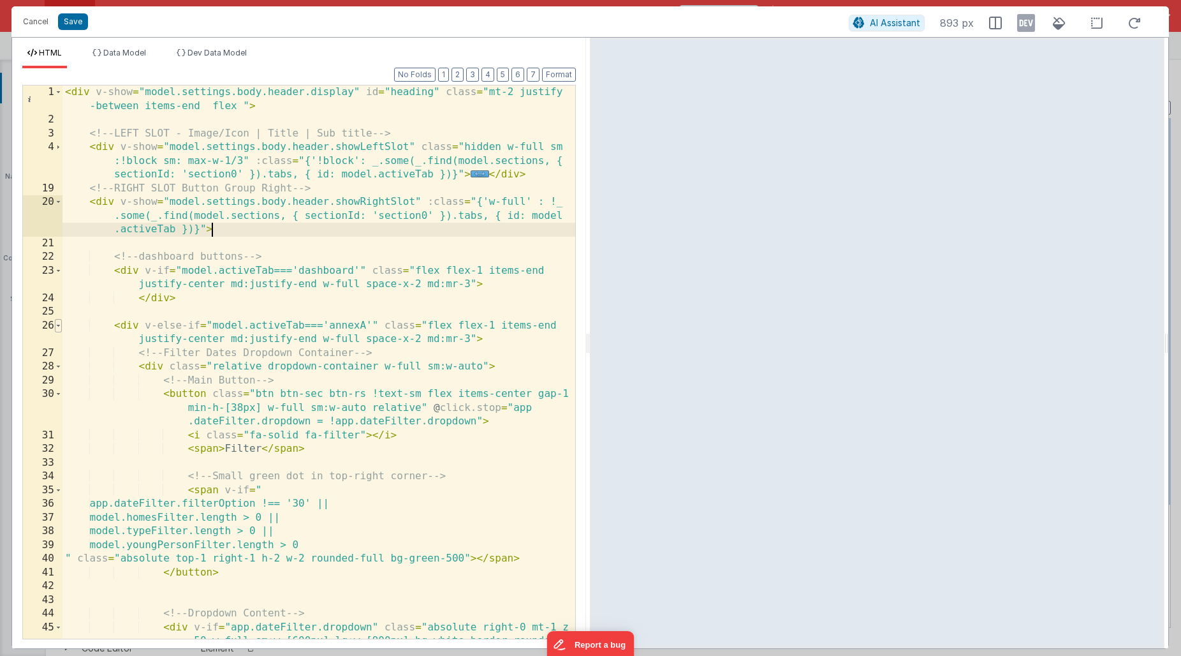
click at [57, 326] on span at bounding box center [58, 326] width 7 height 14
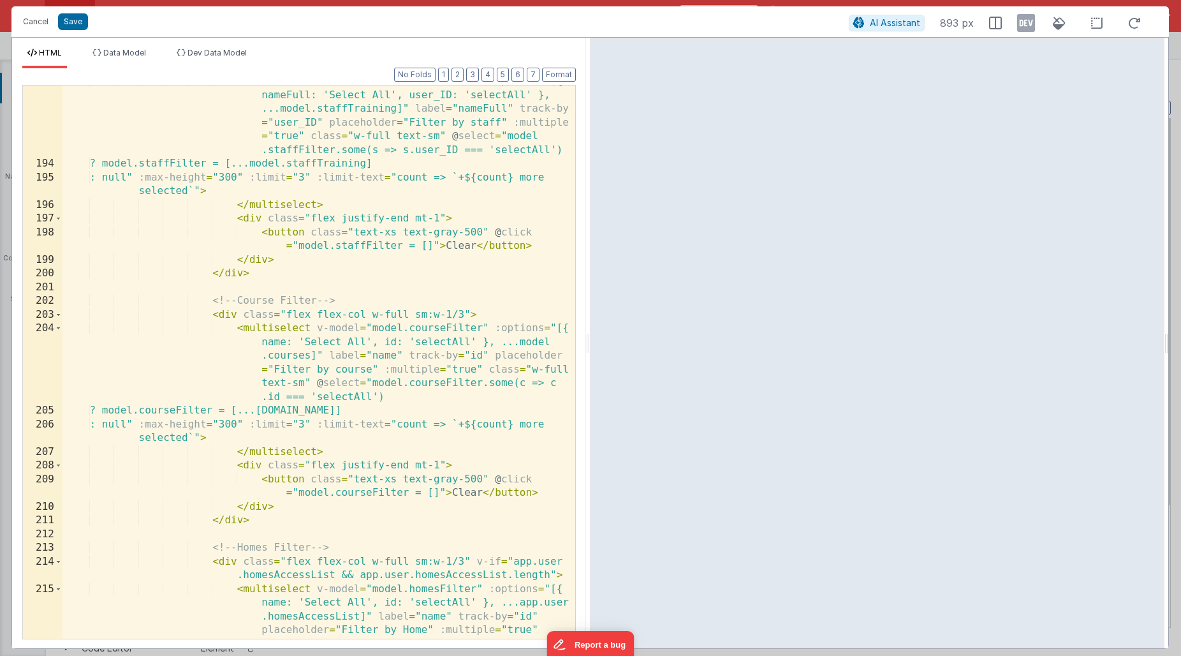
scroll to position [808, 0]
click at [79, 26] on button "Save" at bounding box center [73, 21] width 30 height 17
